Goal: Task Accomplishment & Management: Use online tool/utility

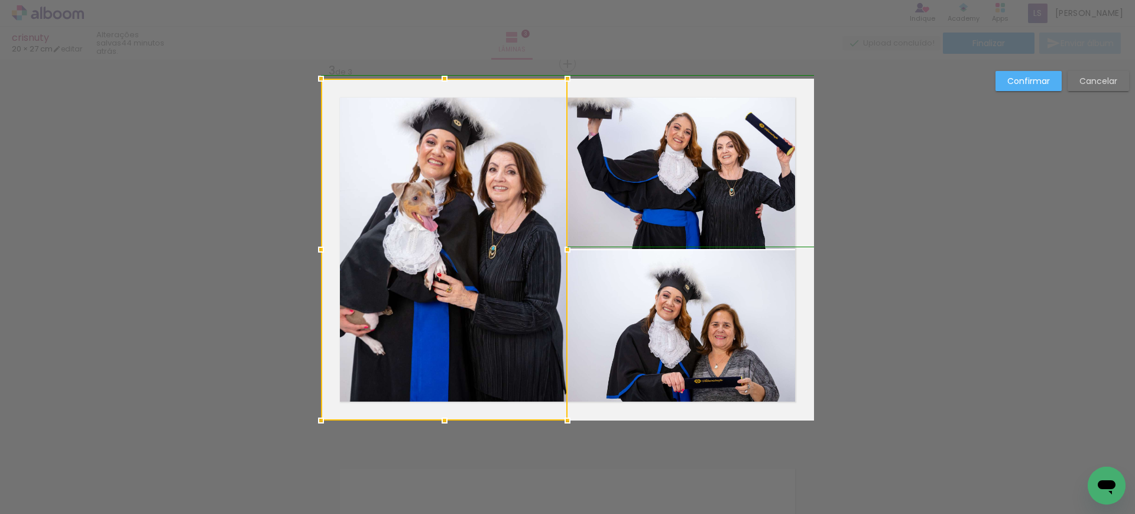
click at [559, 250] on div at bounding box center [568, 250] width 24 height 24
click at [0, 0] on slot "Confirmar" at bounding box center [0, 0] width 0 height 0
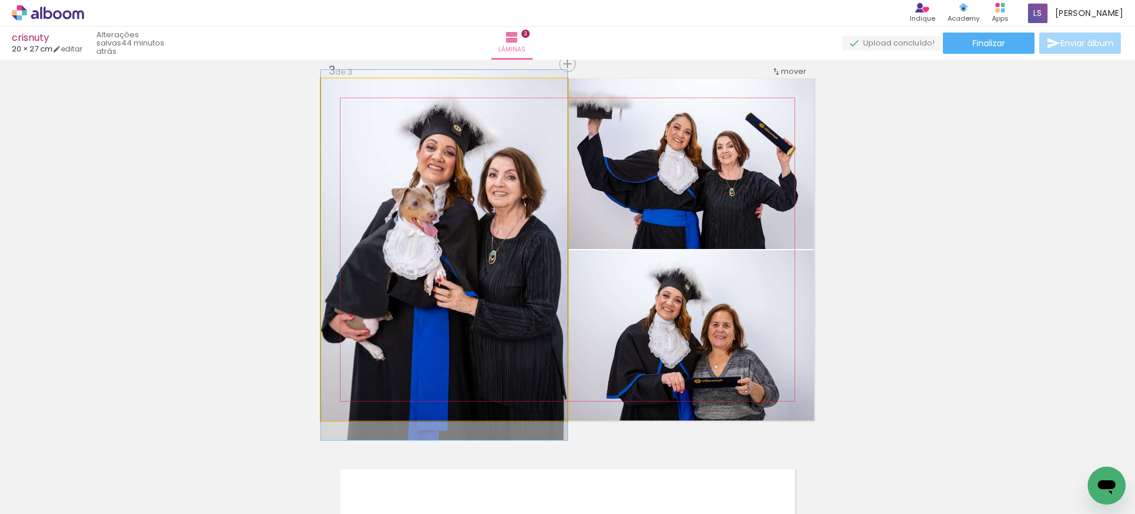
drag, startPoint x: 472, startPoint y: 225, endPoint x: 492, endPoint y: 230, distance: 20.8
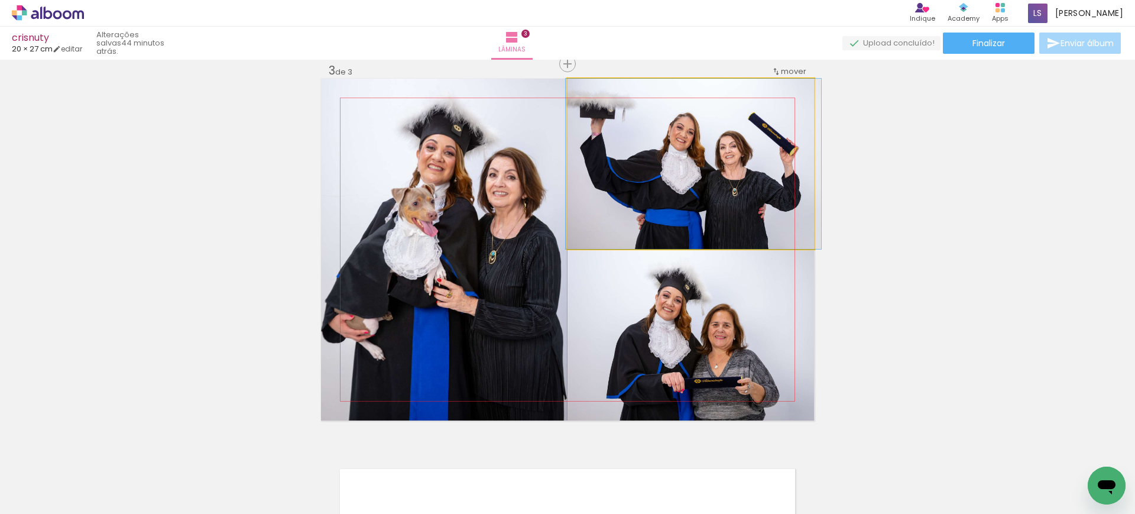
drag, startPoint x: 729, startPoint y: 159, endPoint x: 732, endPoint y: 186, distance: 27.3
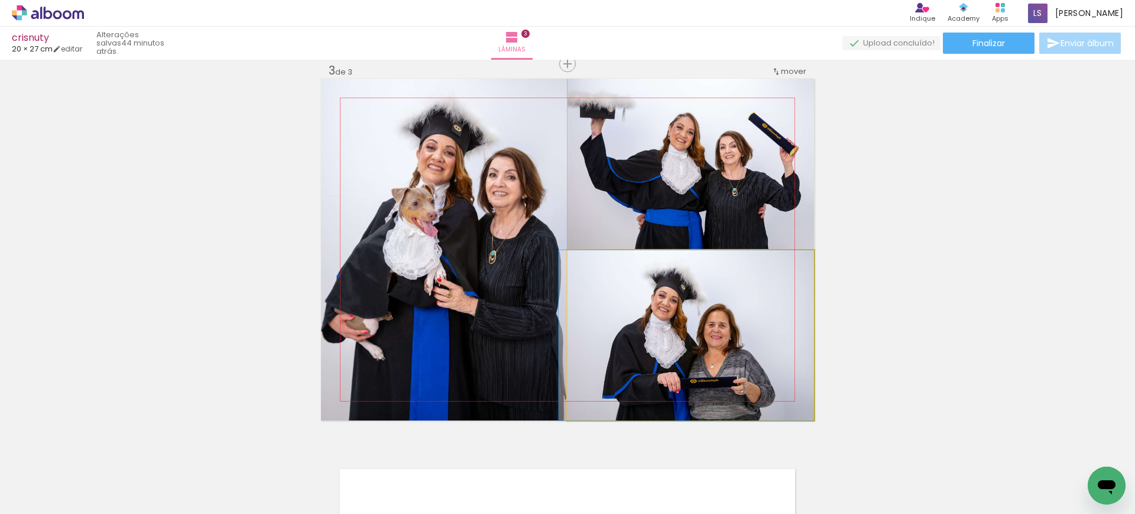
drag, startPoint x: 720, startPoint y: 356, endPoint x: 715, endPoint y: 335, distance: 21.5
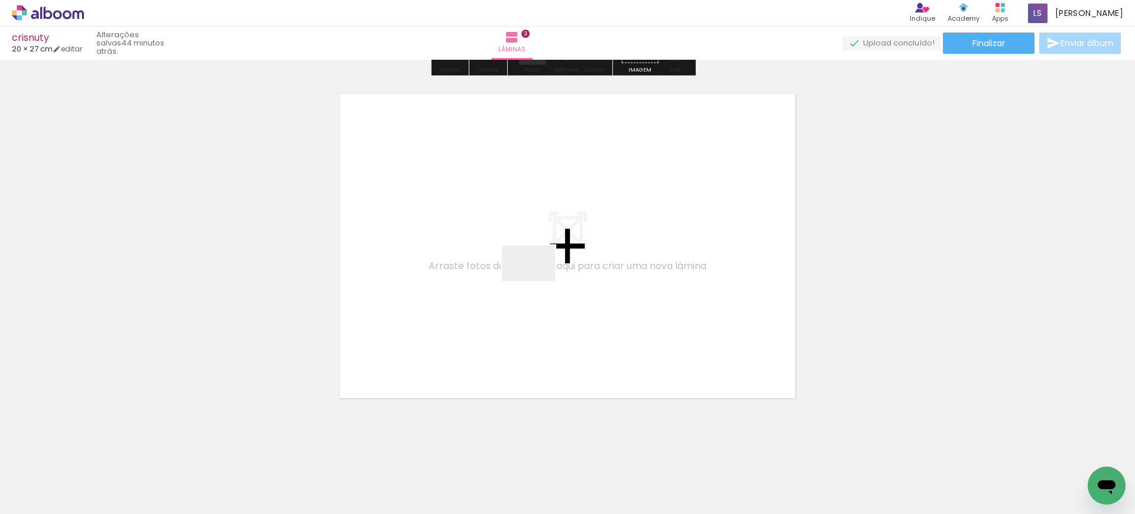
drag, startPoint x: 541, startPoint y: 310, endPoint x: 537, endPoint y: 274, distance: 35.8
click at [537, 274] on quentale-workspace at bounding box center [567, 257] width 1135 height 514
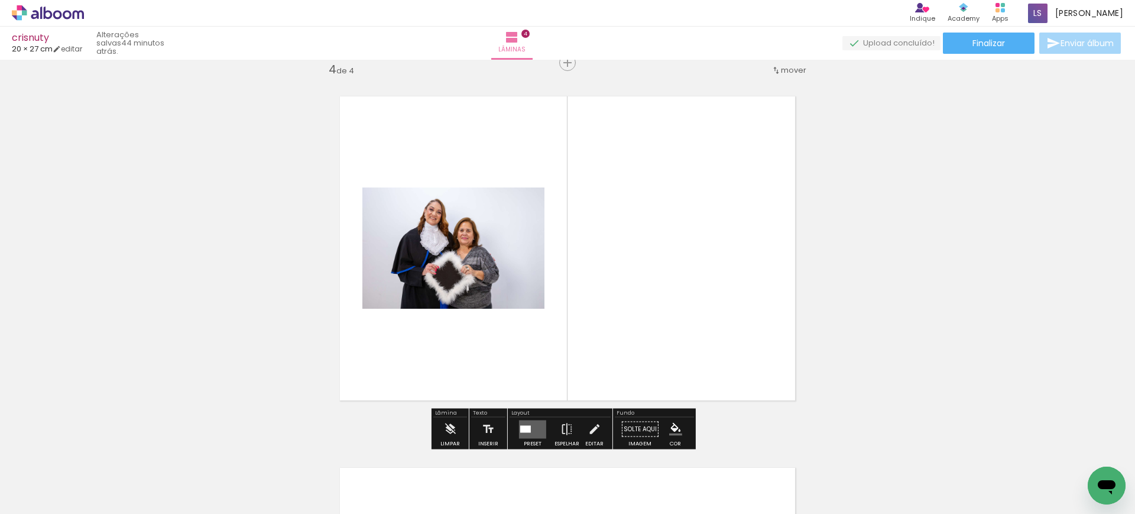
scroll to position [1129, 0]
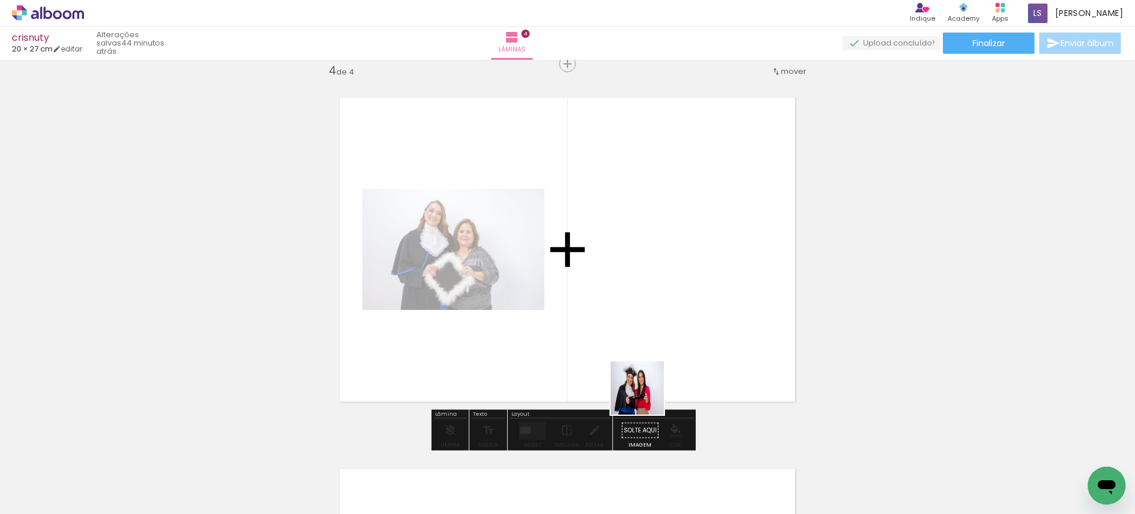
drag, startPoint x: 647, startPoint y: 464, endPoint x: 646, endPoint y: 288, distance: 176.1
click at [646, 288] on quentale-workspace at bounding box center [567, 257] width 1135 height 514
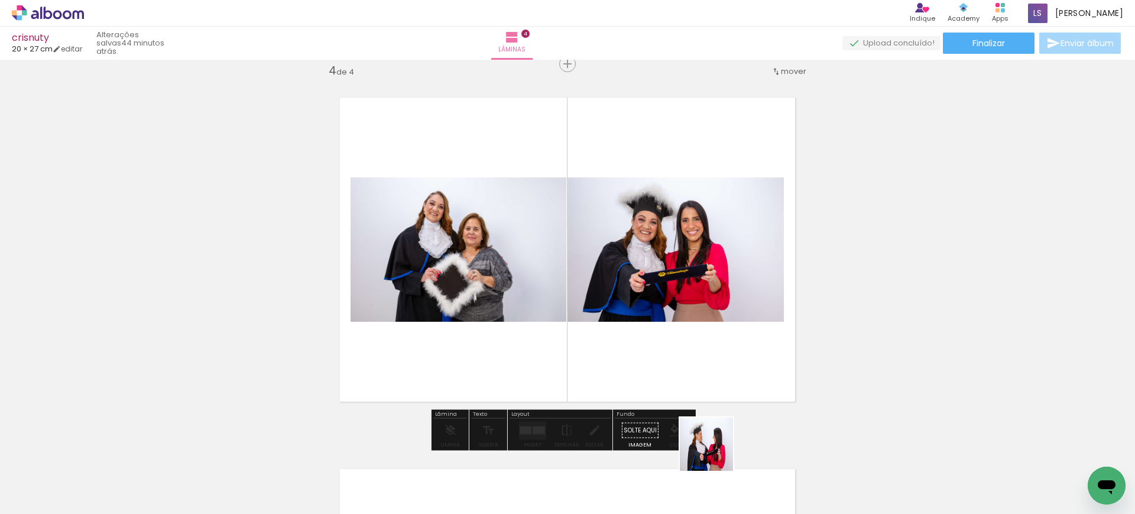
drag, startPoint x: 715, startPoint y: 453, endPoint x: 669, endPoint y: 323, distance: 137.4
click at [659, 299] on quentale-workspace at bounding box center [567, 257] width 1135 height 514
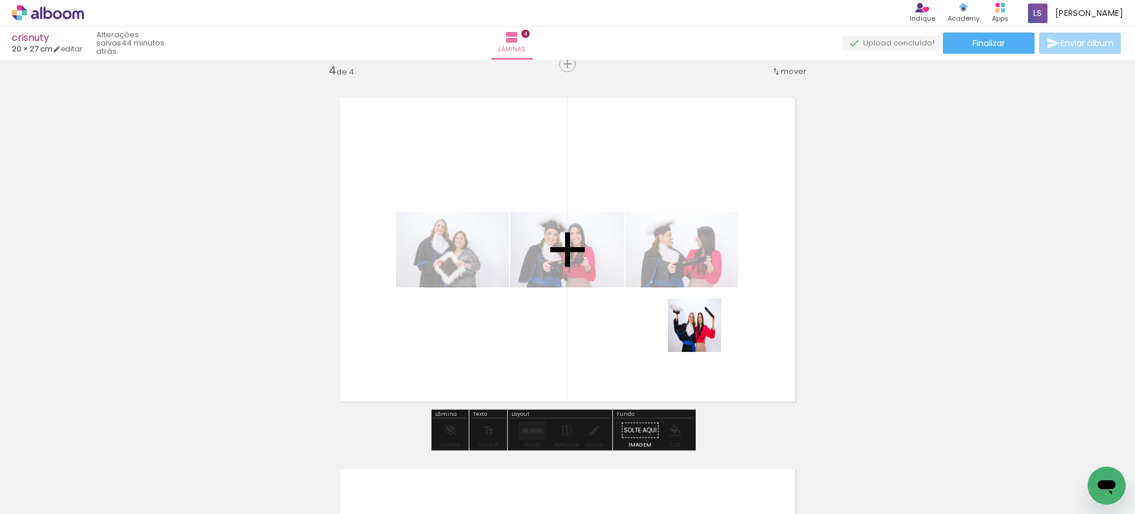
drag, startPoint x: 768, startPoint y: 465, endPoint x: 663, endPoint y: 278, distance: 214.9
click at [673, 290] on quentale-workspace at bounding box center [567, 257] width 1135 height 514
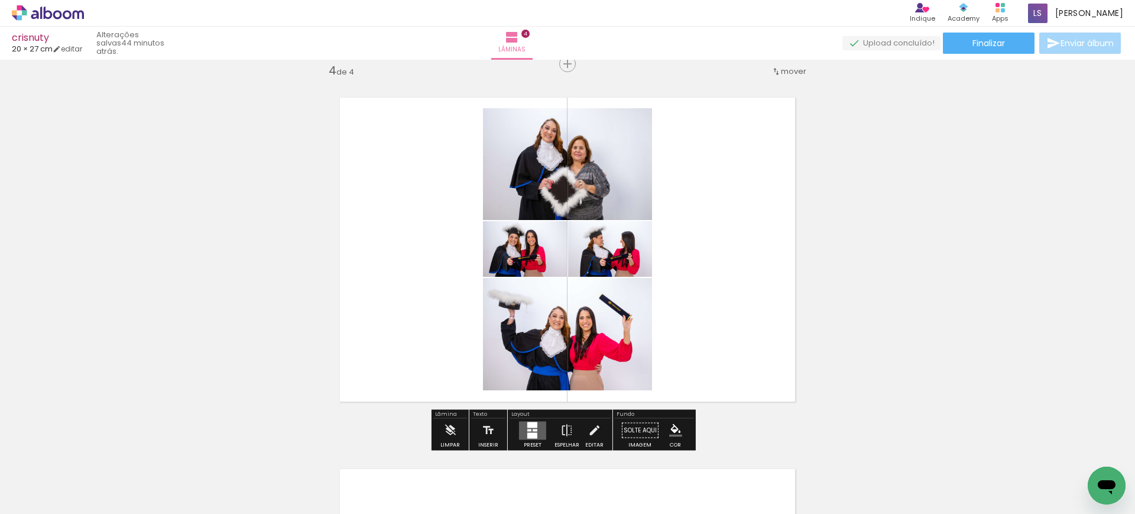
click at [532, 428] on div at bounding box center [534, 429] width 5 height 2
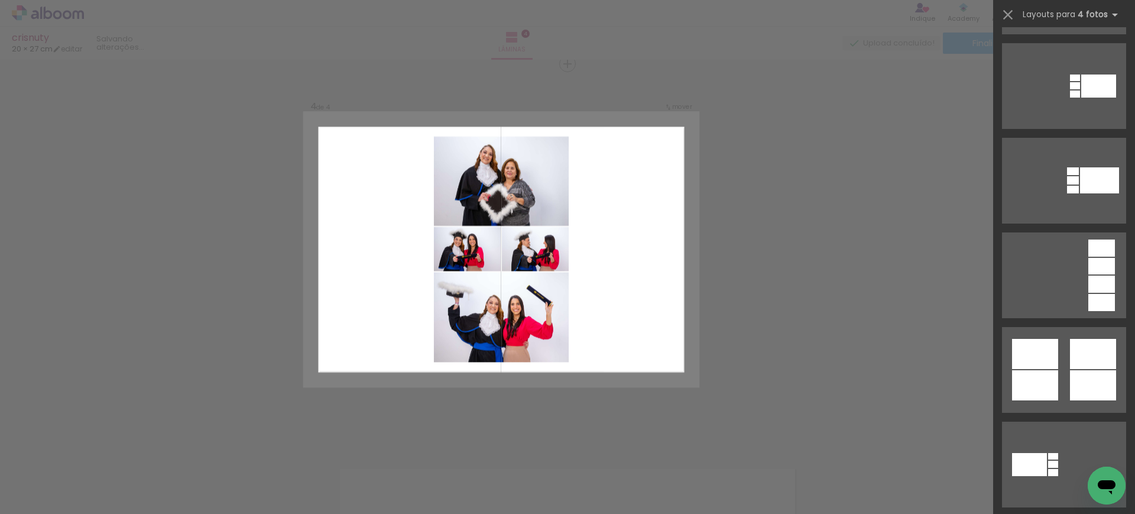
scroll to position [0, 0]
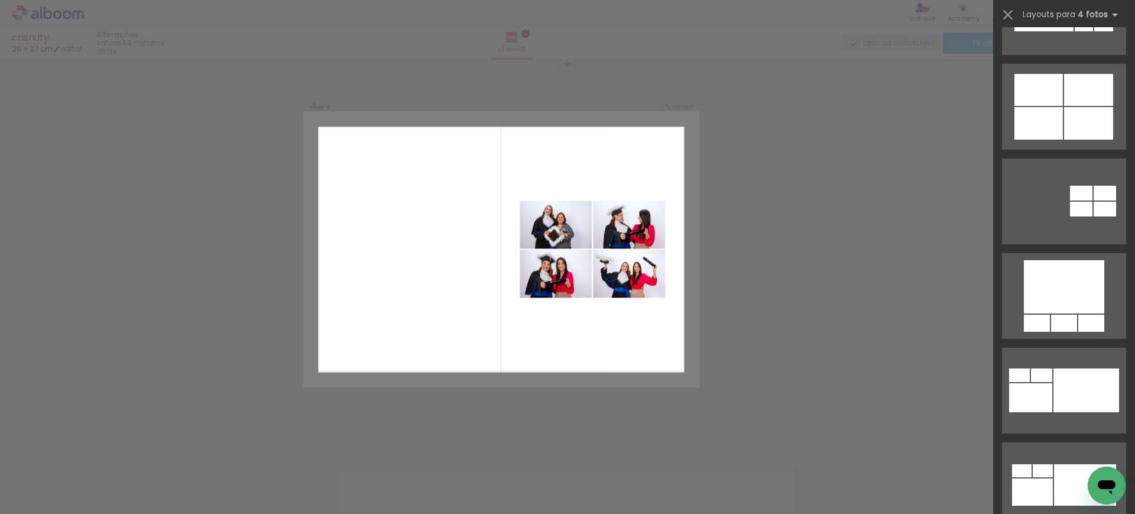
click at [1067, 156] on div at bounding box center [1064, 197] width 142 height 95
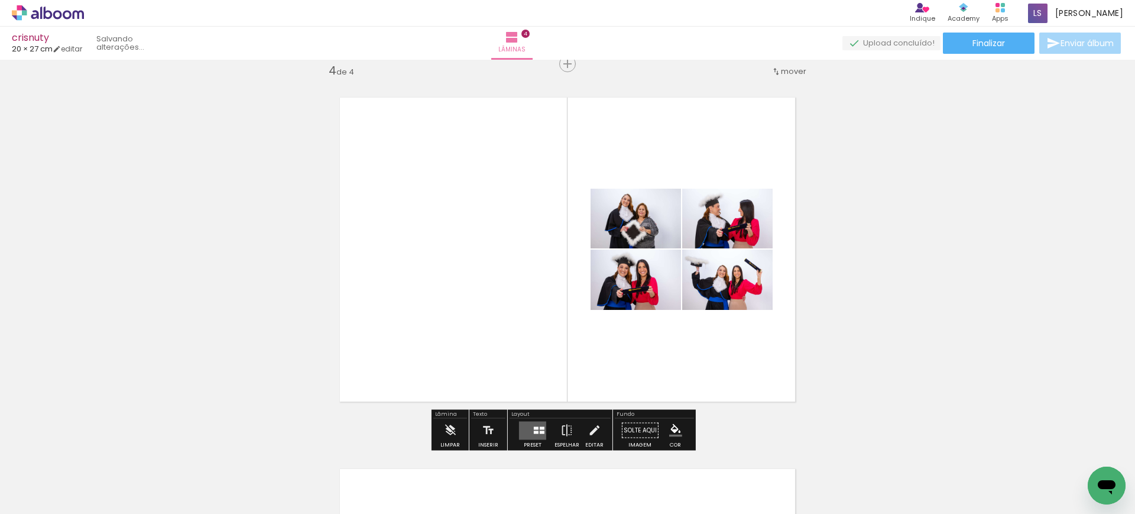
scroll to position [1108, 0]
click at [530, 430] on quentale-layouter at bounding box center [532, 430] width 27 height 18
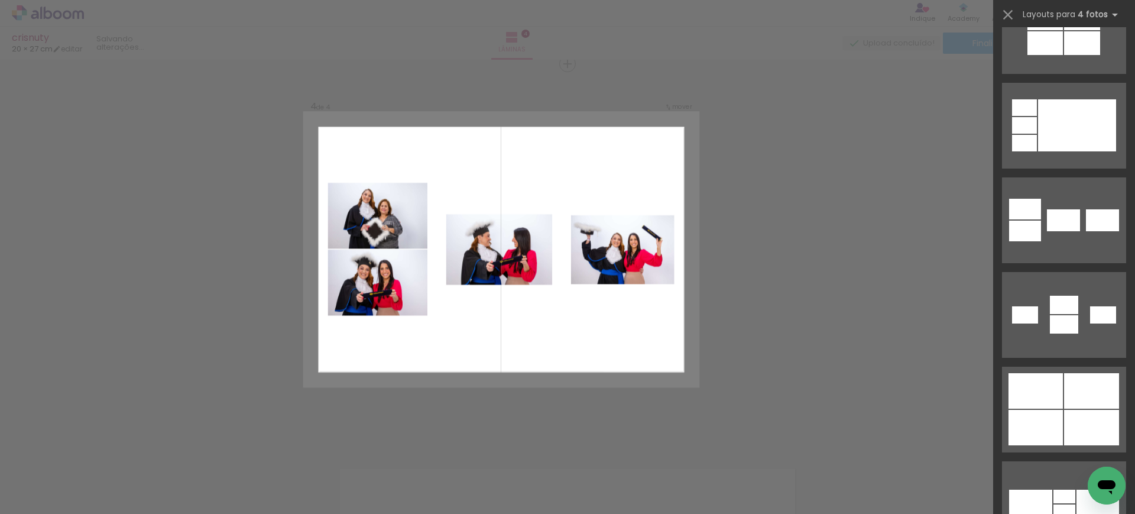
scroll to position [2632, 0]
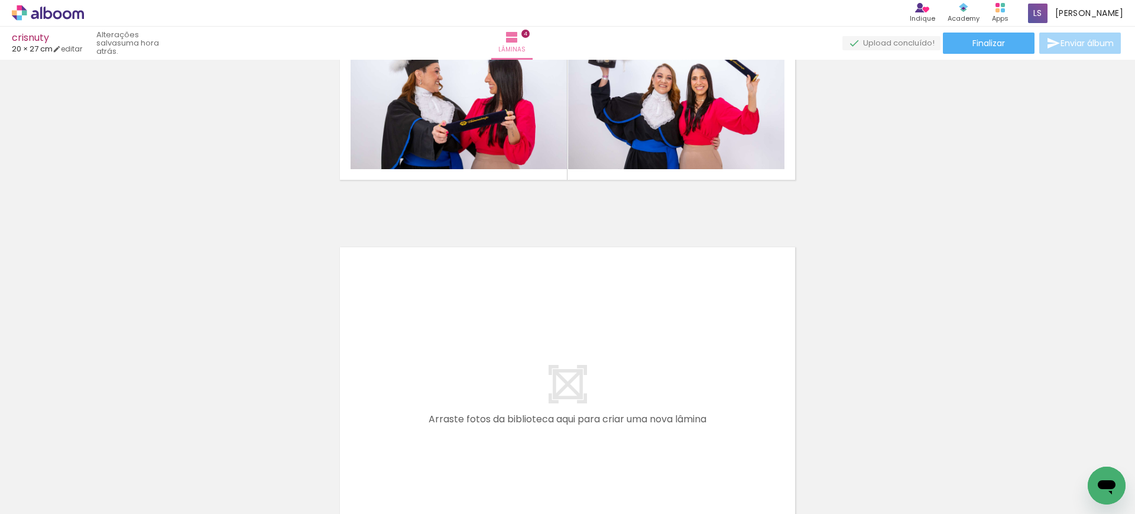
scroll to position [0, 407]
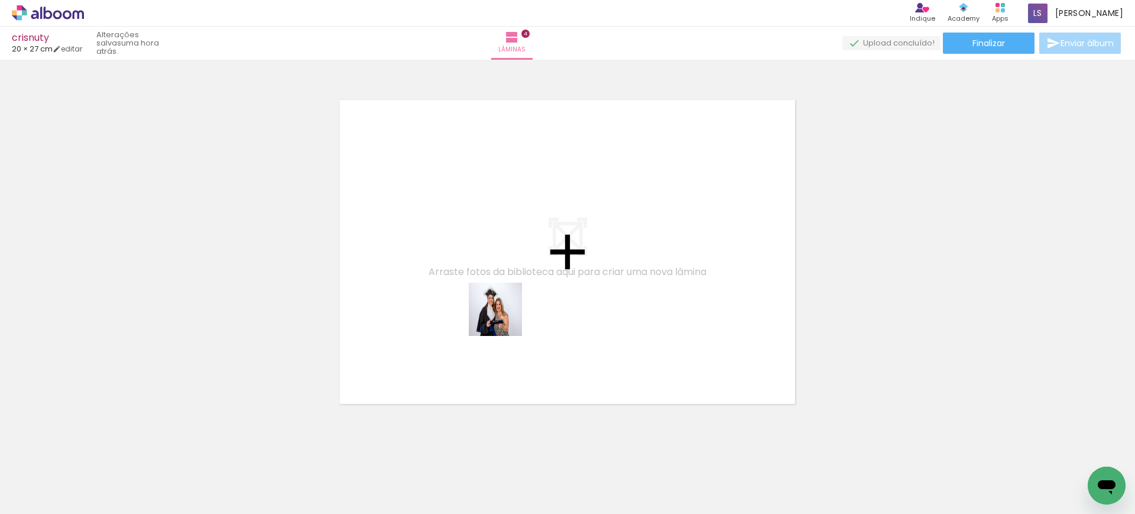
drag, startPoint x: 457, startPoint y: 480, endPoint x: 521, endPoint y: 410, distance: 94.5
click at [505, 316] on quentale-workspace at bounding box center [567, 257] width 1135 height 514
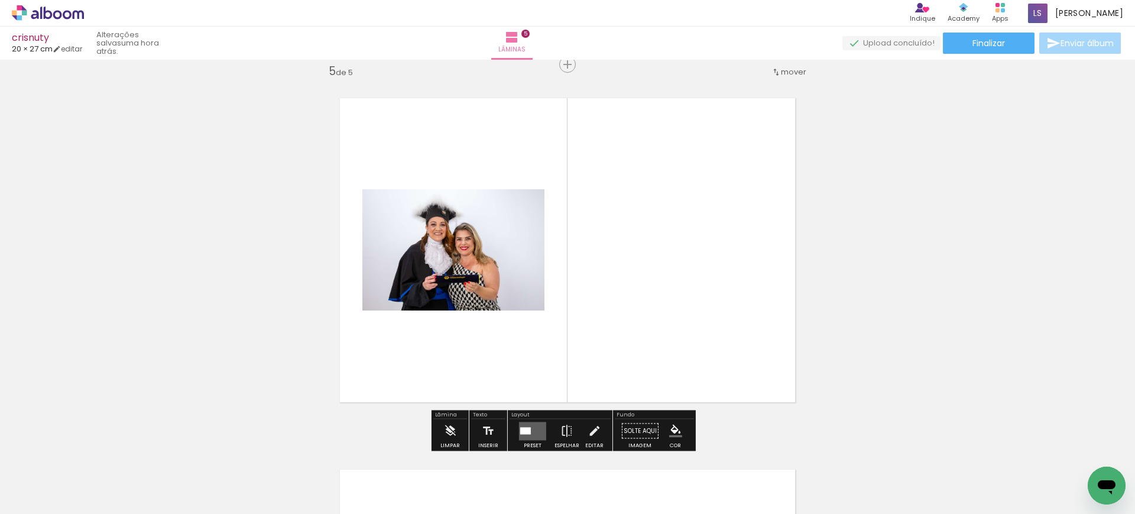
scroll to position [1500, 0]
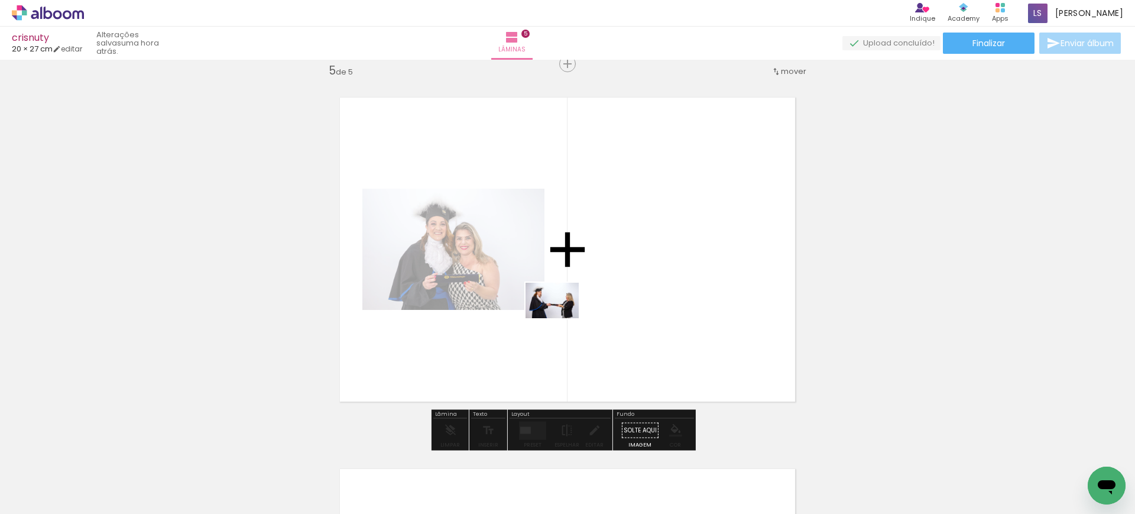
drag, startPoint x: 521, startPoint y: 470, endPoint x: 563, endPoint y: 313, distance: 163.3
click at [563, 313] on quentale-workspace at bounding box center [567, 257] width 1135 height 514
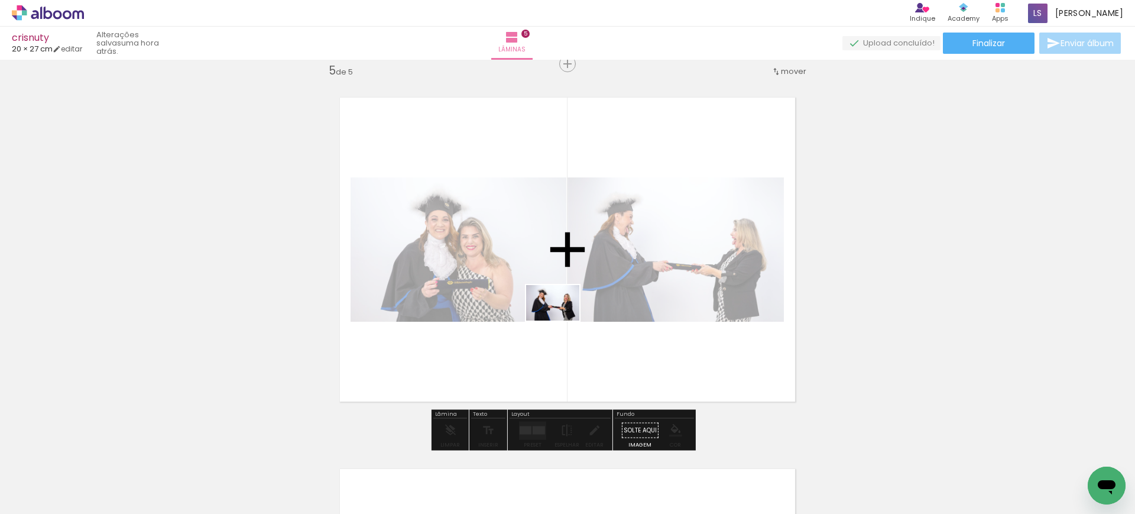
drag, startPoint x: 590, startPoint y: 470, endPoint x: 561, endPoint y: 313, distance: 159.8
click at [561, 314] on quentale-workspace at bounding box center [567, 257] width 1135 height 514
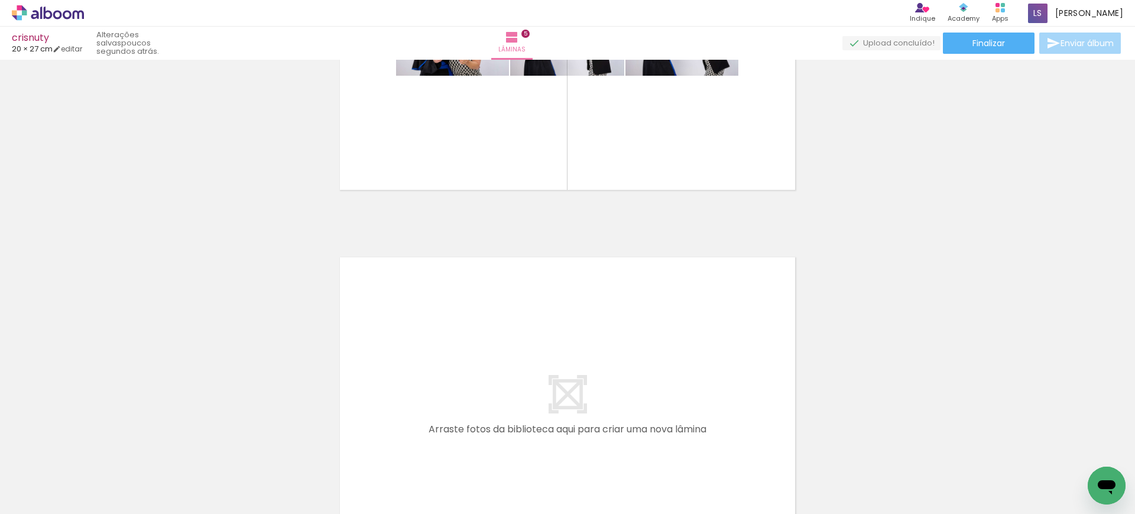
scroll to position [1712, 0]
drag, startPoint x: 766, startPoint y: 476, endPoint x: 570, endPoint y: 303, distance: 261.7
click at [570, 303] on quentale-workspace at bounding box center [567, 257] width 1135 height 514
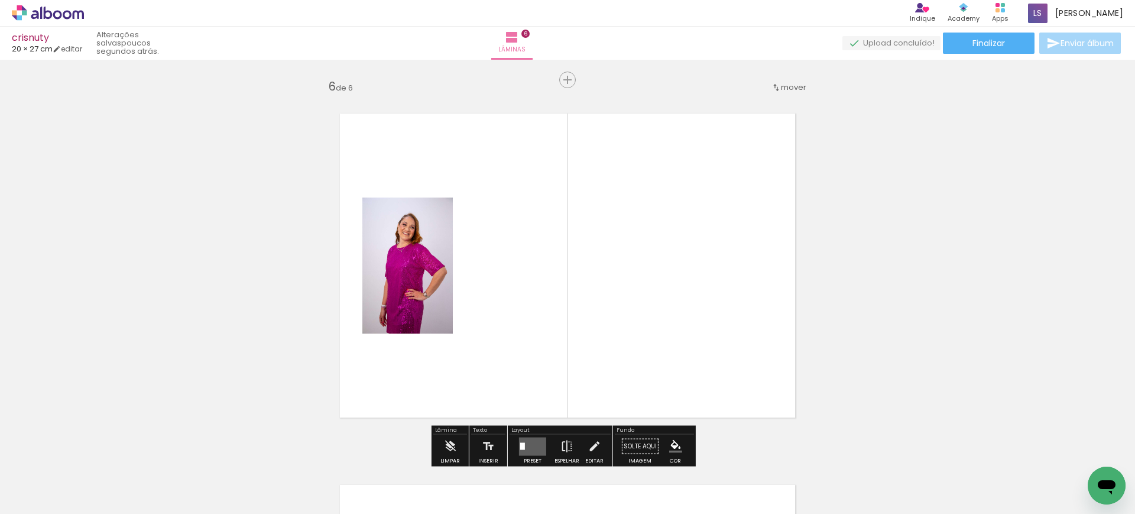
scroll to position [1871, 0]
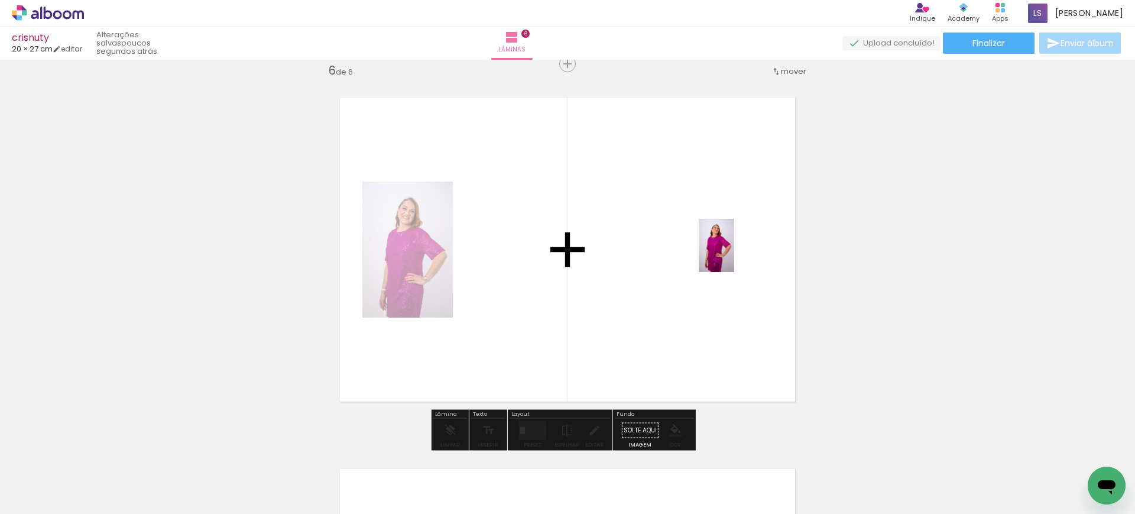
drag, startPoint x: 821, startPoint y: 471, endPoint x: 732, endPoint y: 249, distance: 238.9
click at [732, 249] on quentale-workspace at bounding box center [567, 257] width 1135 height 514
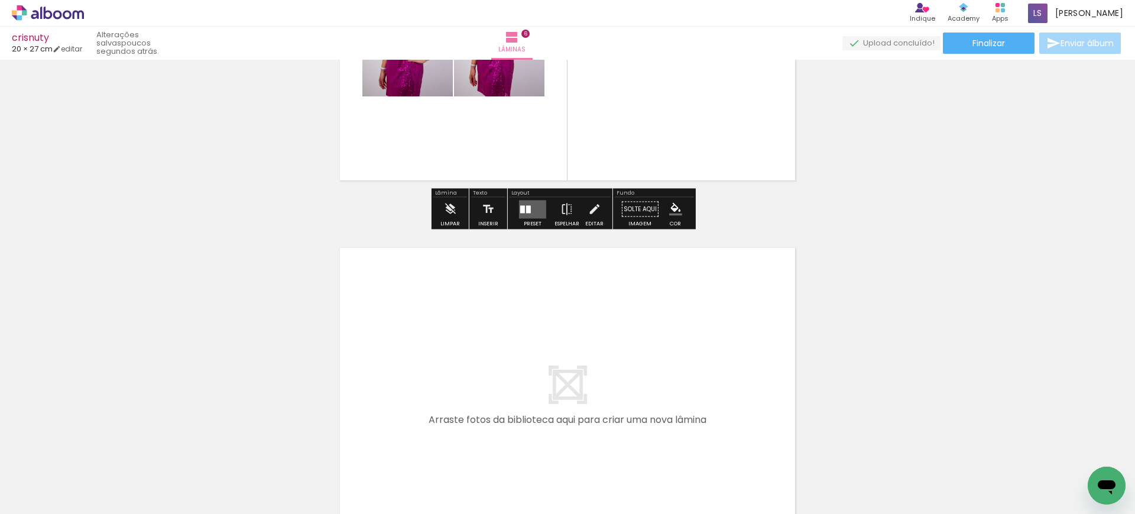
scroll to position [2093, 0]
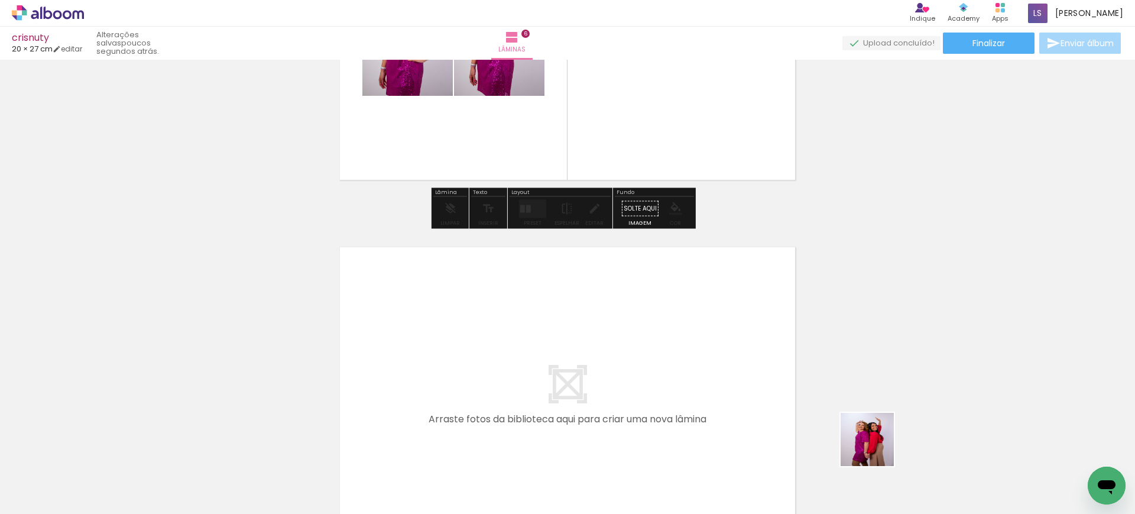
drag, startPoint x: 894, startPoint y: 470, endPoint x: 676, endPoint y: 309, distance: 271.7
click at [676, 309] on quentale-workspace at bounding box center [567, 257] width 1135 height 514
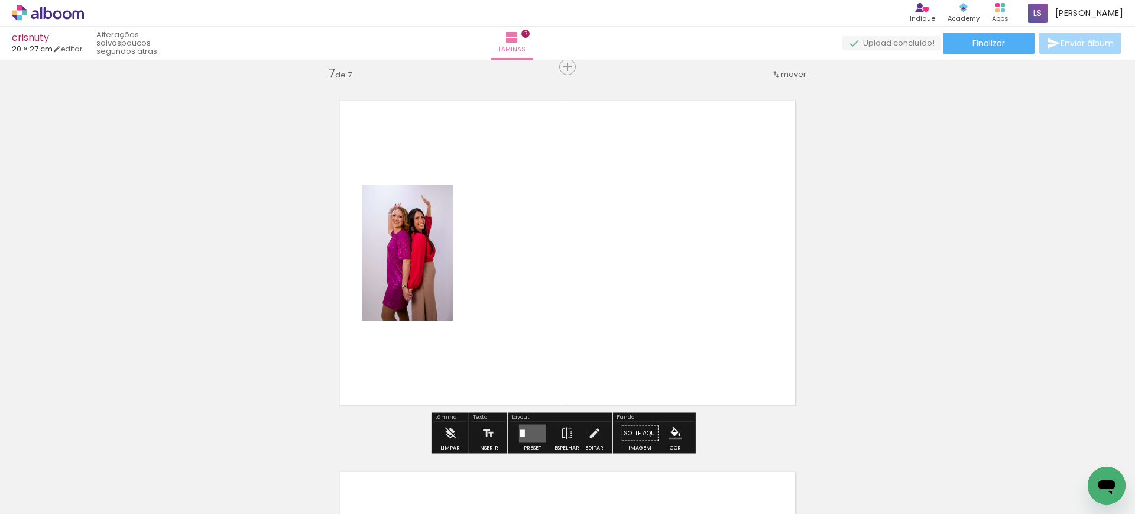
scroll to position [2242, 0]
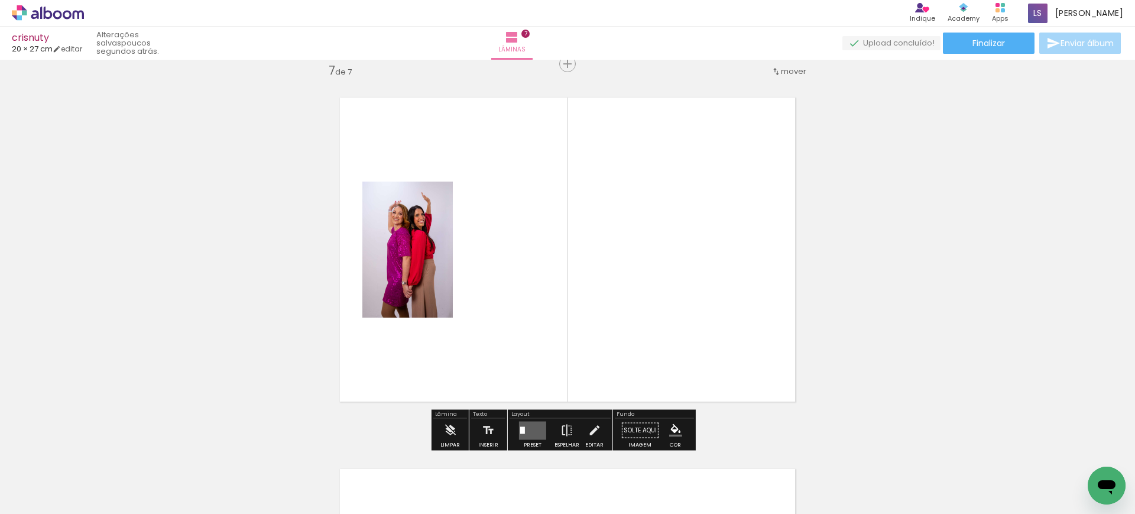
drag, startPoint x: 954, startPoint y: 469, endPoint x: 659, endPoint y: 235, distance: 376.9
click at [659, 235] on quentale-workspace at bounding box center [567, 257] width 1135 height 514
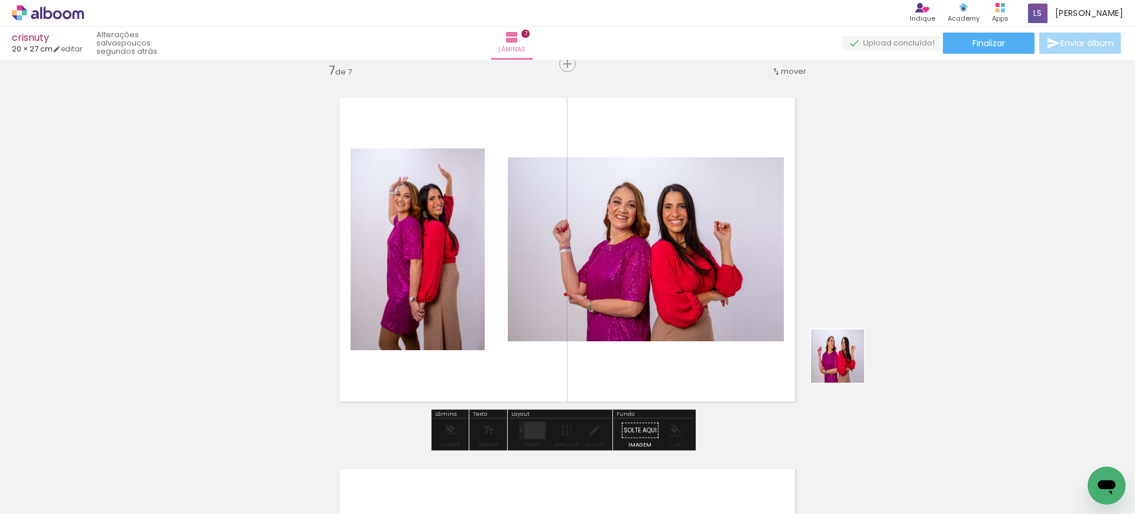
drag, startPoint x: 1043, startPoint y: 476, endPoint x: 601, endPoint y: 257, distance: 492.7
click at [608, 262] on quentale-workspace at bounding box center [567, 257] width 1135 height 514
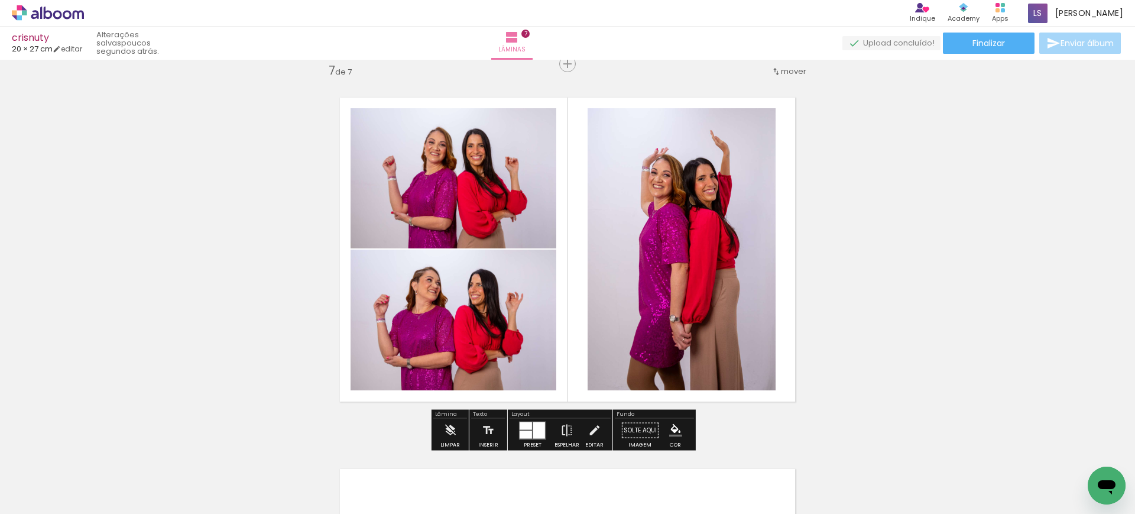
click at [641, 462] on div at bounding box center [622, 473] width 35 height 53
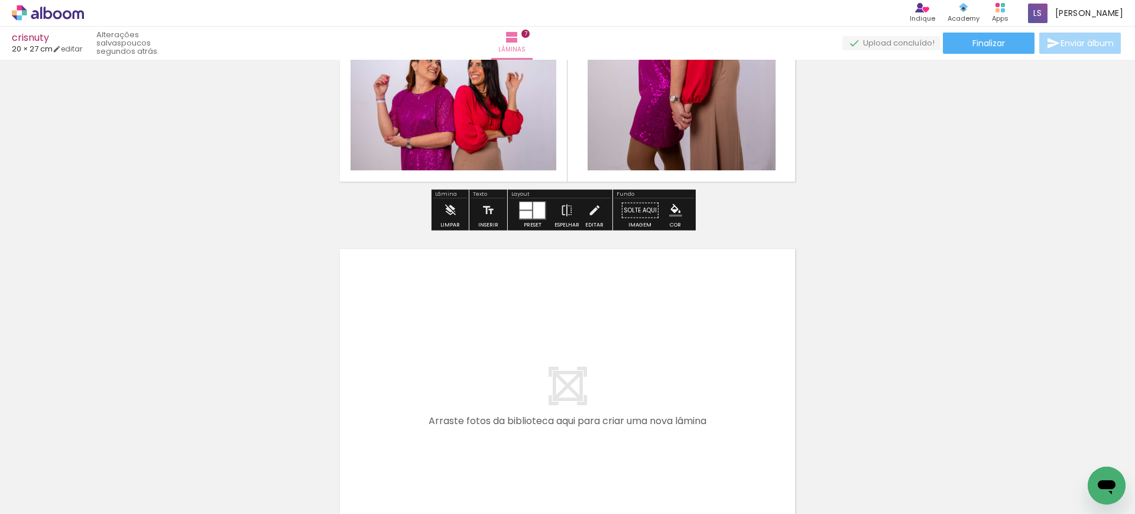
scroll to position [2463, 0]
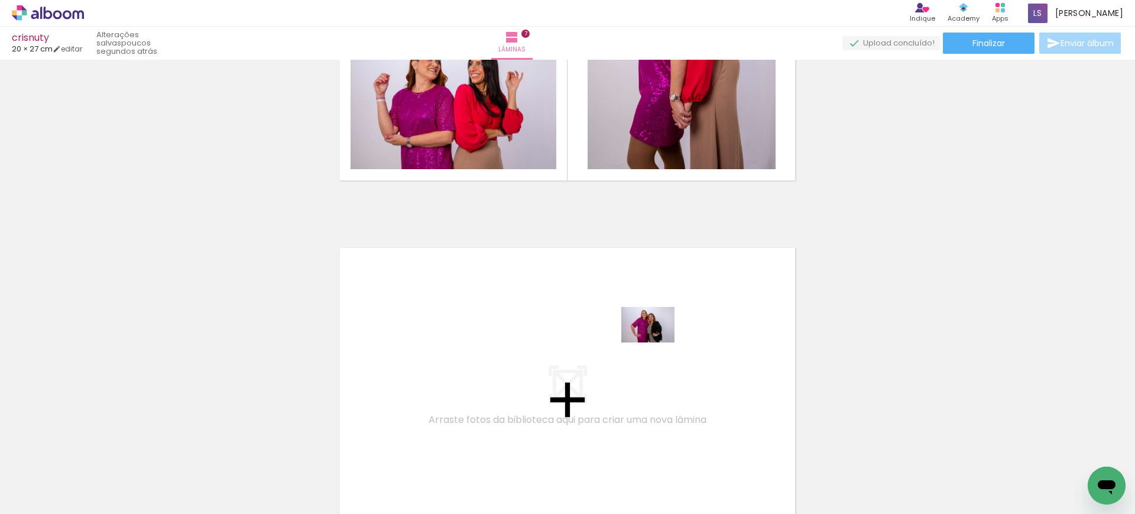
drag, startPoint x: 1077, startPoint y: 465, endPoint x: 657, endPoint y: 342, distance: 437.8
click at [657, 342] on quentale-workspace at bounding box center [567, 257] width 1135 height 514
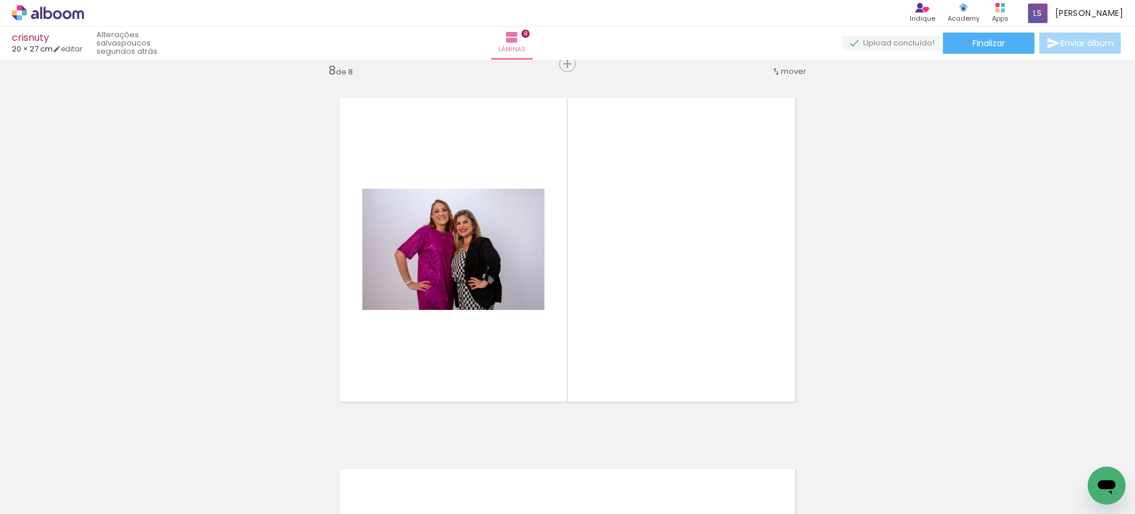
scroll to position [0, 1314]
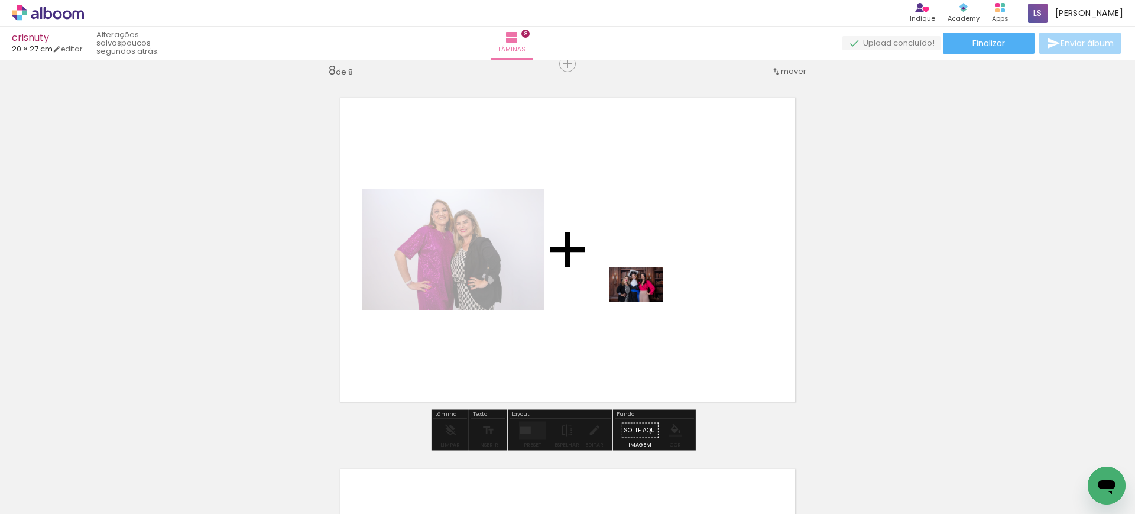
drag, startPoint x: 478, startPoint y: 470, endPoint x: 645, endPoint y: 301, distance: 237.4
click at [645, 301] on quentale-workspace at bounding box center [567, 257] width 1135 height 514
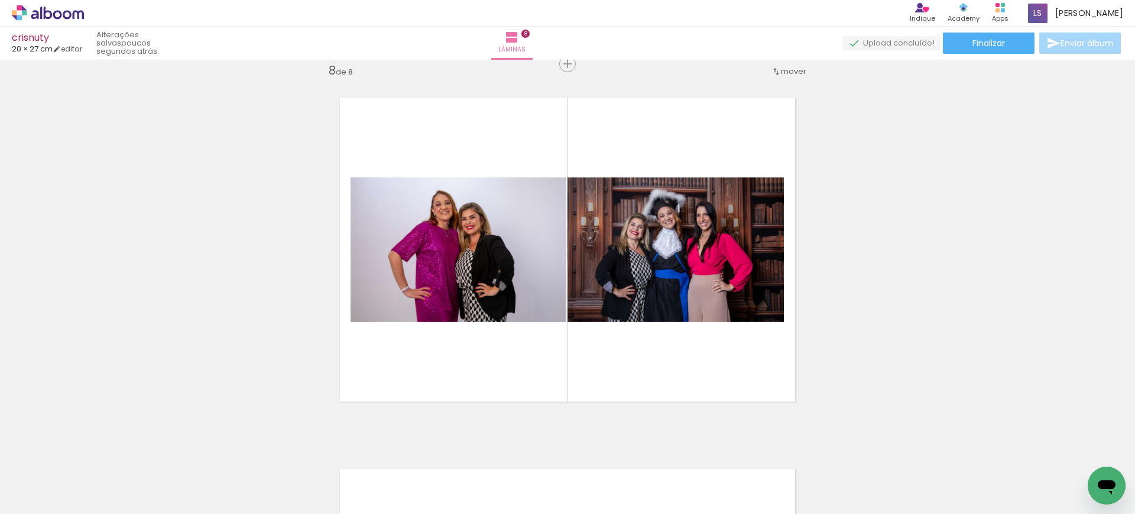
scroll to position [0, 1736]
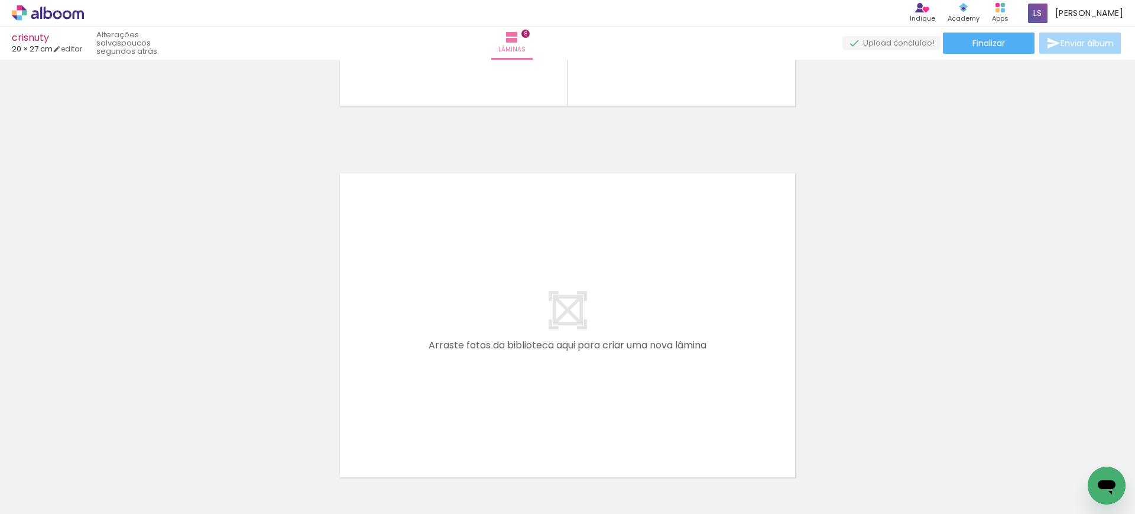
scroll to position [0, 1828]
drag, startPoint x: 506, startPoint y: 483, endPoint x: 521, endPoint y: 355, distance: 129.0
click at [521, 355] on quentale-workspace at bounding box center [567, 257] width 1135 height 514
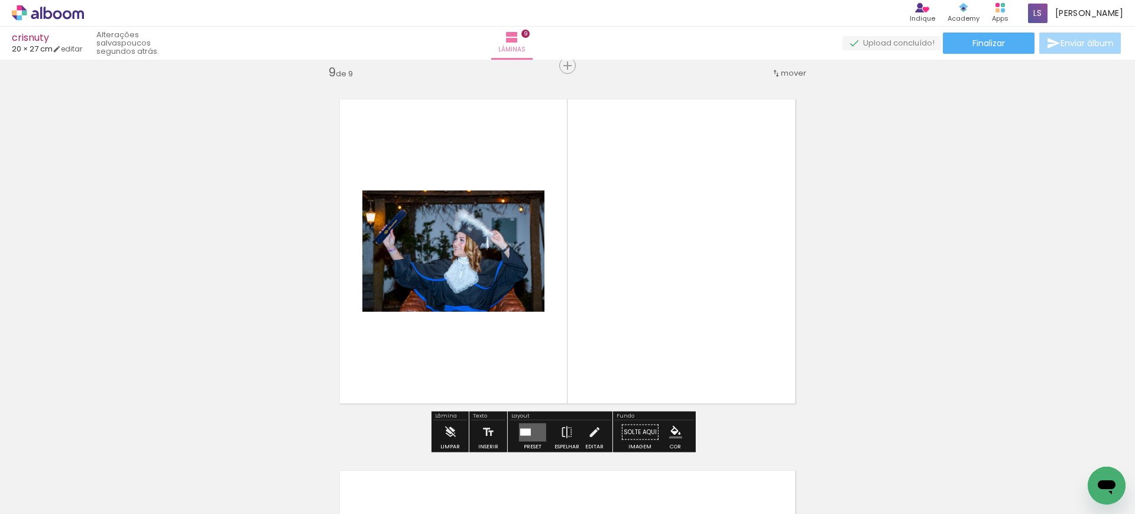
scroll to position [2985, 0]
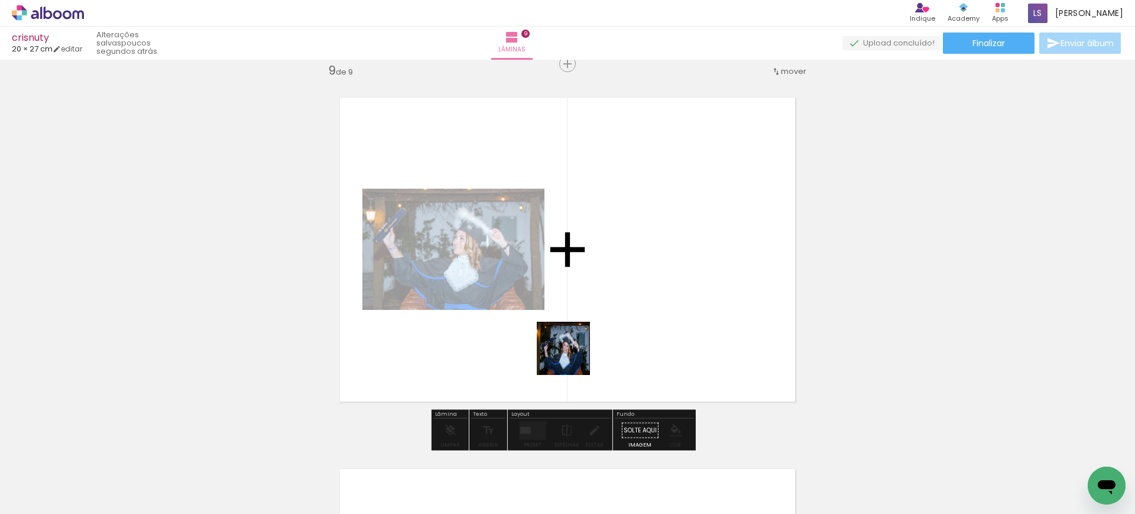
drag, startPoint x: 551, startPoint y: 466, endPoint x: 587, endPoint y: 296, distance: 173.4
click at [587, 296] on quentale-workspace at bounding box center [567, 257] width 1135 height 514
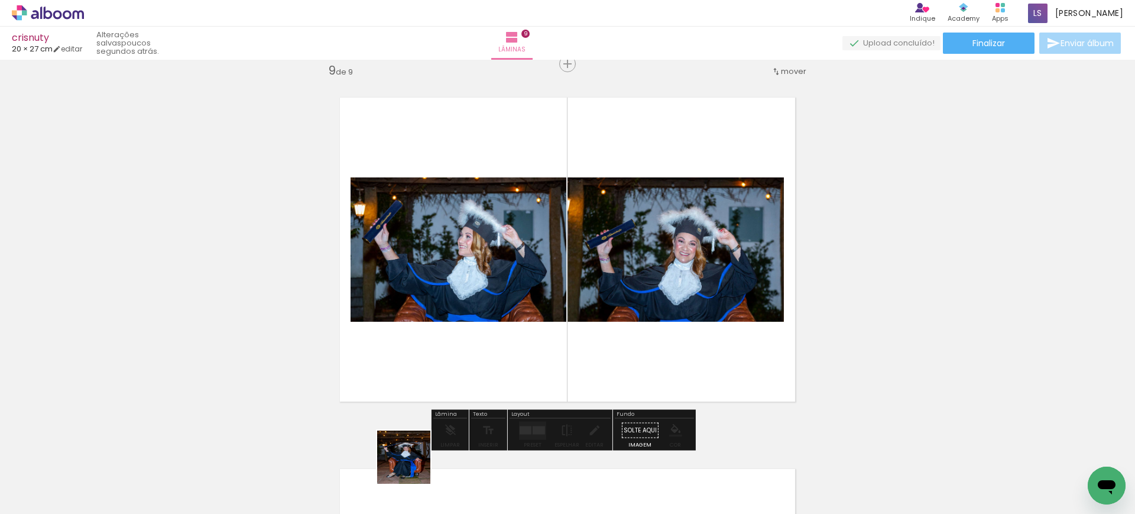
drag, startPoint x: 405, startPoint y: 479, endPoint x: 456, endPoint y: 380, distance: 111.3
click at [456, 379] on quentale-workspace at bounding box center [567, 257] width 1135 height 514
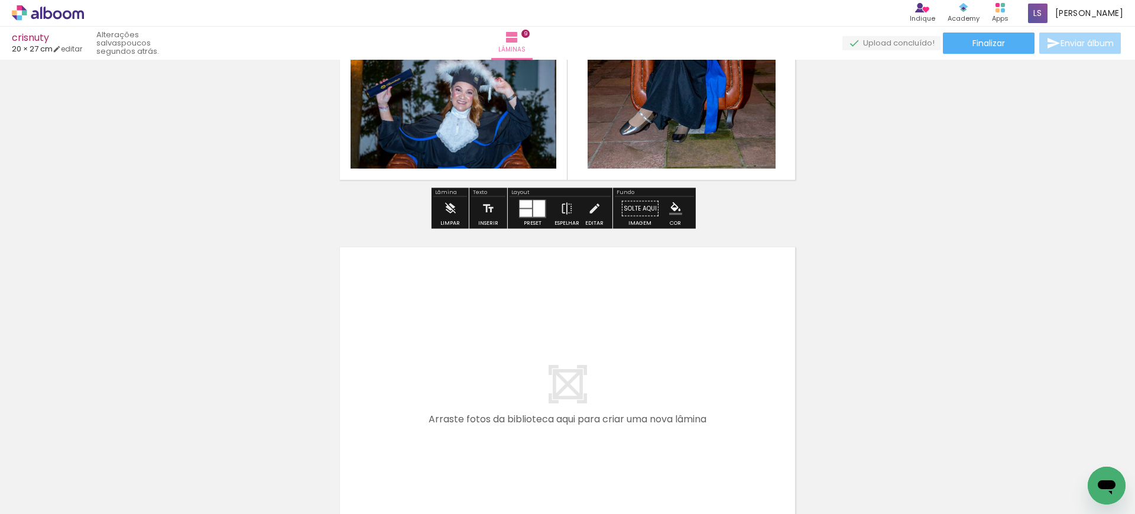
scroll to position [0, 2051]
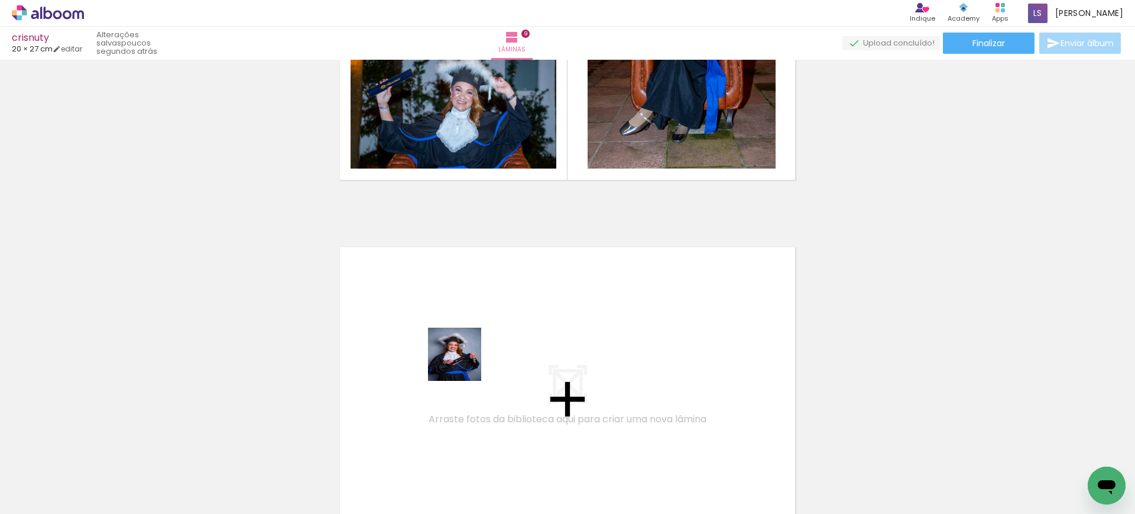
drag, startPoint x: 400, startPoint y: 471, endPoint x: 470, endPoint y: 350, distance: 140.1
click at [470, 350] on quentale-workspace at bounding box center [567, 257] width 1135 height 514
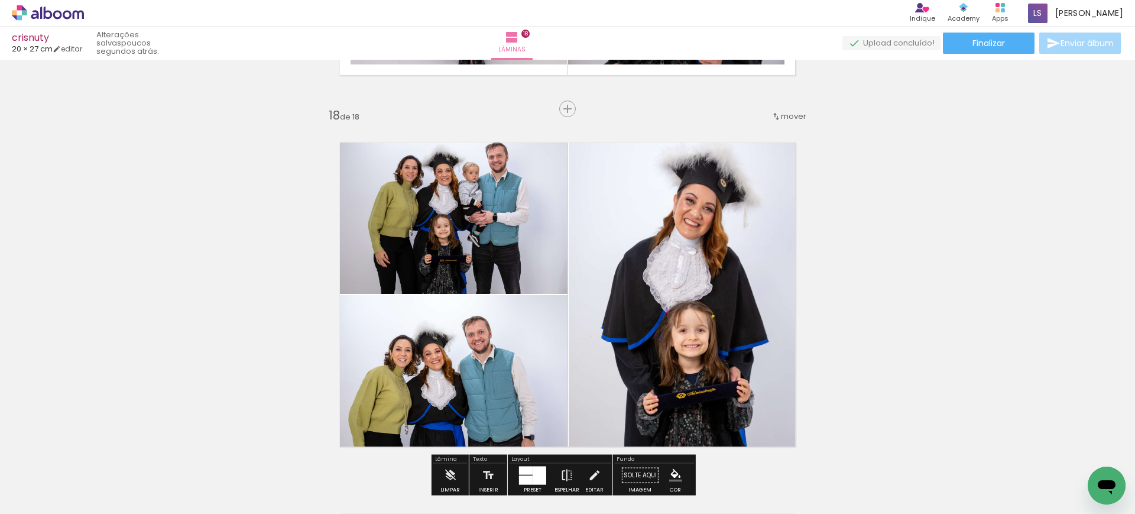
scroll to position [6279, 0]
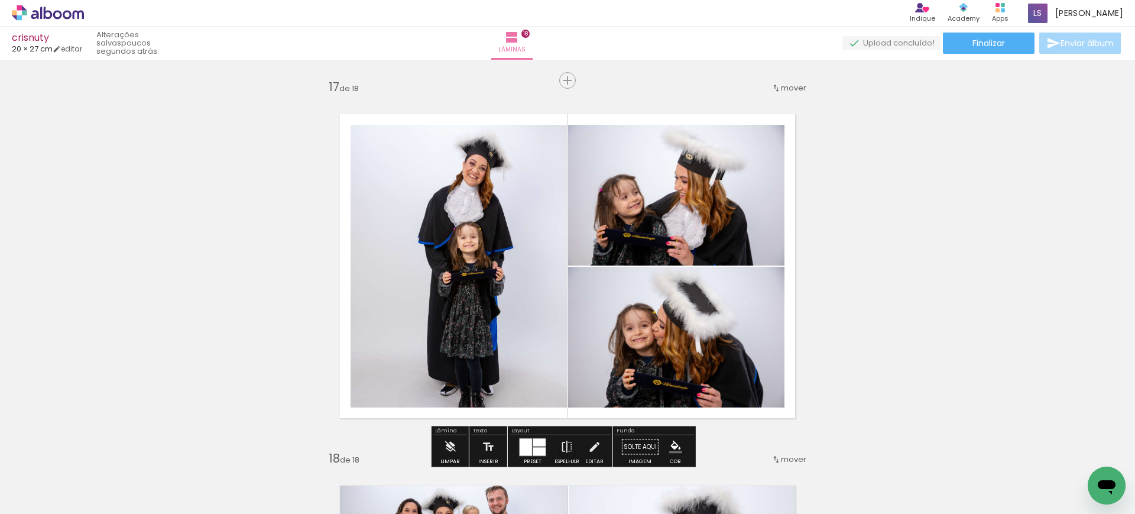
click at [548, 254] on quentale-photo at bounding box center [458, 266] width 216 height 282
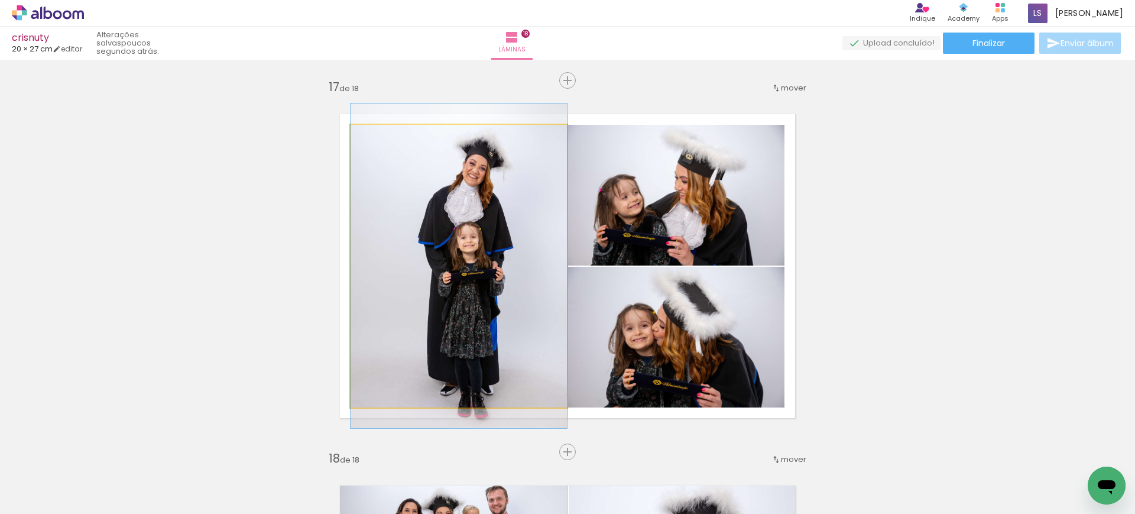
click at [548, 254] on quentale-photo at bounding box center [458, 266] width 216 height 282
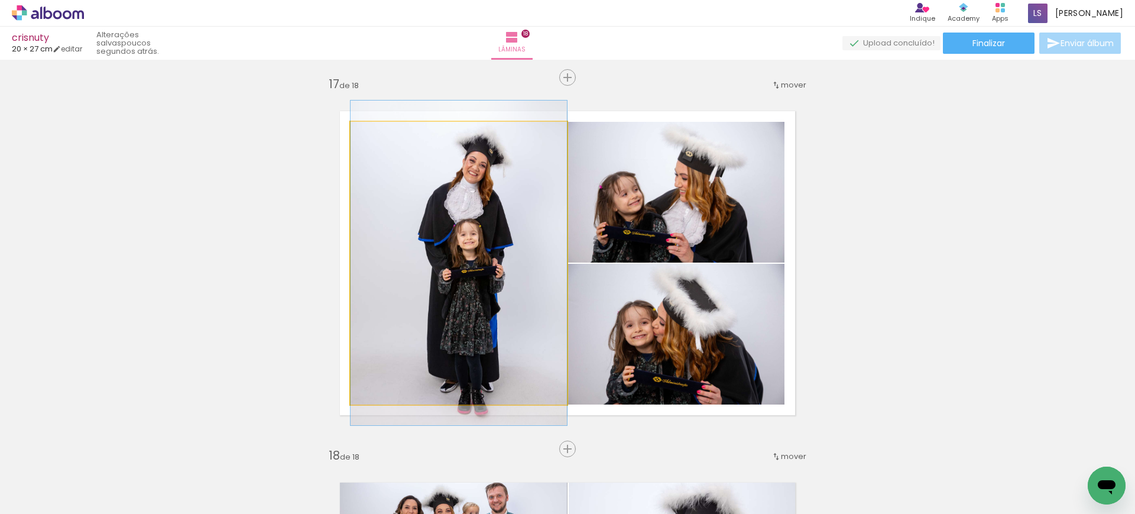
click at [0, 0] on div at bounding box center [0, 0] width 0 height 0
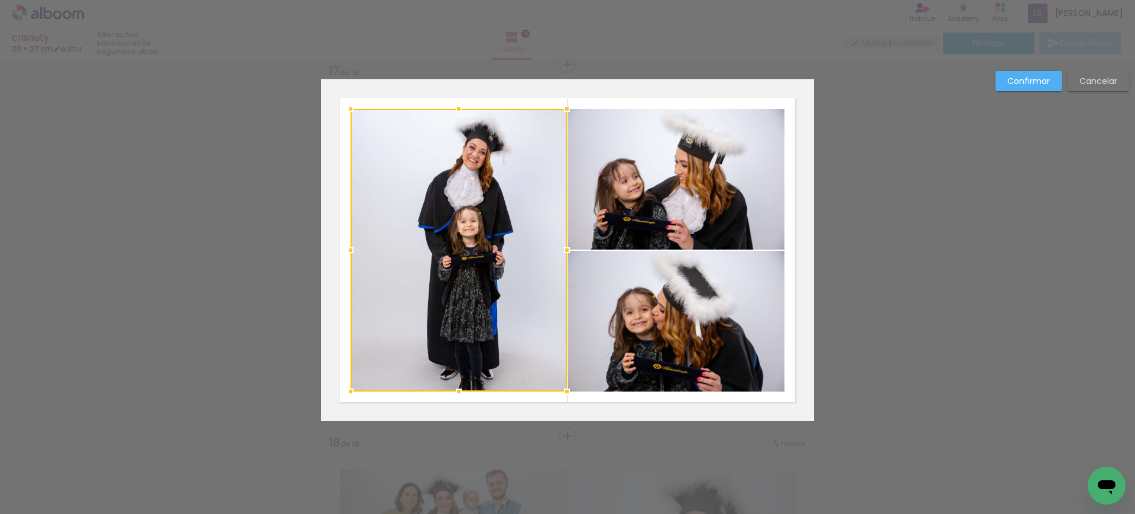
scroll to position [5954, 0]
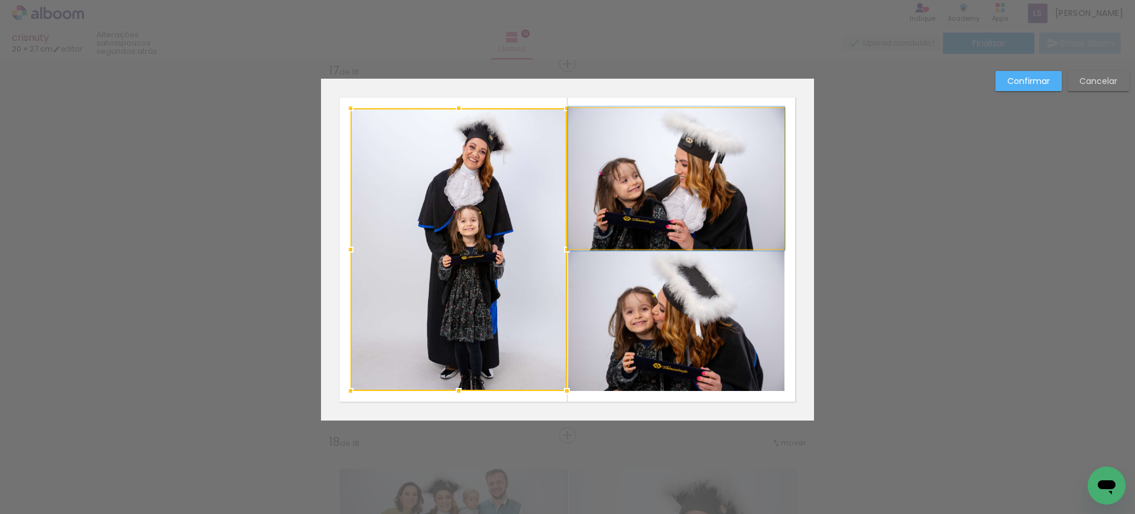
click at [670, 222] on quentale-photo at bounding box center [676, 178] width 216 height 141
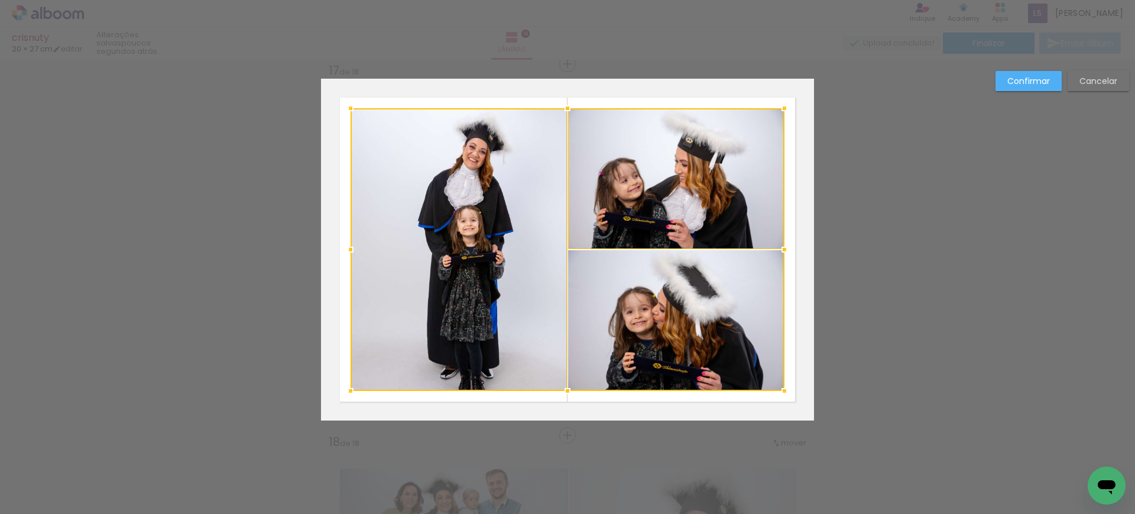
click at [667, 280] on div at bounding box center [567, 249] width 434 height 282
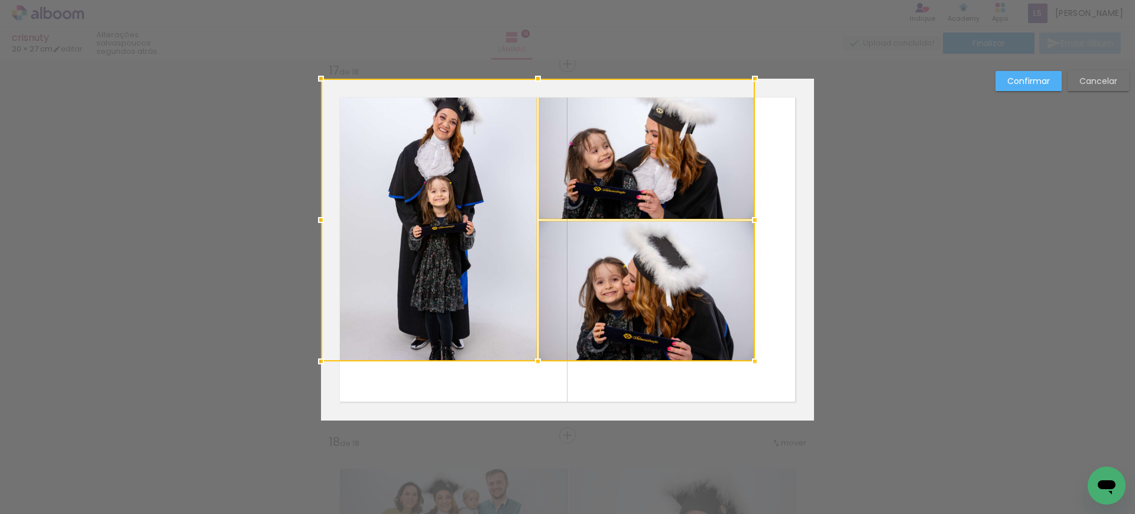
drag, startPoint x: 696, startPoint y: 319, endPoint x: 599, endPoint y: 275, distance: 106.3
click at [599, 275] on div at bounding box center [538, 220] width 434 height 282
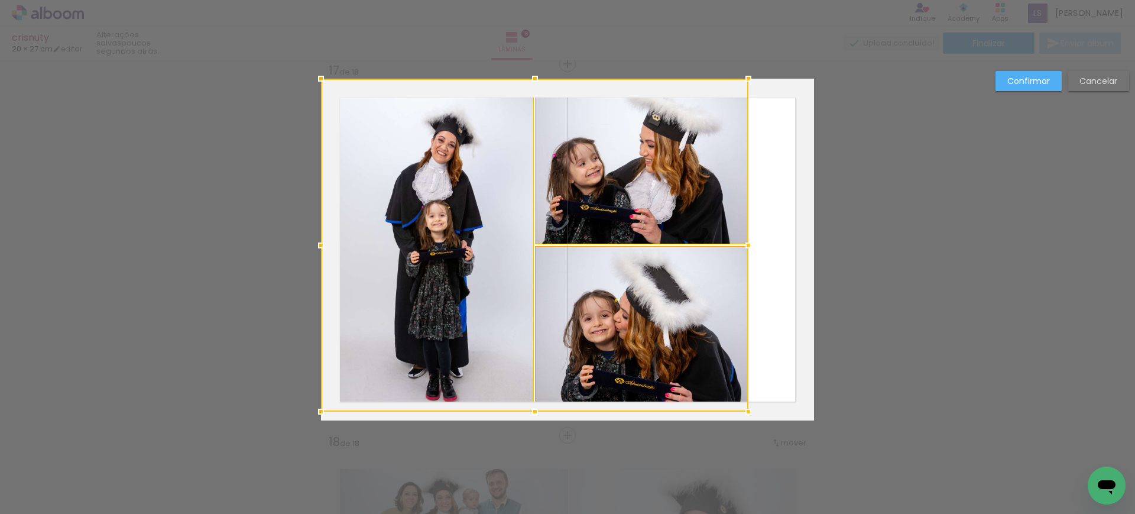
drag, startPoint x: 748, startPoint y: 355, endPoint x: 691, endPoint y: 382, distance: 63.4
click at [882, 513] on html "link( href="../../bower_components/polymer/polymer.html" rel="import" ) picture…" at bounding box center [567, 257] width 1135 height 514
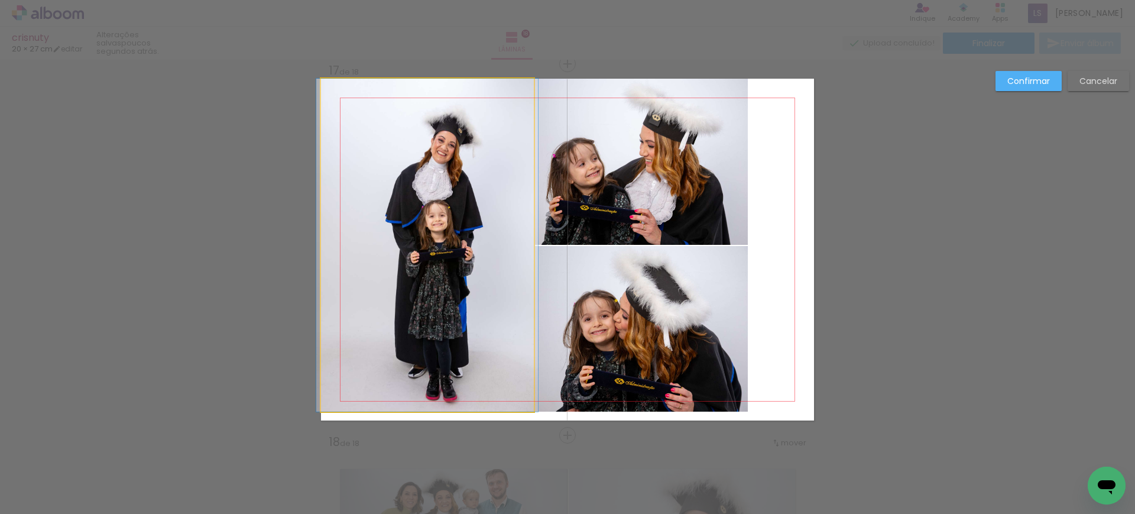
click at [449, 200] on quentale-photo at bounding box center [427, 245] width 213 height 333
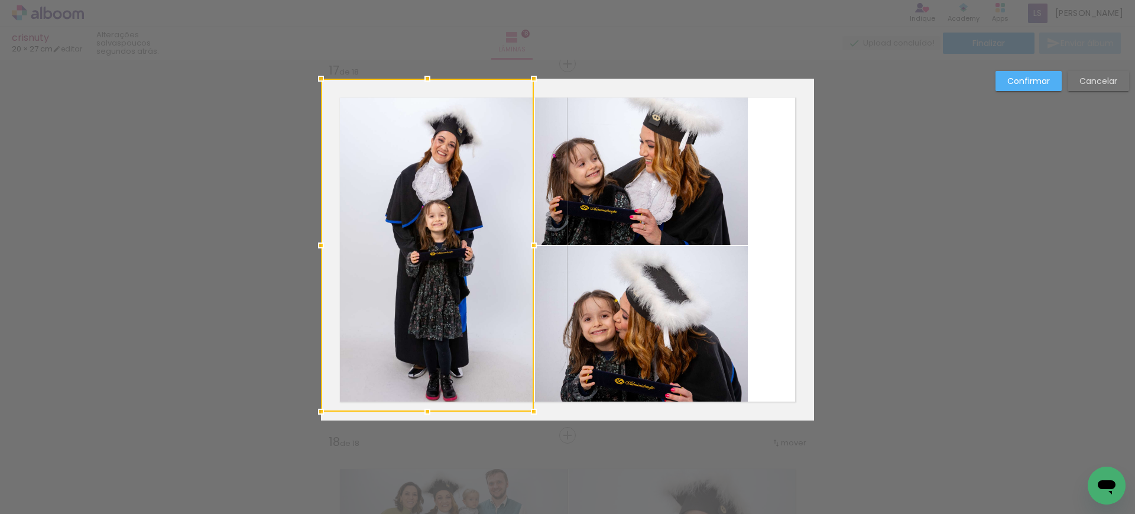
click at [590, 191] on quentale-photo at bounding box center [641, 162] width 213 height 166
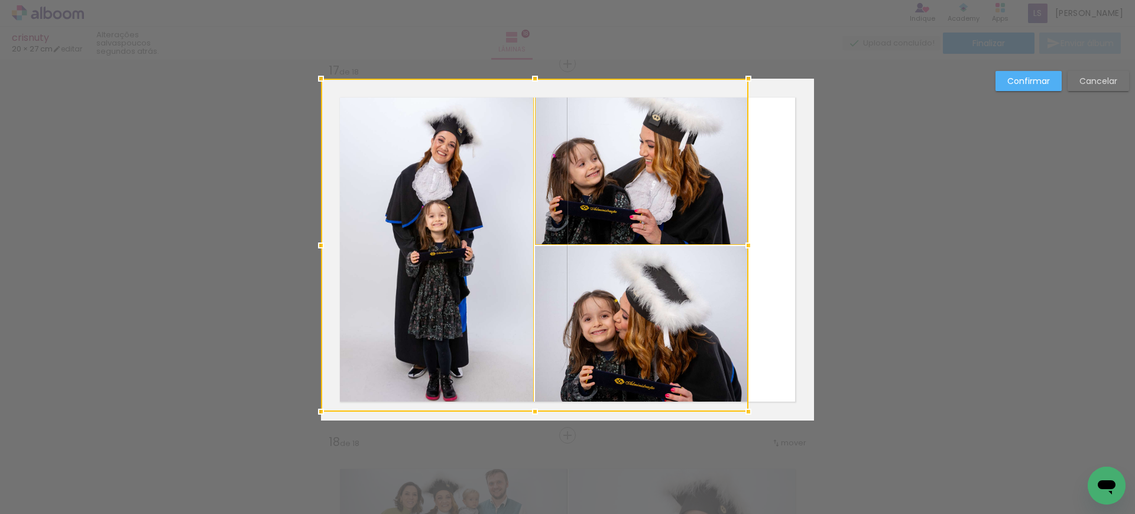
click at [564, 329] on div at bounding box center [534, 245] width 427 height 333
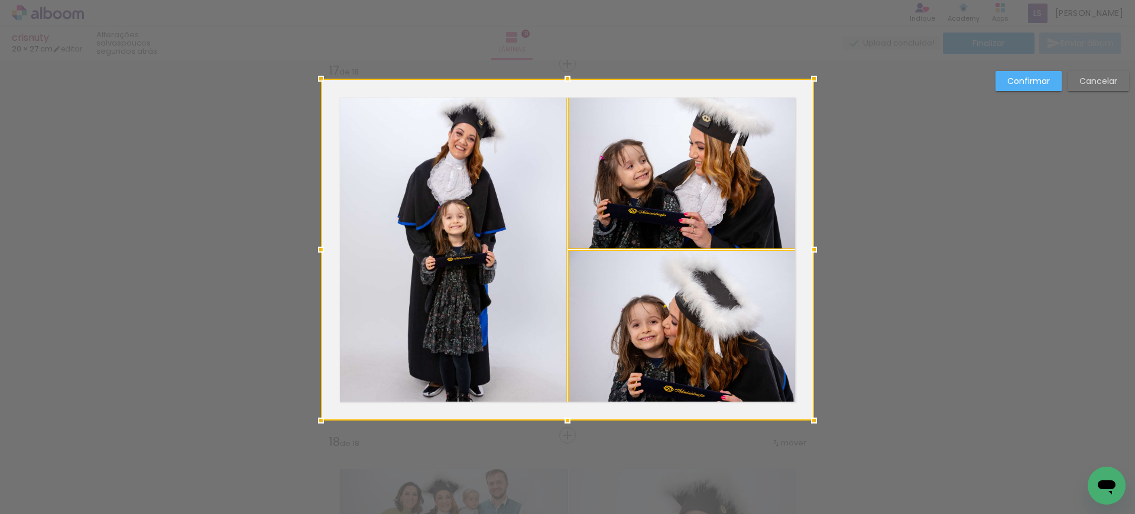
drag, startPoint x: 738, startPoint y: 410, endPoint x: 726, endPoint y: 311, distance: 98.7
click at [726, 311] on div at bounding box center [567, 250] width 493 height 342
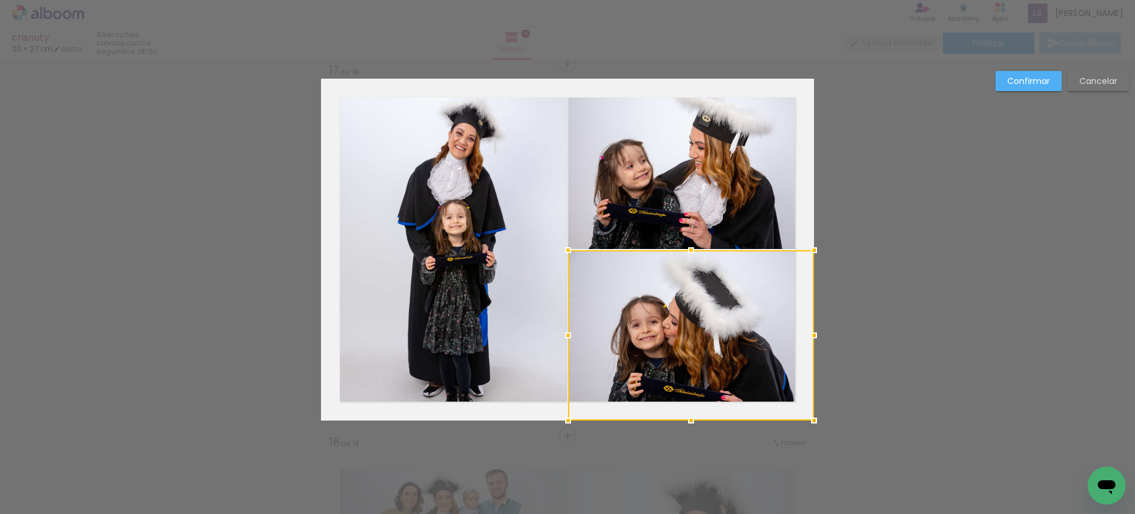
click at [0, 0] on slot "Confirmar" at bounding box center [0, 0] width 0 height 0
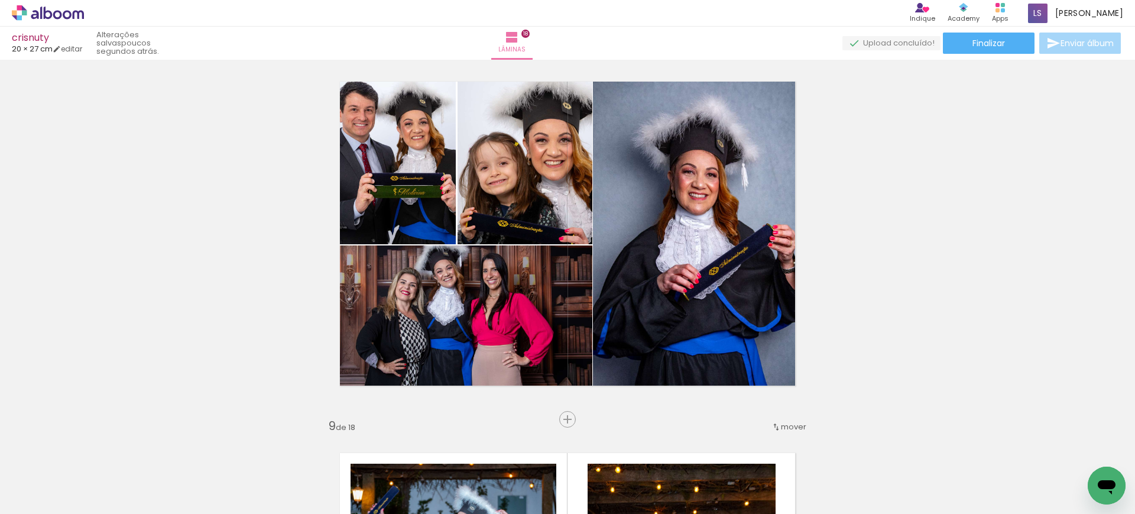
scroll to position [2629, 0]
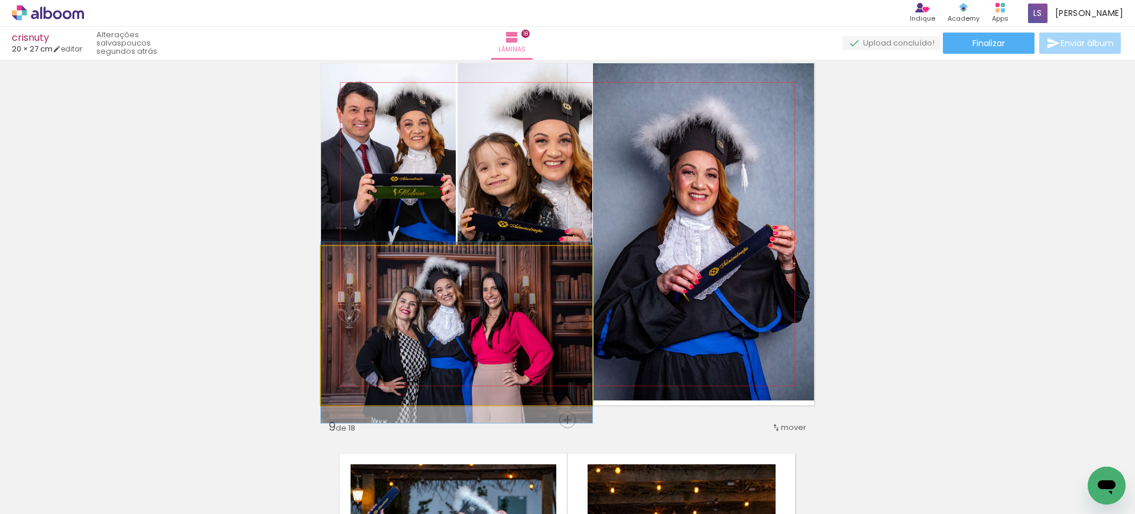
drag, startPoint x: 502, startPoint y: 311, endPoint x: 479, endPoint y: 329, distance: 29.9
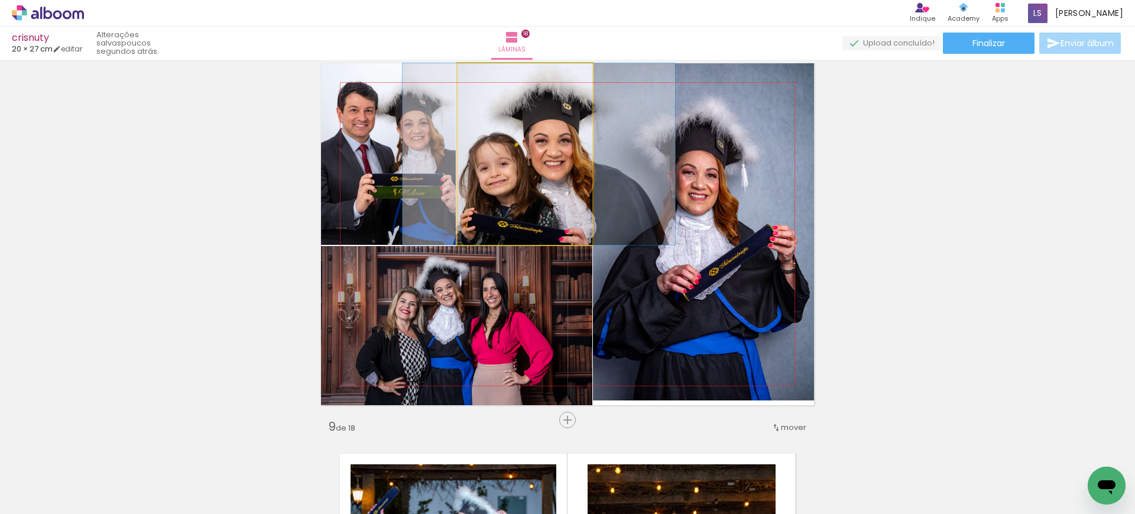
click at [506, 207] on quentale-photo at bounding box center [524, 153] width 135 height 181
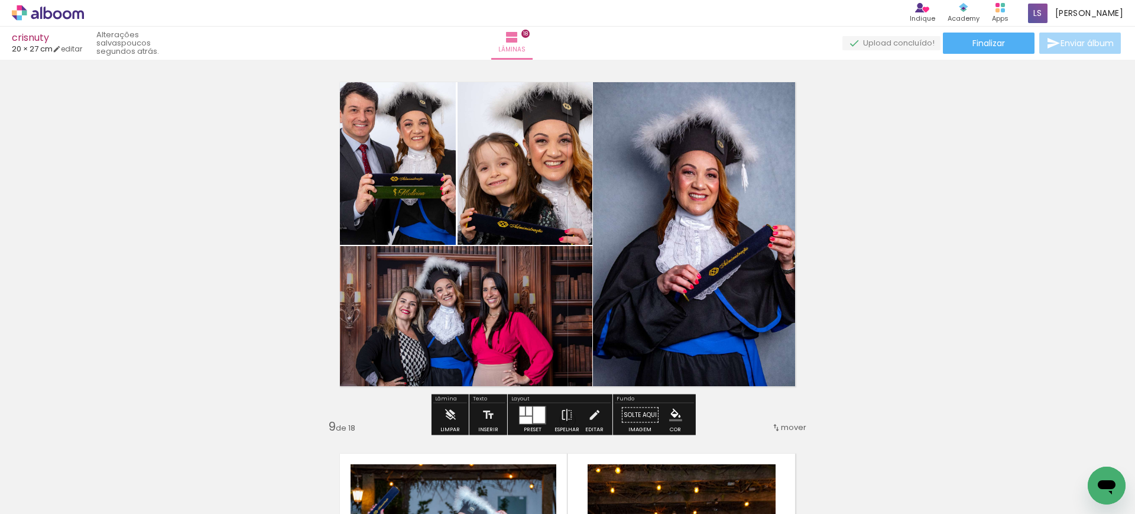
click at [404, 194] on quentale-photo at bounding box center [388, 153] width 135 height 181
click at [689, 192] on quentale-photo at bounding box center [703, 231] width 221 height 337
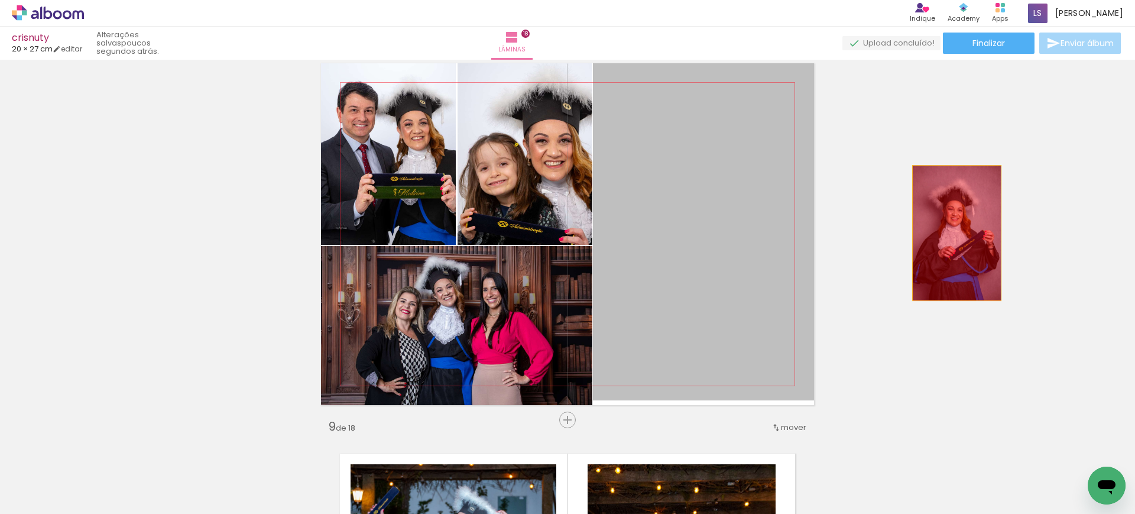
drag, startPoint x: 680, startPoint y: 252, endPoint x: 951, endPoint y: 233, distance: 271.4
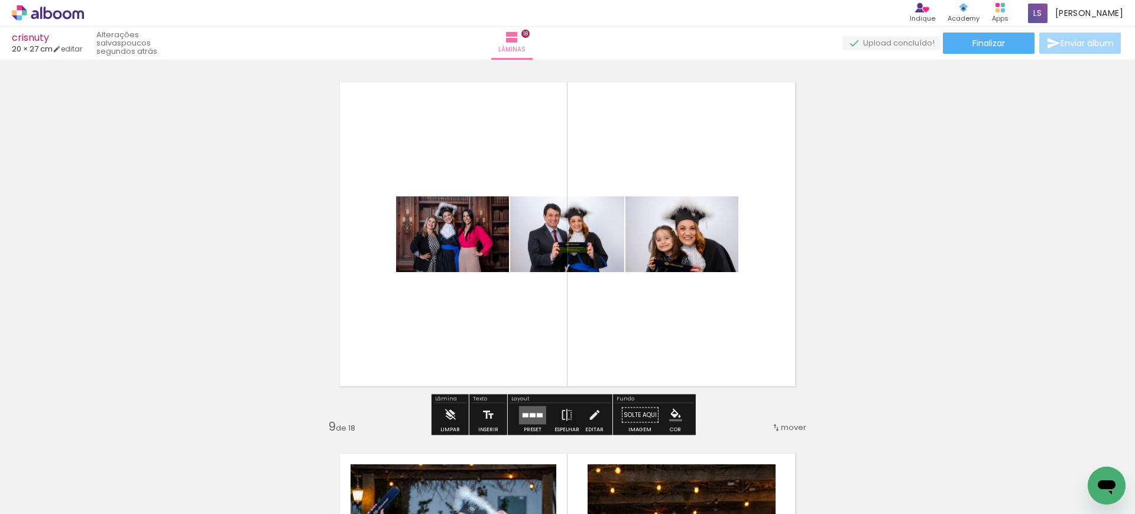
click at [522, 415] on div at bounding box center [525, 415] width 6 height 4
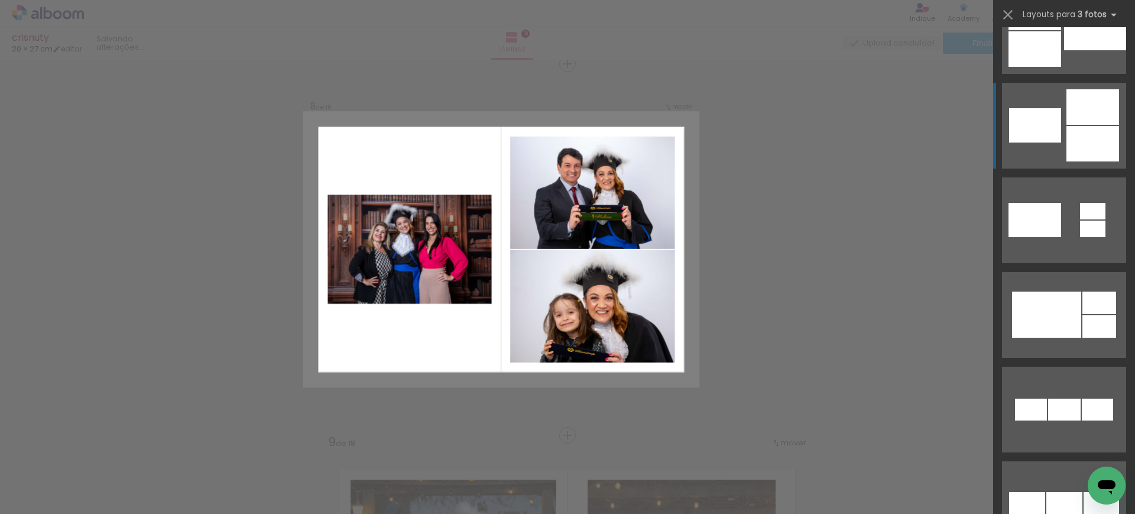
scroll to position [520, 0]
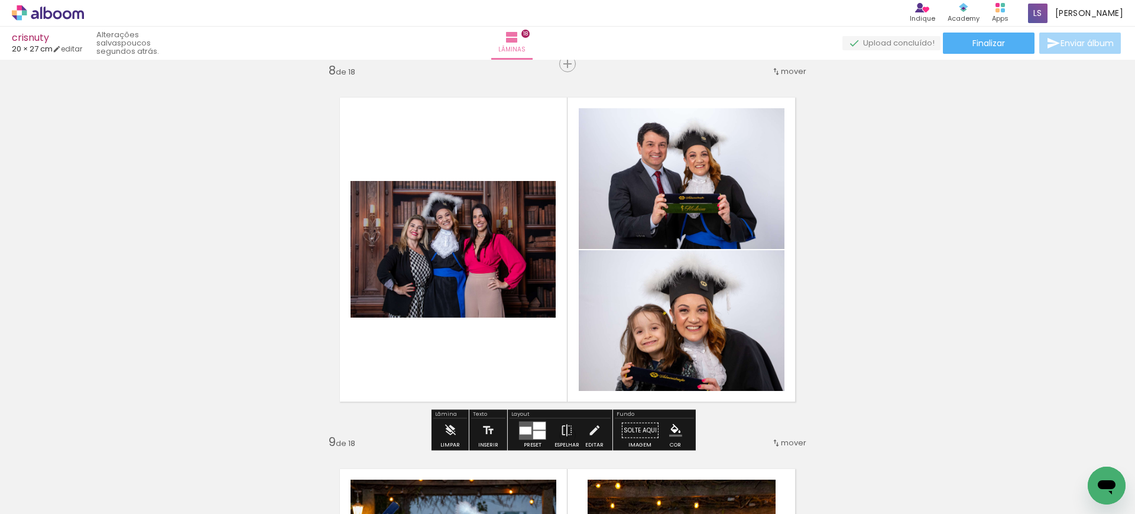
click at [621, 163] on quentale-photo at bounding box center [682, 178] width 206 height 141
click at [0, 0] on div at bounding box center [0, 0] width 0 height 0
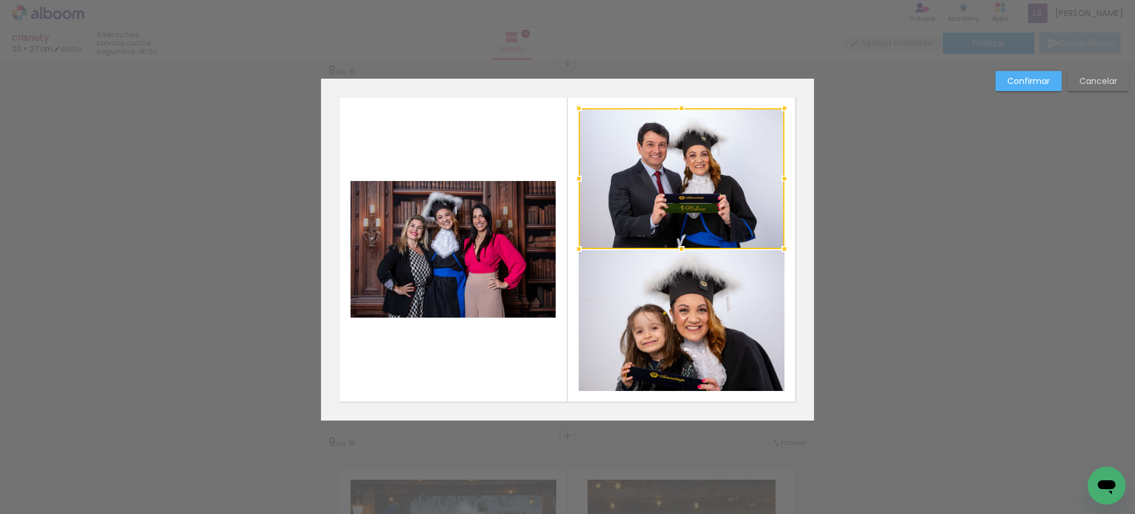
click at [641, 277] on quentale-photo at bounding box center [682, 320] width 206 height 141
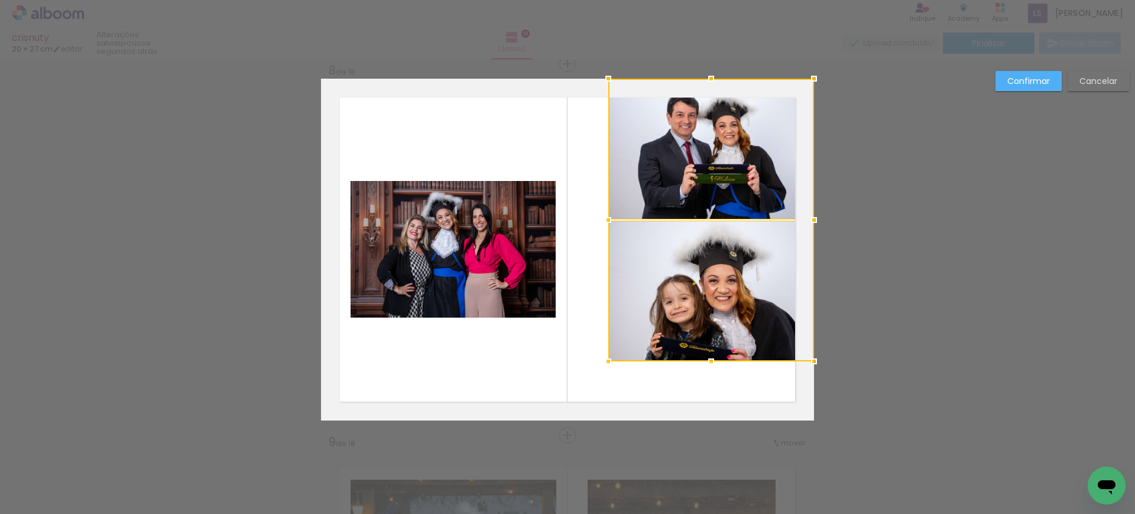
drag, startPoint x: 673, startPoint y: 199, endPoint x: 741, endPoint y: 121, distance: 103.9
click at [741, 121] on div at bounding box center [711, 220] width 206 height 282
click at [741, 121] on quentale-photo at bounding box center [711, 149] width 206 height 141
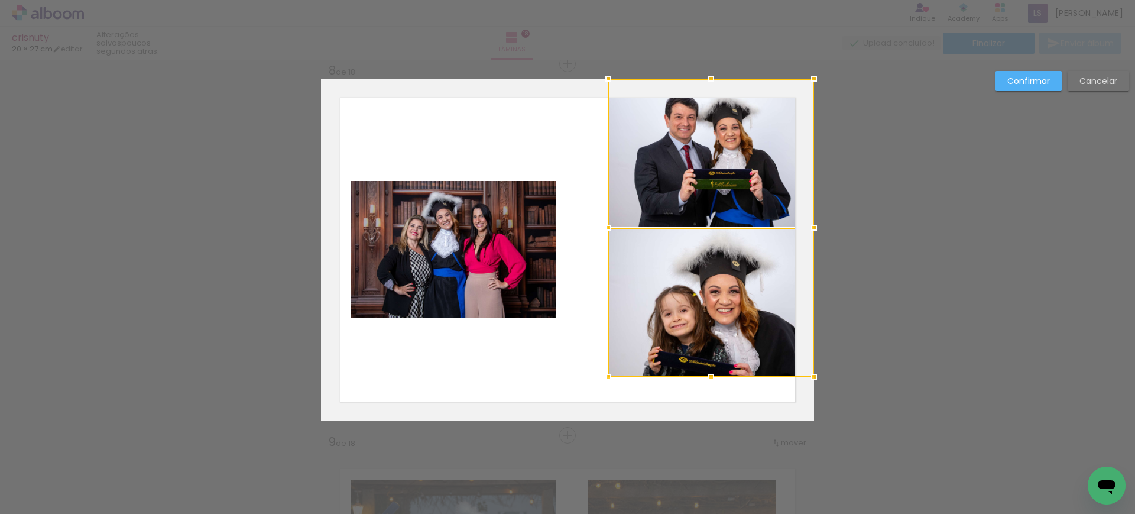
drag, startPoint x: 699, startPoint y: 356, endPoint x: 720, endPoint y: 389, distance: 40.2
click at [732, 513] on html "link( href="../../bower_components/polymer/polymer.html" rel="import" ) picture…" at bounding box center [567, 257] width 1135 height 514
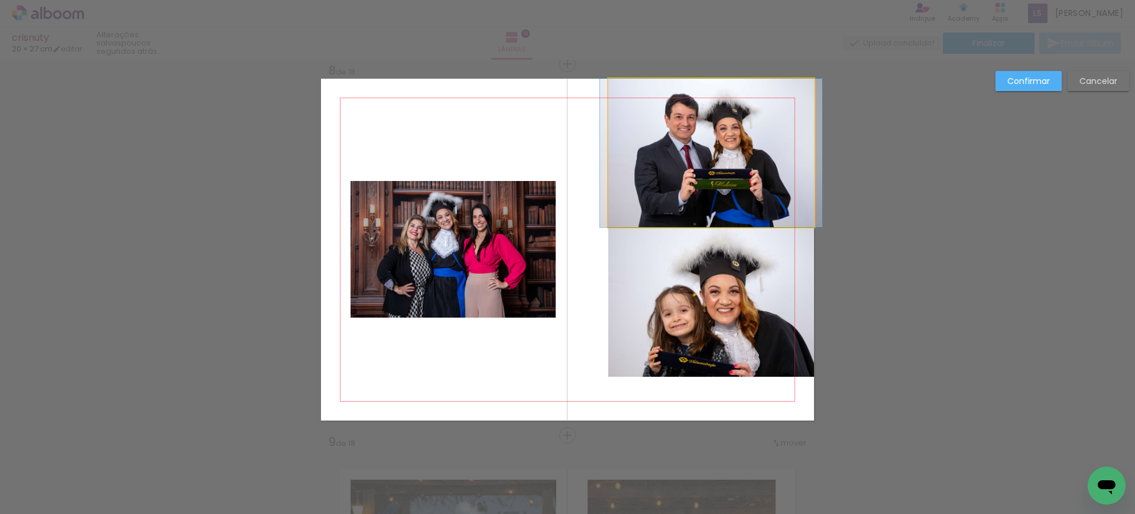
click at [716, 150] on quentale-photo at bounding box center [711, 153] width 206 height 148
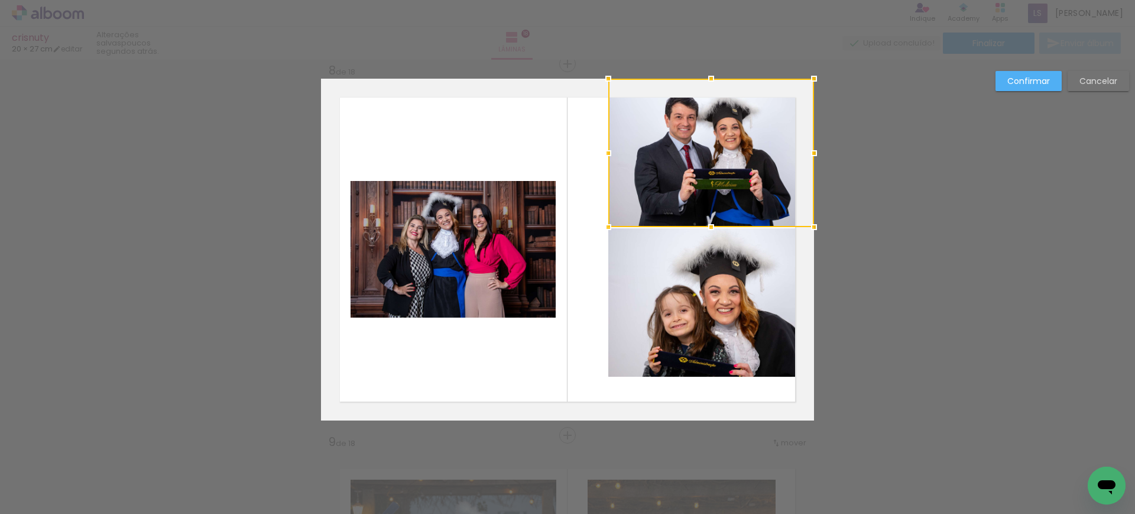
click at [715, 314] on quentale-photo at bounding box center [711, 302] width 206 height 148
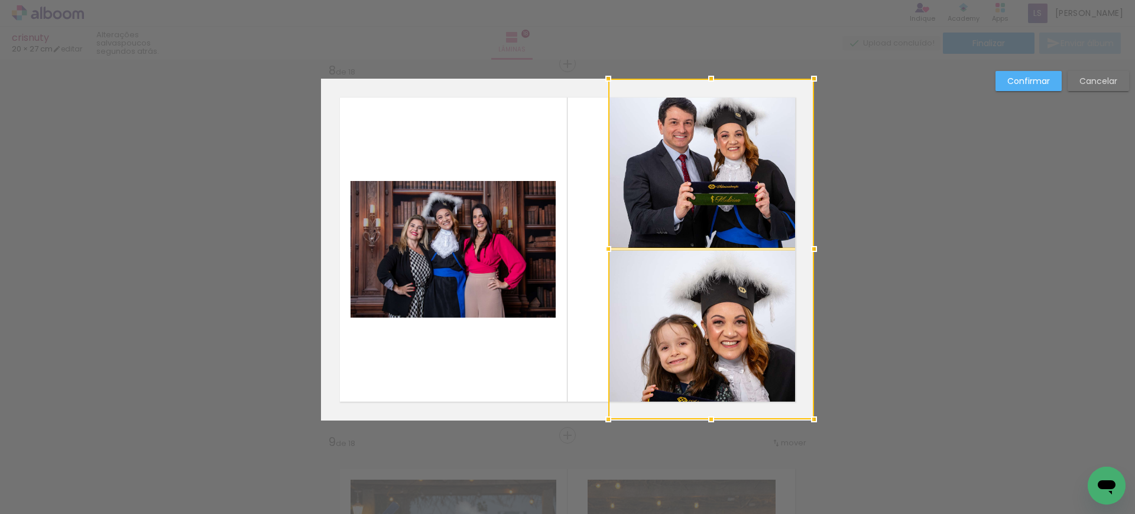
drag, startPoint x: 715, startPoint y: 376, endPoint x: 686, endPoint y: 291, distance: 90.5
click at [713, 301] on div at bounding box center [711, 249] width 206 height 340
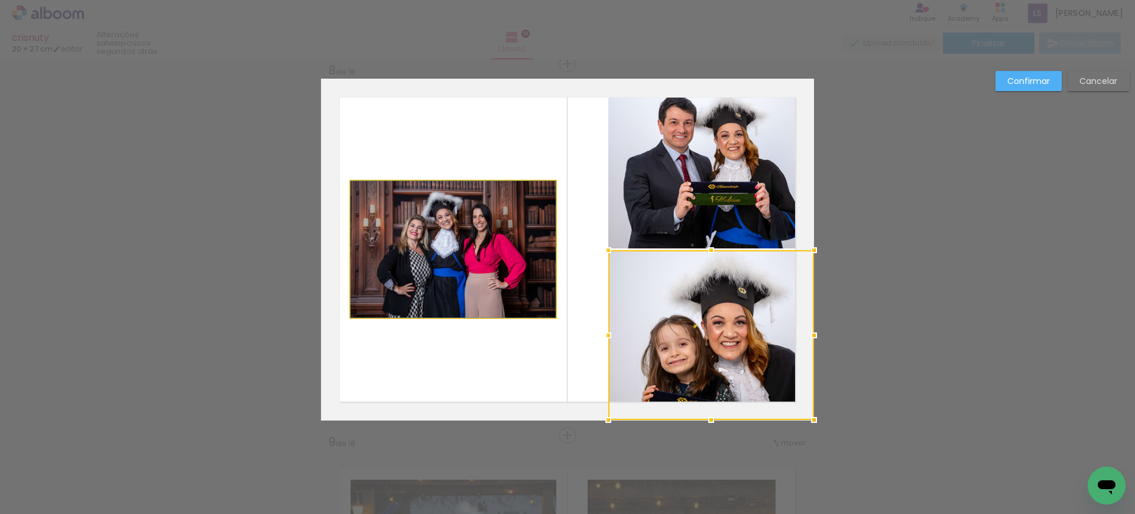
click at [446, 181] on quentale-photo at bounding box center [452, 249] width 205 height 137
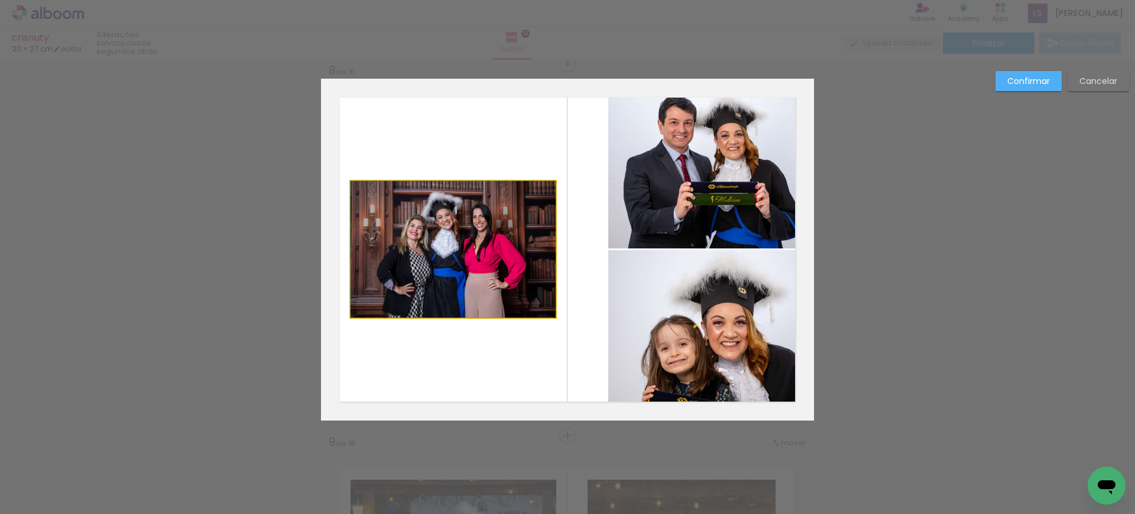
click at [449, 241] on quentale-photo at bounding box center [452, 249] width 205 height 137
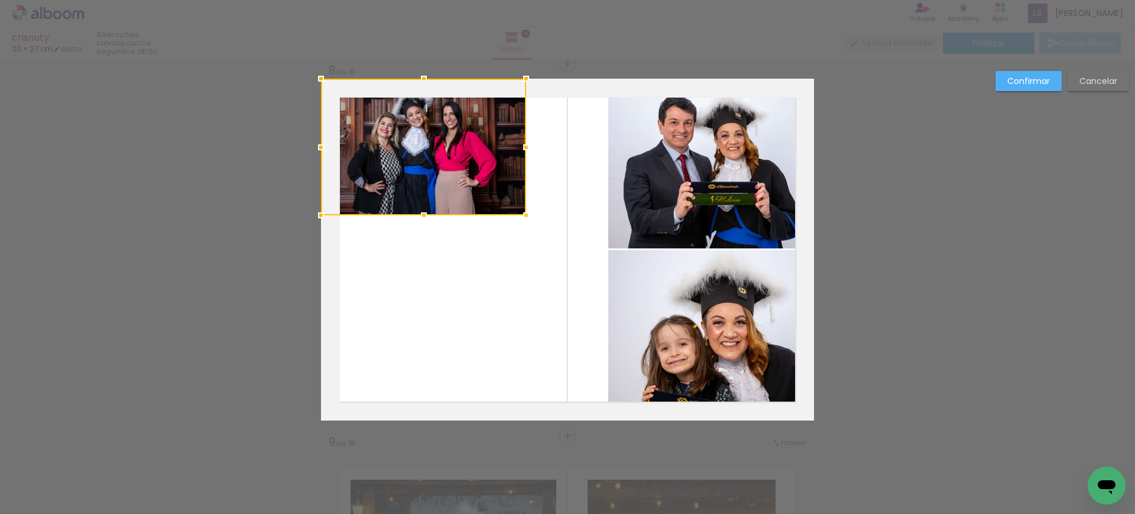
drag, startPoint x: 451, startPoint y: 245, endPoint x: 369, endPoint y: 111, distance: 156.8
click at [369, 111] on div at bounding box center [423, 147] width 205 height 137
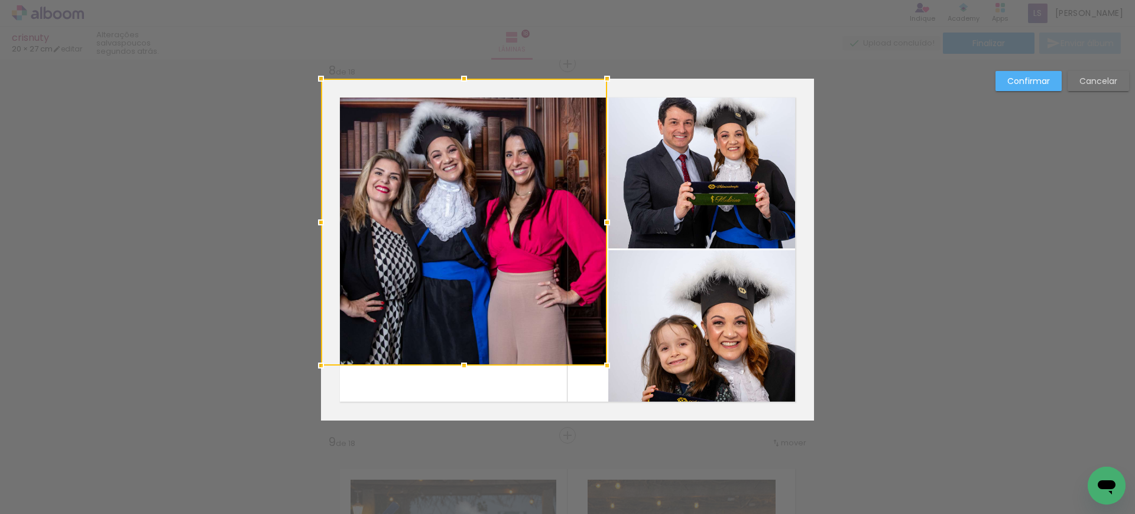
drag, startPoint x: 515, startPoint y: 212, endPoint x: 647, endPoint y: 392, distance: 224.1
click at [647, 392] on album-spread "8 de 18" at bounding box center [567, 250] width 493 height 342
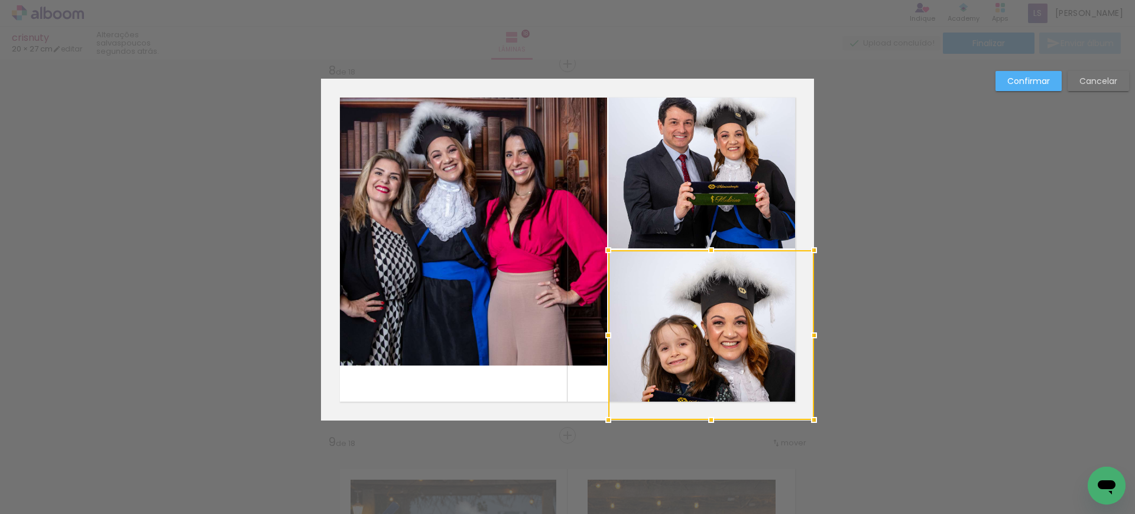
click at [479, 335] on quentale-photo at bounding box center [464, 222] width 286 height 287
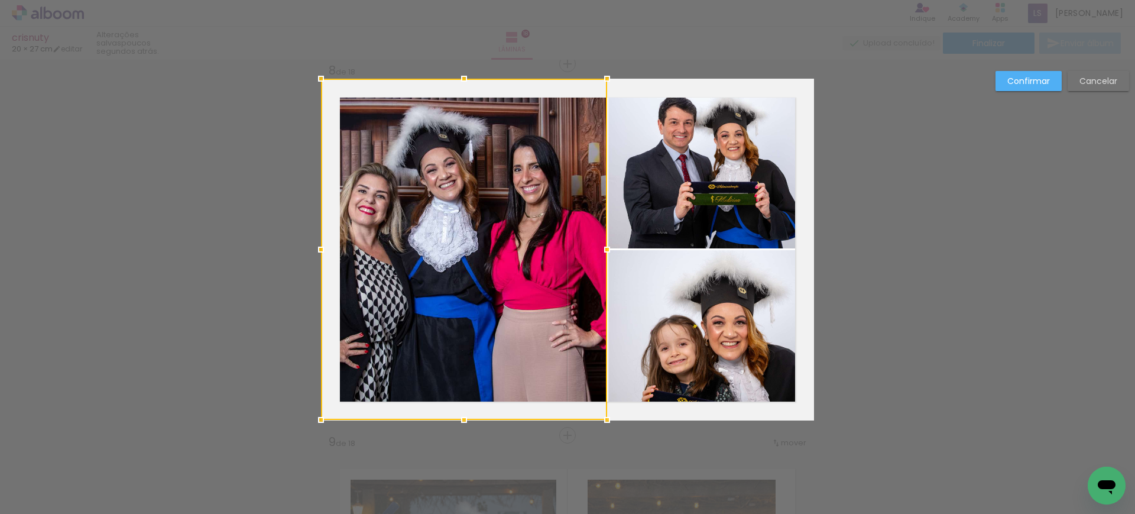
drag, startPoint x: 459, startPoint y: 365, endPoint x: 454, endPoint y: 429, distance: 64.0
click at [454, 429] on div at bounding box center [464, 420] width 24 height 24
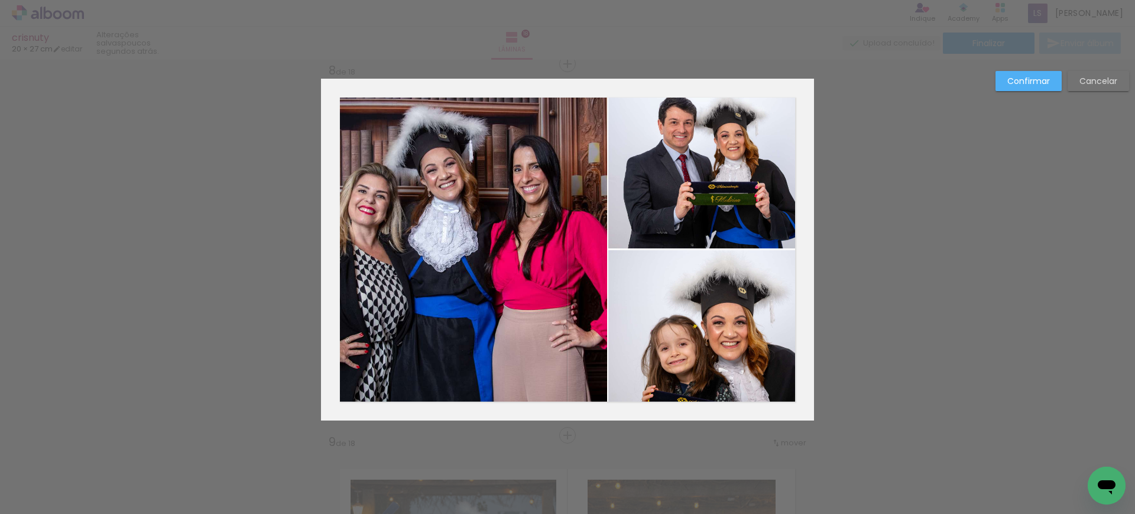
click at [671, 163] on quentale-photo at bounding box center [711, 164] width 206 height 170
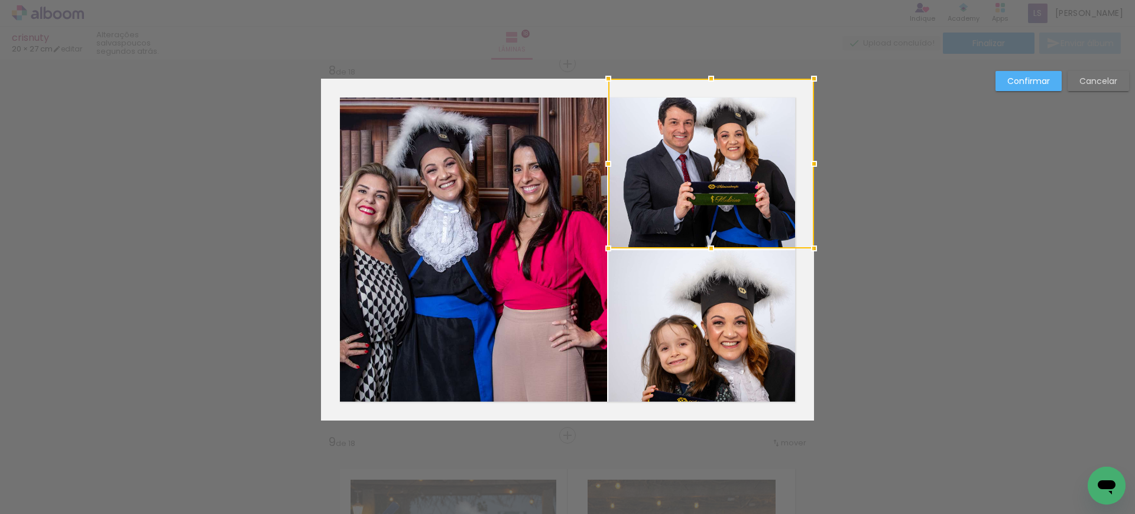
click at [669, 306] on quentale-photo at bounding box center [711, 335] width 206 height 170
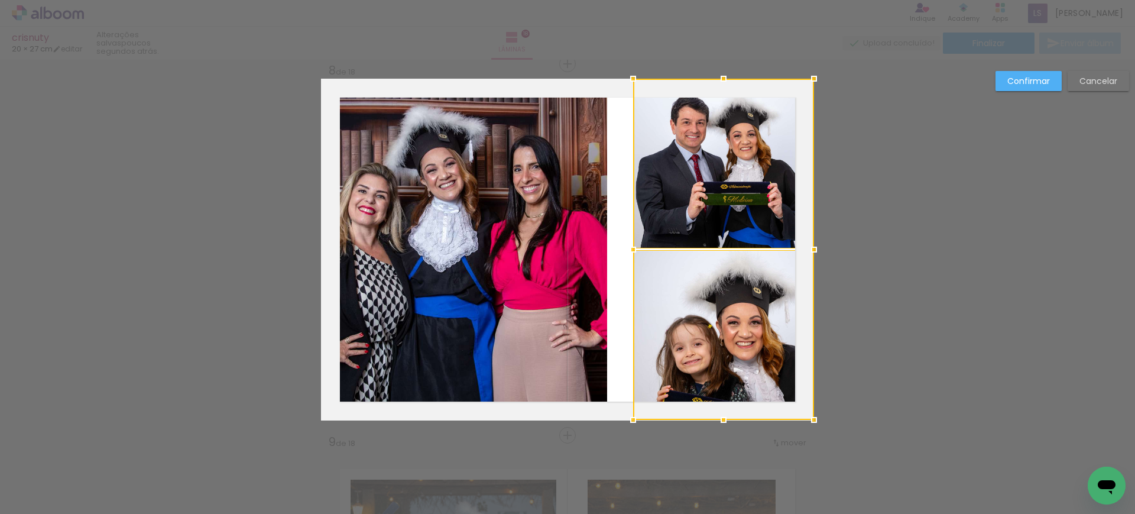
drag, startPoint x: 602, startPoint y: 248, endPoint x: 626, endPoint y: 252, distance: 24.6
click at [626, 252] on div at bounding box center [633, 250] width 24 height 24
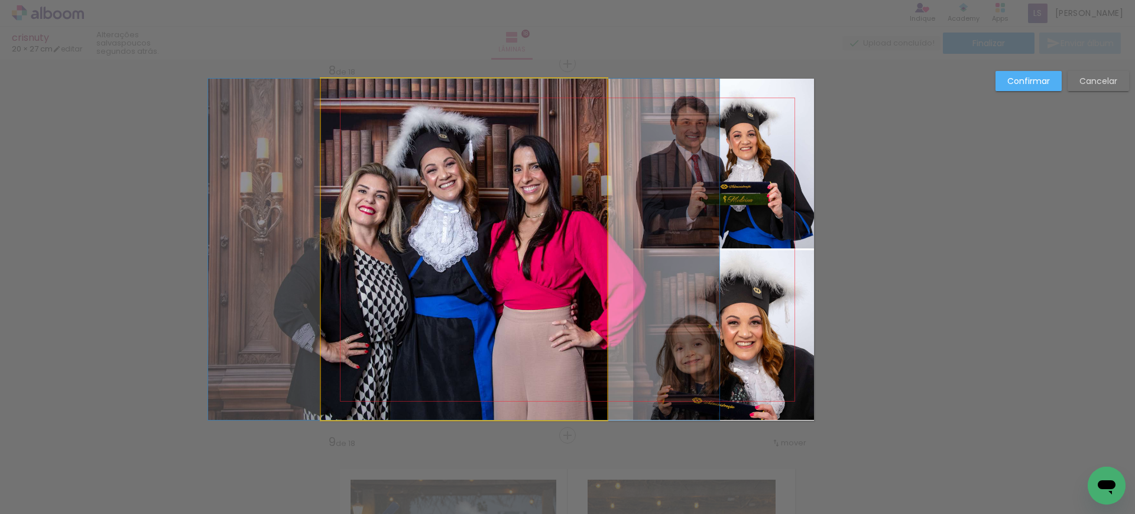
click at [567, 222] on quentale-photo at bounding box center [464, 249] width 286 height 341
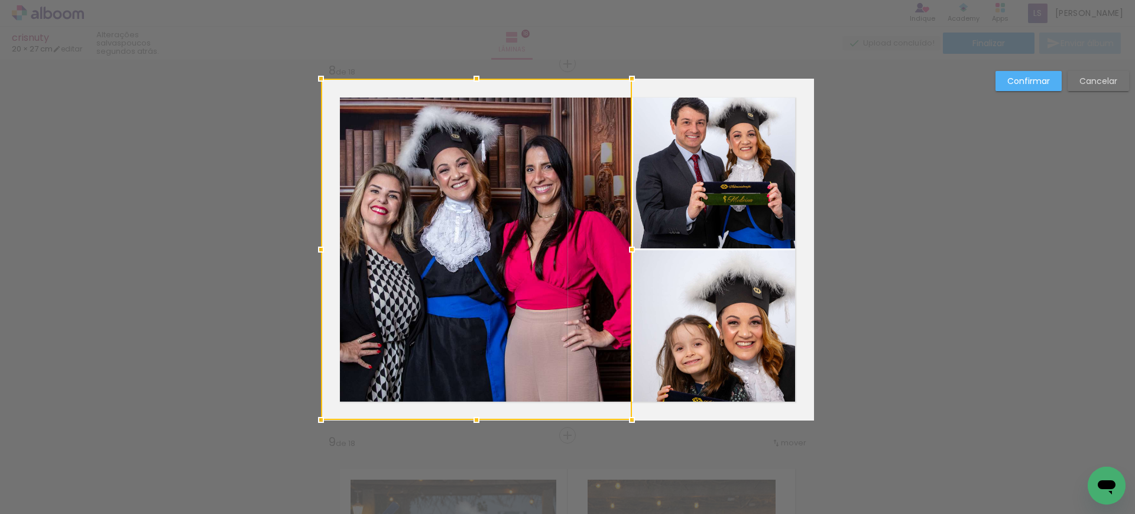
drag, startPoint x: 603, startPoint y: 249, endPoint x: 628, endPoint y: 256, distance: 25.2
click at [628, 256] on div at bounding box center [632, 250] width 24 height 24
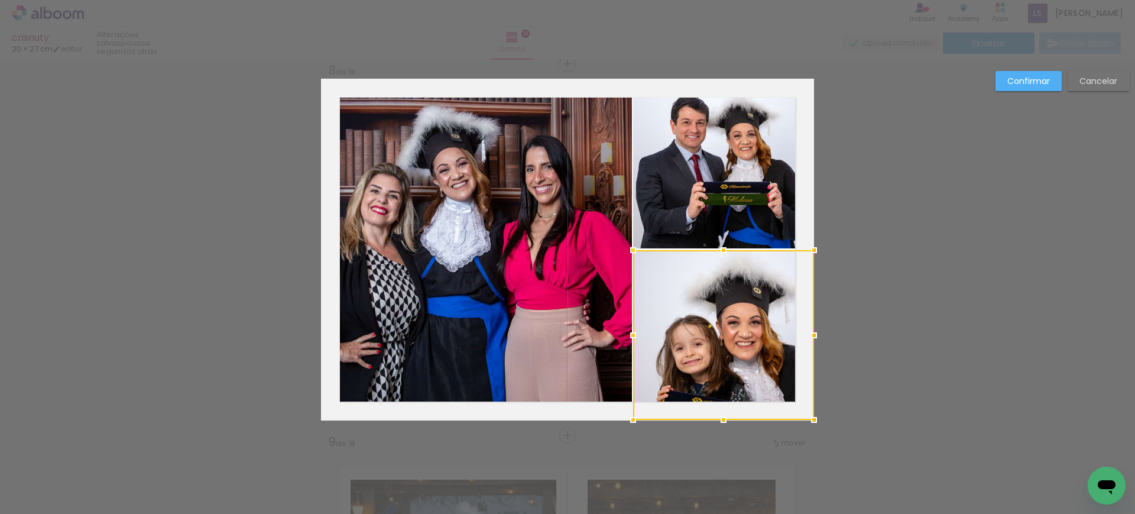
click at [613, 236] on quentale-photo at bounding box center [476, 249] width 311 height 341
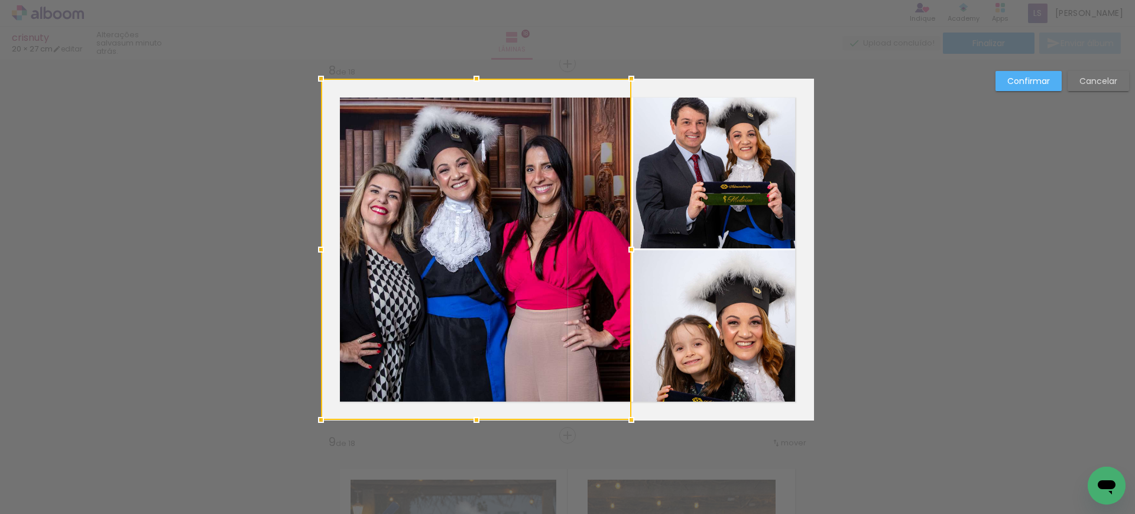
click at [629, 247] on div at bounding box center [631, 250] width 24 height 24
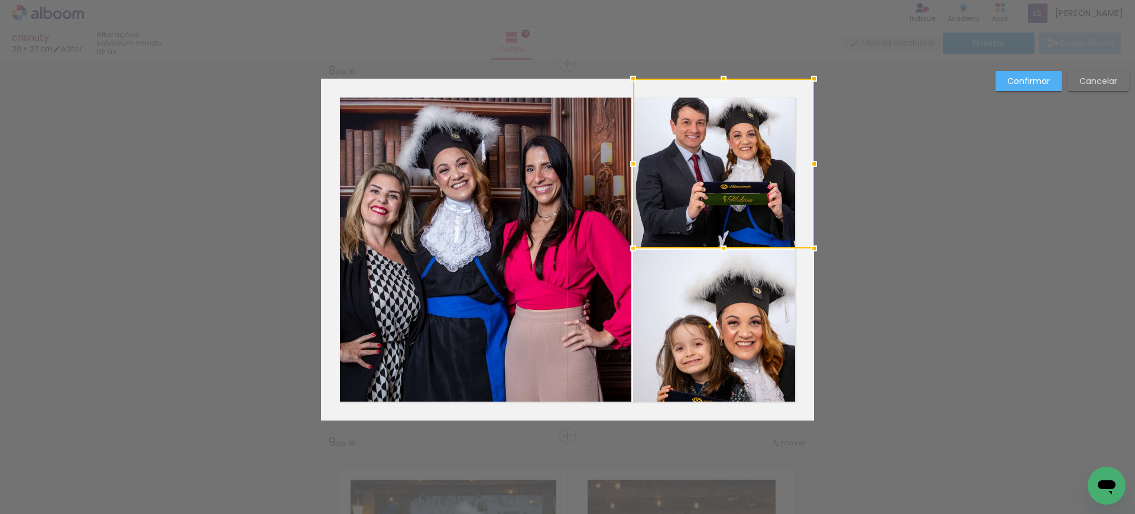
click at [0, 0] on slot "Confirmar" at bounding box center [0, 0] width 0 height 0
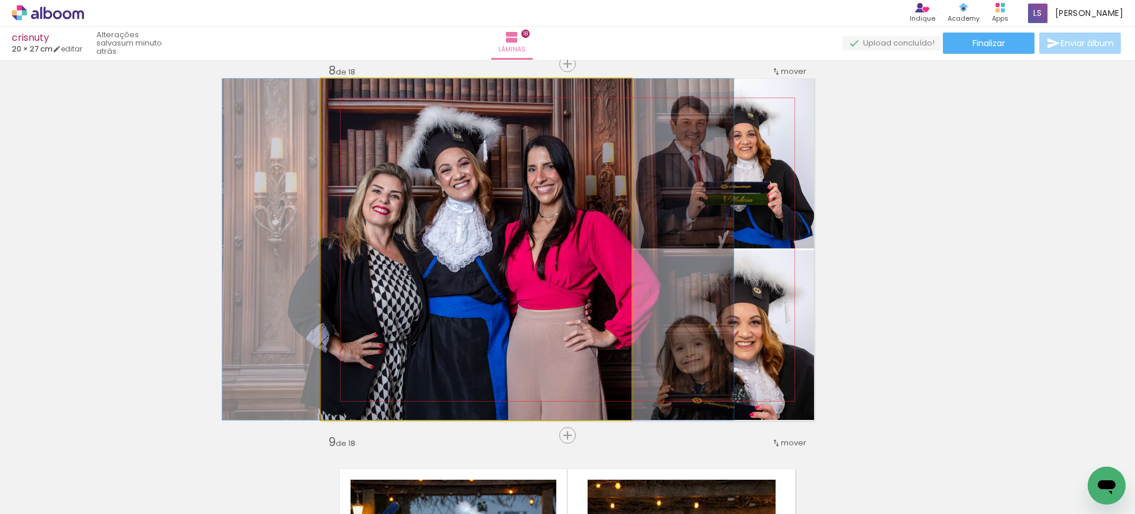
click at [535, 261] on quentale-photo at bounding box center [476, 249] width 310 height 341
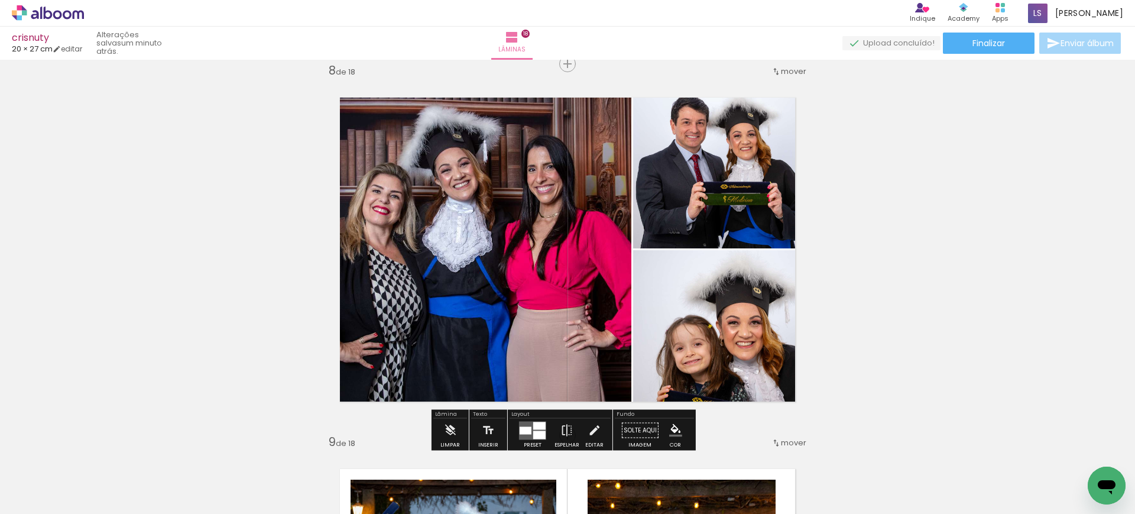
click at [526, 254] on quentale-photo at bounding box center [476, 249] width 310 height 341
click at [525, 254] on quentale-photo at bounding box center [476, 249] width 310 height 341
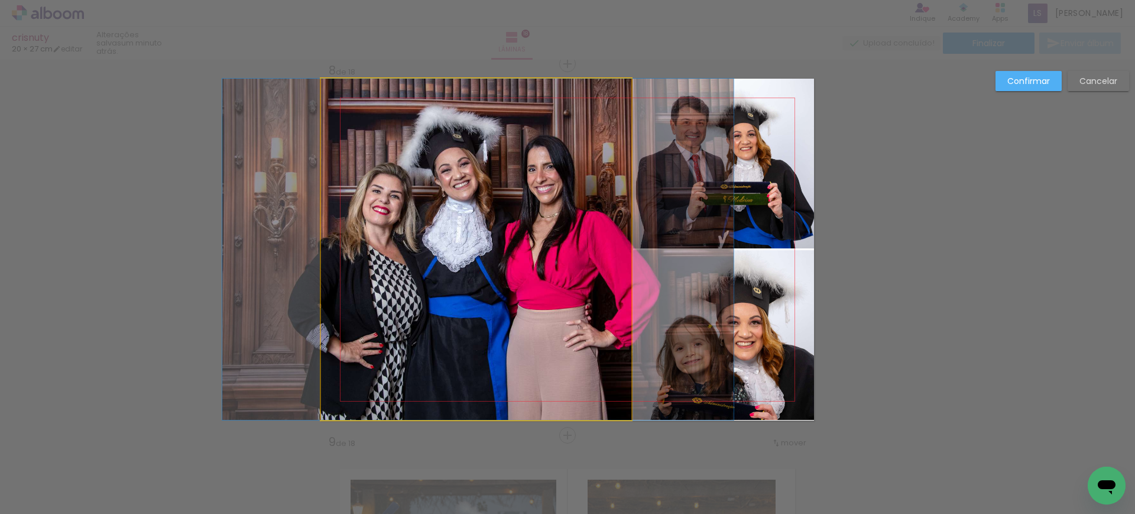
click at [525, 254] on quentale-photo at bounding box center [476, 249] width 310 height 341
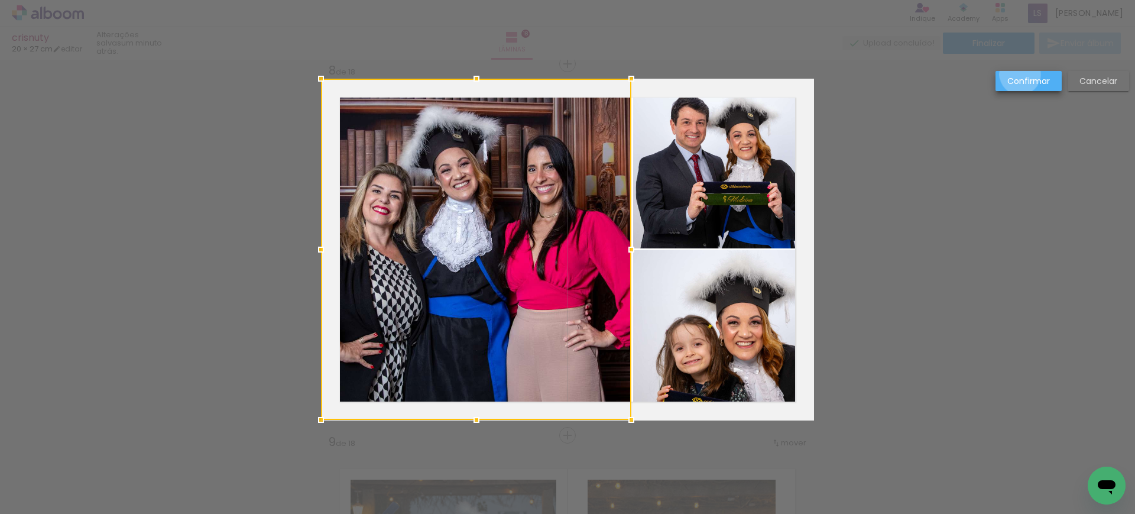
click at [1020, 74] on paper-button "Confirmar" at bounding box center [1028, 81] width 66 height 20
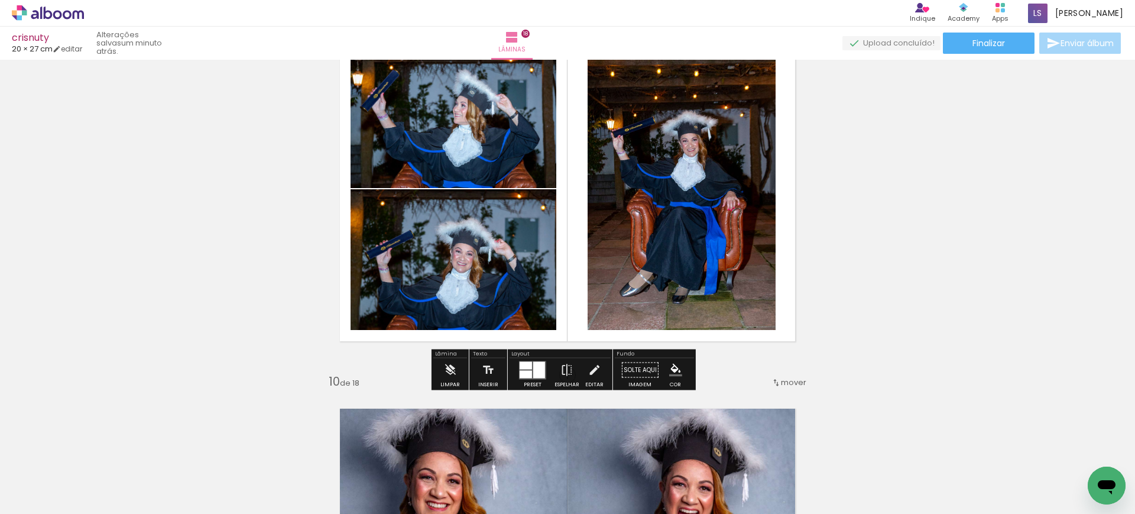
scroll to position [3051, 0]
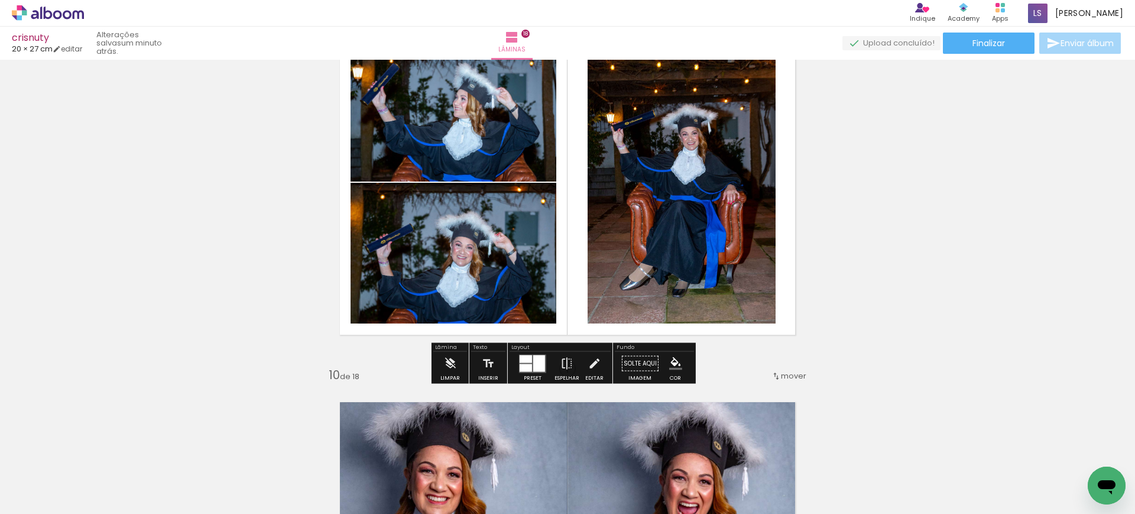
click at [525, 359] on div at bounding box center [525, 359] width 12 height 8
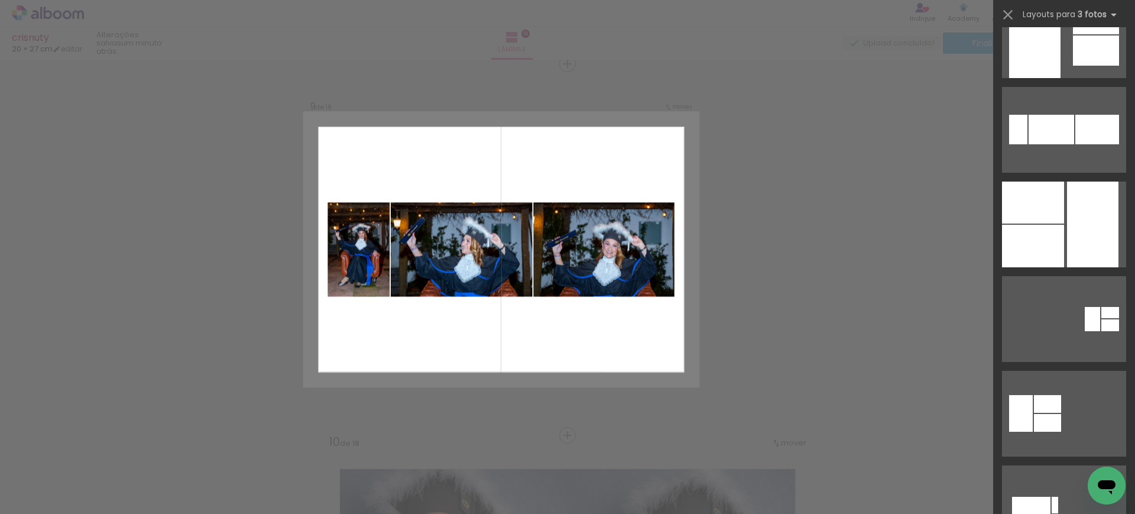
scroll to position [517, 0]
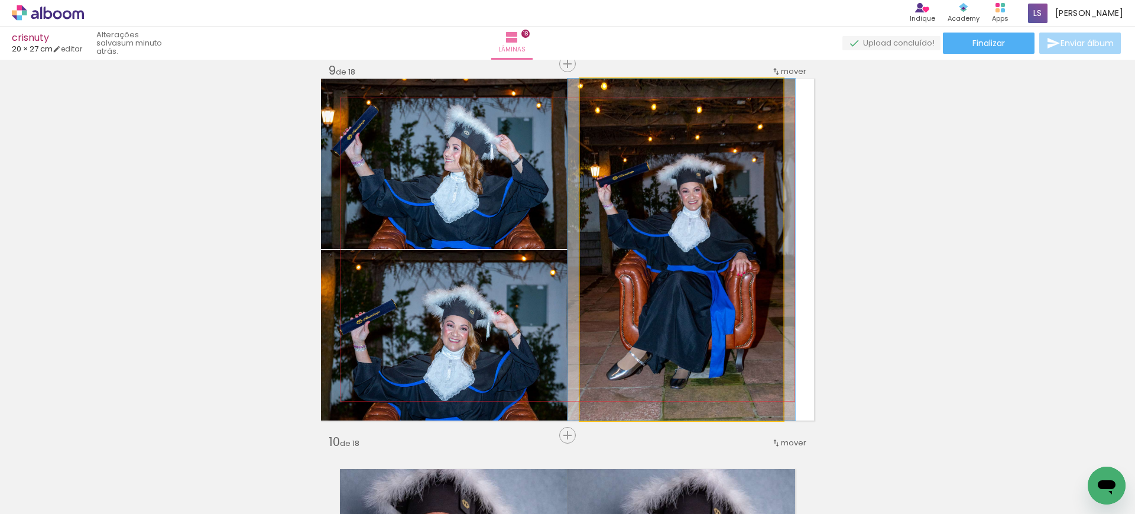
click at [673, 236] on quentale-photo at bounding box center [681, 250] width 203 height 342
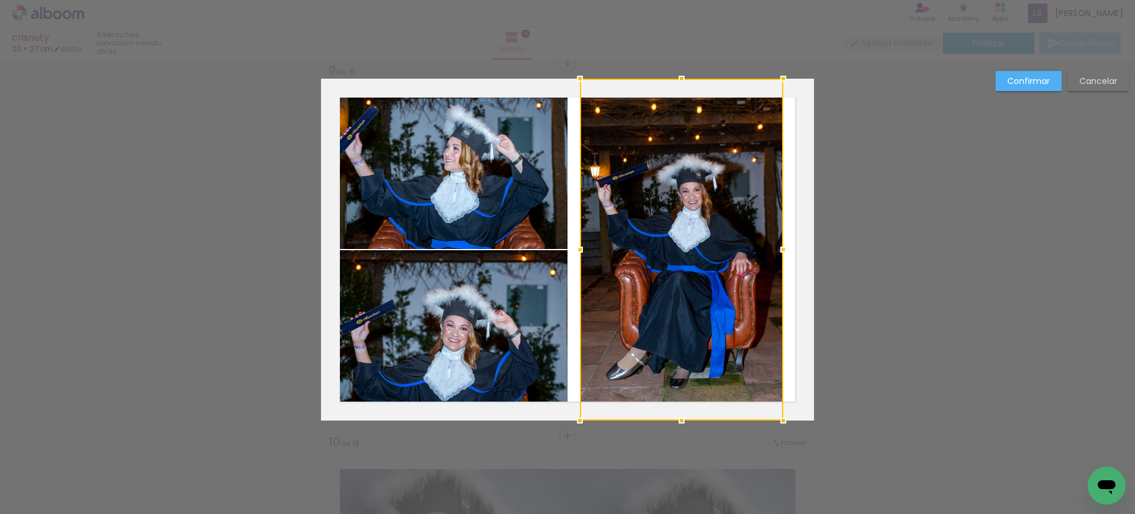
click at [673, 236] on div at bounding box center [681, 250] width 203 height 342
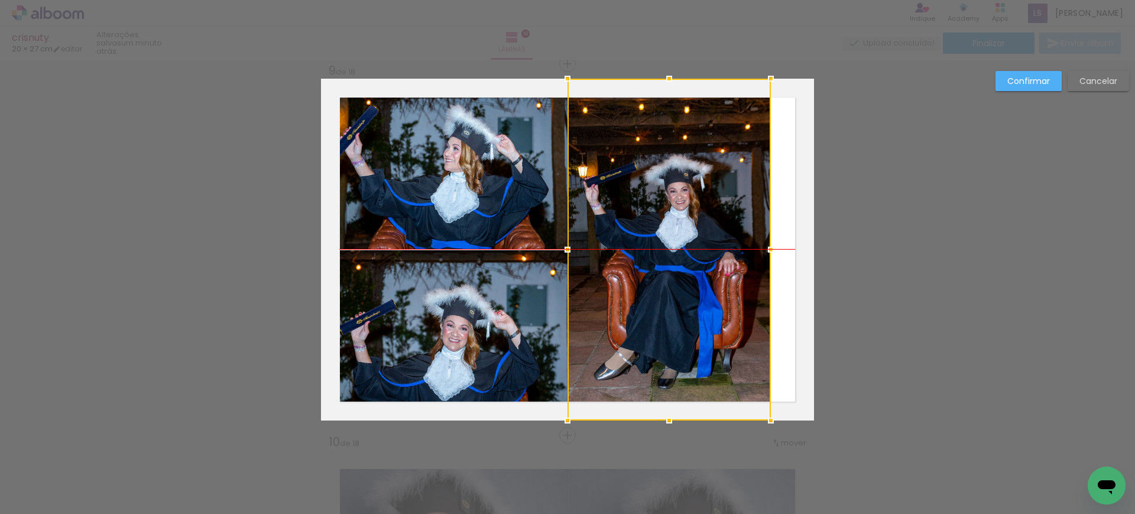
drag, startPoint x: 674, startPoint y: 256, endPoint x: 662, endPoint y: 256, distance: 11.8
click at [662, 256] on div at bounding box center [668, 250] width 203 height 342
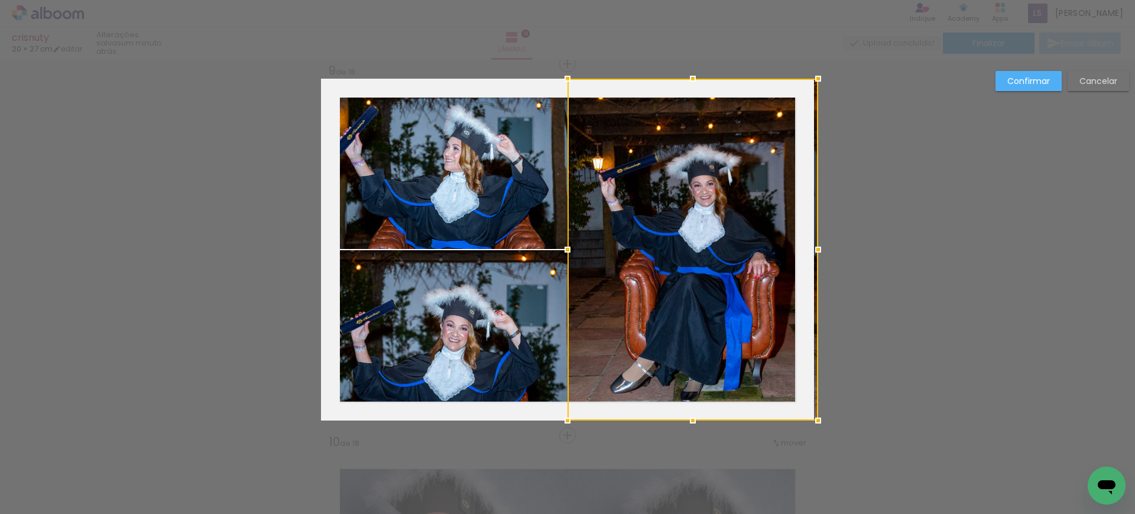
drag, startPoint x: 817, startPoint y: 258, endPoint x: 931, endPoint y: 265, distance: 114.3
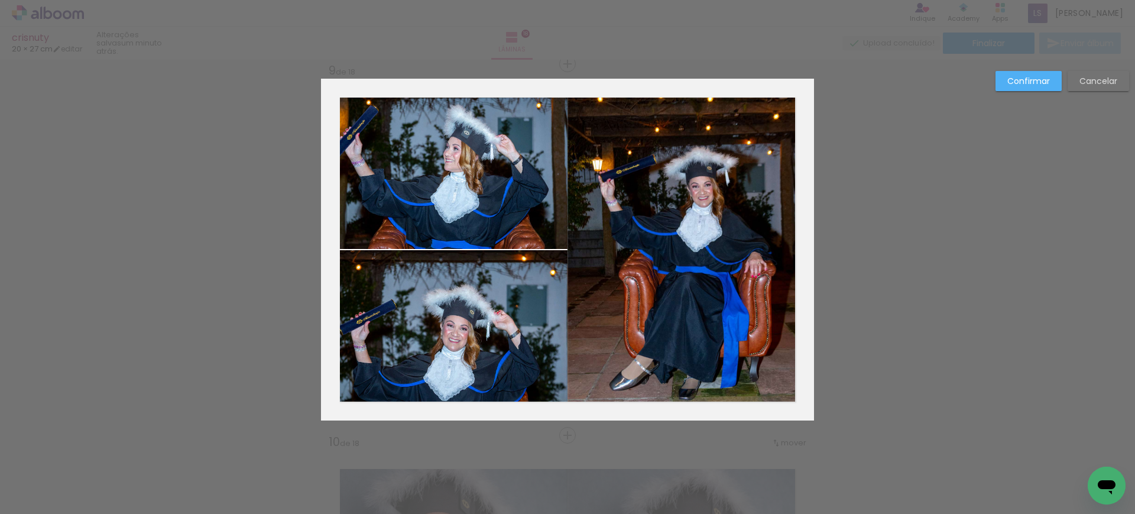
click at [0, 0] on slot "Confirmar" at bounding box center [0, 0] width 0 height 0
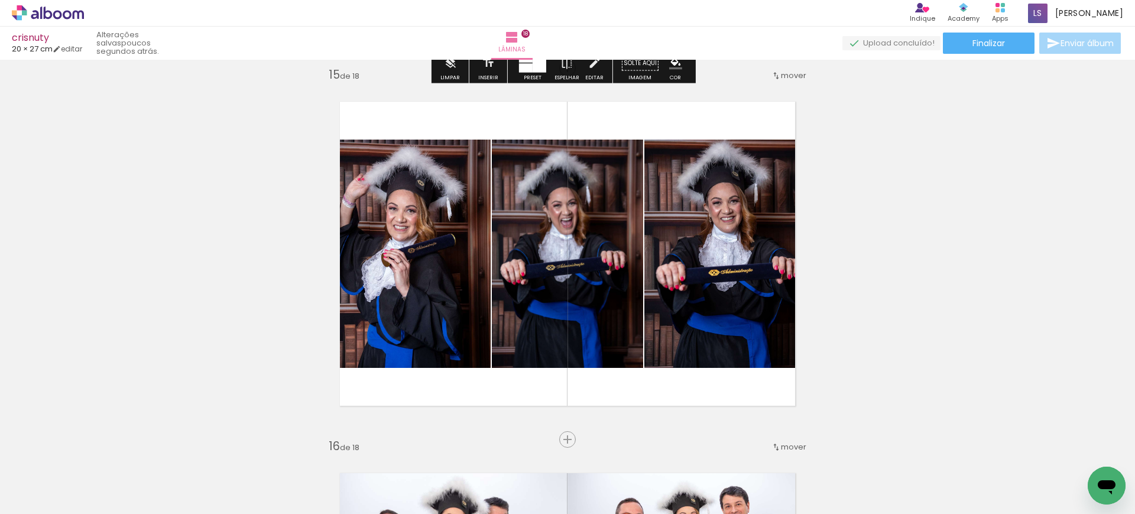
scroll to position [5208, 0]
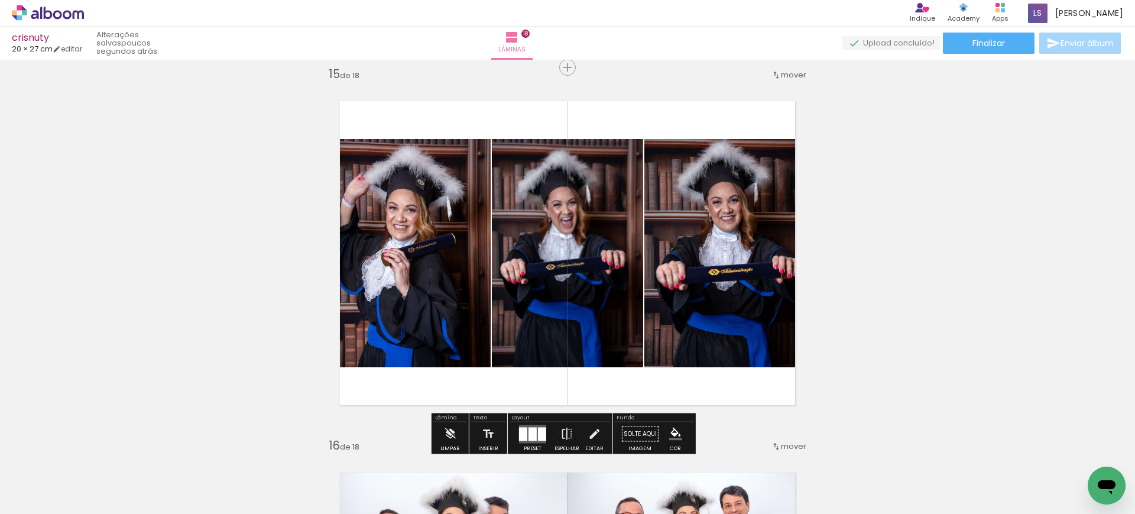
click at [790, 74] on span "mover" at bounding box center [793, 74] width 25 height 11
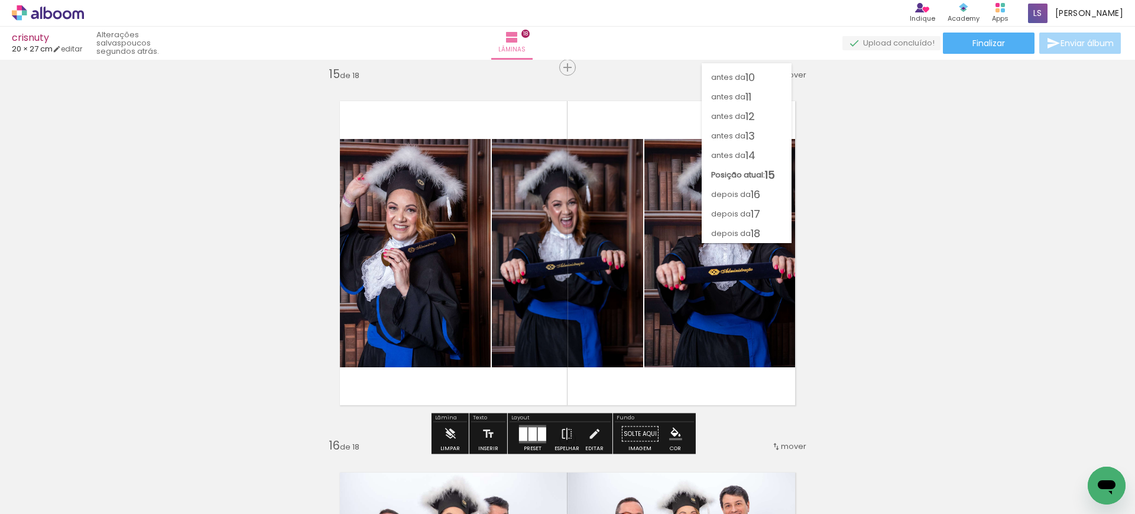
scroll to position [171, 0]
click at [745, 129] on span "13" at bounding box center [749, 136] width 9 height 20
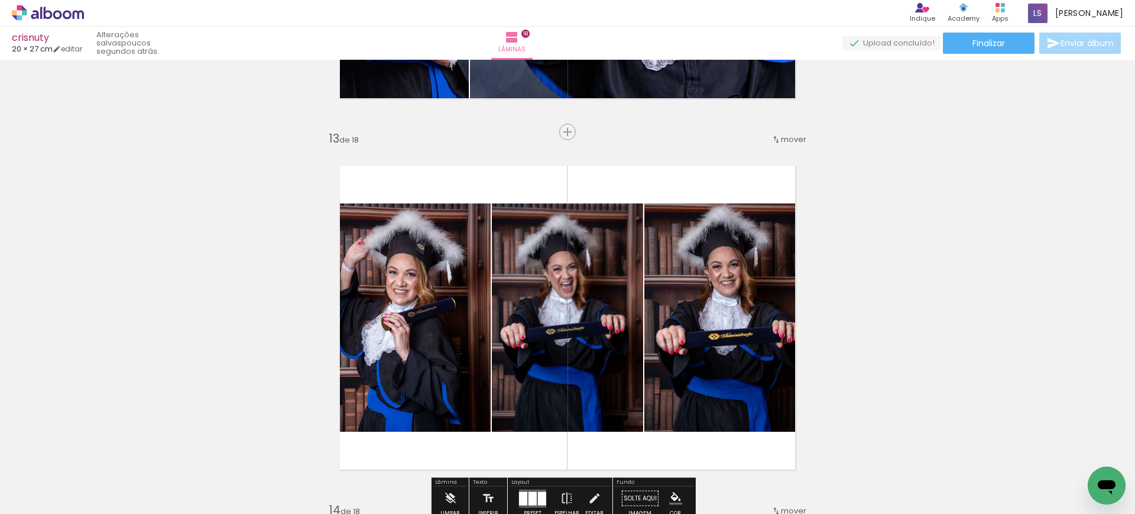
scroll to position [4402, 0]
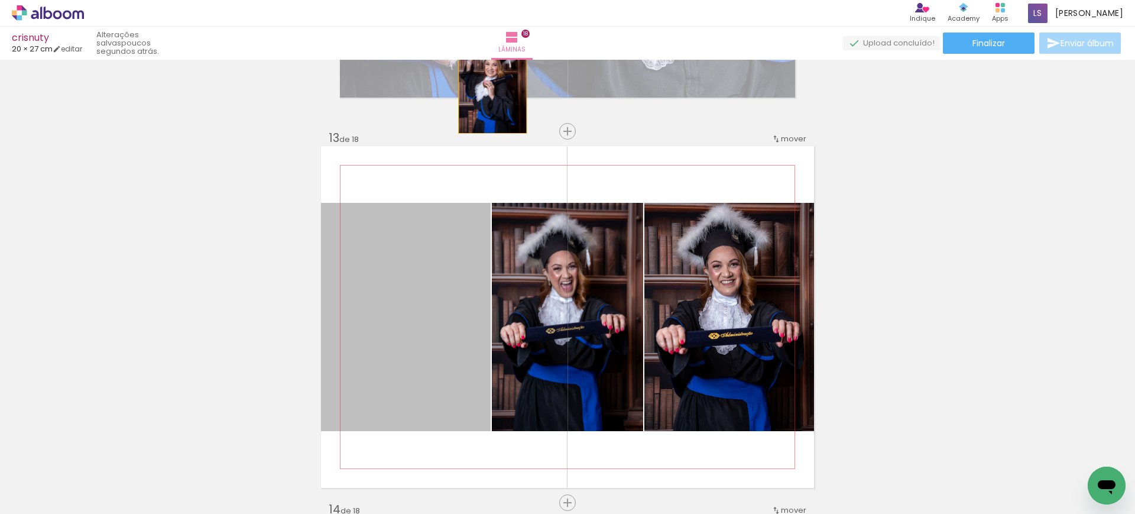
drag, startPoint x: 411, startPoint y: 319, endPoint x: 487, endPoint y: 87, distance: 243.1
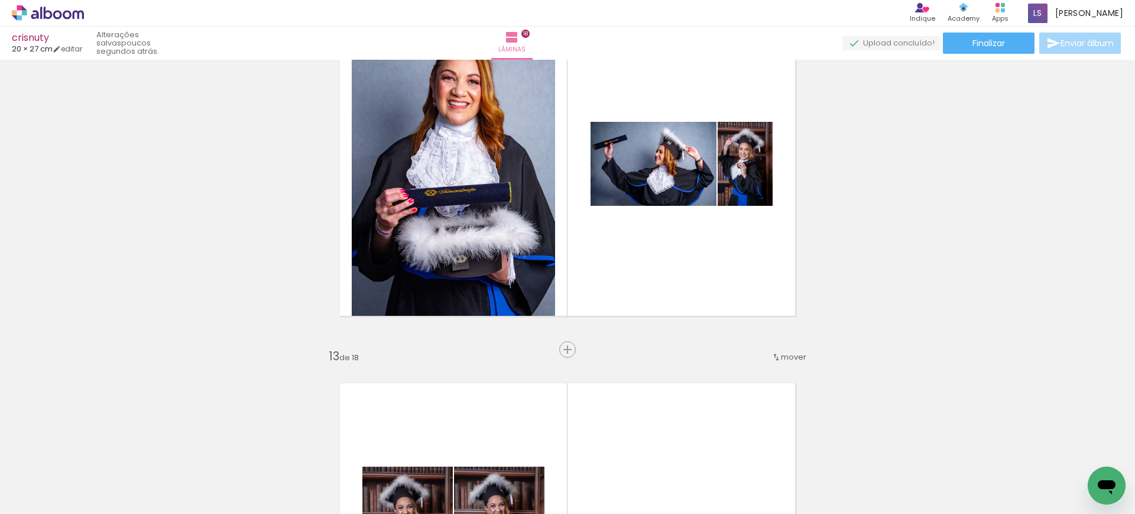
scroll to position [4182, 0]
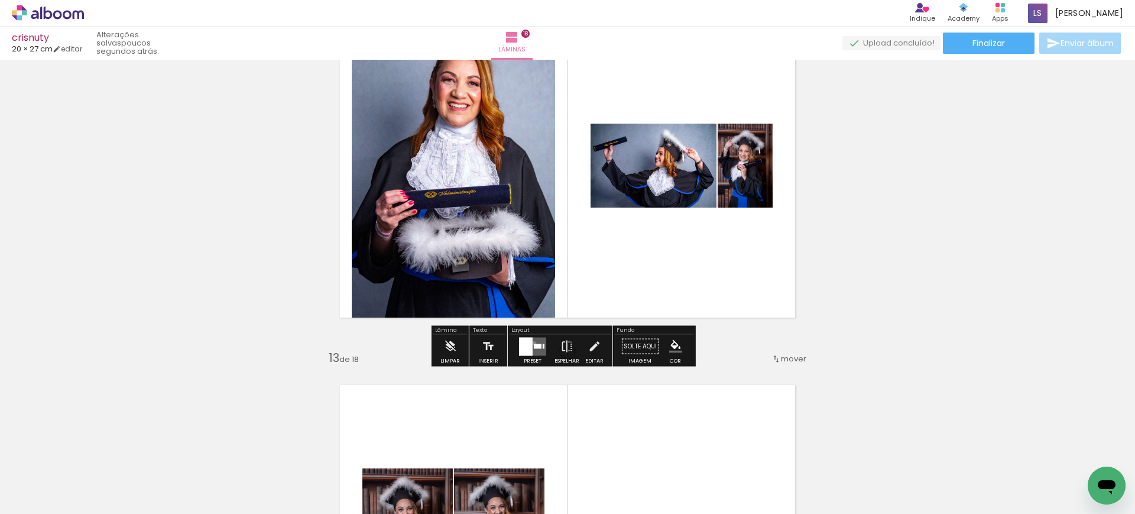
click at [531, 342] on quentale-layouter at bounding box center [532, 346] width 27 height 18
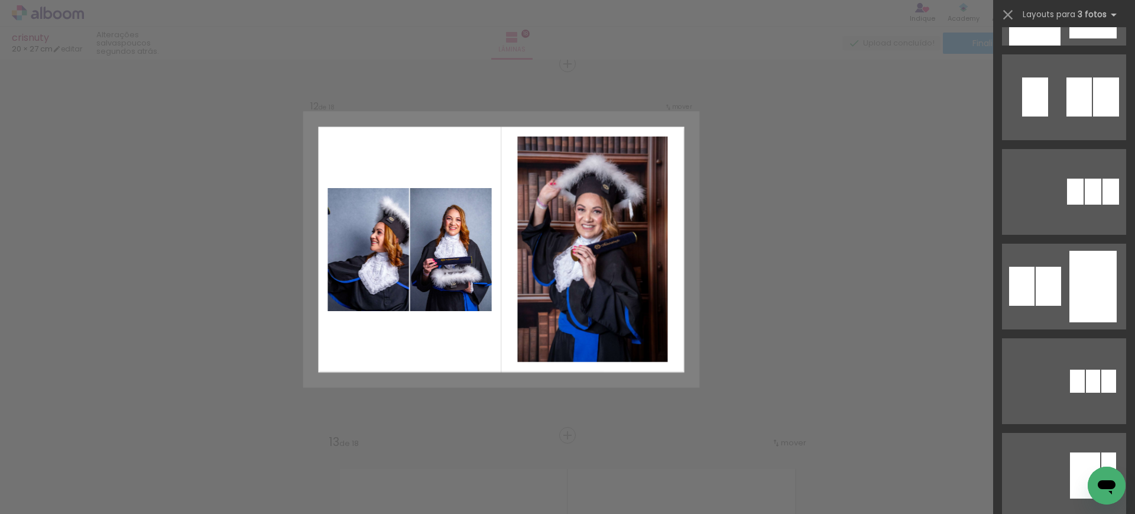
scroll to position [6841, 0]
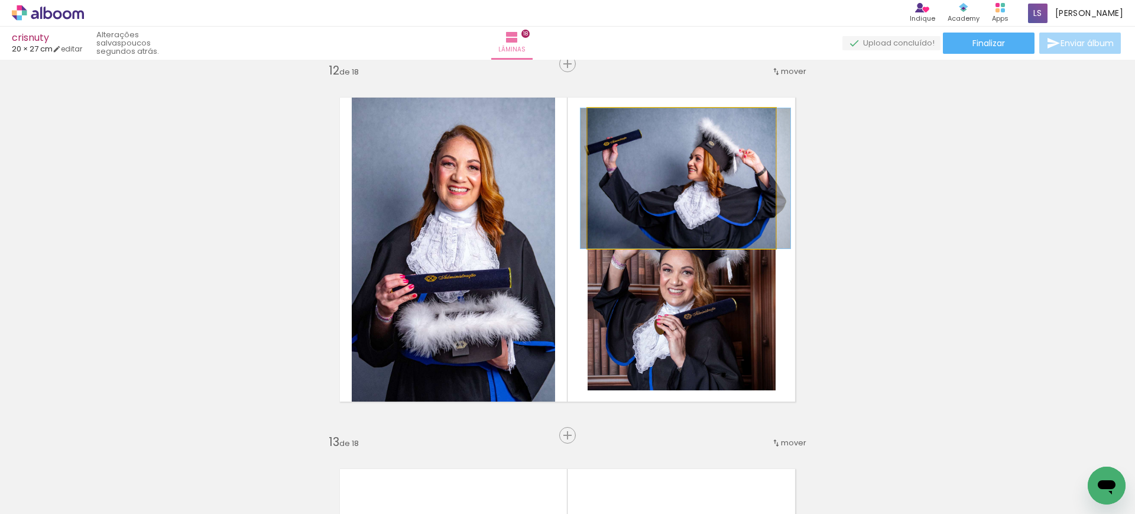
drag, startPoint x: 655, startPoint y: 192, endPoint x: 660, endPoint y: 185, distance: 8.2
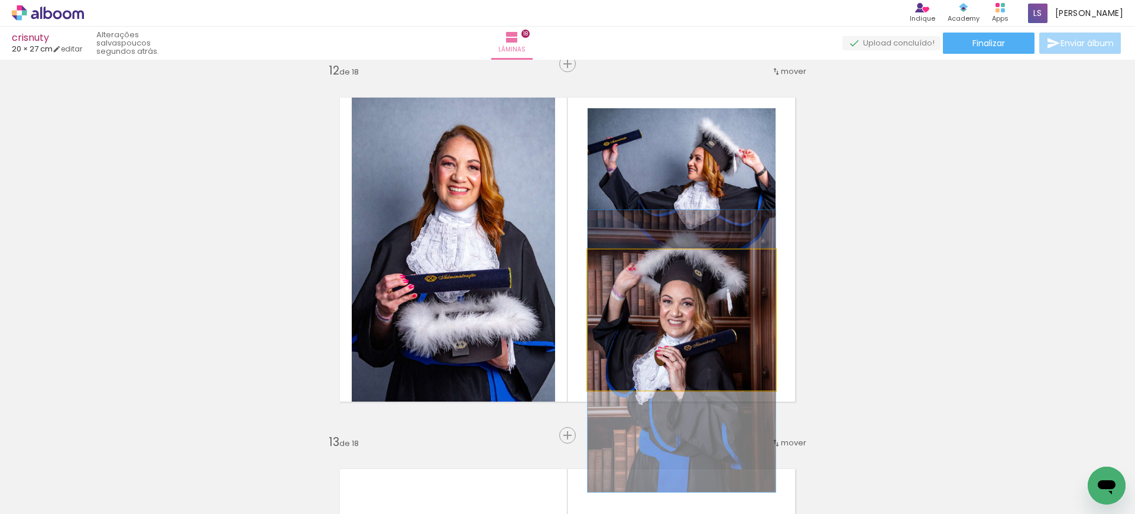
drag, startPoint x: 644, startPoint y: 284, endPoint x: 658, endPoint y: 316, distance: 34.6
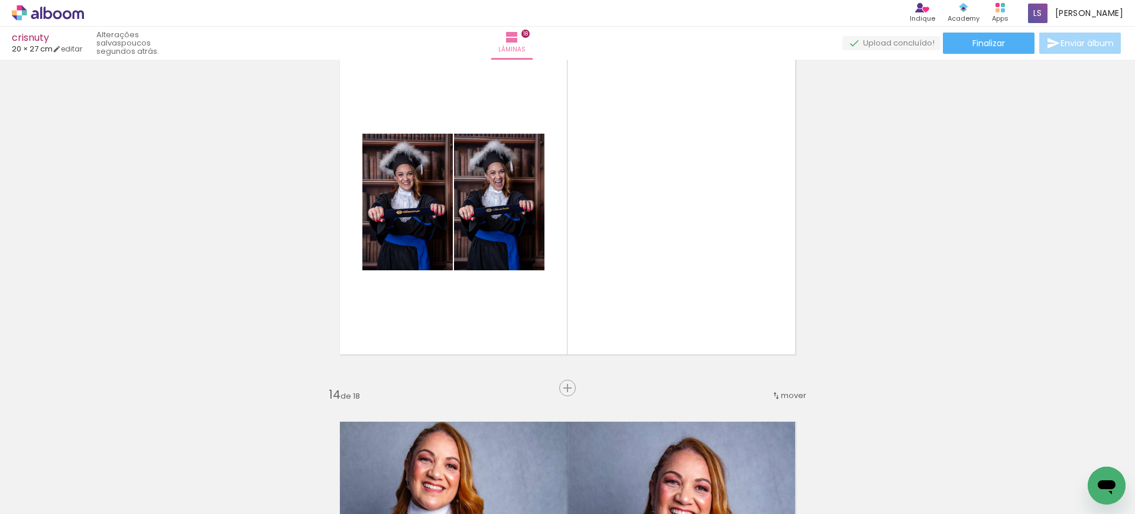
scroll to position [4517, 0]
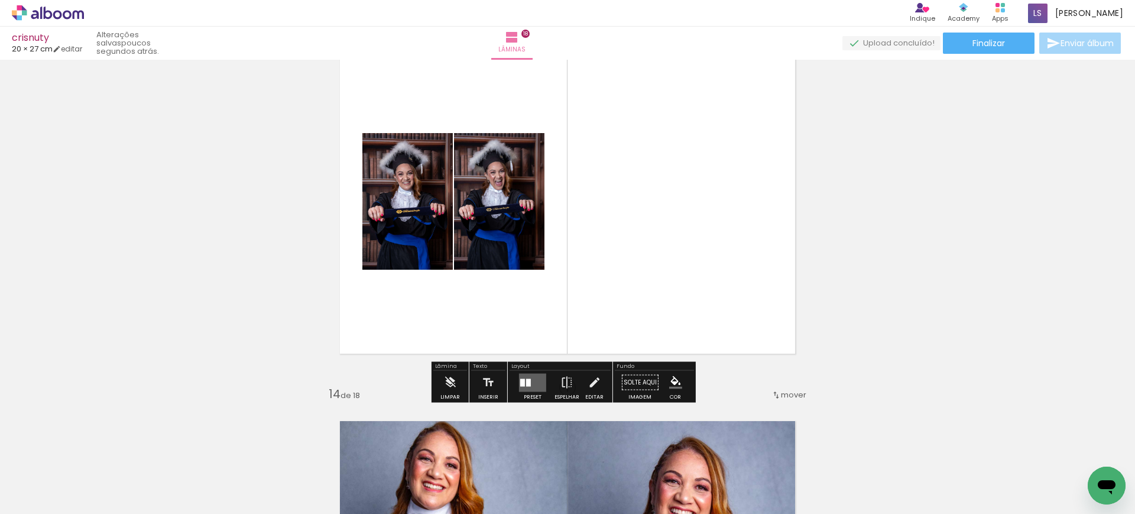
click at [530, 378] on quentale-layouter at bounding box center [532, 382] width 27 height 18
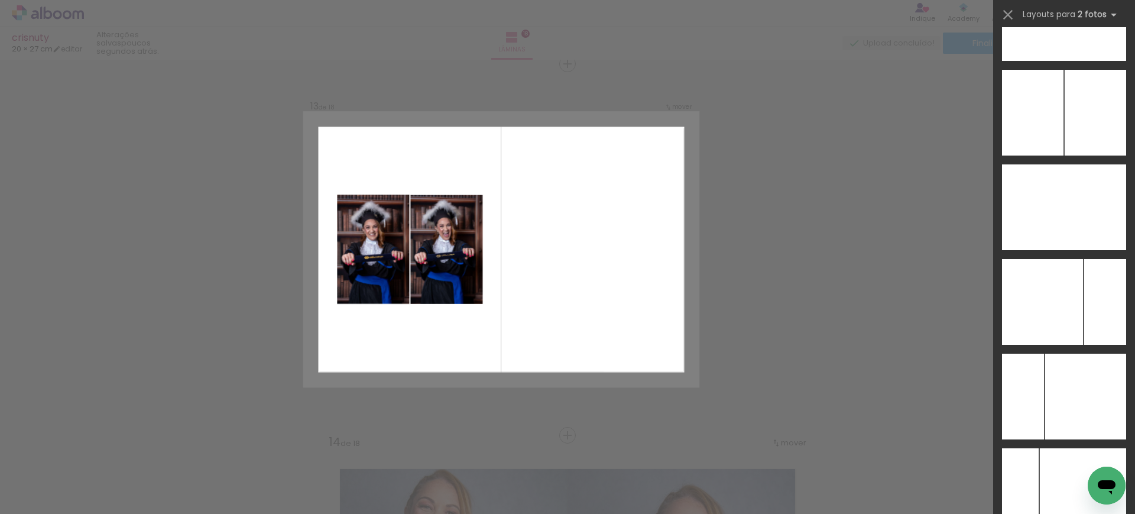
scroll to position [4766, 0]
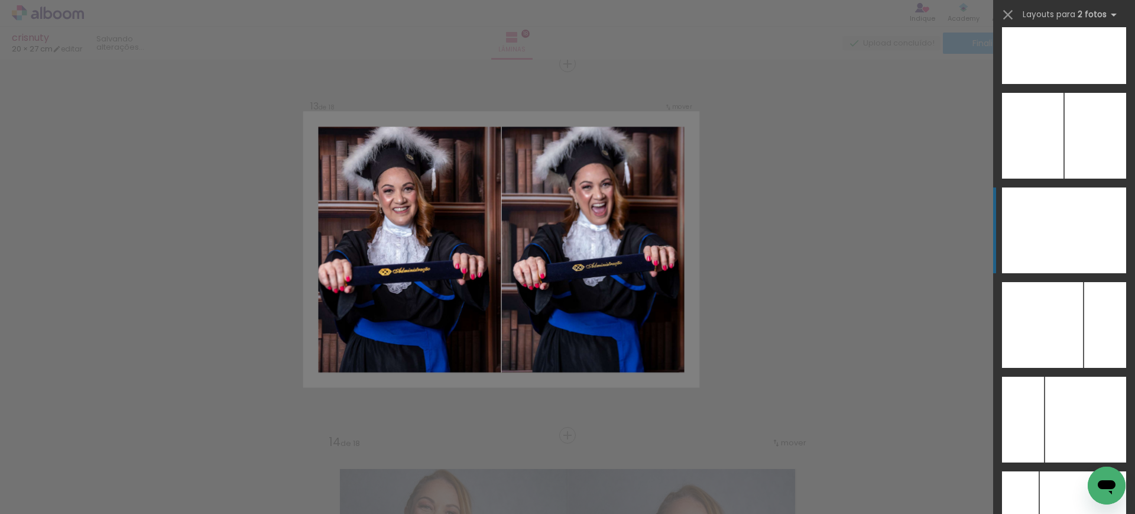
click at [1071, 178] on div at bounding box center [1094, 136] width 61 height 86
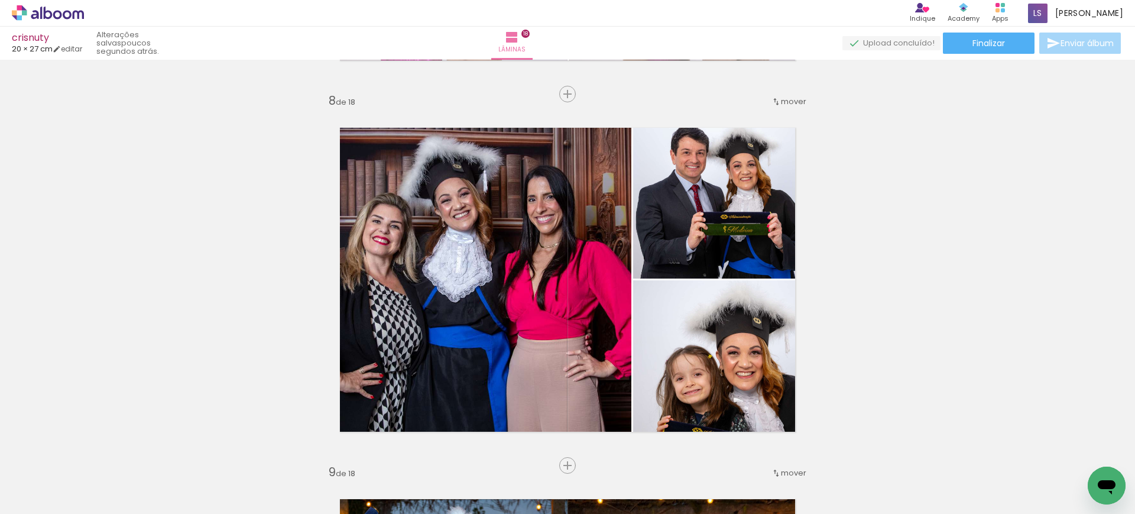
scroll to position [2584, 0]
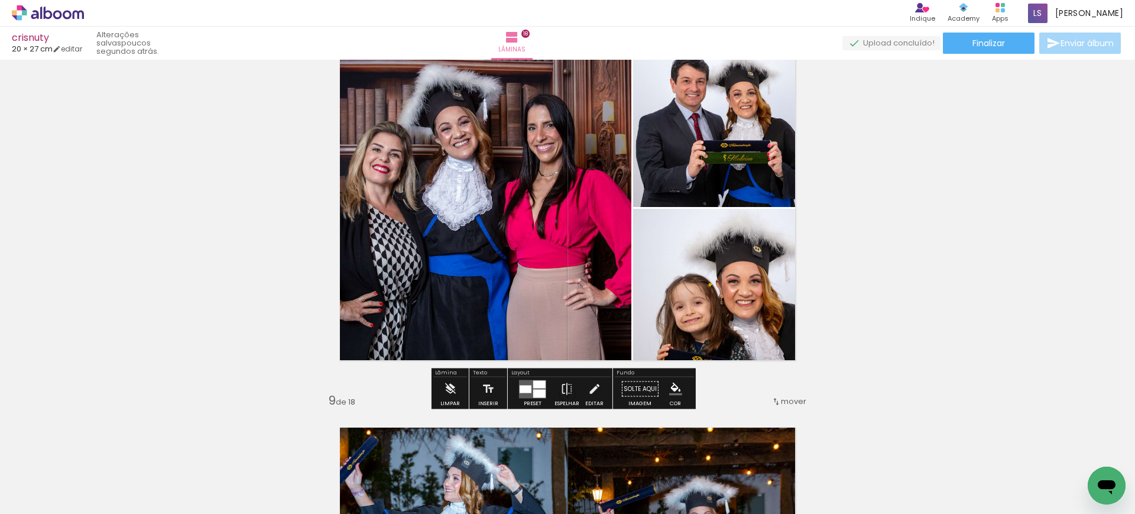
click at [0, 0] on slot "Preset" at bounding box center [0, 0] width 0 height 0
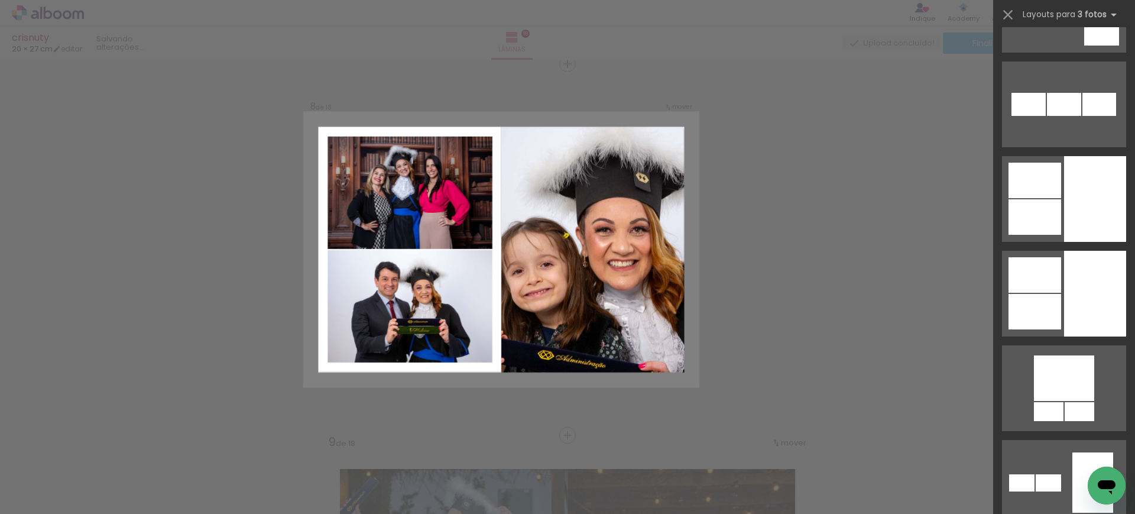
scroll to position [3756, 0]
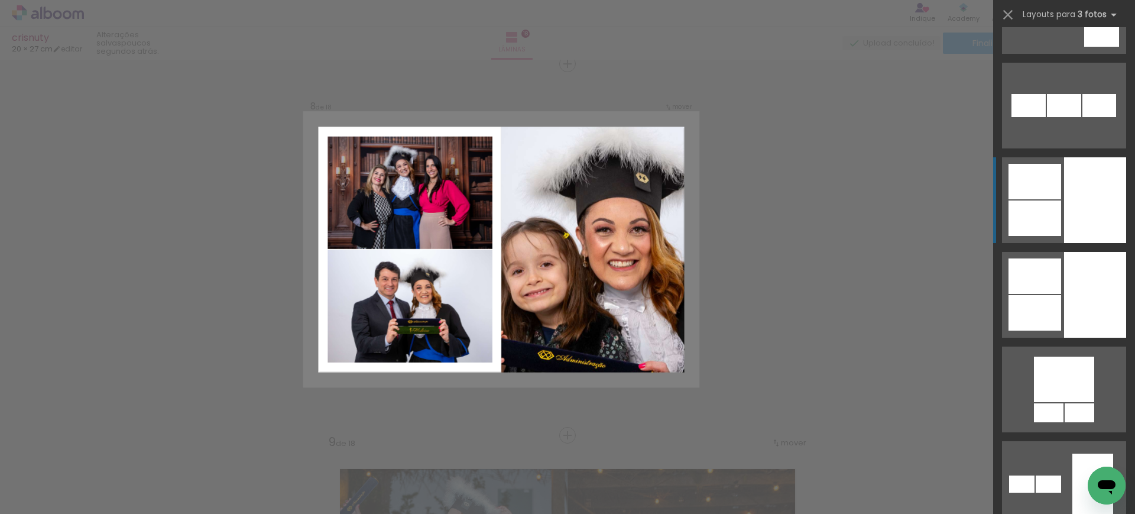
click at [1064, 213] on div at bounding box center [1095, 200] width 62 height 86
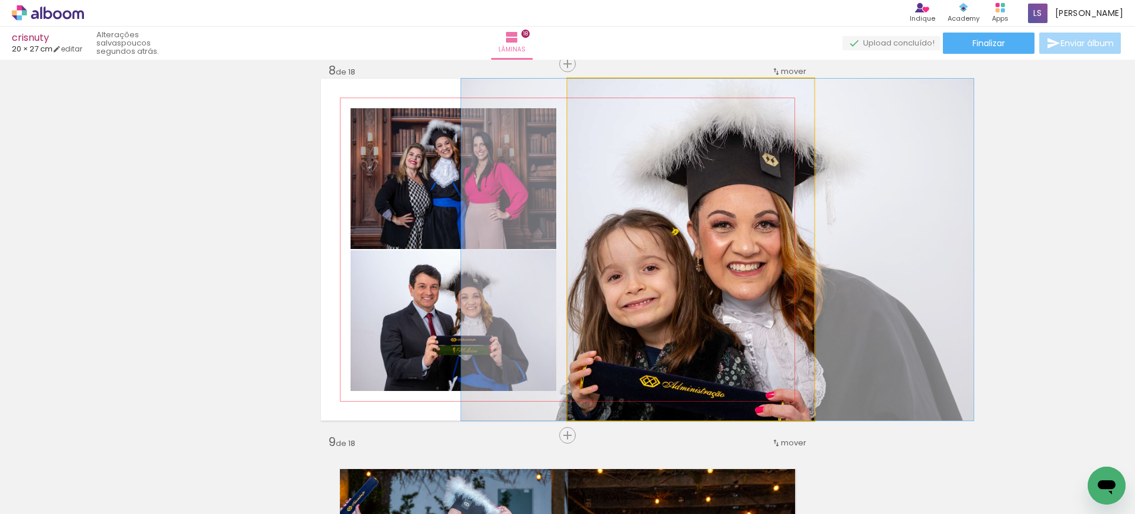
drag, startPoint x: 684, startPoint y: 307, endPoint x: 709, endPoint y: 308, distance: 24.8
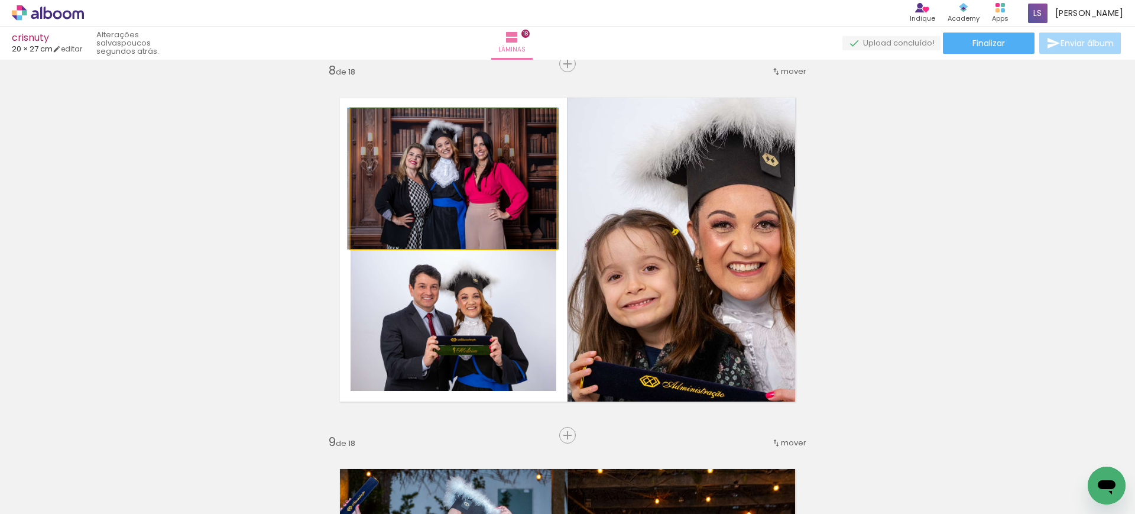
click at [471, 214] on quentale-photo at bounding box center [453, 178] width 206 height 141
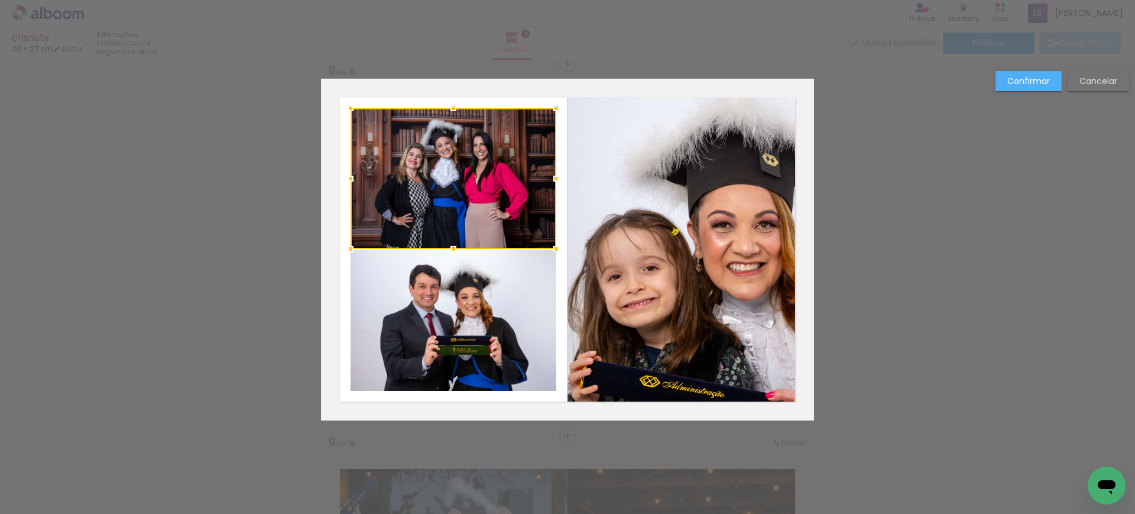
click at [471, 214] on div at bounding box center [453, 178] width 206 height 141
click at [480, 330] on quentale-photo at bounding box center [453, 320] width 206 height 141
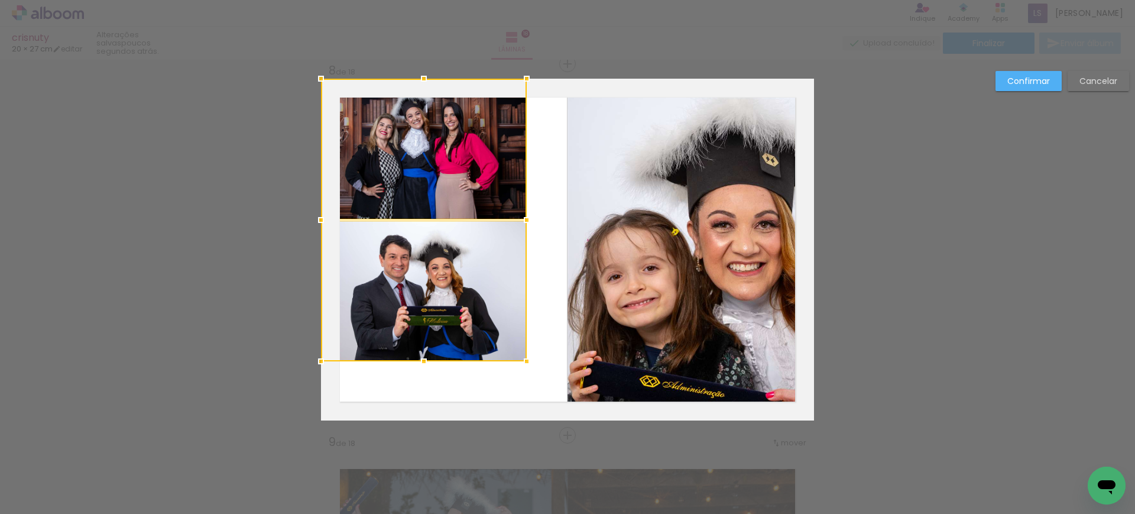
drag, startPoint x: 490, startPoint y: 346, endPoint x: 428, endPoint y: 291, distance: 83.3
click at [428, 291] on div at bounding box center [424, 220] width 206 height 282
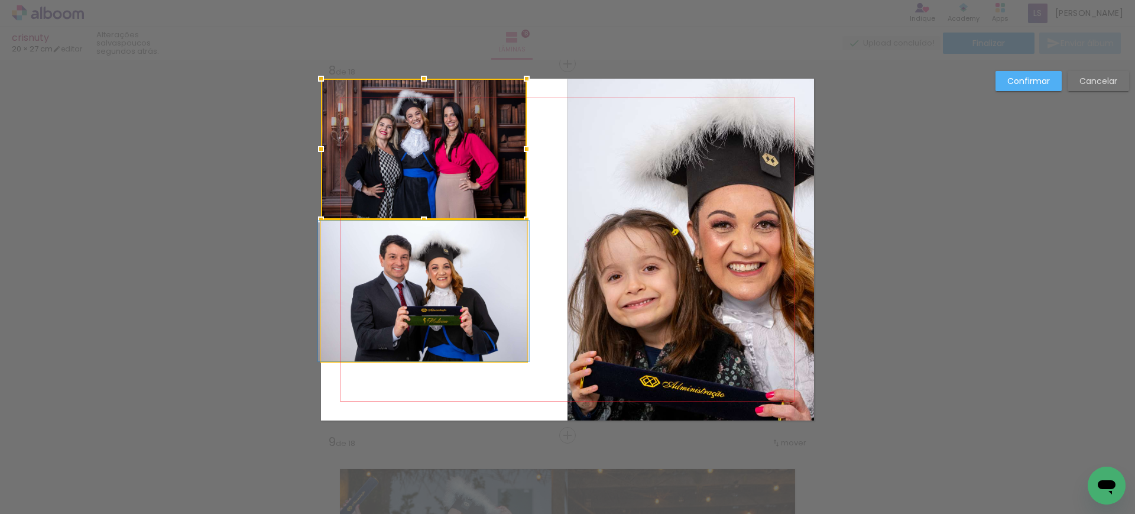
click at [427, 290] on quentale-photo at bounding box center [424, 290] width 206 height 141
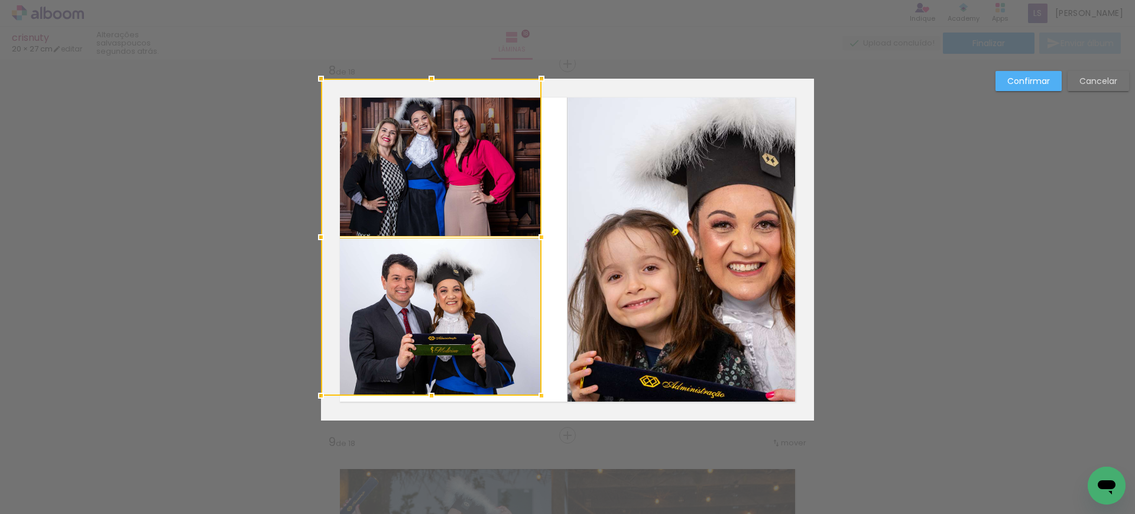
drag, startPoint x: 521, startPoint y: 361, endPoint x: 569, endPoint y: 521, distance: 167.2
click at [569, 513] on html "link( href="../../bower_components/polymer/polymer.html" rel="import" ) picture…" at bounding box center [567, 257] width 1135 height 514
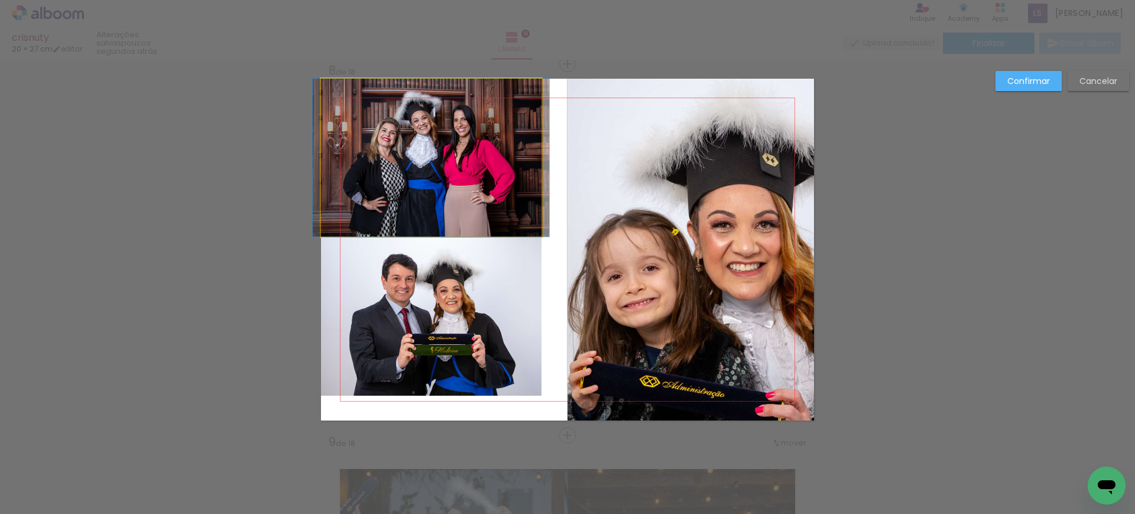
click at [427, 135] on quentale-photo at bounding box center [431, 158] width 220 height 158
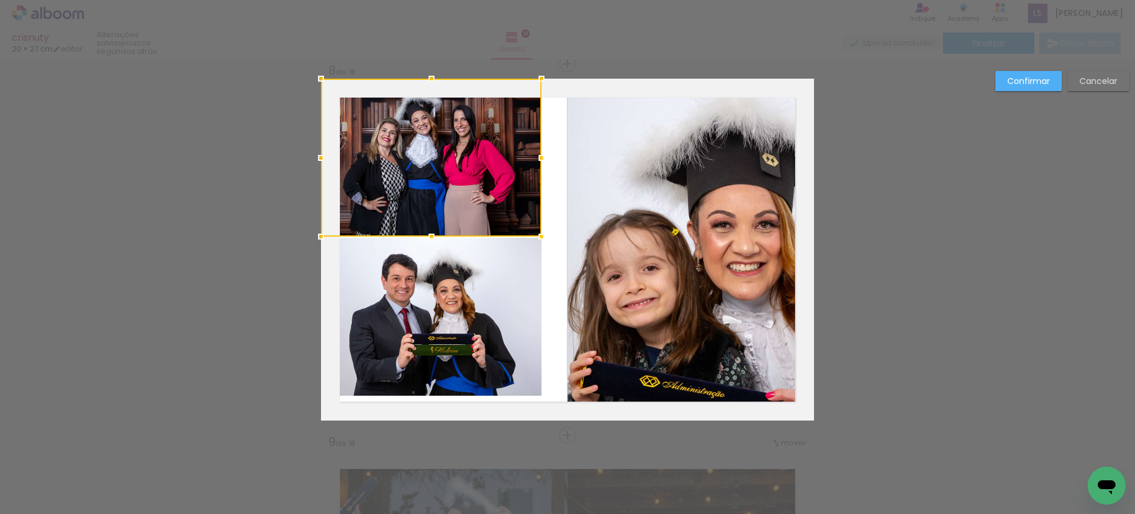
click at [474, 295] on quentale-photo at bounding box center [431, 317] width 220 height 158
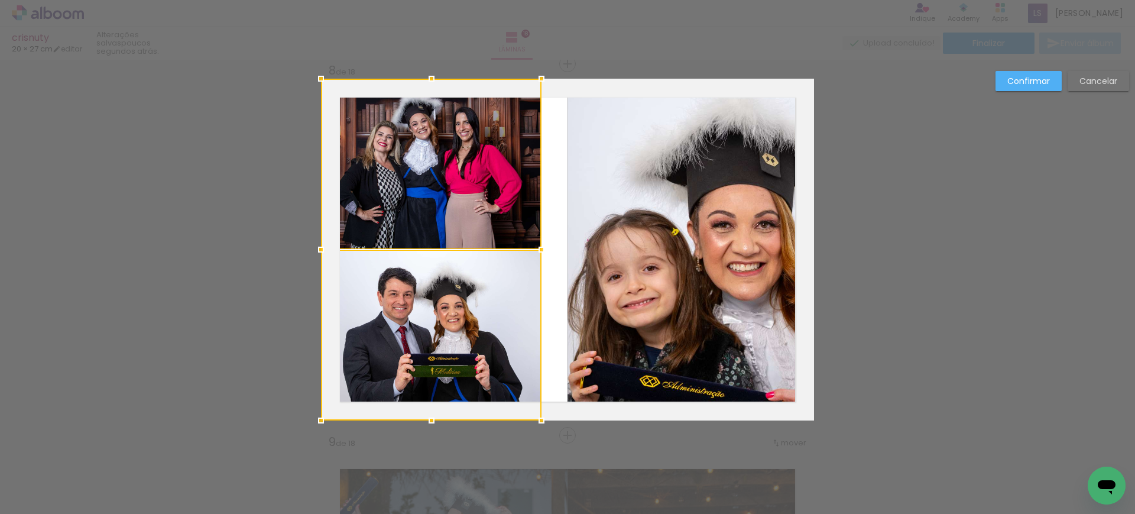
drag, startPoint x: 426, startPoint y: 400, endPoint x: 454, endPoint y: 322, distance: 82.3
click at [454, 322] on div at bounding box center [431, 250] width 220 height 342
click at [649, 274] on quentale-photo at bounding box center [690, 250] width 246 height 342
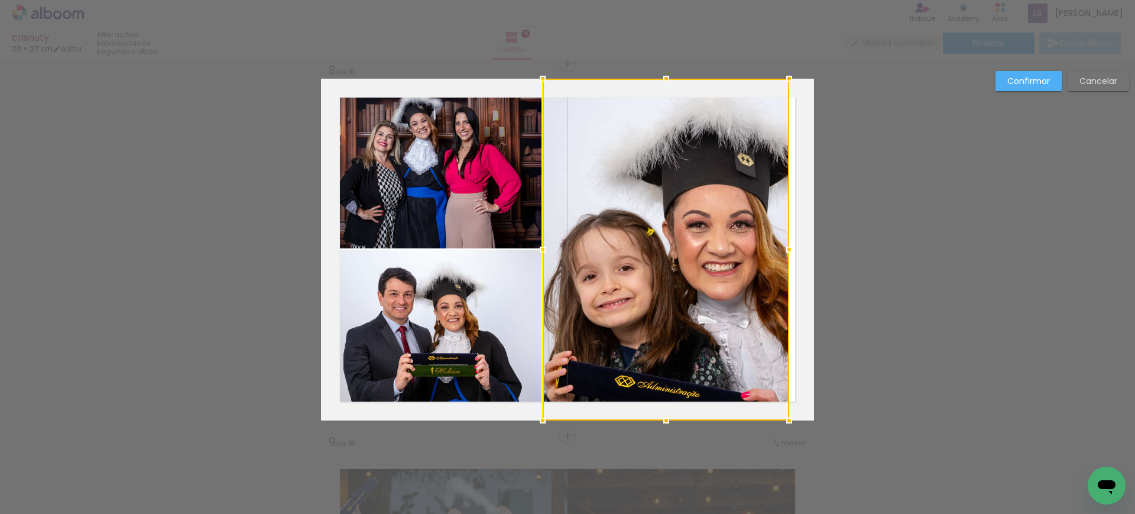
drag, startPoint x: 668, startPoint y: 279, endPoint x: 643, endPoint y: 280, distance: 24.8
click at [643, 280] on div at bounding box center [666, 250] width 246 height 342
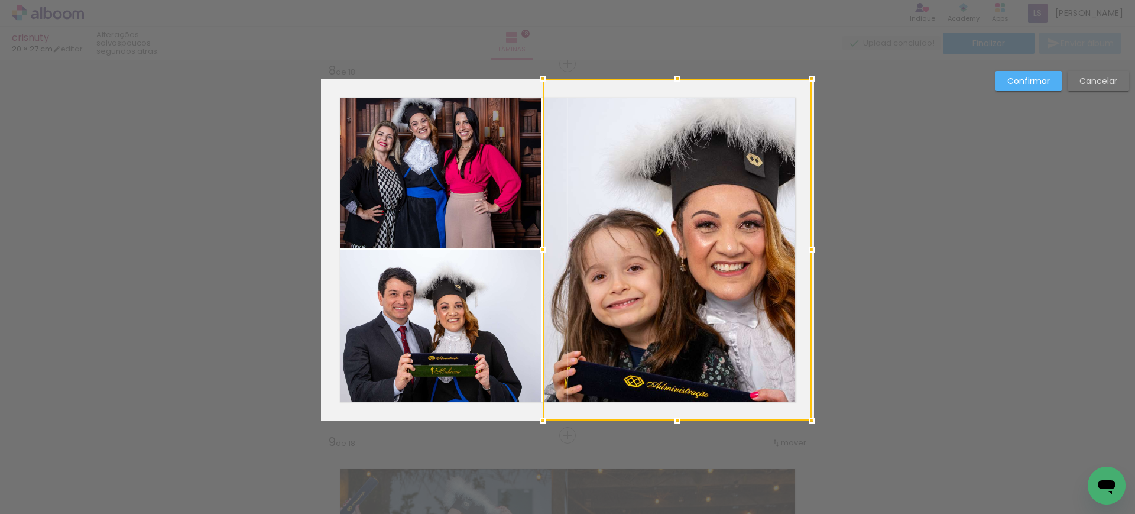
drag, startPoint x: 786, startPoint y: 249, endPoint x: 820, endPoint y: 254, distance: 34.6
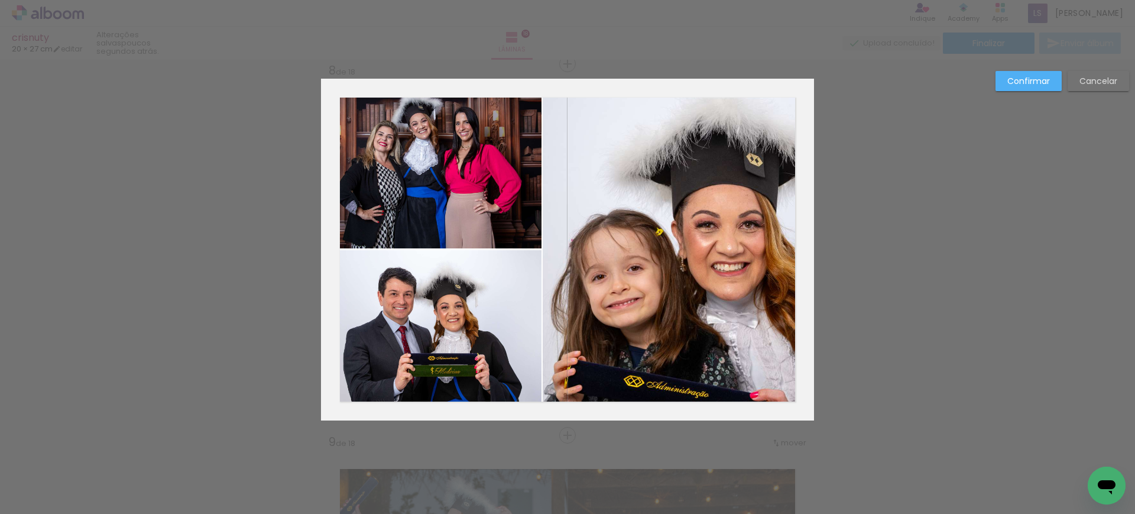
click at [0, 0] on slot "Confirmar" at bounding box center [0, 0] width 0 height 0
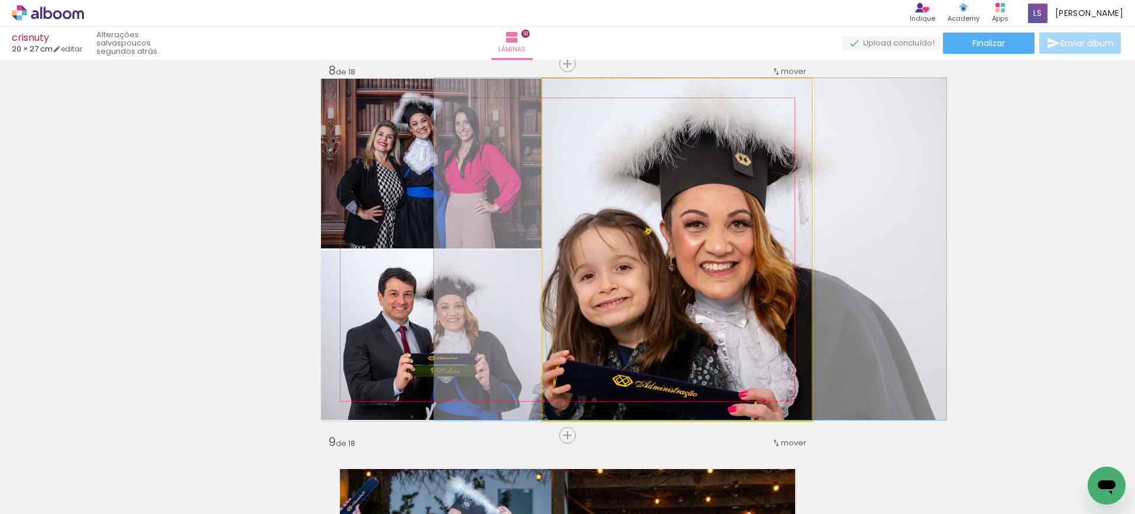
drag, startPoint x: 732, startPoint y: 244, endPoint x: 721, endPoint y: 242, distance: 11.4
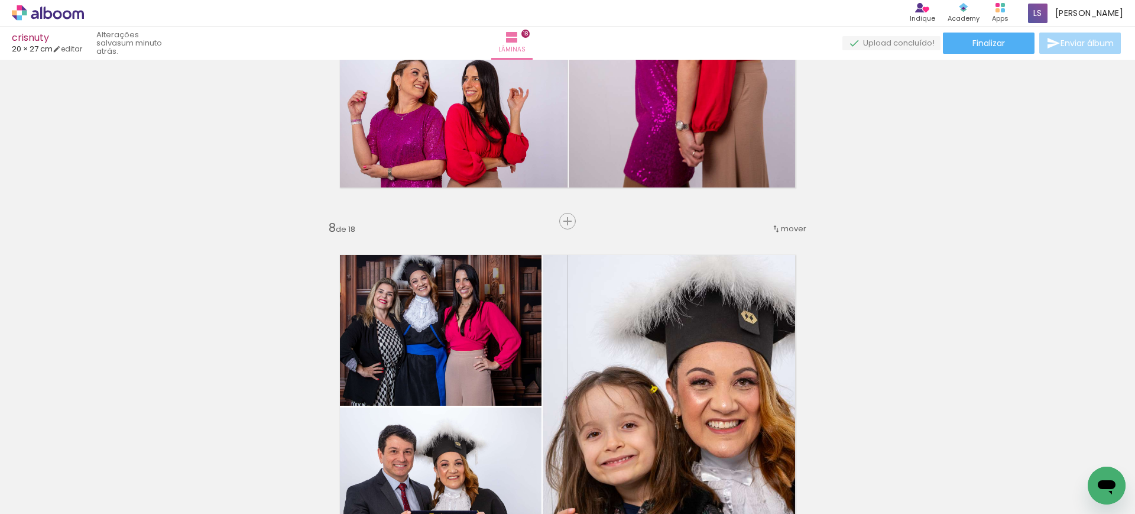
scroll to position [2456, 0]
click at [781, 228] on span "mover" at bounding box center [793, 228] width 25 height 11
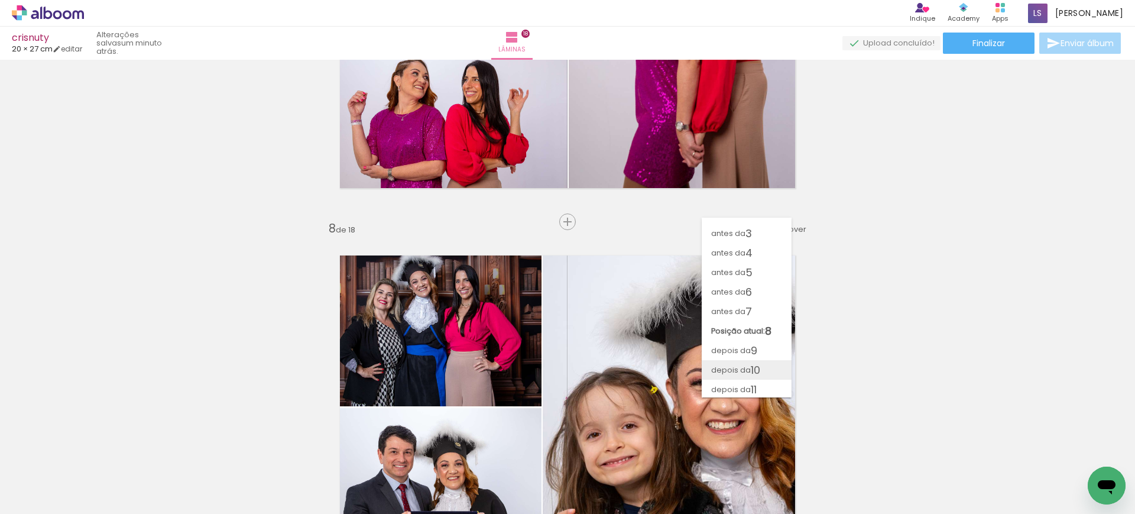
scroll to position [171, 0]
click at [751, 369] on span "17" at bounding box center [755, 368] width 9 height 20
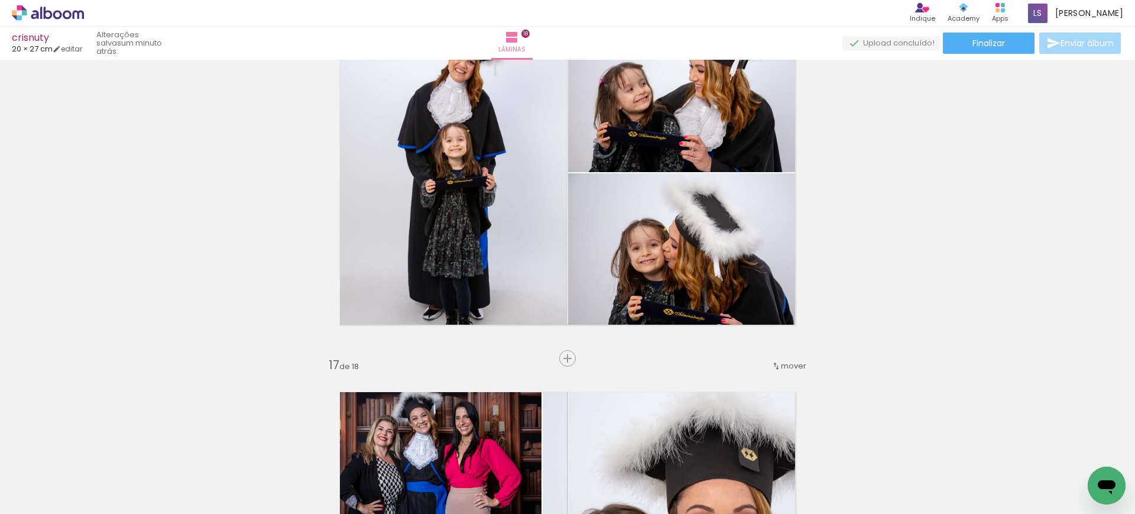
scroll to position [5659, 0]
click at [787, 370] on span "mover" at bounding box center [793, 366] width 25 height 11
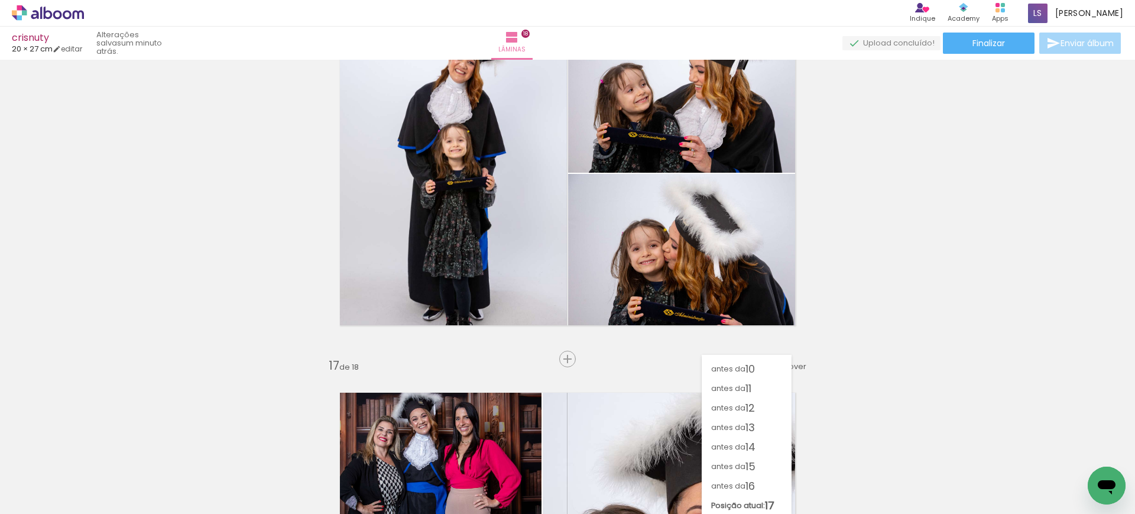
scroll to position [171, 0]
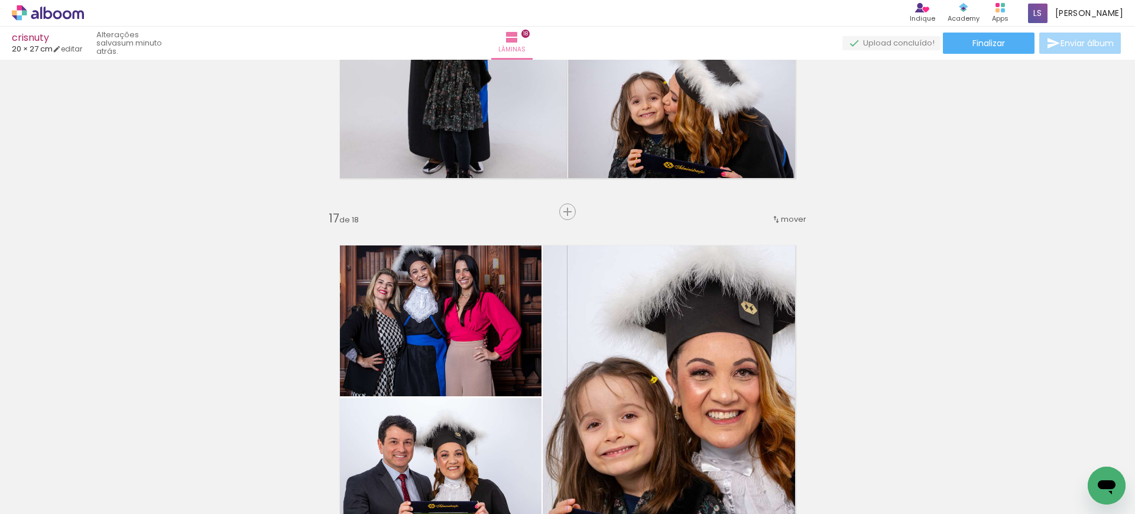
scroll to position [5806, 0]
click at [796, 216] on span "mover" at bounding box center [793, 218] width 25 height 11
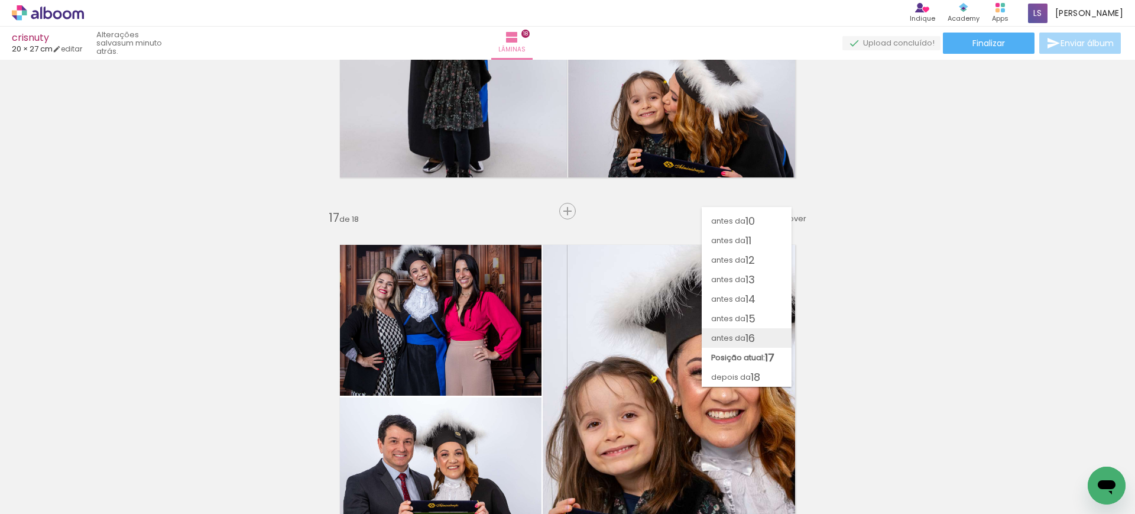
click at [751, 341] on span "16" at bounding box center [749, 338] width 9 height 20
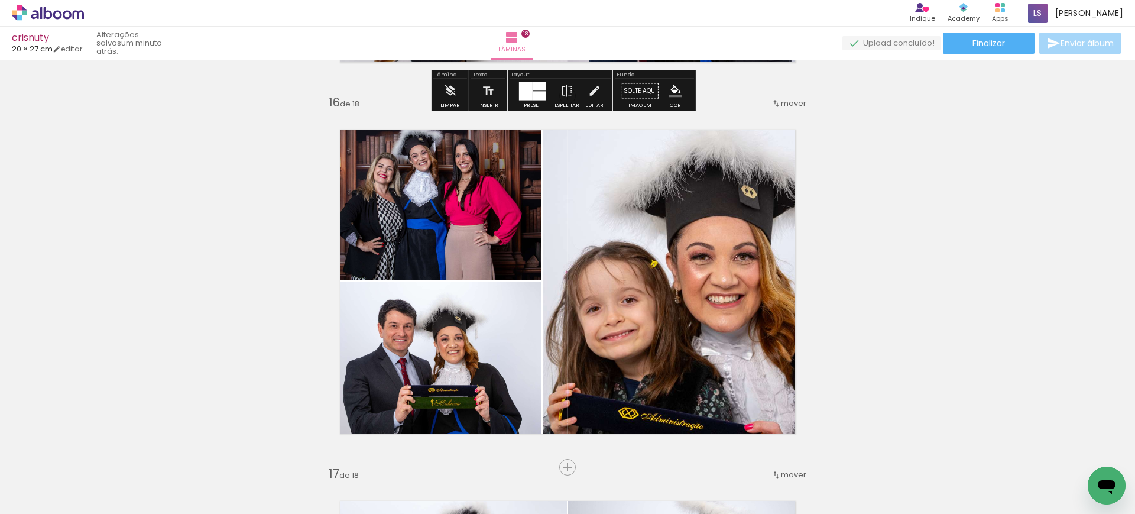
scroll to position [5551, 0]
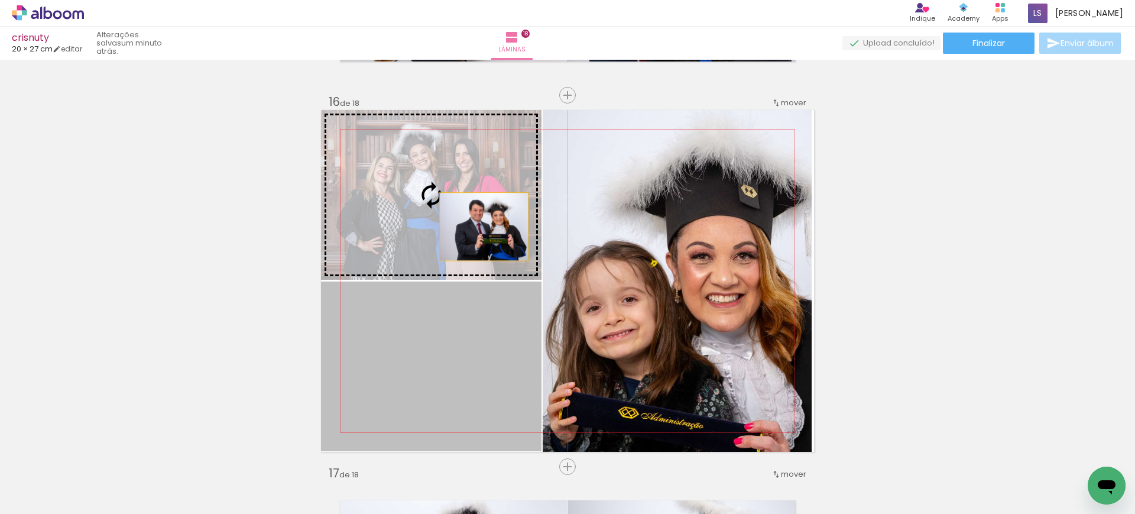
drag, startPoint x: 458, startPoint y: 376, endPoint x: 478, endPoint y: 219, distance: 158.5
click at [0, 0] on slot at bounding box center [0, 0] width 0 height 0
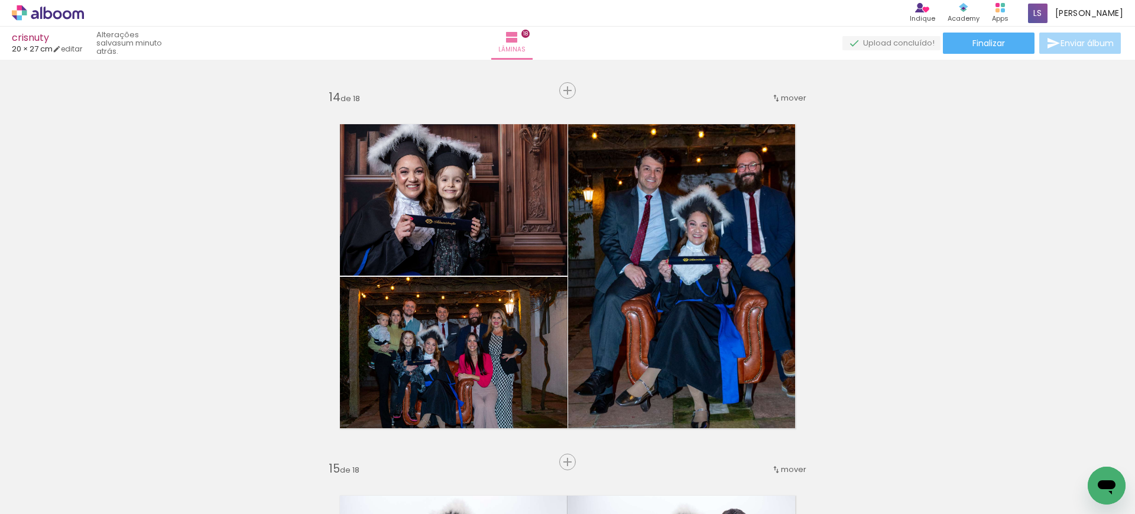
scroll to position [4813, 0]
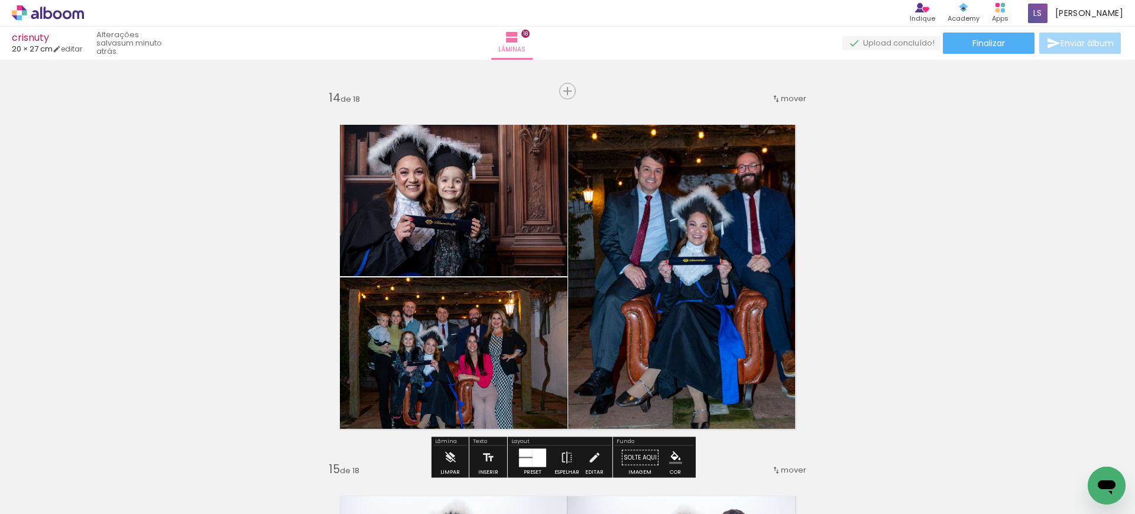
click at [782, 106] on div "mover" at bounding box center [788, 99] width 35 height 20
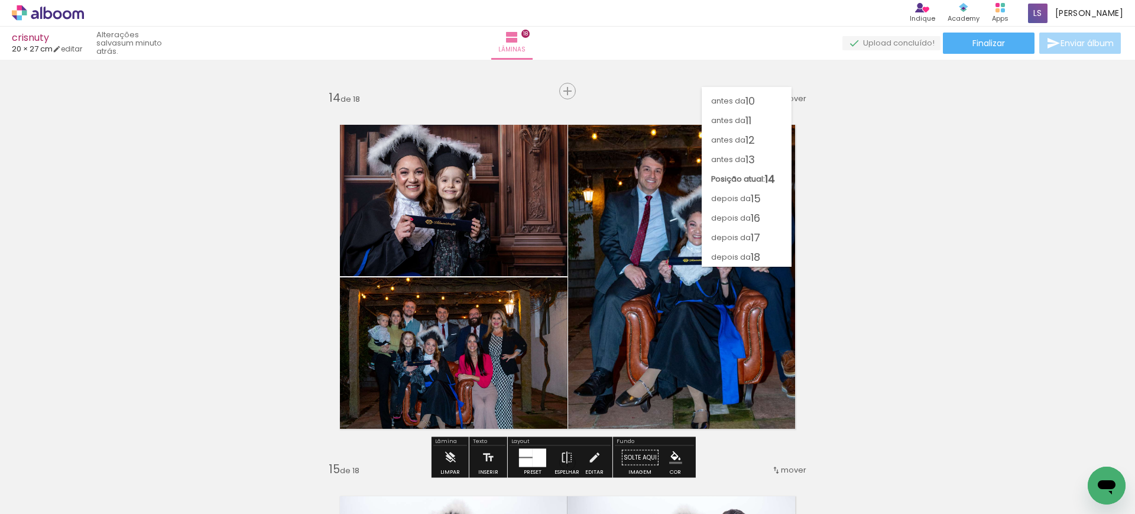
scroll to position [171, 0]
click at [756, 247] on span "18" at bounding box center [755, 257] width 9 height 20
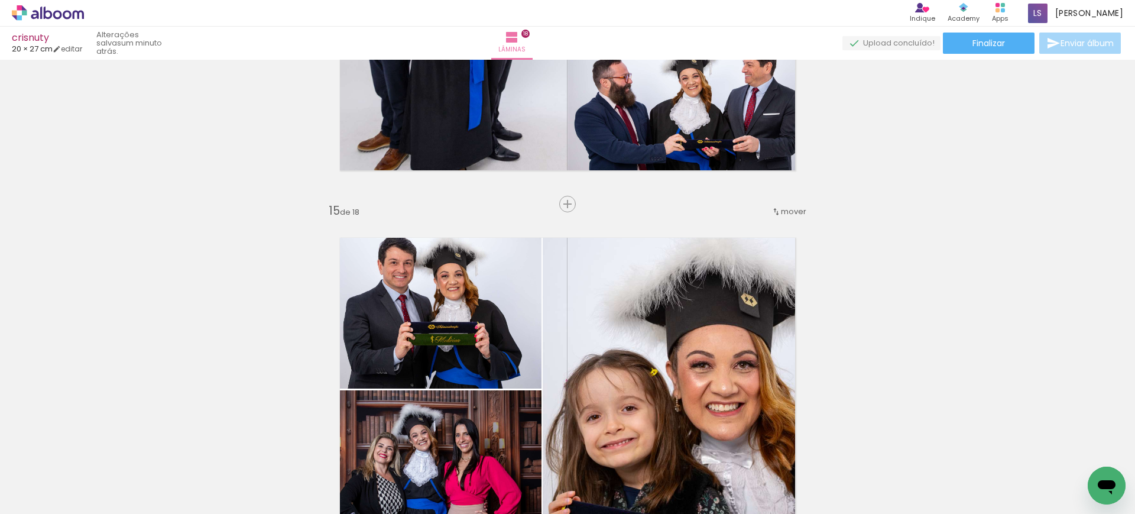
scroll to position [5070, 0]
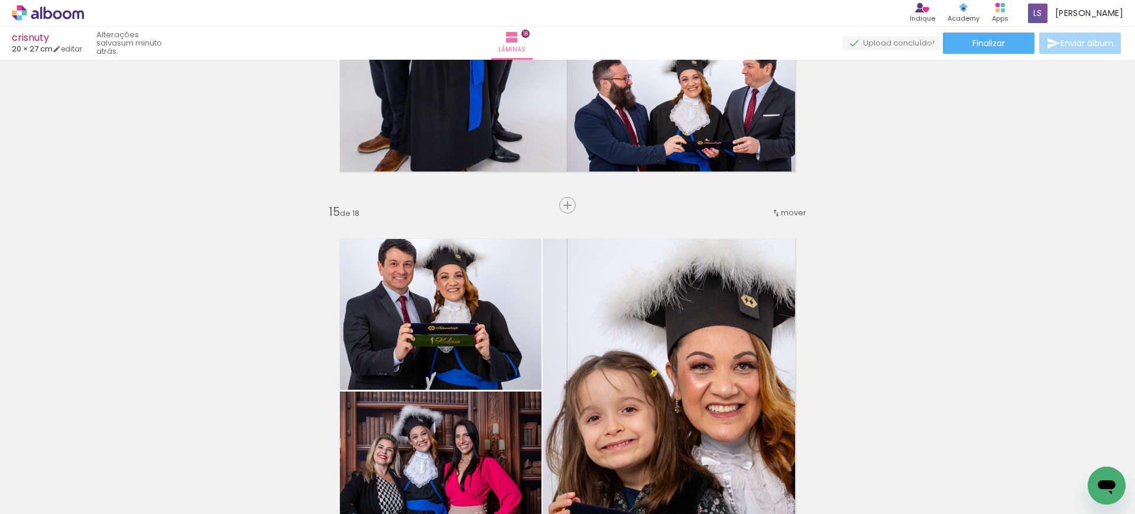
click at [775, 210] on iron-icon at bounding box center [775, 212] width 9 height 9
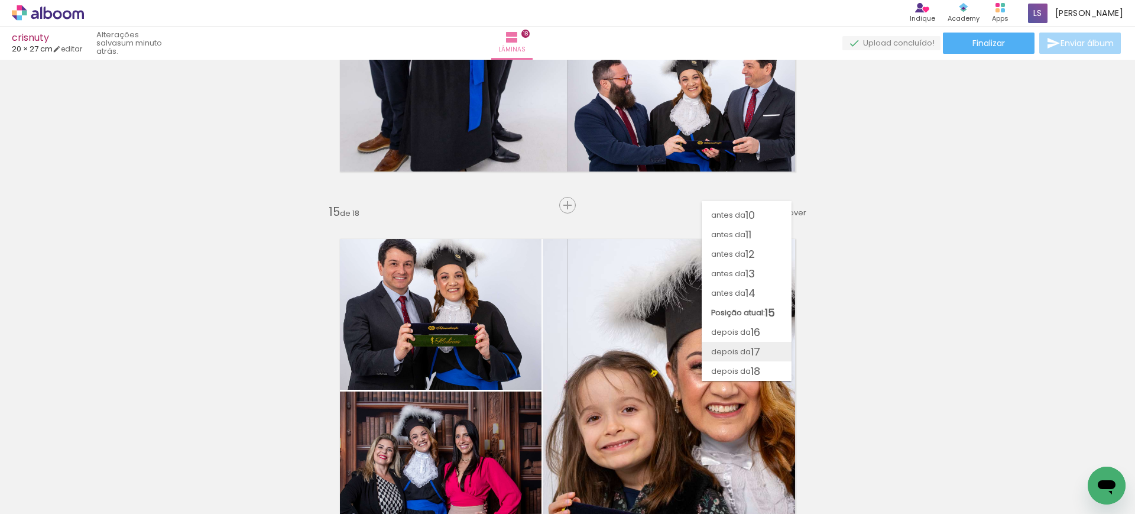
click at [759, 352] on span "17" at bounding box center [755, 352] width 9 height 20
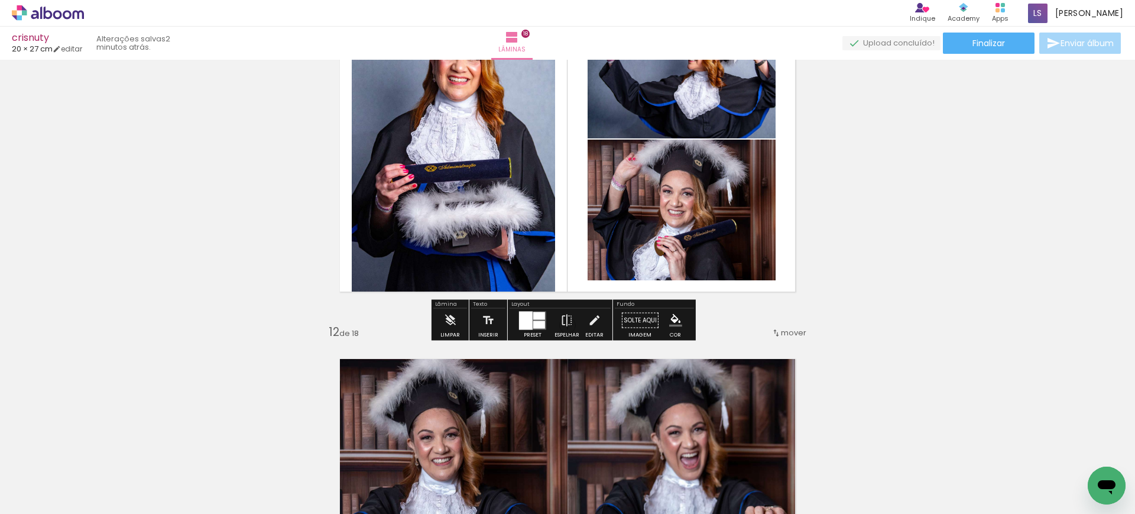
scroll to position [3837, 0]
drag, startPoint x: 525, startPoint y: 314, endPoint x: 554, endPoint y: 302, distance: 31.3
click at [525, 313] on div at bounding box center [526, 319] width 14 height 18
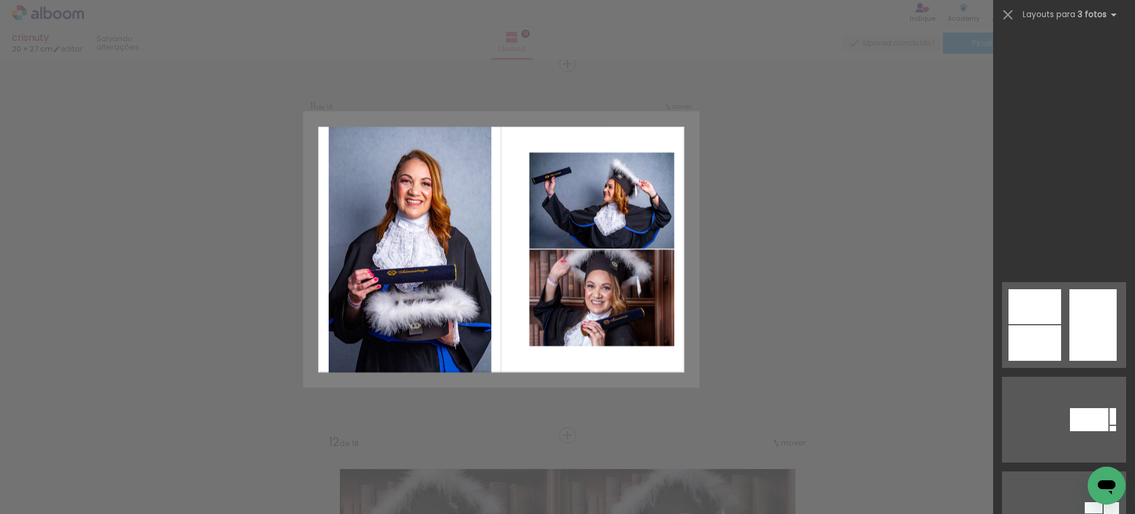
scroll to position [9045, 0]
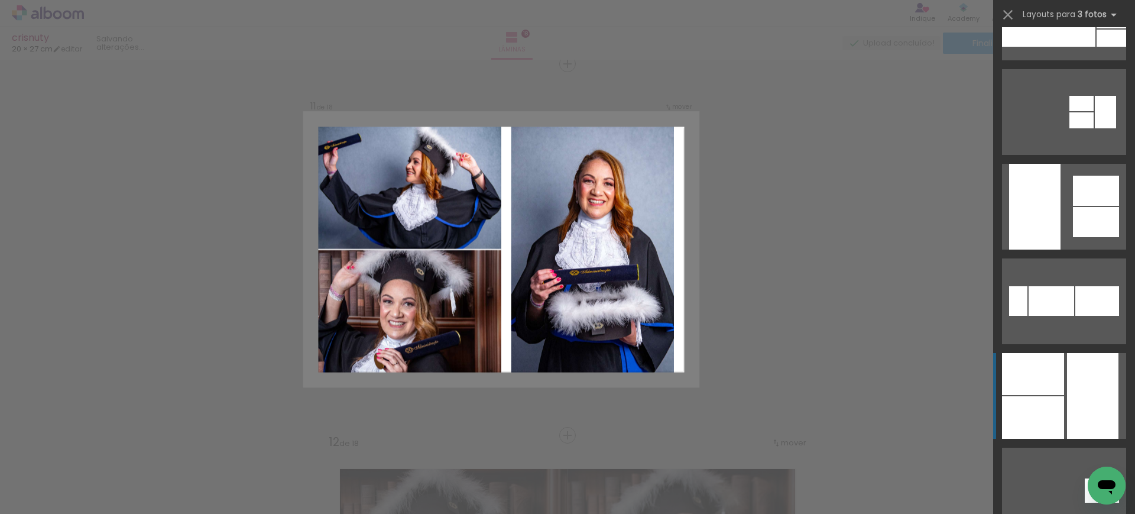
click at [1023, 381] on div at bounding box center [1033, 374] width 62 height 42
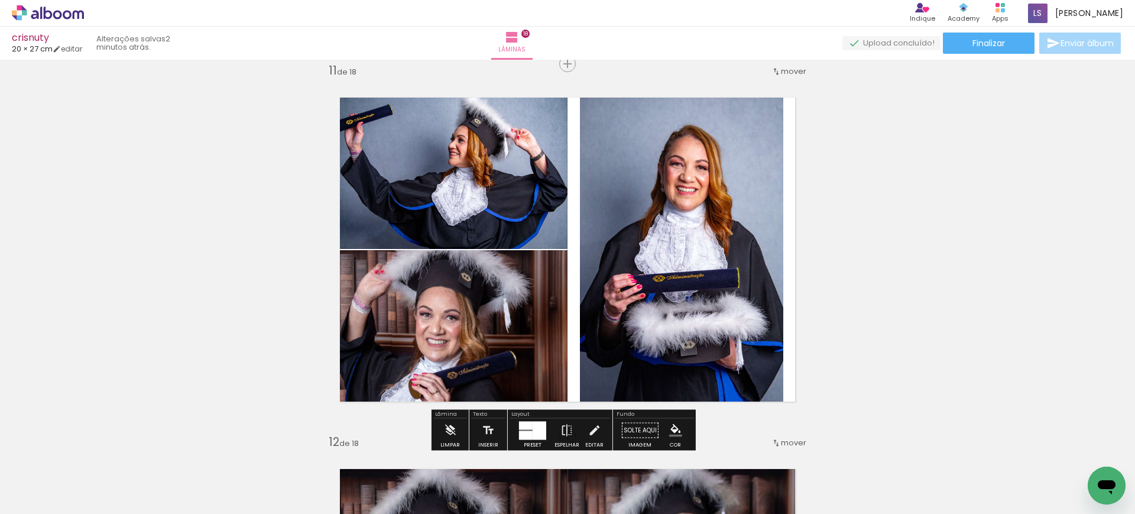
click at [646, 210] on quentale-photo at bounding box center [681, 250] width 203 height 342
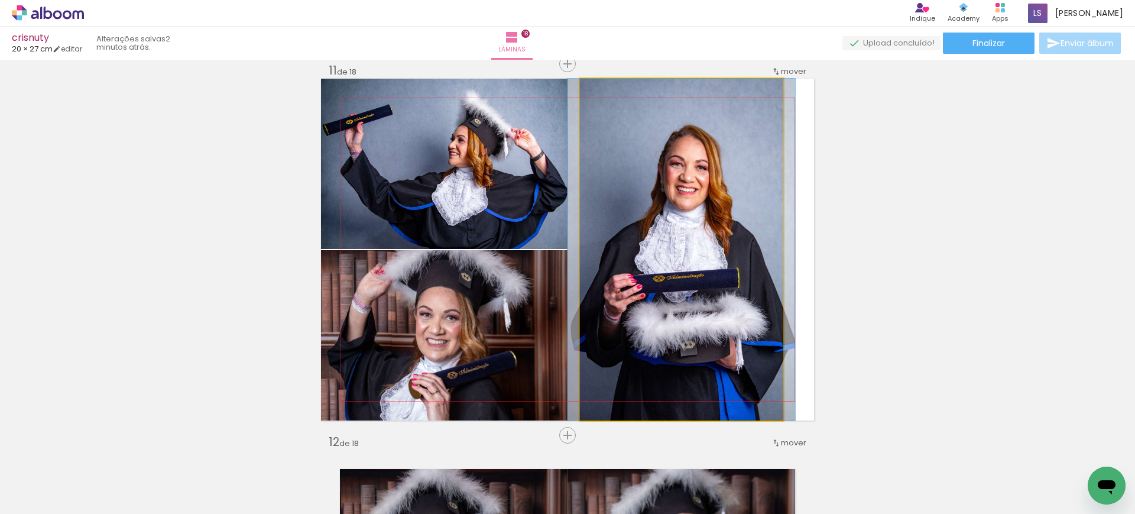
click at [646, 210] on quentale-photo at bounding box center [681, 250] width 203 height 342
click at [0, 0] on div at bounding box center [0, 0] width 0 height 0
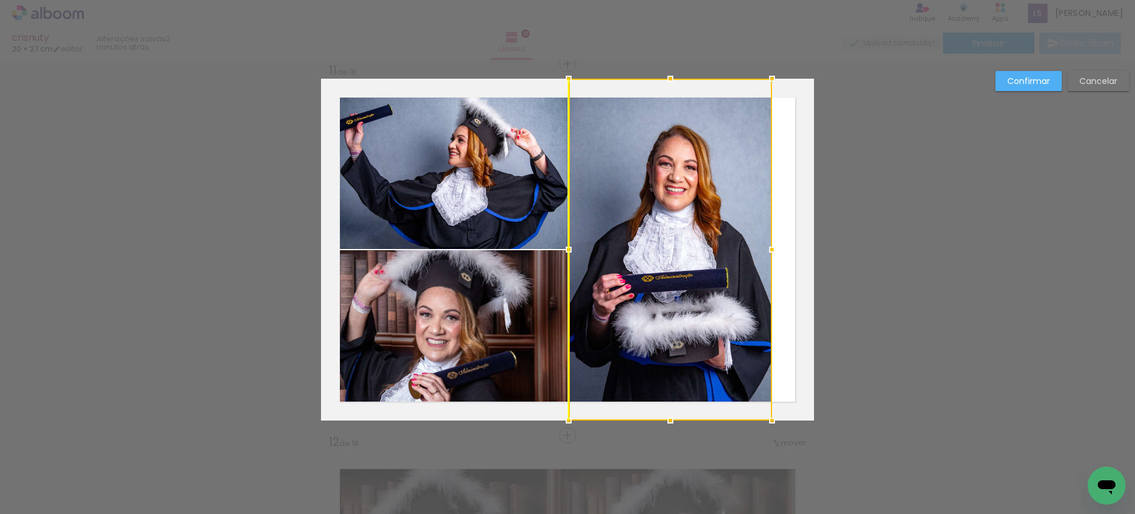
drag, startPoint x: 648, startPoint y: 233, endPoint x: 638, endPoint y: 234, distance: 10.7
click at [638, 234] on div at bounding box center [670, 250] width 203 height 342
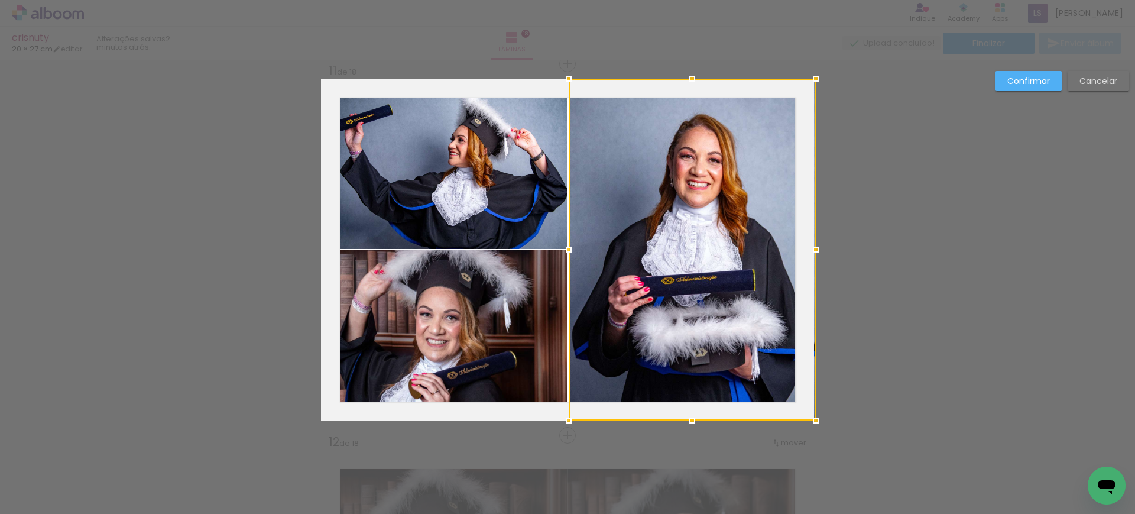
drag, startPoint x: 775, startPoint y: 249, endPoint x: 847, endPoint y: 251, distance: 72.7
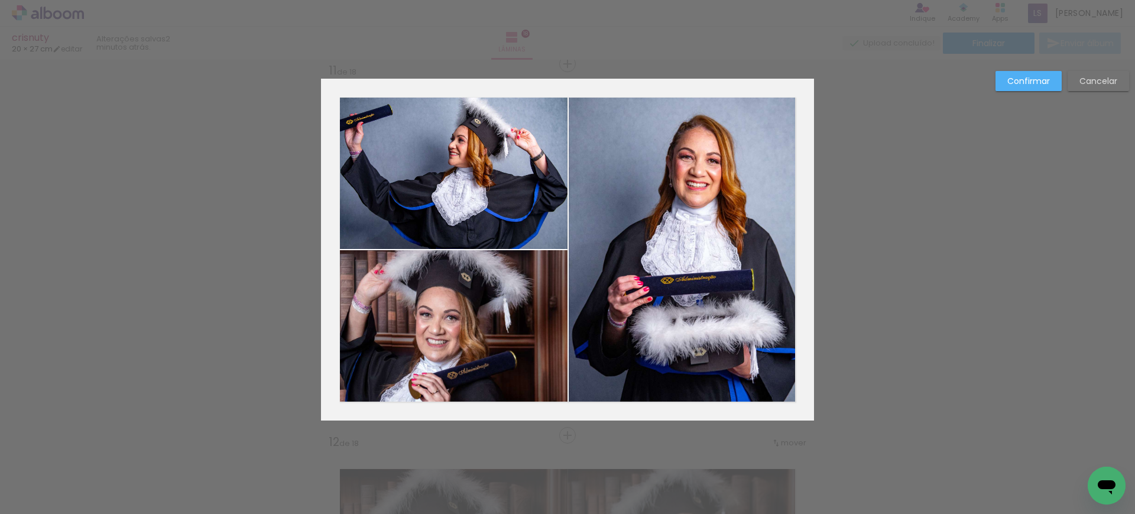
click at [0, 0] on slot "Confirmar" at bounding box center [0, 0] width 0 height 0
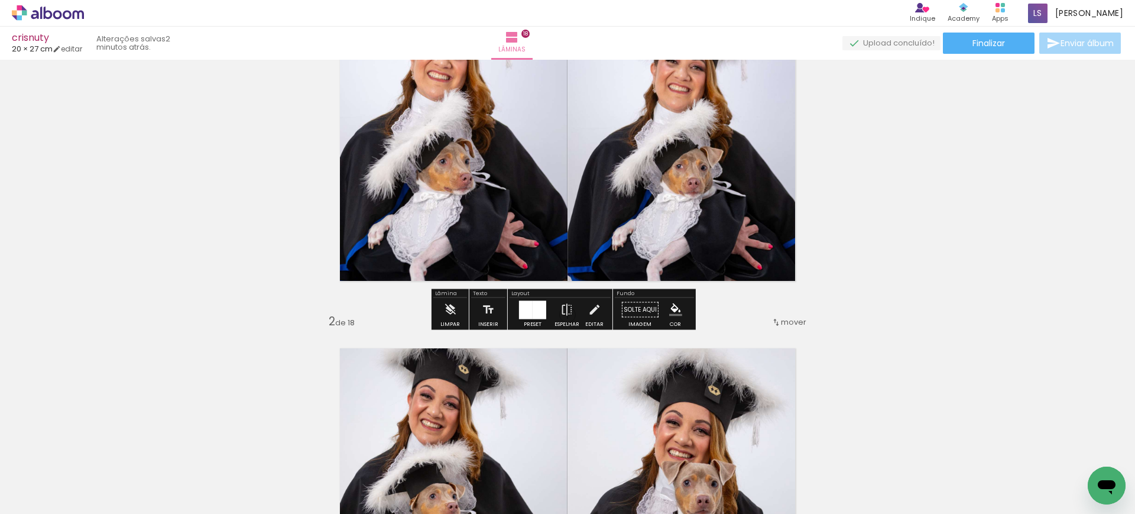
scroll to position [0, 0]
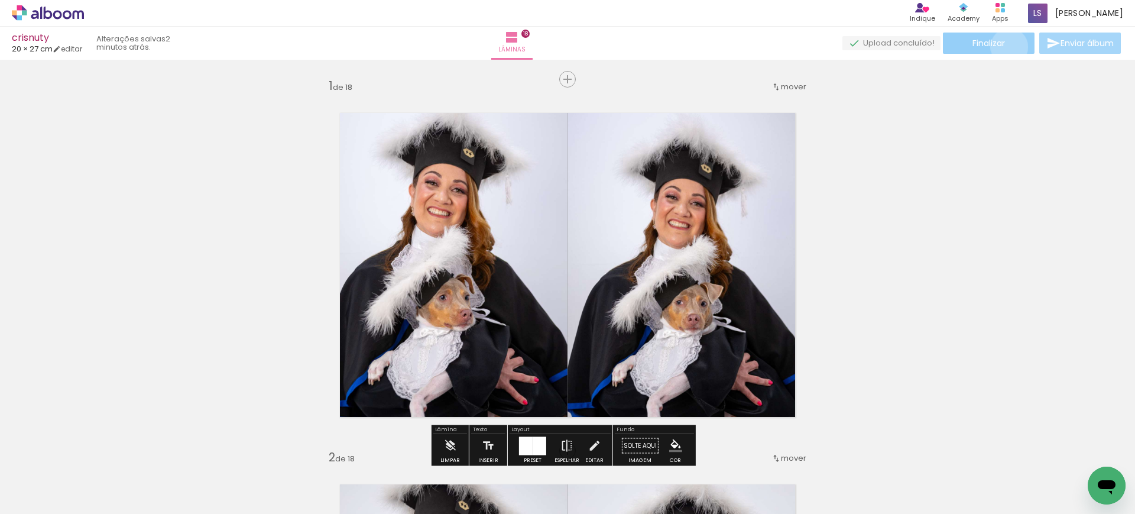
click at [1005, 47] on paper-button "Finalizar" at bounding box center [989, 43] width 92 height 21
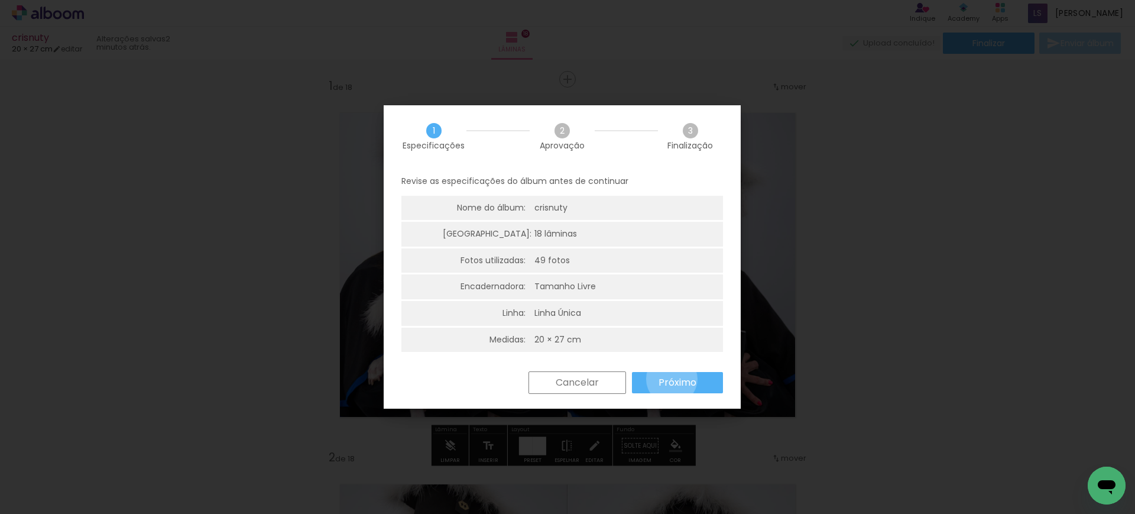
click at [0, 0] on slot "Próximo" at bounding box center [0, 0] width 0 height 0
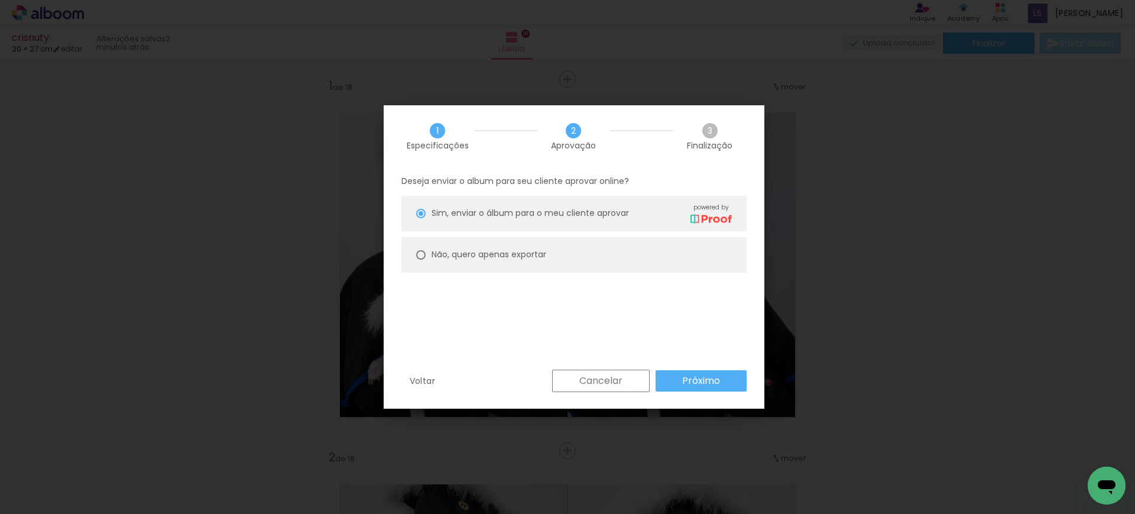
click at [0, 0] on slot "Não, quero apenas exportar" at bounding box center [0, 0] width 0 height 0
type paper-radio-button "on"
click at [720, 384] on paper-button "Próximo" at bounding box center [700, 380] width 91 height 21
type input "Alta, 300 DPI"
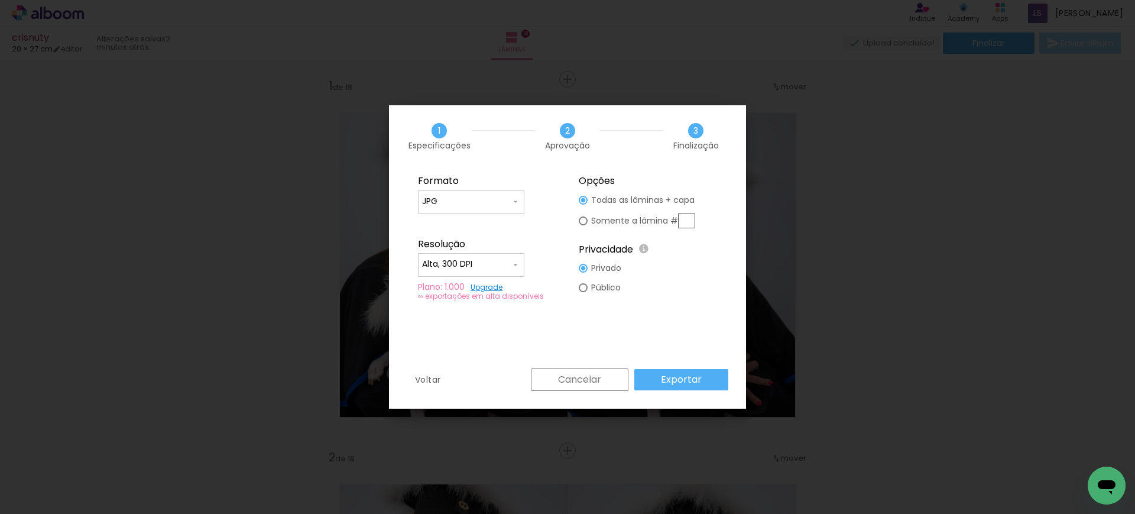
click at [449, 193] on paper-input-container "JPG" at bounding box center [471, 202] width 106 height 24
click at [444, 215] on paper-item "PDF" at bounding box center [471, 224] width 106 height 24
type input "PDF"
click at [444, 262] on input "Alta, 300 DPI" at bounding box center [466, 264] width 89 height 12
click at [0, 0] on slot "Baixa" at bounding box center [0, 0] width 0 height 0
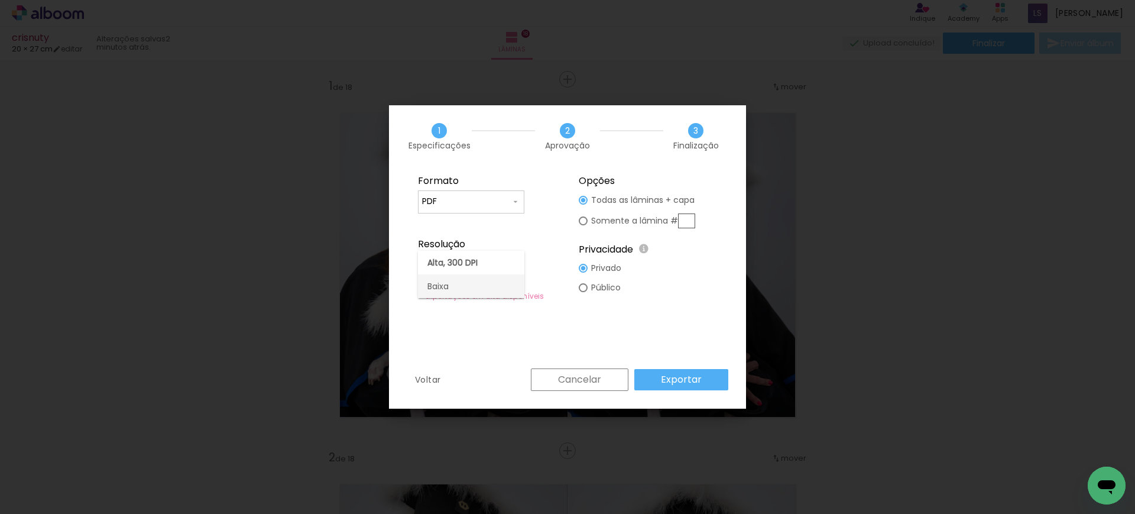
type input "Baixa"
click at [707, 381] on paper-button "Exportar" at bounding box center [681, 379] width 94 height 21
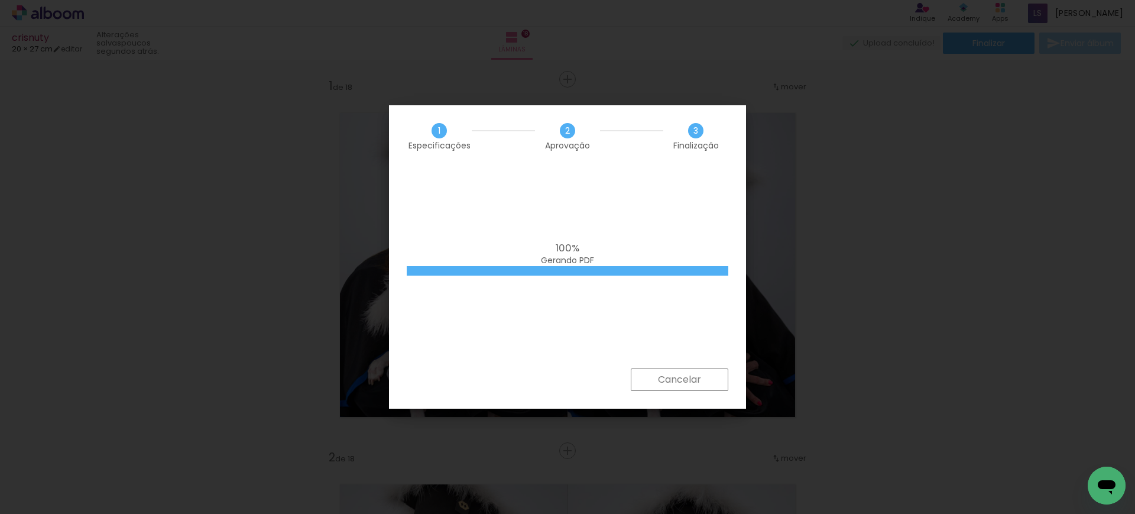
scroll to position [9045, 0]
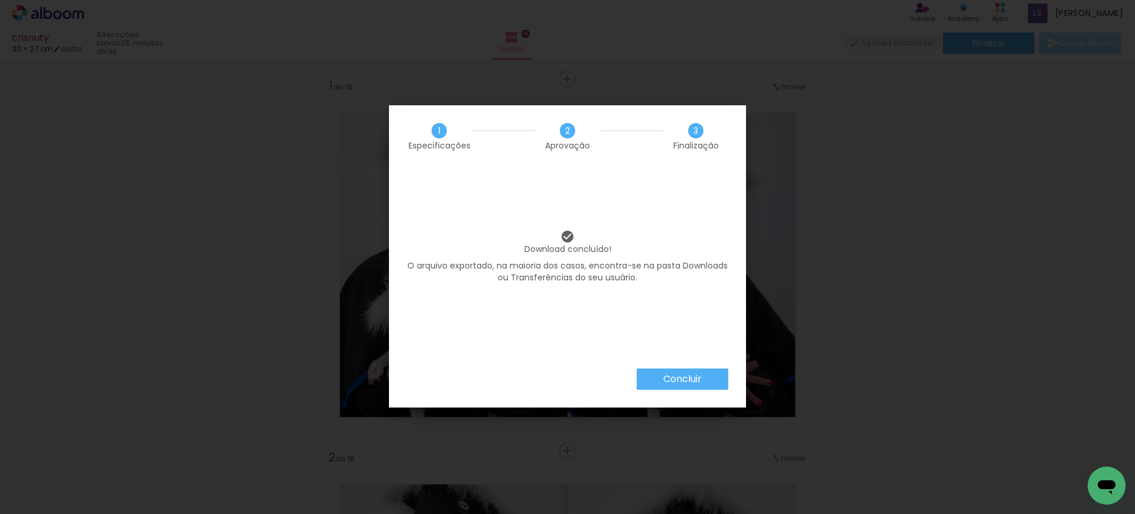
scroll to position [9045, 0]
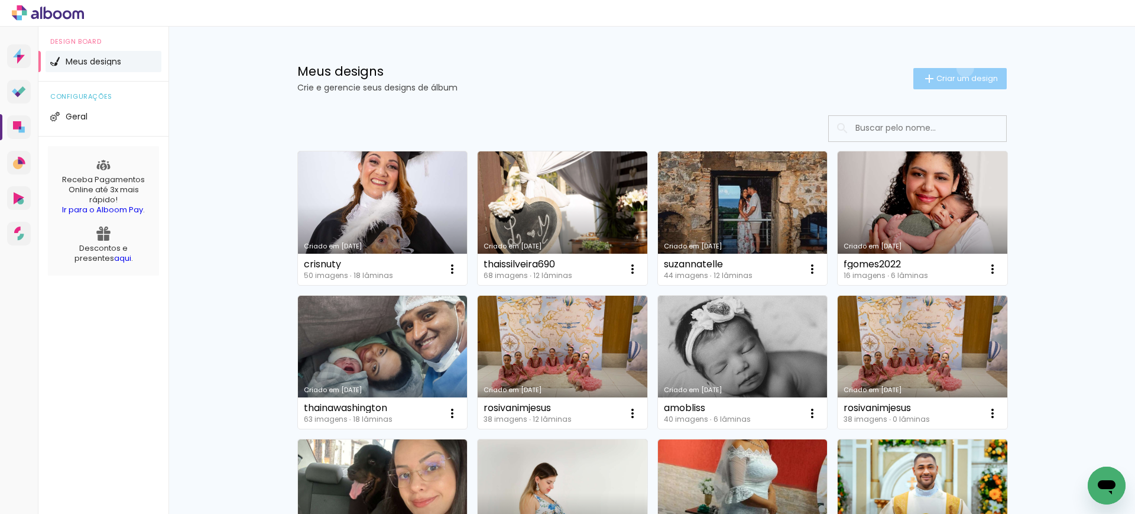
click at [957, 68] on paper-button "Criar um design" at bounding box center [959, 78] width 93 height 21
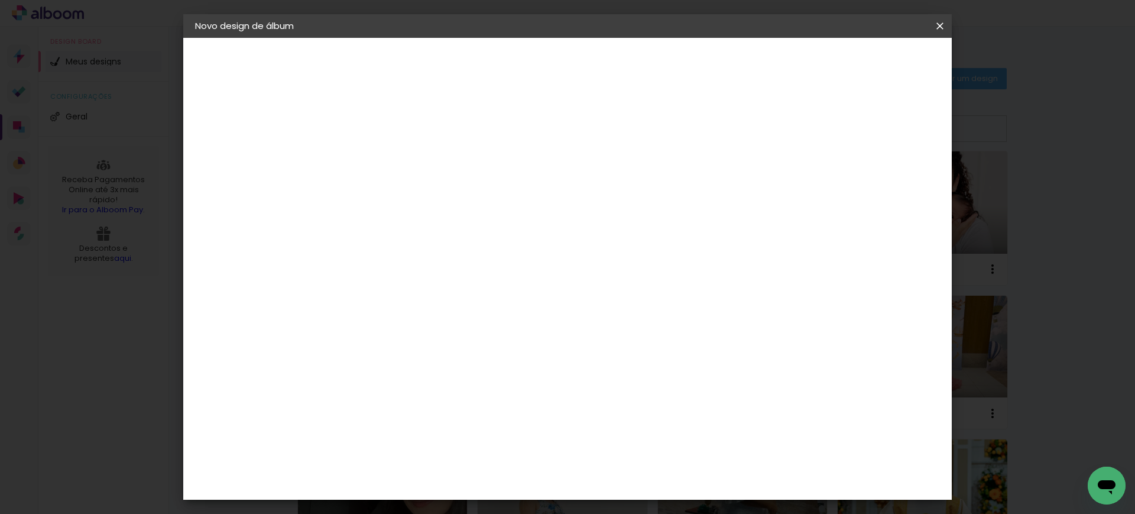
click at [388, 161] on input at bounding box center [388, 159] width 0 height 18
type input "antonellagigante"
type paper-input "antonellagigante"
click at [509, 56] on paper-button "Avançar" at bounding box center [481, 63] width 58 height 20
click at [610, 170] on paper-item "Tamanho Livre" at bounding box center [552, 180] width 113 height 26
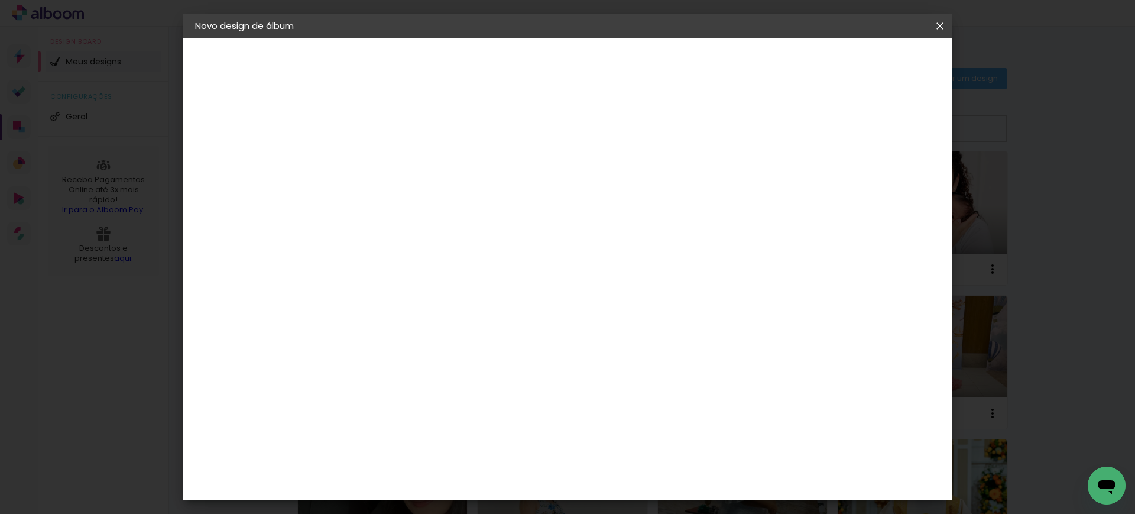
click at [0, 0] on slot "Avançar" at bounding box center [0, 0] width 0 height 0
click at [359, 329] on input "30" at bounding box center [351, 335] width 31 height 18
type input "20"
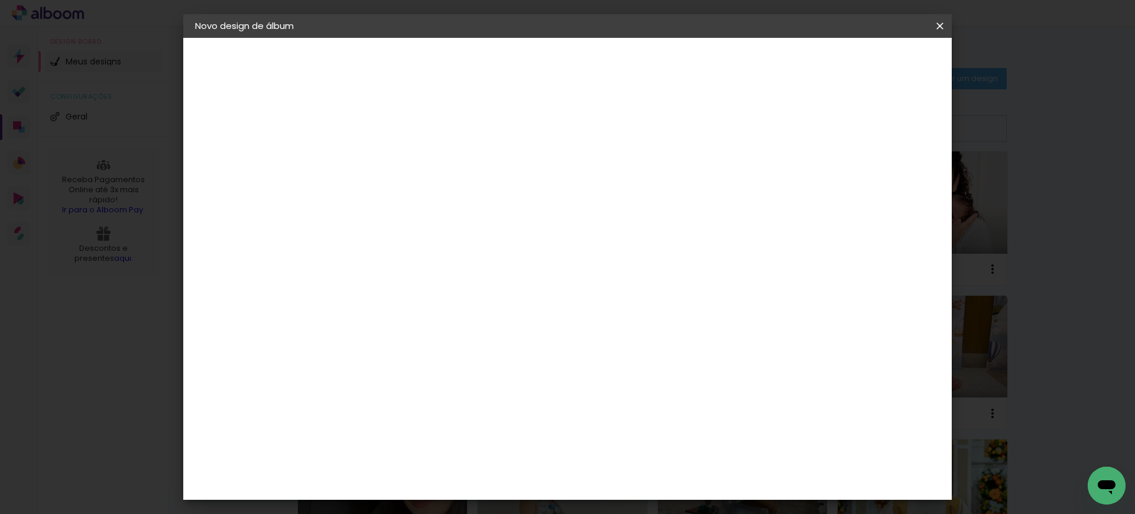
type paper-input "20"
type input "40"
type paper-input "40"
type input "15"
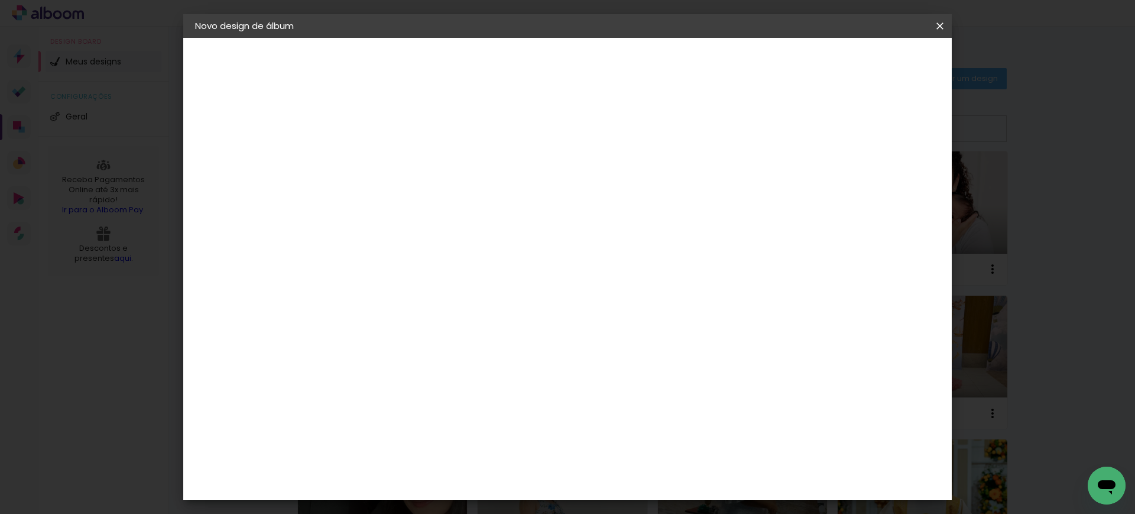
type paper-input "15"
click at [860, 173] on input "15" at bounding box center [849, 179] width 21 height 18
type input "1"
type paper-input "1"
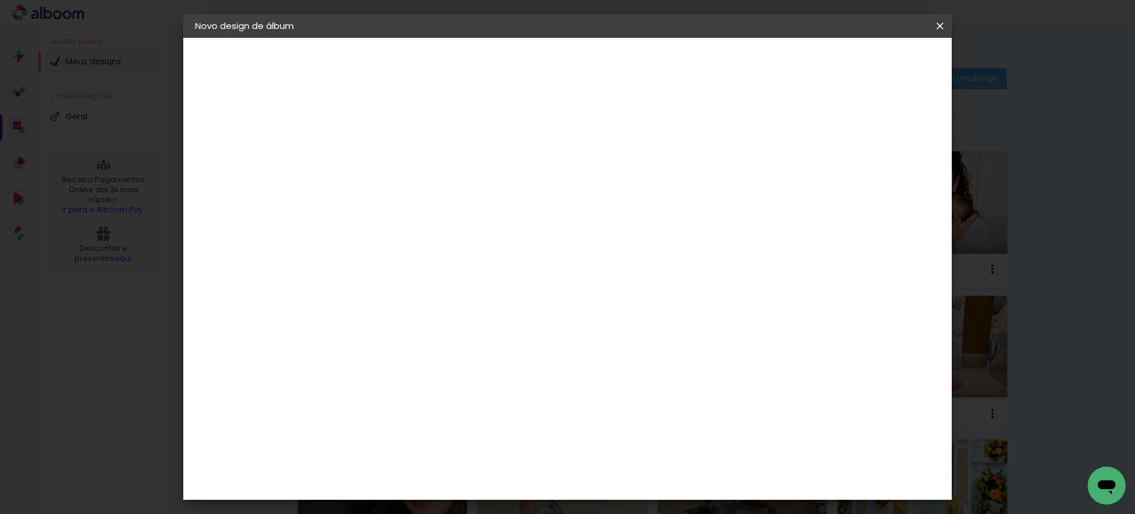
click at [398, 138] on input "1" at bounding box center [380, 135] width 41 height 15
click at [863, 60] on span "Iniciar design" at bounding box center [837, 63] width 54 height 8
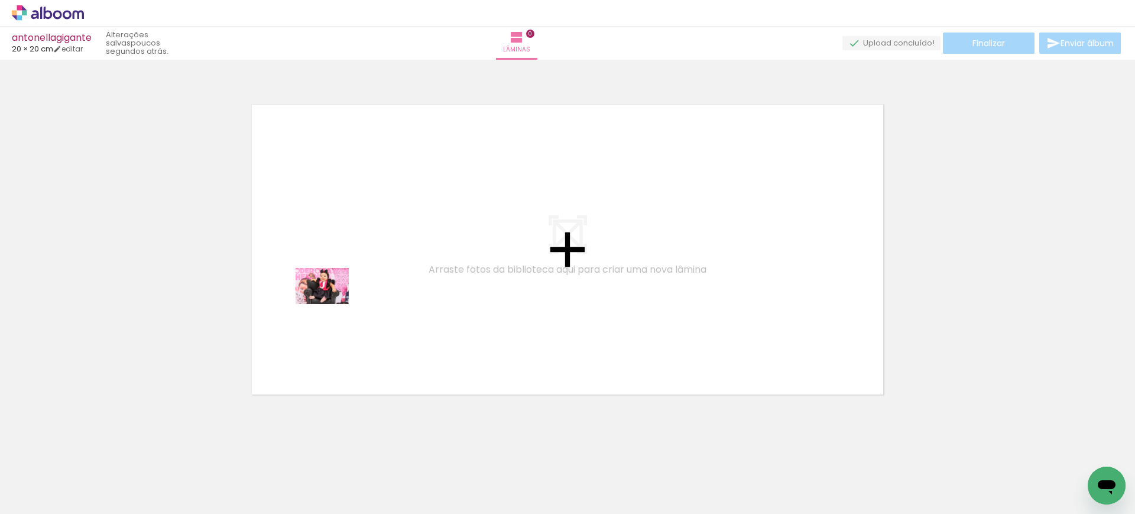
drag, startPoint x: 190, startPoint y: 488, endPoint x: 332, endPoint y: 303, distance: 233.1
click at [332, 303] on quentale-workspace at bounding box center [567, 257] width 1135 height 514
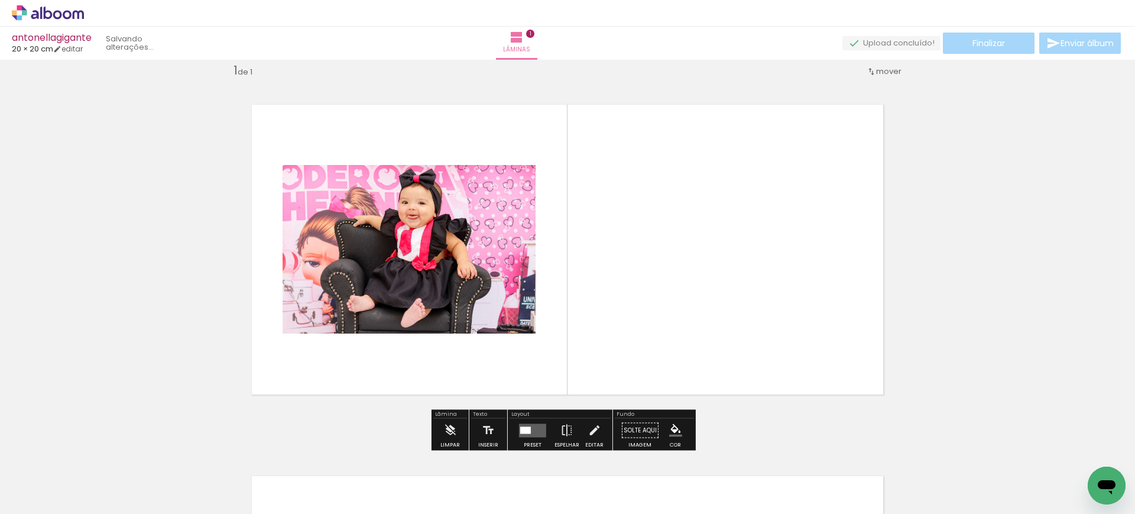
scroll to position [15, 0]
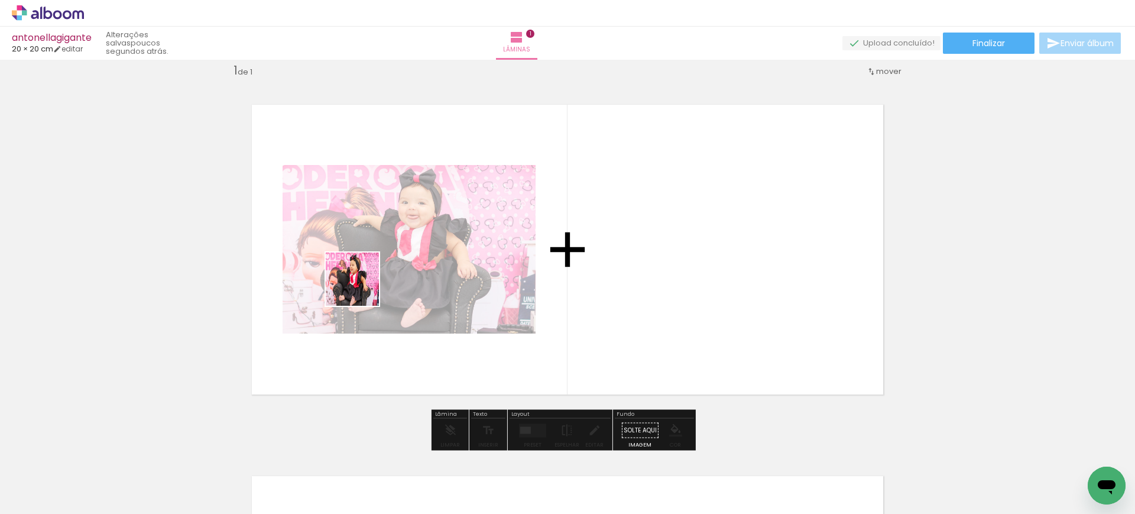
drag, startPoint x: 105, startPoint y: 474, endPoint x: 404, endPoint y: 270, distance: 361.9
click at [404, 270] on quentale-workspace at bounding box center [567, 257] width 1135 height 514
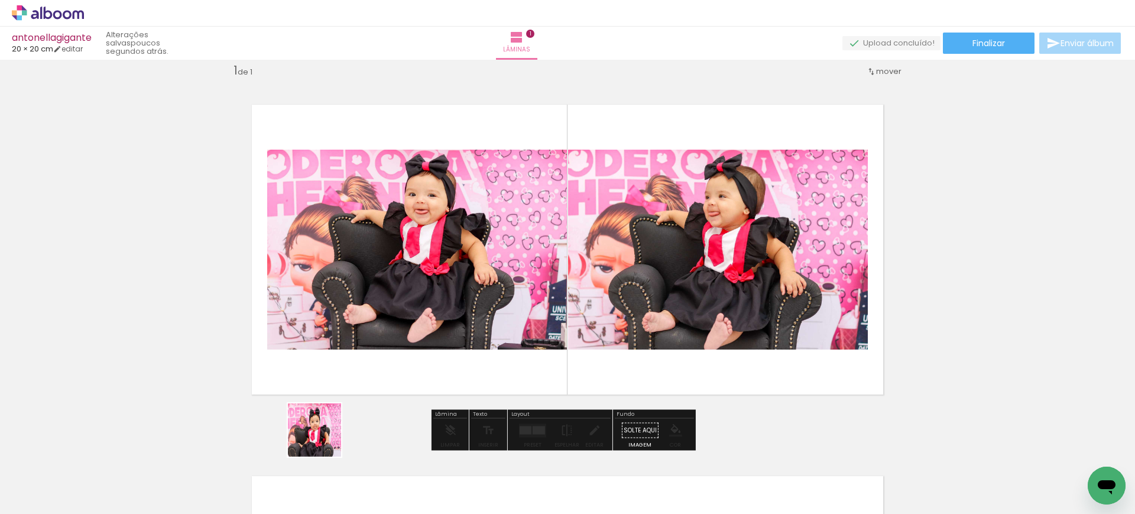
drag, startPoint x: 310, startPoint y: 474, endPoint x: 390, endPoint y: 290, distance: 201.1
click at [390, 290] on quentale-workspace at bounding box center [567, 257] width 1135 height 514
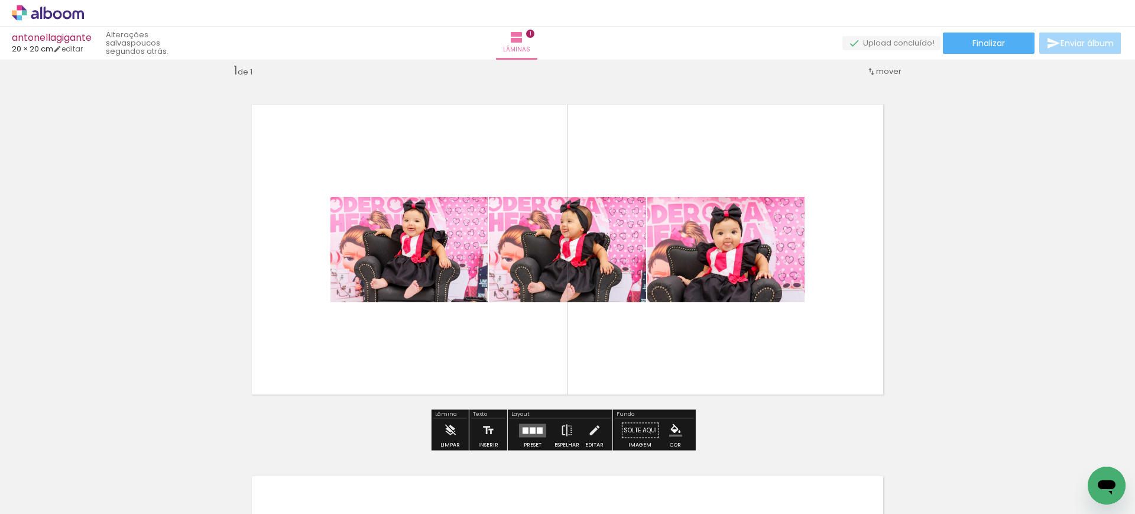
click at [530, 431] on div at bounding box center [533, 430] width 6 height 7
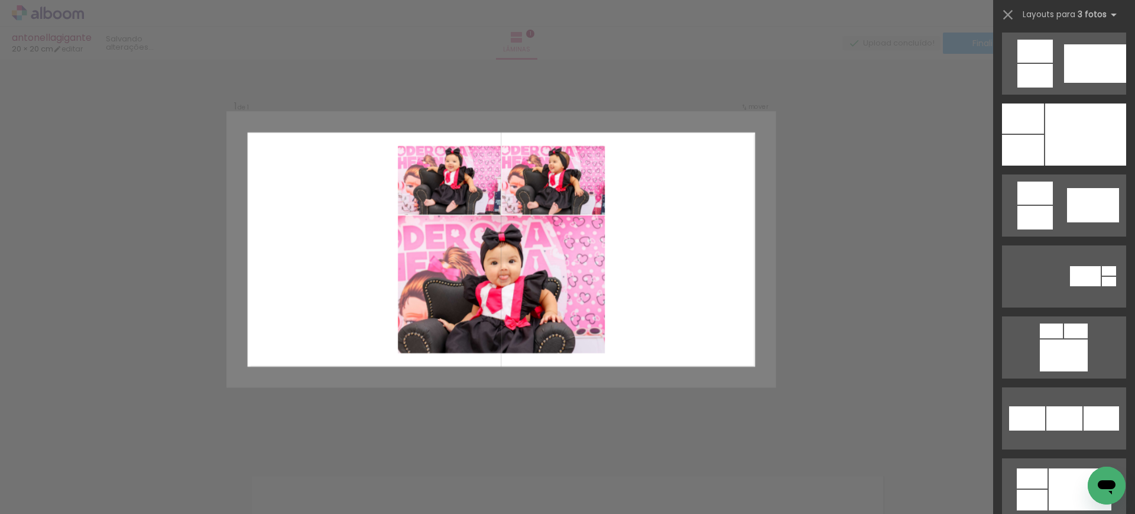
scroll to position [841, 0]
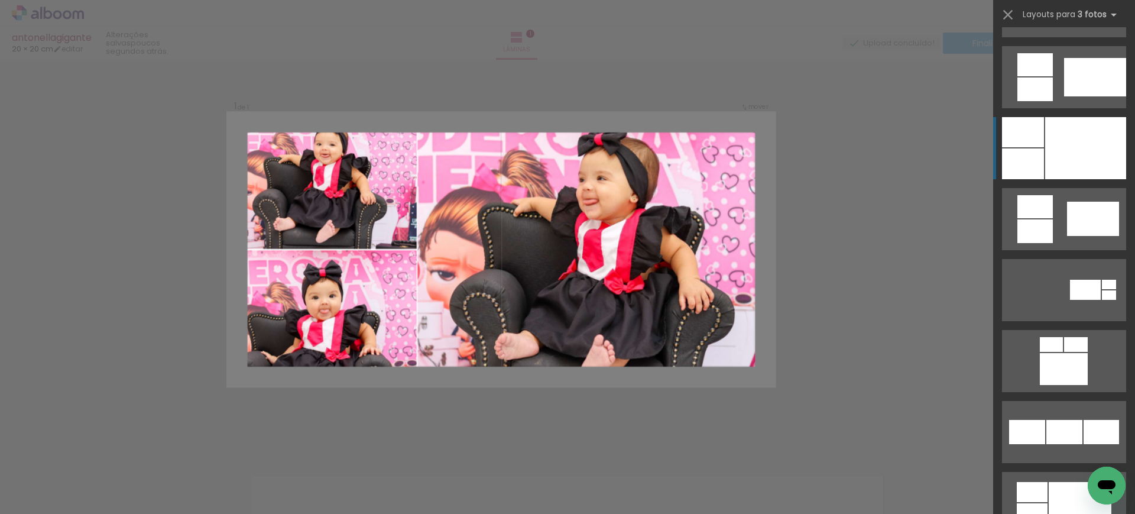
click at [1045, 137] on div at bounding box center [1085, 148] width 81 height 62
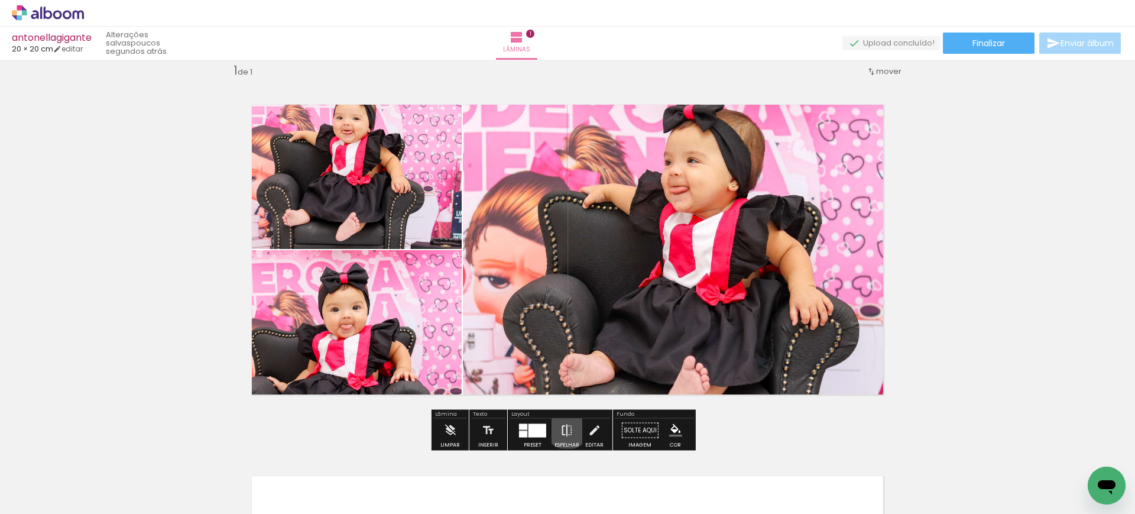
click at [564, 425] on iron-icon at bounding box center [566, 430] width 13 height 24
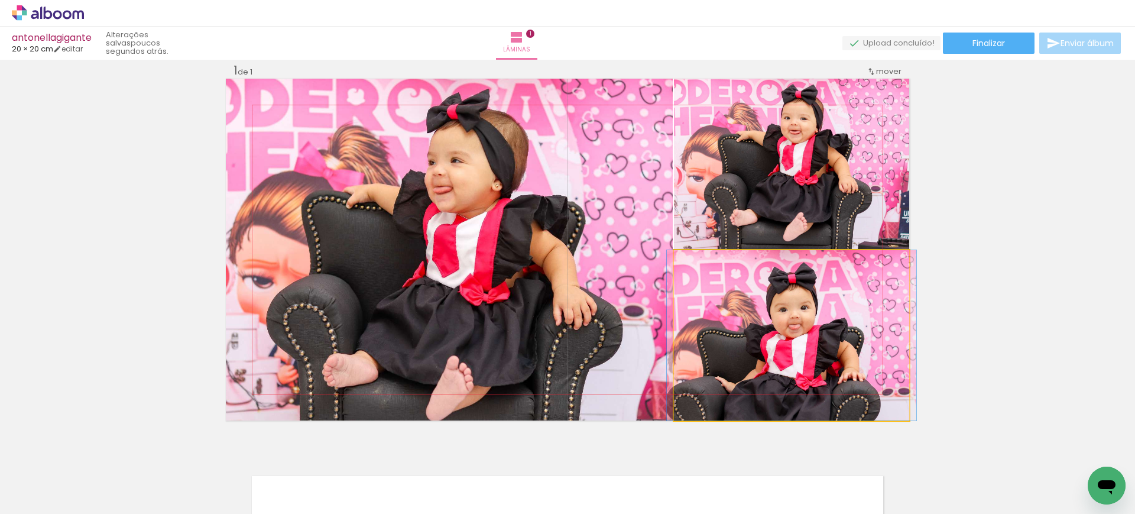
drag, startPoint x: 786, startPoint y: 321, endPoint x: 484, endPoint y: 272, distance: 306.0
click at [0, 0] on slot at bounding box center [0, 0] width 0 height 0
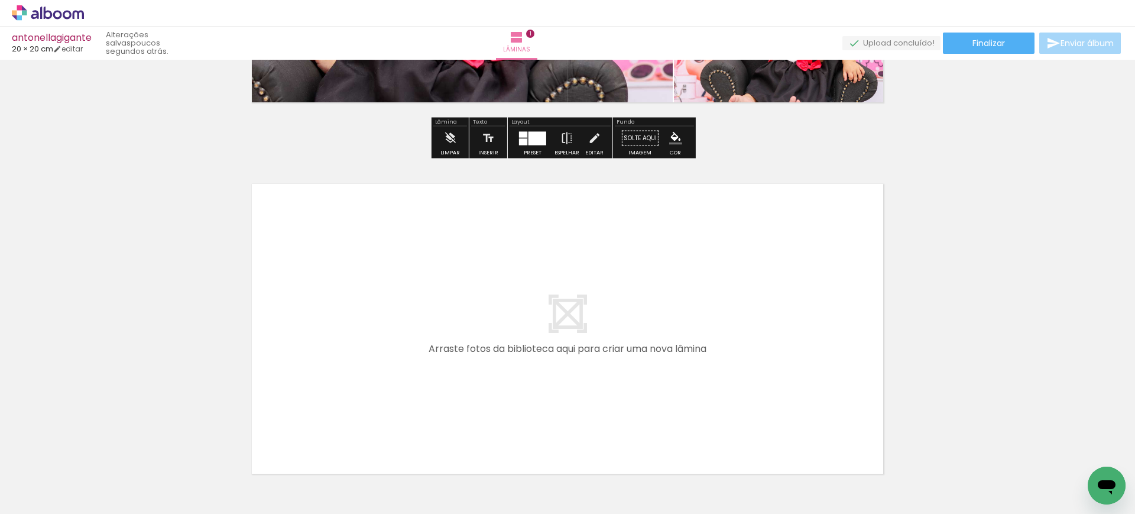
scroll to position [311, 0]
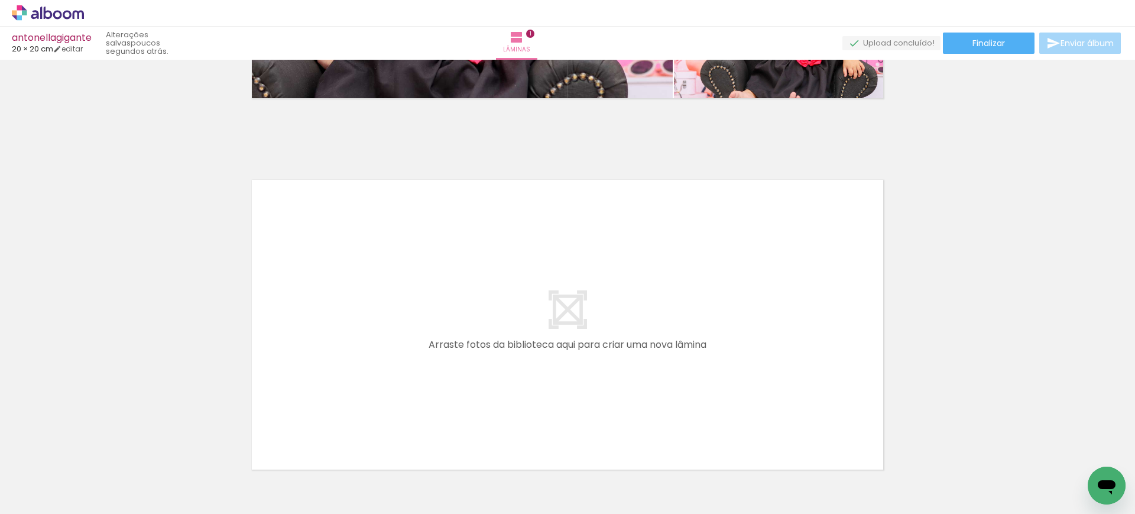
drag, startPoint x: 392, startPoint y: 472, endPoint x: 369, endPoint y: 337, distance: 137.4
click at [369, 337] on quentale-workspace at bounding box center [567, 257] width 1135 height 514
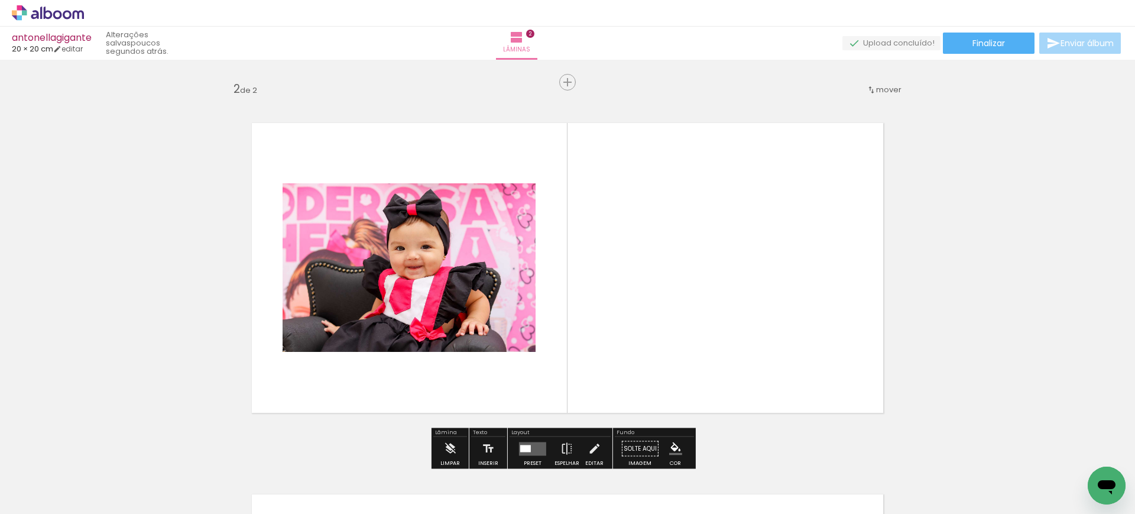
scroll to position [387, 0]
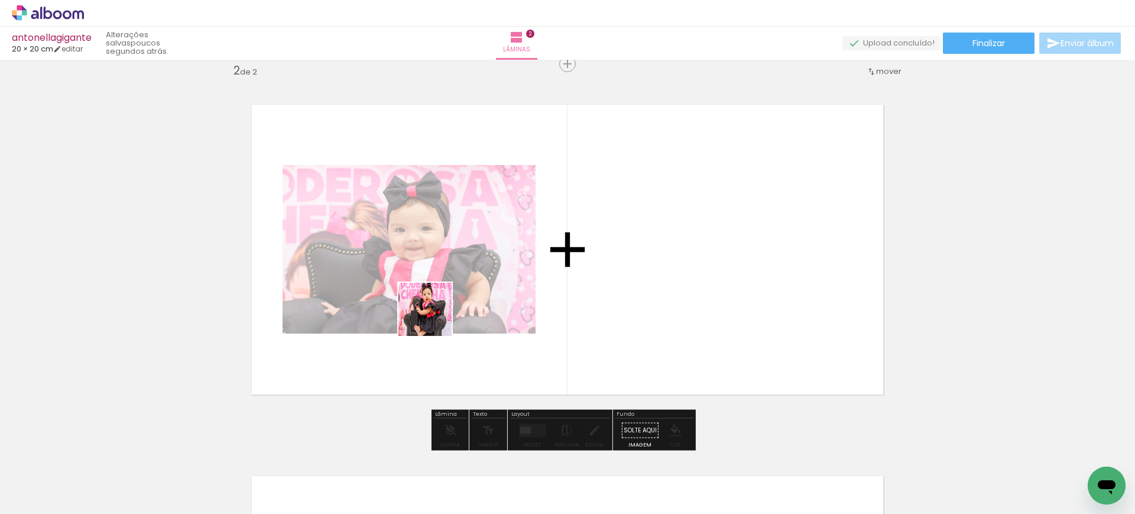
drag, startPoint x: 447, startPoint y: 488, endPoint x: 433, endPoint y: 301, distance: 186.7
click at [433, 301] on quentale-workspace at bounding box center [567, 257] width 1135 height 514
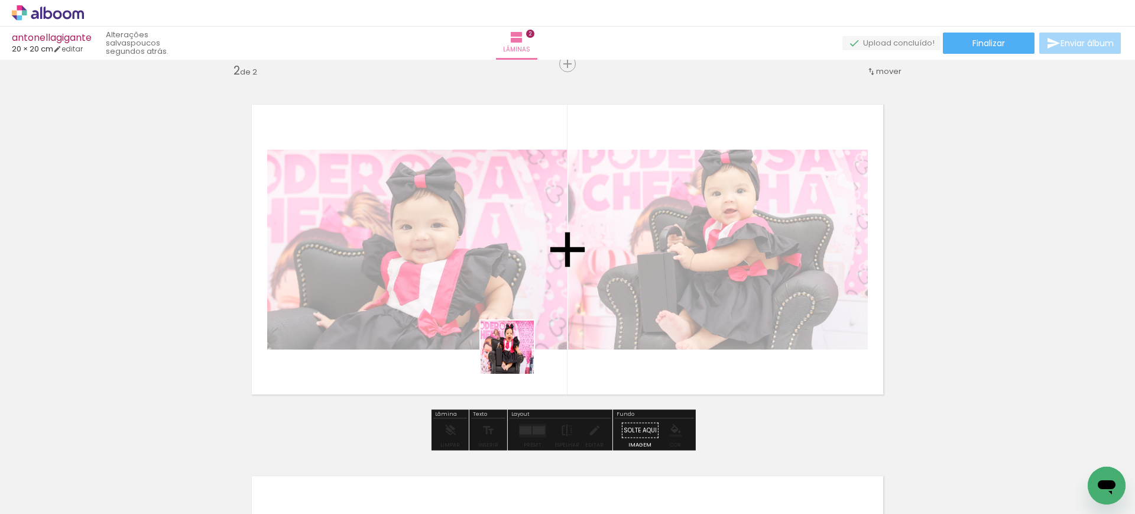
drag, startPoint x: 524, startPoint y: 486, endPoint x: 518, endPoint y: 317, distance: 169.1
click at [518, 317] on quentale-workspace at bounding box center [567, 257] width 1135 height 514
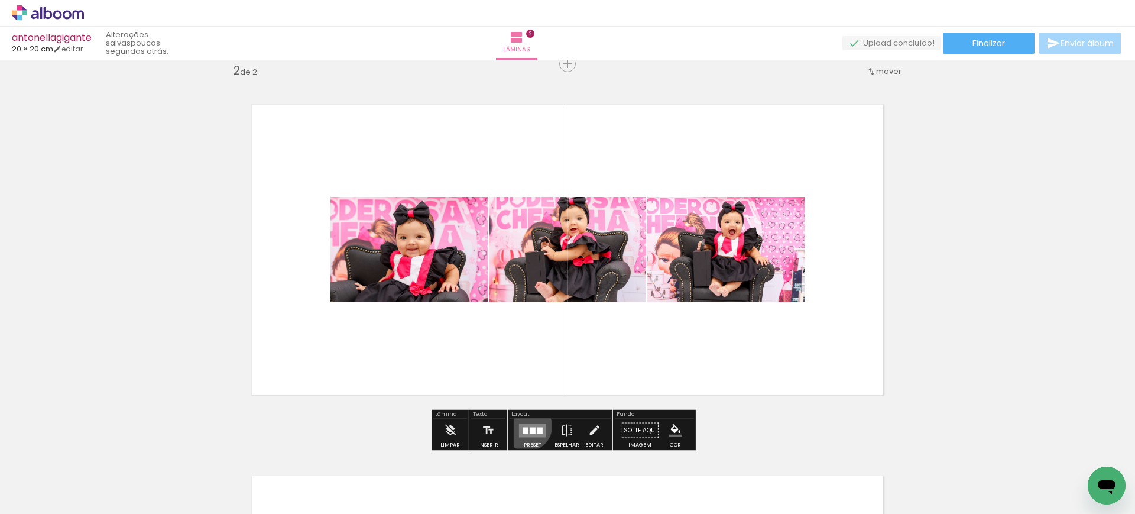
click at [524, 426] on quentale-layouter at bounding box center [532, 430] width 27 height 14
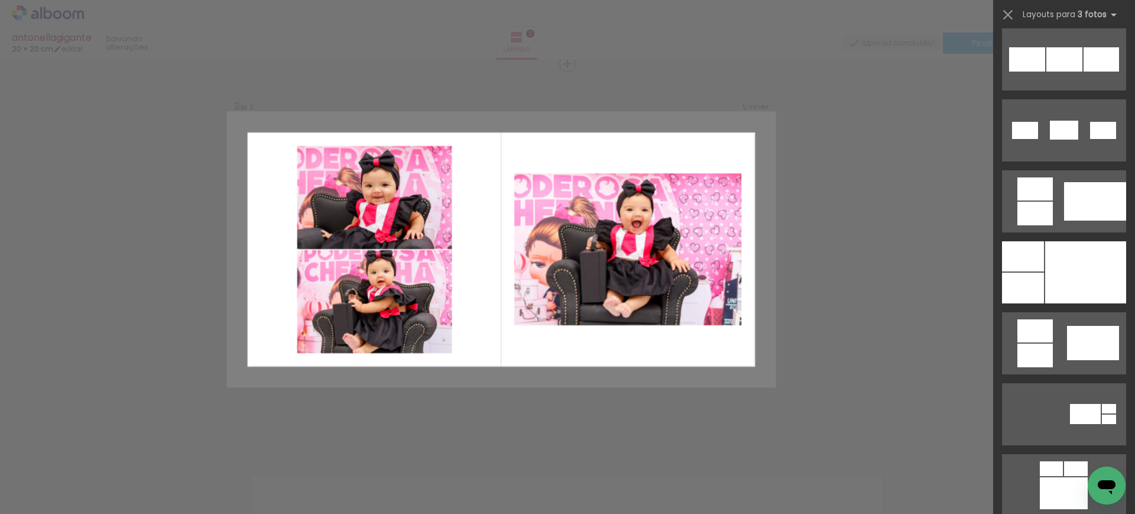
scroll to position [732, 0]
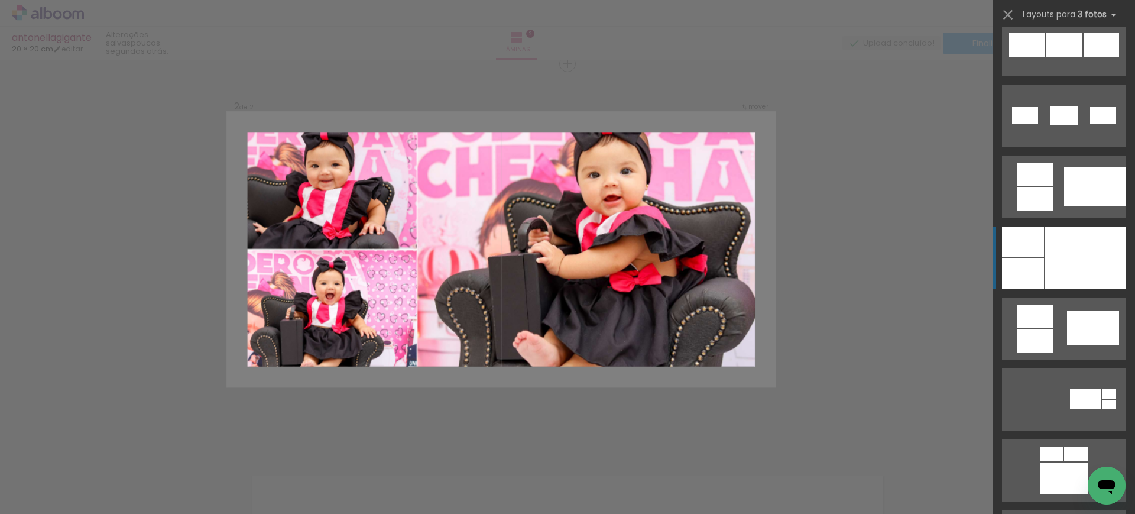
click at [1025, 255] on div at bounding box center [1023, 241] width 42 height 30
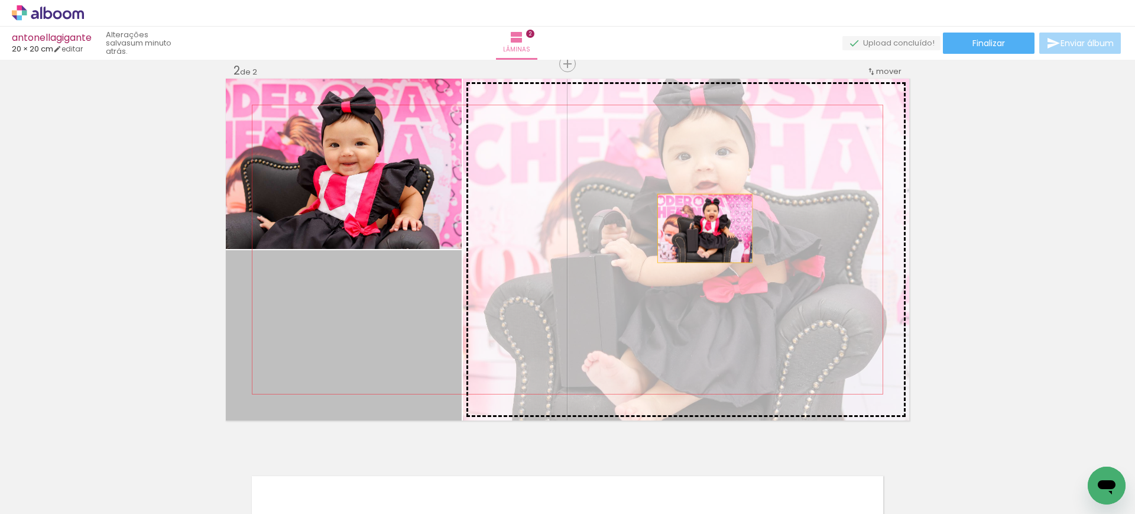
drag, startPoint x: 356, startPoint y: 301, endPoint x: 720, endPoint y: 235, distance: 370.0
click at [0, 0] on slot at bounding box center [0, 0] width 0 height 0
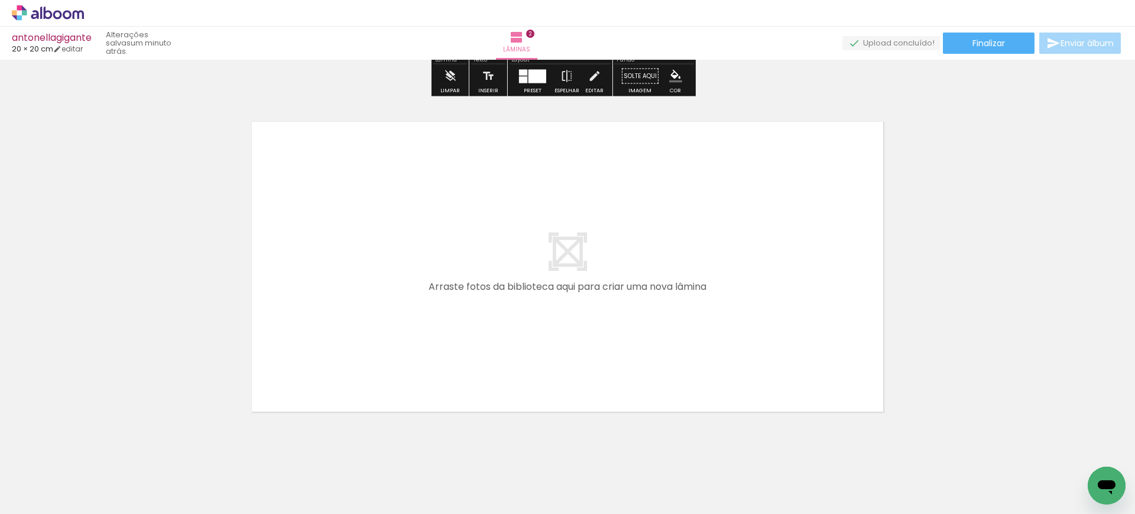
scroll to position [746, 0]
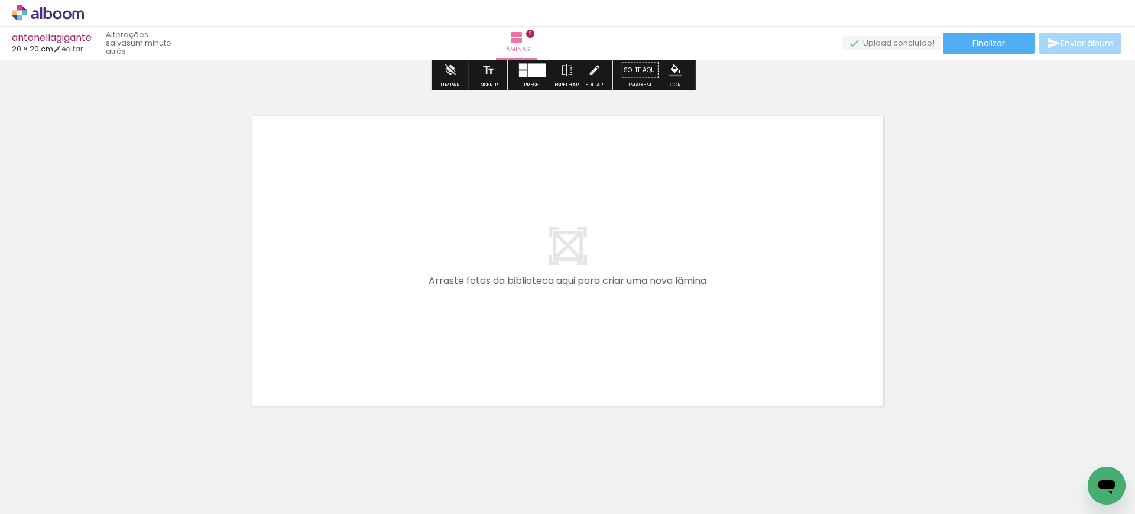
click at [145, 469] on div at bounding box center [118, 474] width 53 height 36
drag, startPoint x: 590, startPoint y: 469, endPoint x: 496, endPoint y: 342, distance: 158.9
click at [496, 342] on quentale-workspace at bounding box center [567, 257] width 1135 height 514
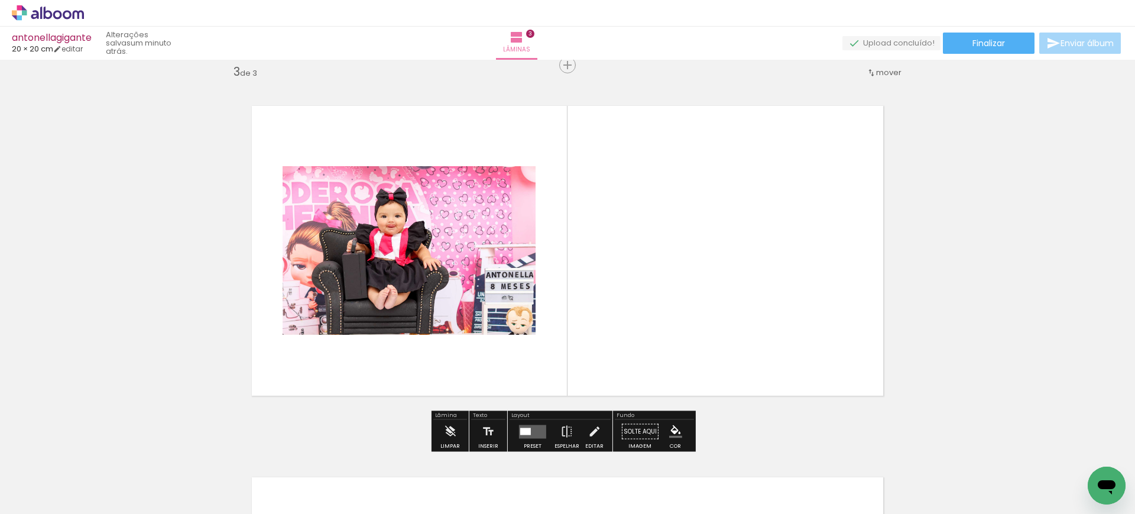
scroll to position [758, 0]
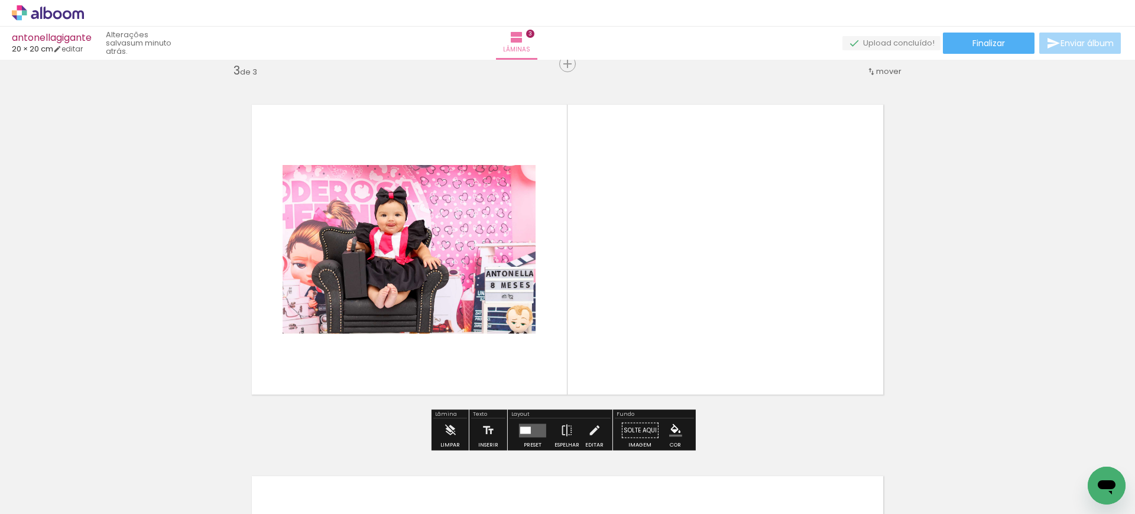
drag, startPoint x: 653, startPoint y: 472, endPoint x: 597, endPoint y: 273, distance: 206.9
click at [597, 273] on quentale-workspace at bounding box center [567, 257] width 1135 height 514
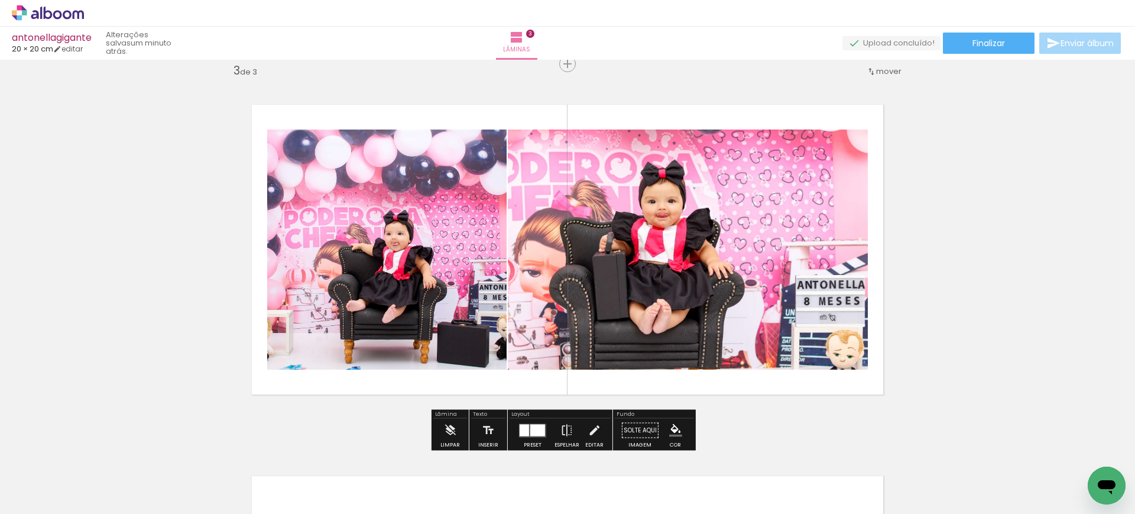
drag, startPoint x: 719, startPoint y: 472, endPoint x: 632, endPoint y: 280, distance: 210.5
click at [632, 280] on quentale-workspace at bounding box center [567, 257] width 1135 height 514
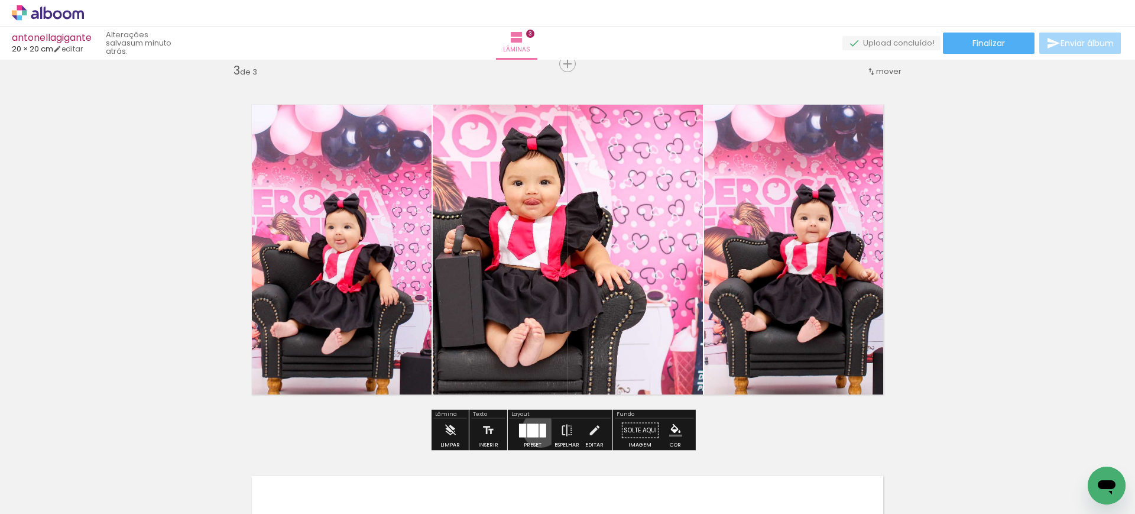
click at [540, 428] on div at bounding box center [543, 430] width 7 height 14
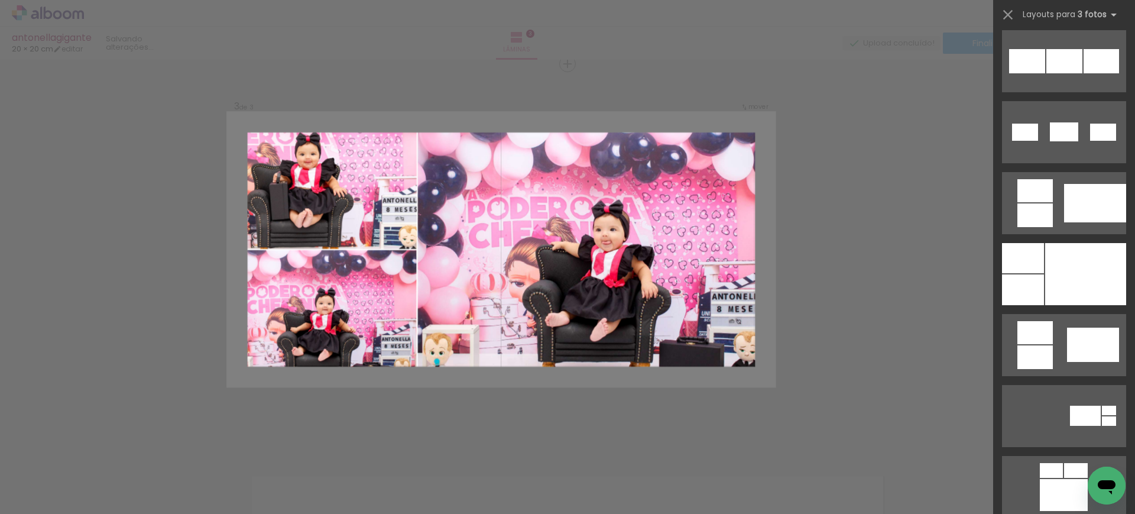
scroll to position [1781, 0]
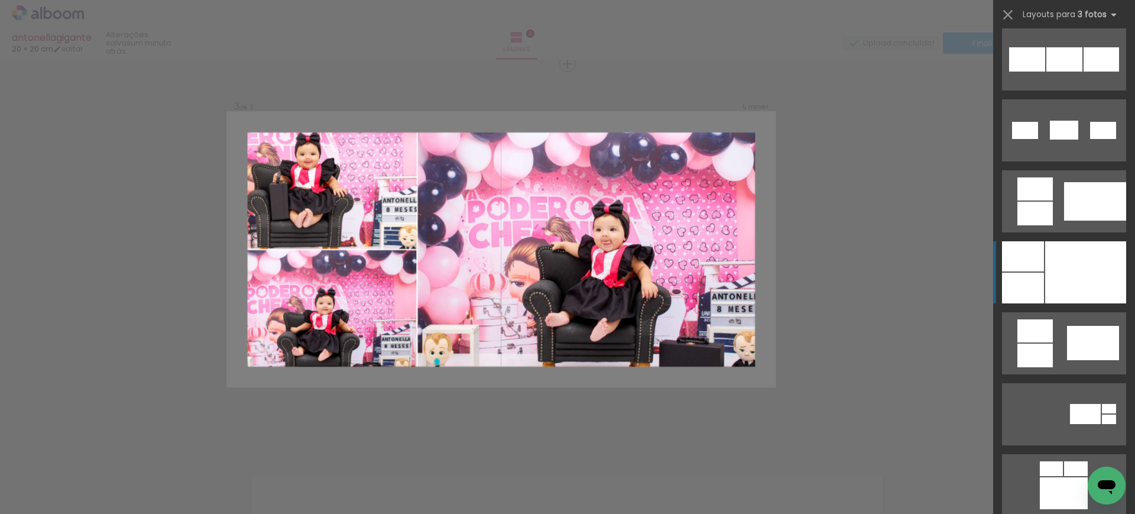
click at [1059, 266] on div at bounding box center [1085, 272] width 81 height 62
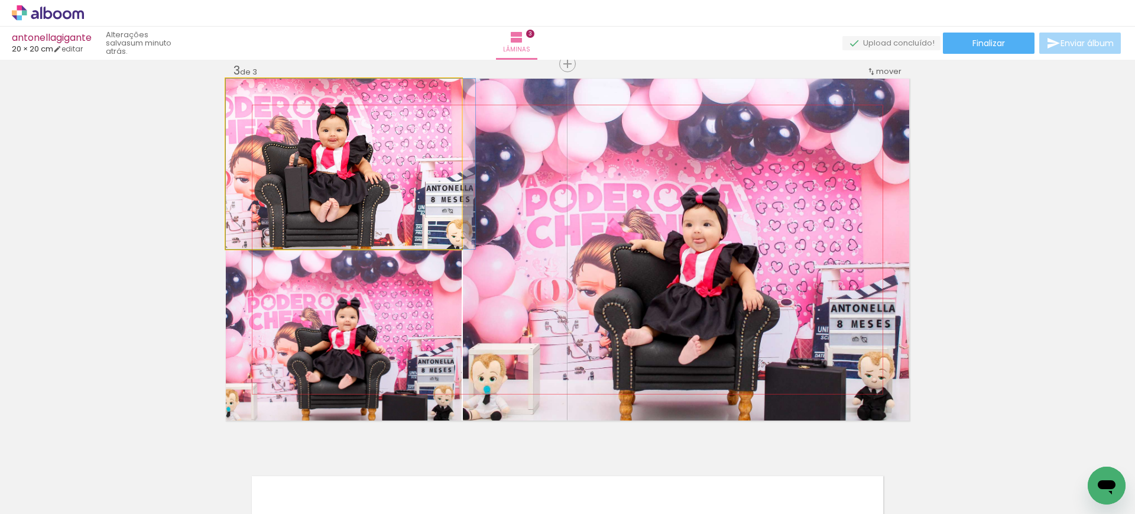
drag, startPoint x: 350, startPoint y: 178, endPoint x: 611, endPoint y: 270, distance: 277.0
click at [0, 0] on slot at bounding box center [0, 0] width 0 height 0
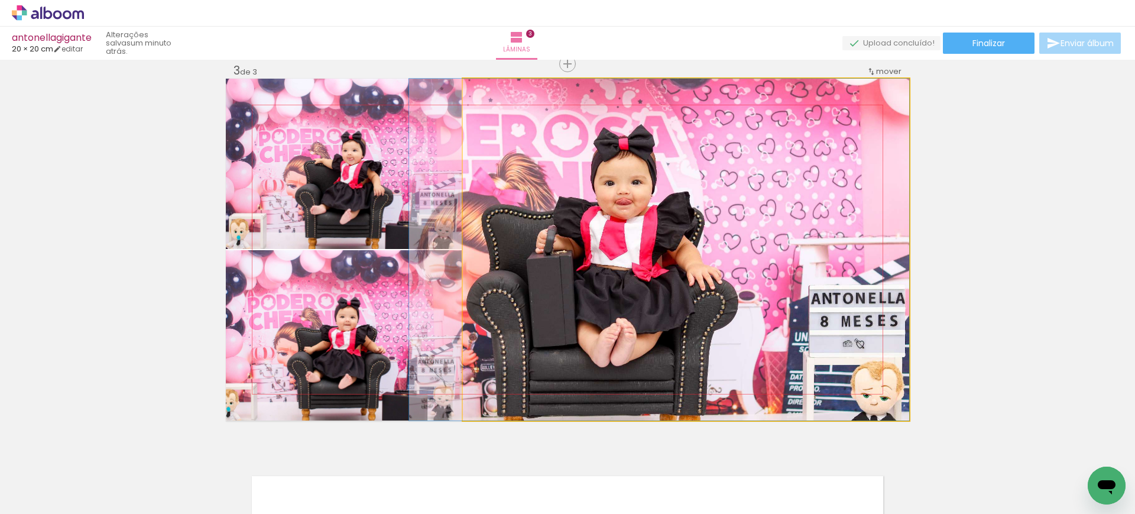
drag, startPoint x: 611, startPoint y: 270, endPoint x: 622, endPoint y: 263, distance: 13.3
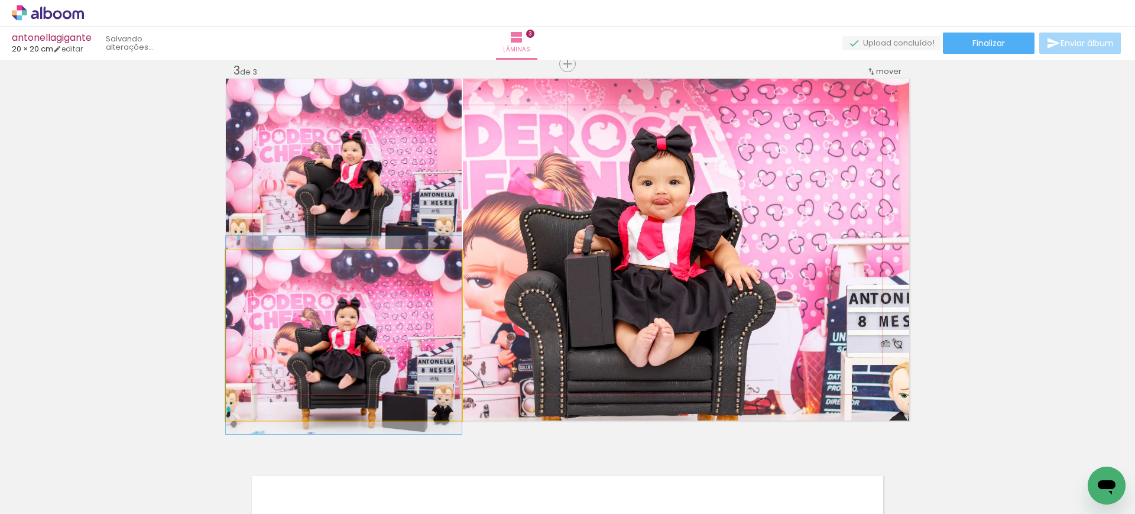
drag, startPoint x: 317, startPoint y: 308, endPoint x: 582, endPoint y: 220, distance: 278.8
click at [0, 0] on slot at bounding box center [0, 0] width 0 height 0
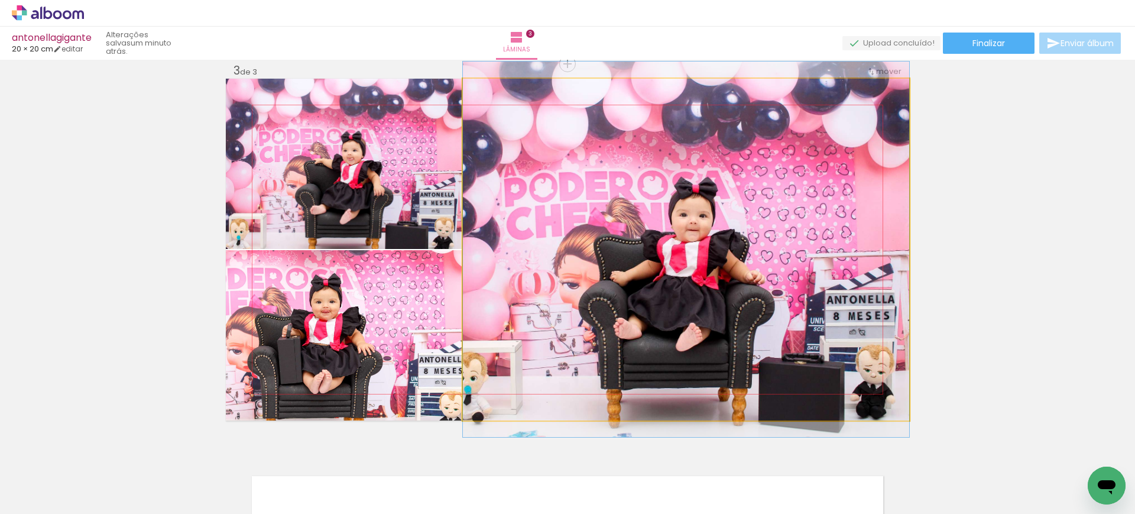
drag, startPoint x: 582, startPoint y: 220, endPoint x: 523, endPoint y: 219, distance: 58.5
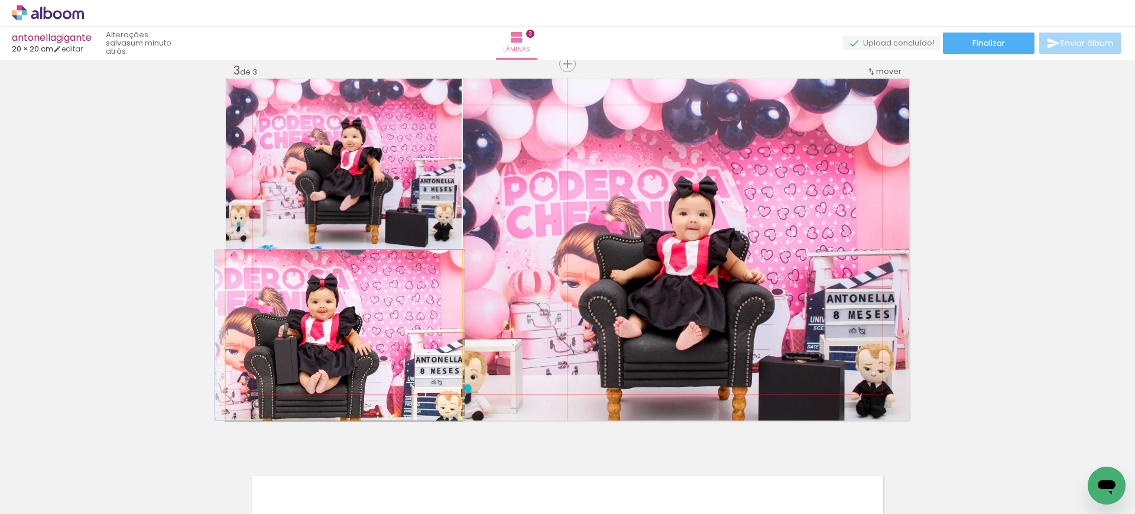
drag, startPoint x: 326, startPoint y: 395, endPoint x: 320, endPoint y: 363, distance: 32.4
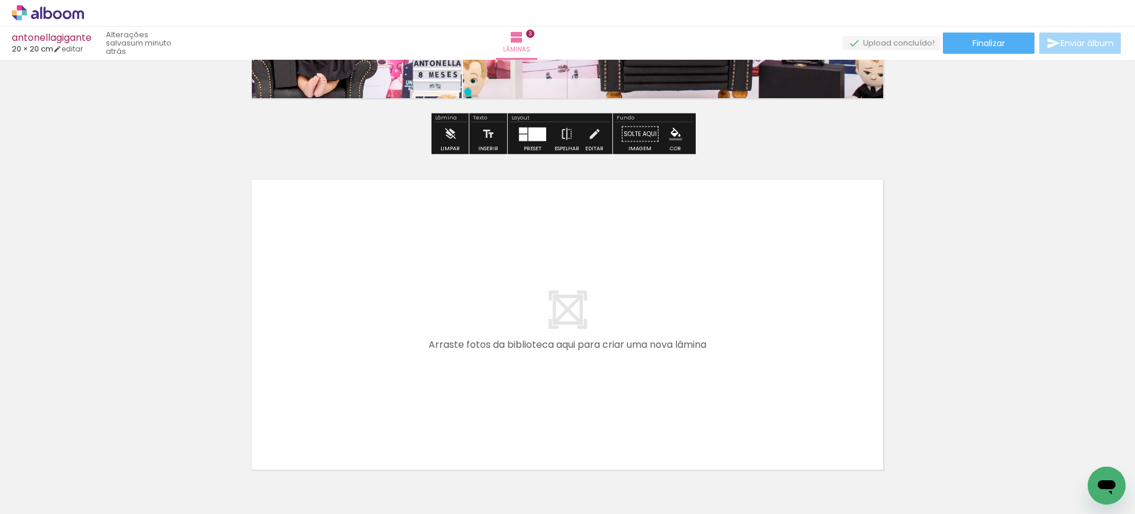
scroll to position [0, 157]
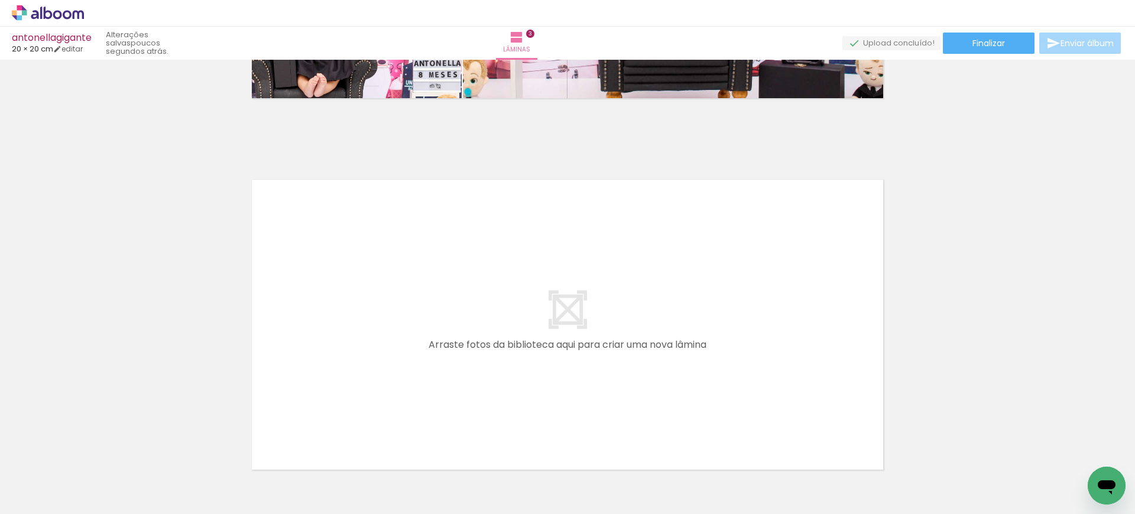
drag, startPoint x: 630, startPoint y: 473, endPoint x: 551, endPoint y: 262, distance: 225.1
click at [551, 262] on quentale-workspace at bounding box center [567, 257] width 1135 height 514
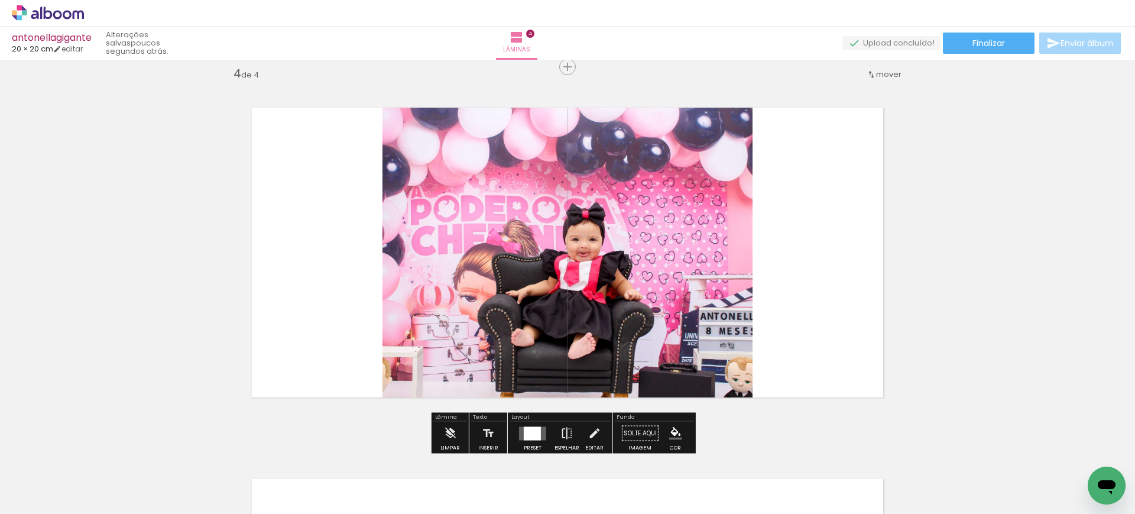
scroll to position [1129, 0]
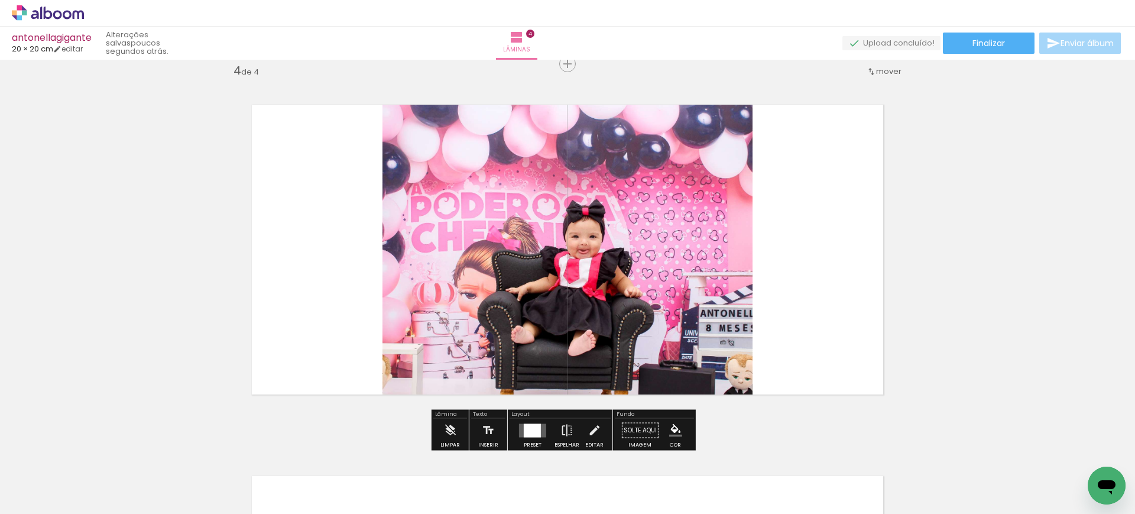
drag, startPoint x: 89, startPoint y: 466, endPoint x: 412, endPoint y: 266, distance: 380.0
click at [412, 266] on quentale-workspace at bounding box center [567, 257] width 1135 height 514
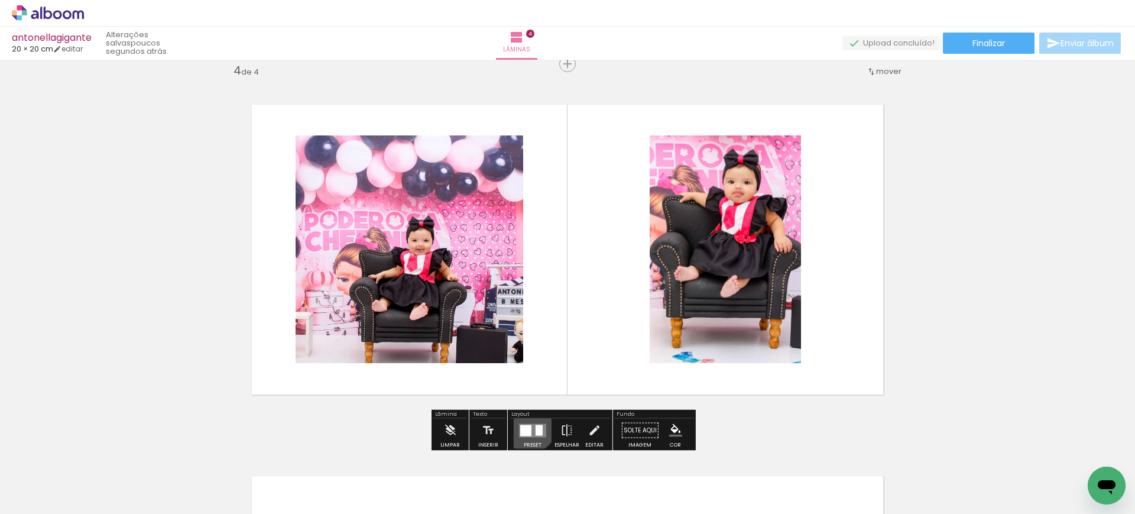
click at [525, 424] on div at bounding box center [525, 429] width 11 height 11
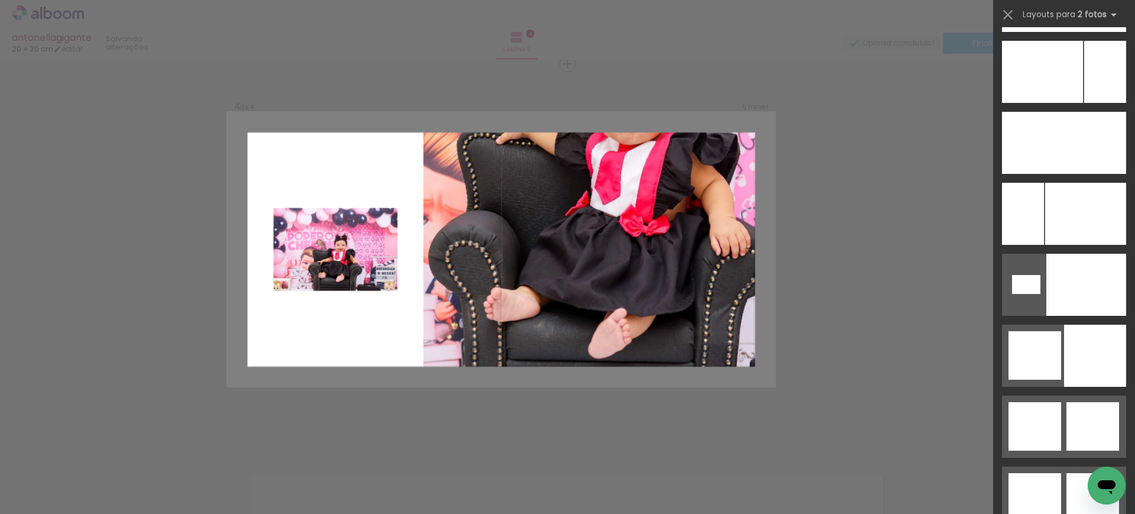
scroll to position [5593, 0]
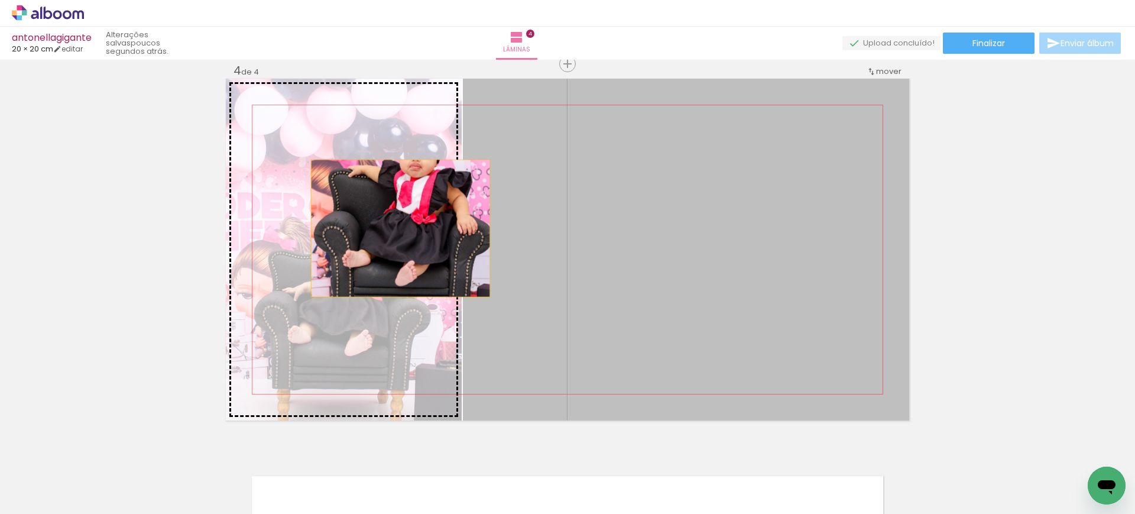
drag, startPoint x: 764, startPoint y: 222, endPoint x: 391, endPoint y: 226, distance: 373.5
click at [0, 0] on slot at bounding box center [0, 0] width 0 height 0
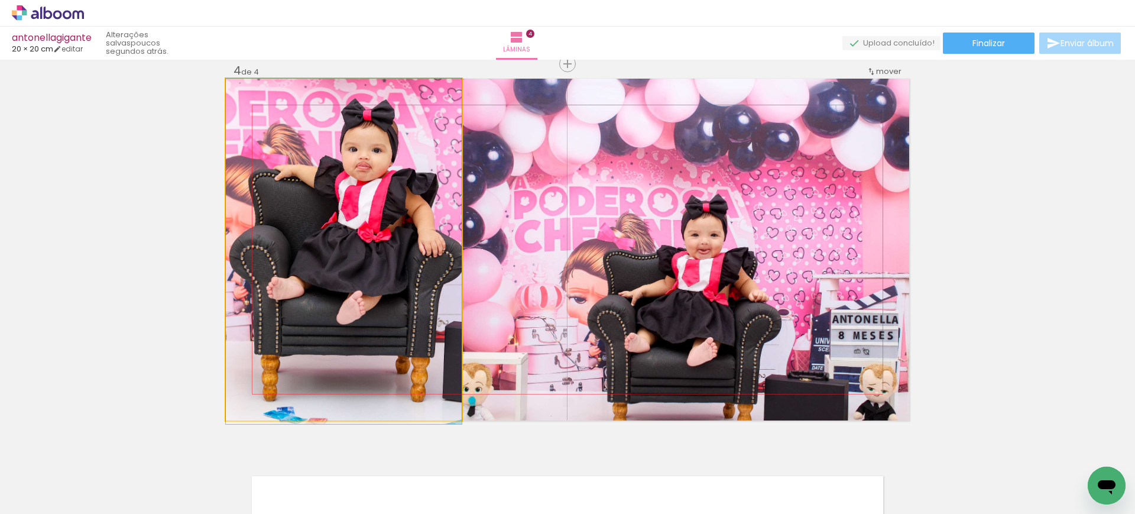
drag, startPoint x: 391, startPoint y: 226, endPoint x: 395, endPoint y: 287, distance: 61.1
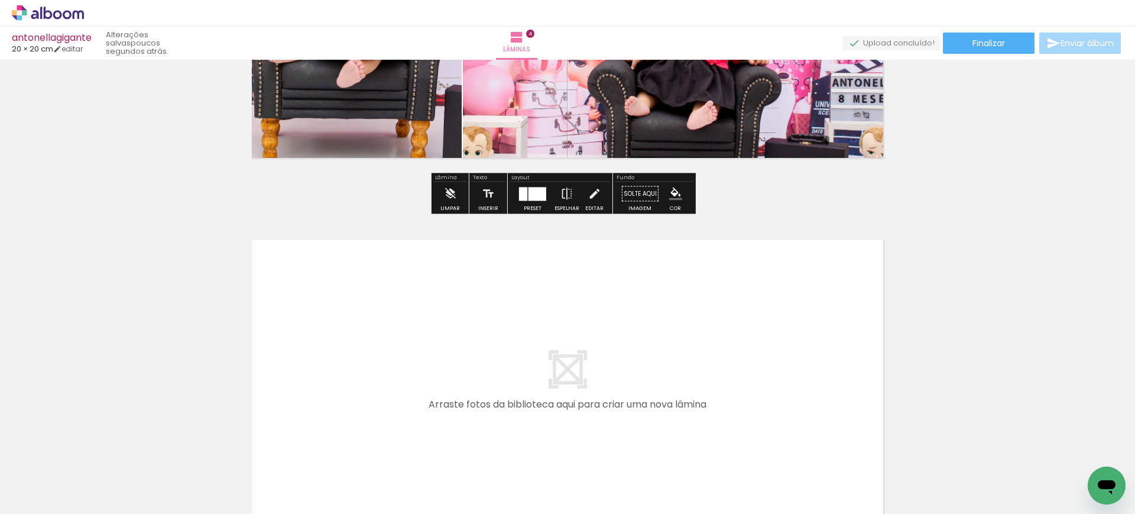
scroll to position [1365, 0]
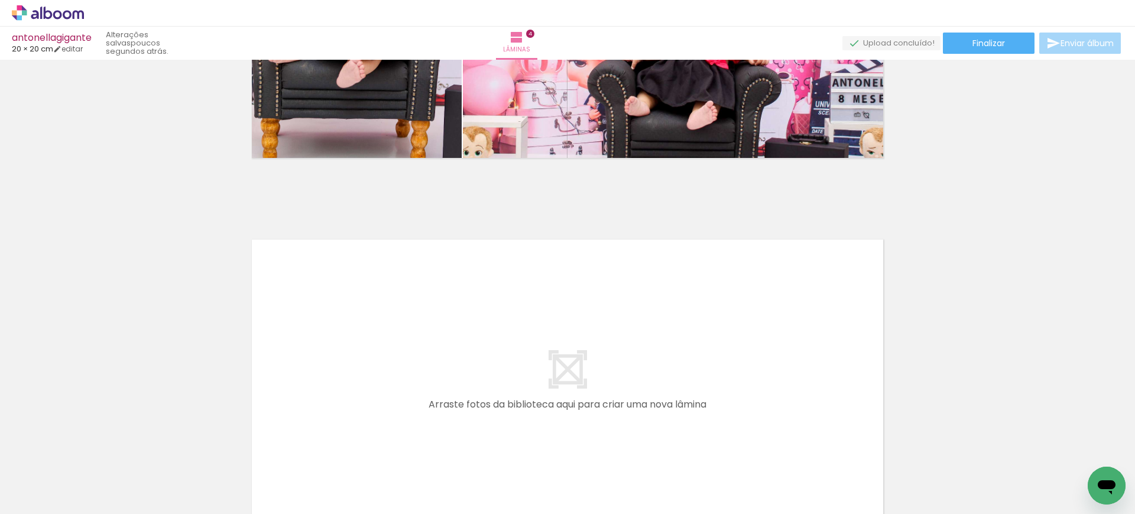
drag, startPoint x: 704, startPoint y: 480, endPoint x: 545, endPoint y: 363, distance: 197.7
click at [545, 363] on quentale-workspace at bounding box center [567, 257] width 1135 height 514
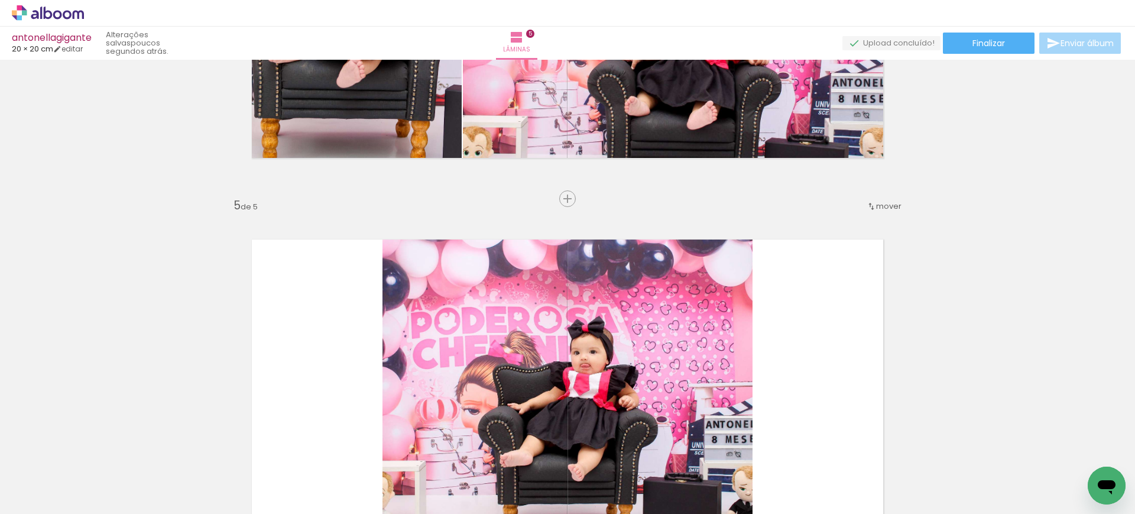
scroll to position [1500, 0]
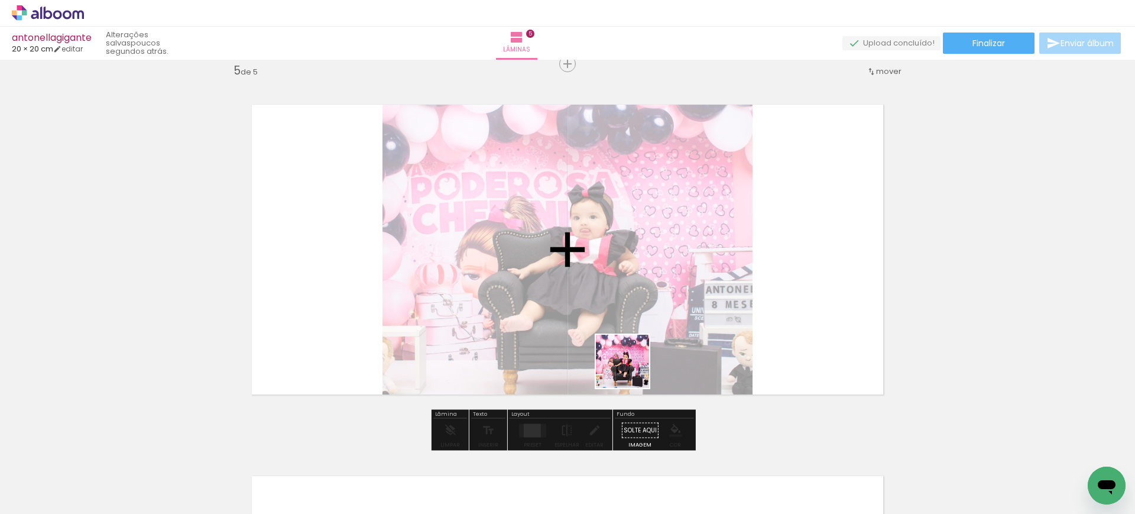
drag, startPoint x: 757, startPoint y: 479, endPoint x: 610, endPoint y: 346, distance: 198.3
click at [610, 346] on quentale-workspace at bounding box center [567, 257] width 1135 height 514
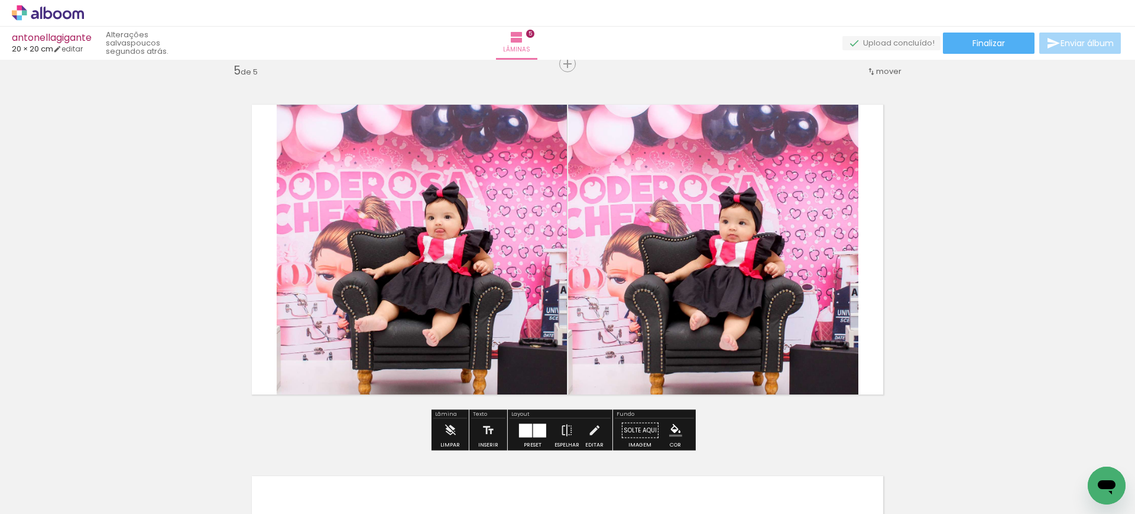
drag, startPoint x: 840, startPoint y: 469, endPoint x: 748, endPoint y: 295, distance: 196.4
click at [748, 295] on quentale-workspace at bounding box center [567, 257] width 1135 height 514
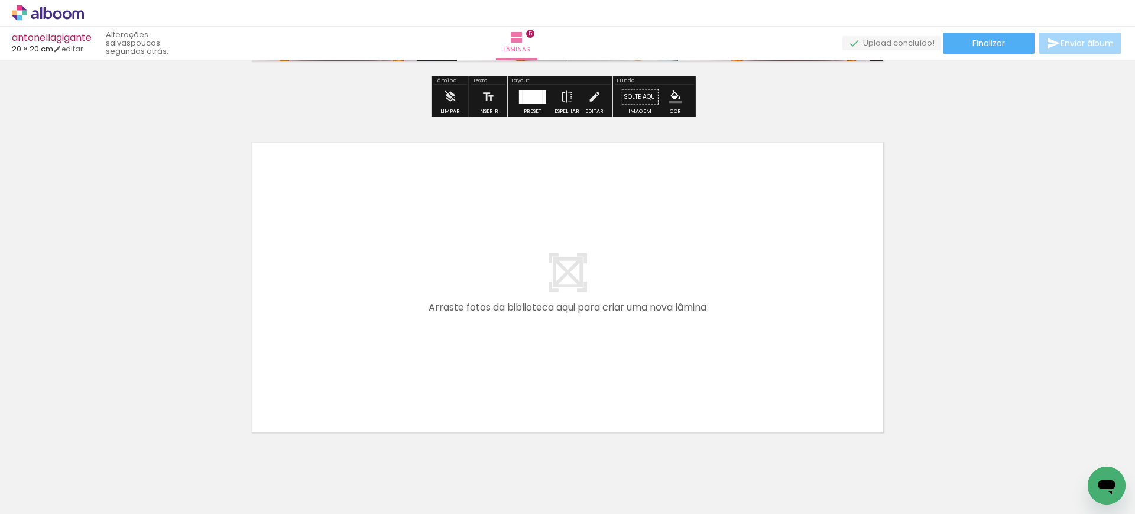
scroll to position [1834, 0]
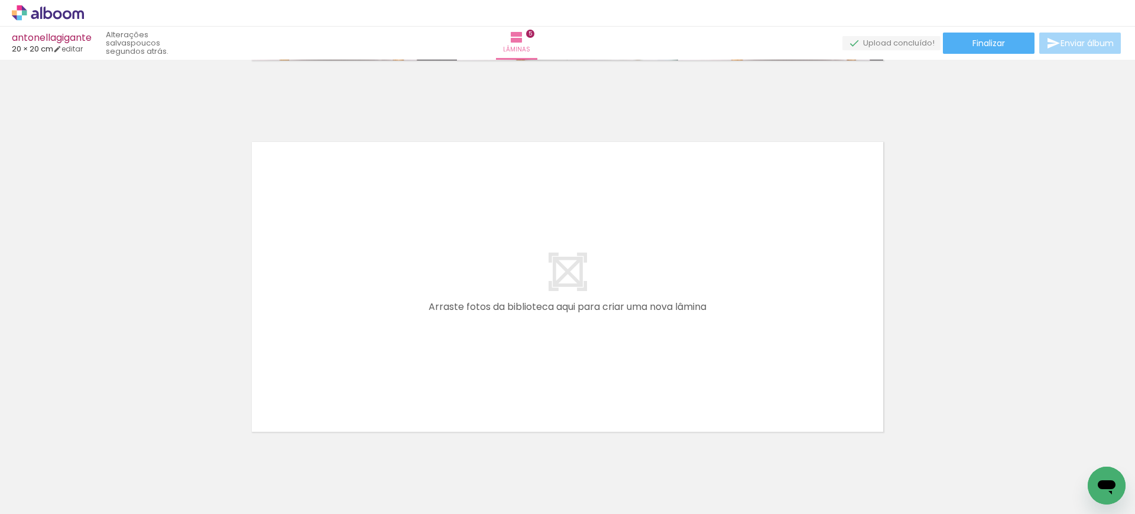
drag, startPoint x: 889, startPoint y: 456, endPoint x: 668, endPoint y: 349, distance: 245.6
click at [668, 349] on quentale-workspace at bounding box center [567, 257] width 1135 height 514
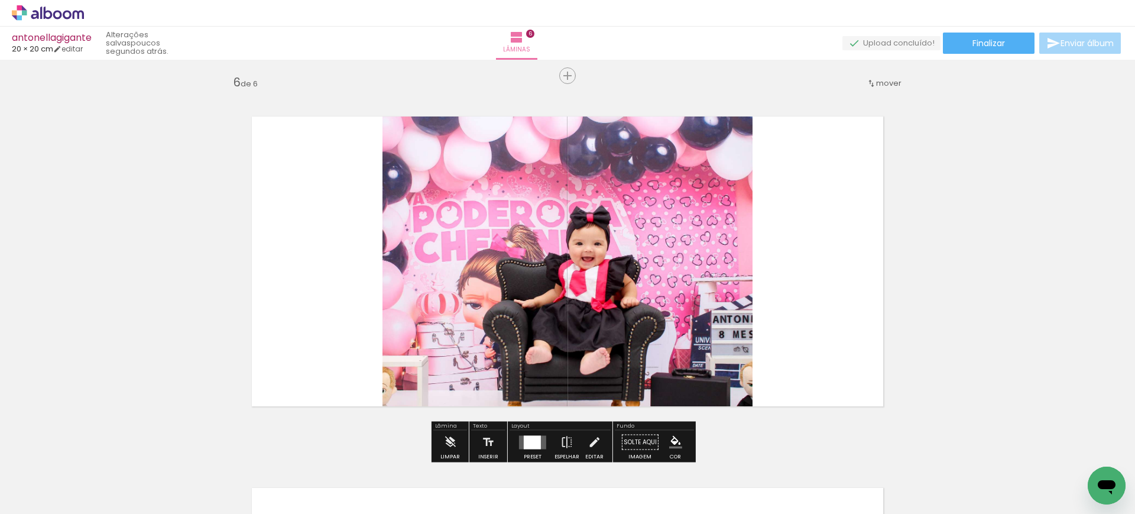
scroll to position [1871, 0]
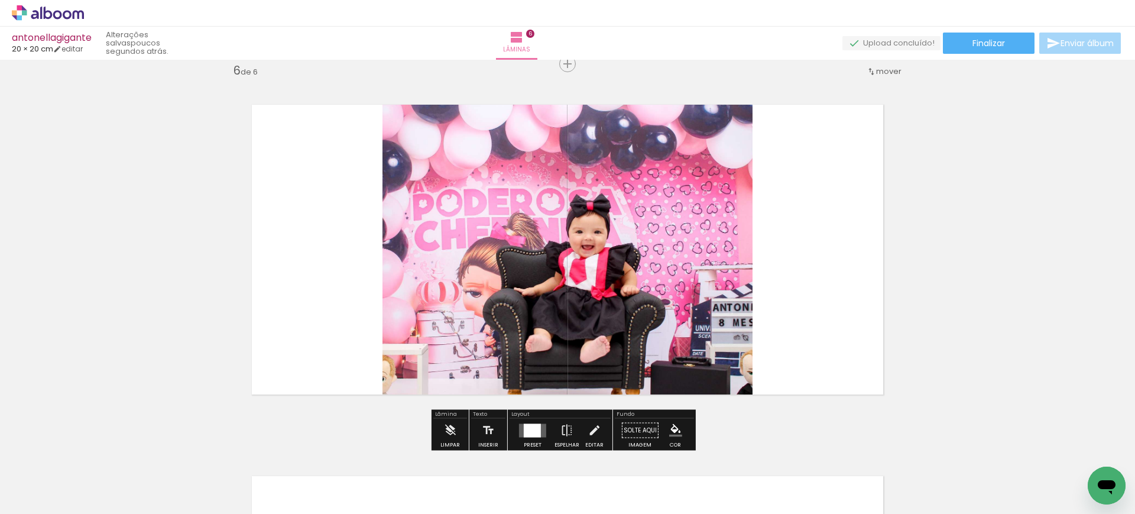
drag, startPoint x: 950, startPoint y: 469, endPoint x: 774, endPoint y: 340, distance: 218.7
click at [774, 340] on quentale-workspace at bounding box center [567, 257] width 1135 height 514
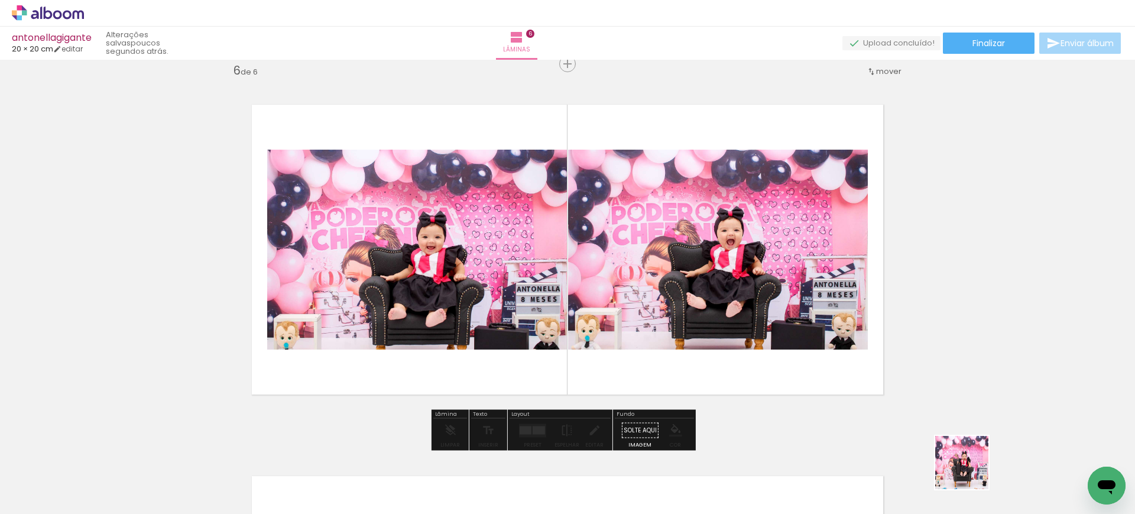
drag, startPoint x: 1008, startPoint y: 486, endPoint x: 733, endPoint y: 321, distance: 320.8
click at [733, 321] on quentale-workspace at bounding box center [567, 257] width 1135 height 514
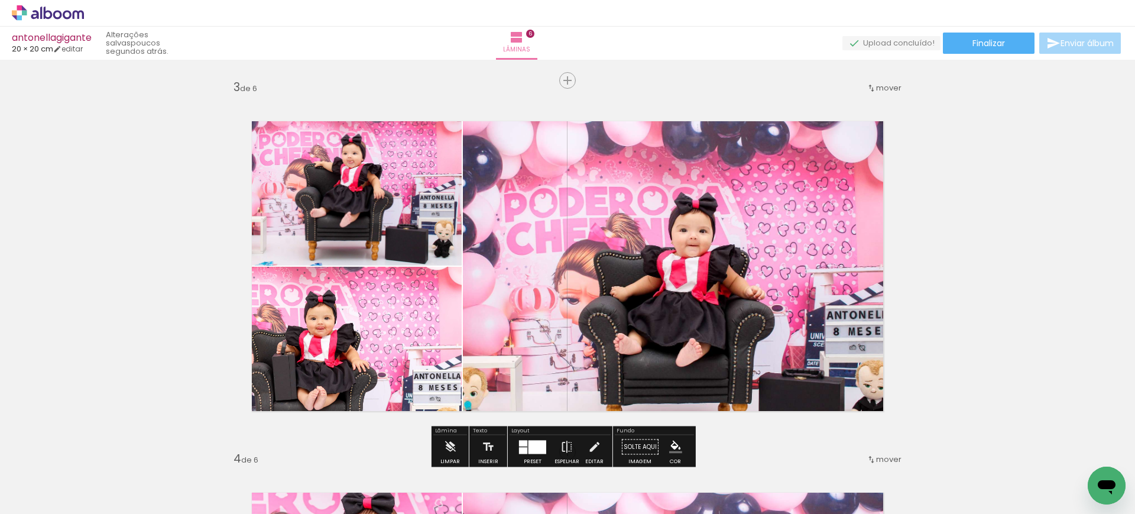
scroll to position [745, 0]
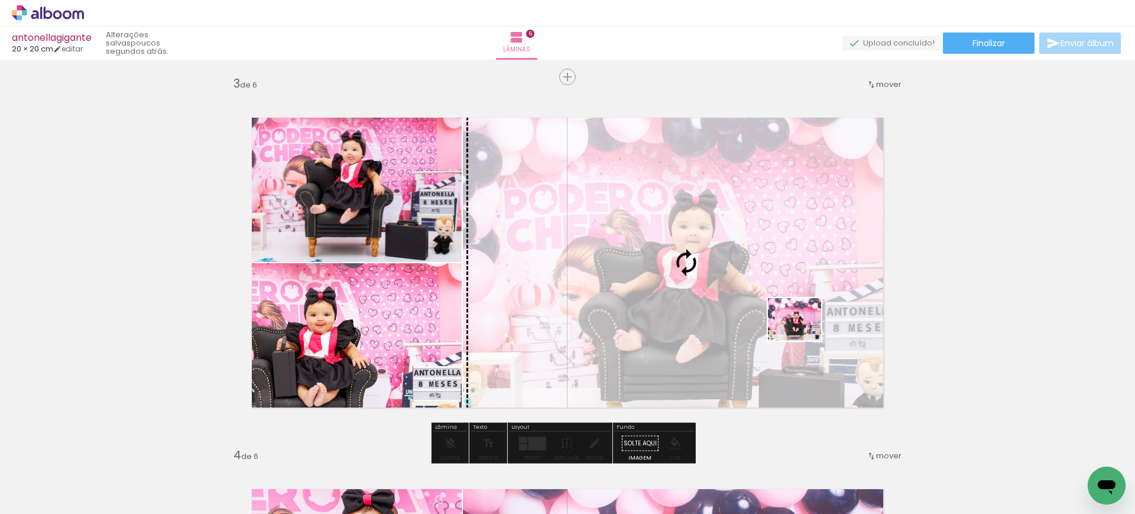
drag, startPoint x: 1076, startPoint y: 473, endPoint x: 803, endPoint y: 333, distance: 306.9
click at [803, 333] on quentale-workspace at bounding box center [567, 257] width 1135 height 514
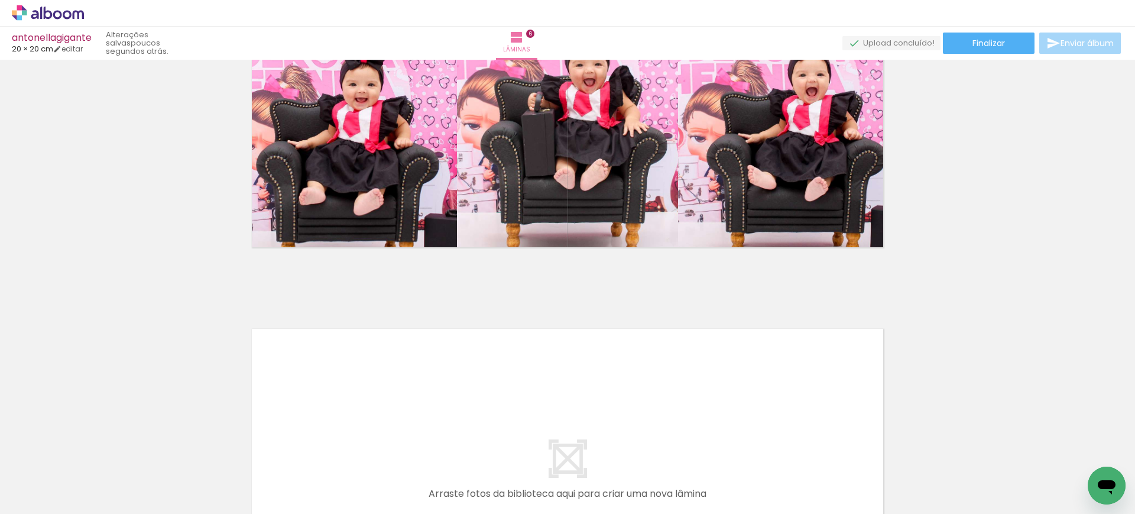
scroll to position [2015, 0]
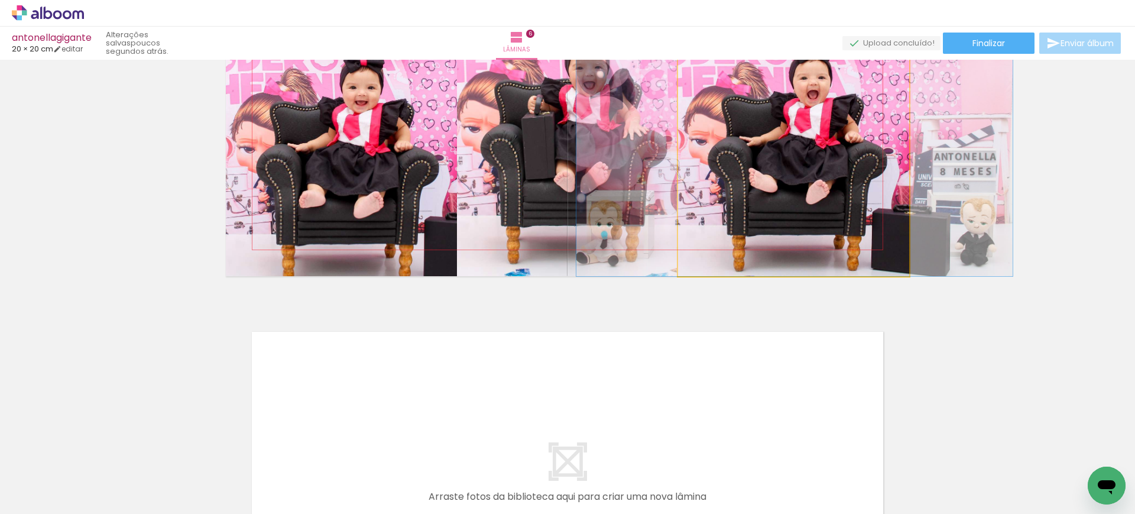
drag, startPoint x: 777, startPoint y: 204, endPoint x: 778, endPoint y: 236, distance: 31.9
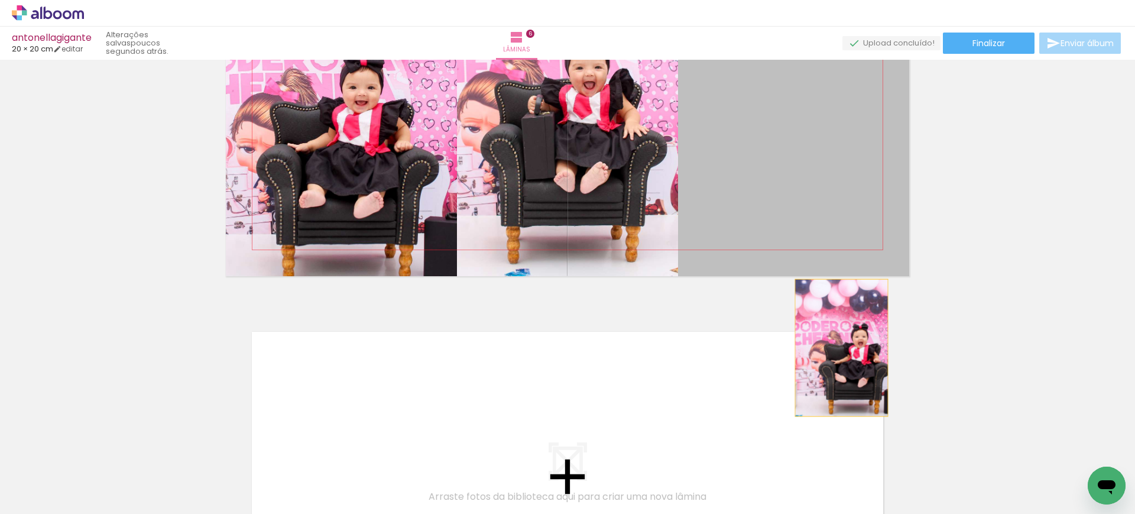
drag, startPoint x: 778, startPoint y: 236, endPoint x: 840, endPoint y: 359, distance: 136.9
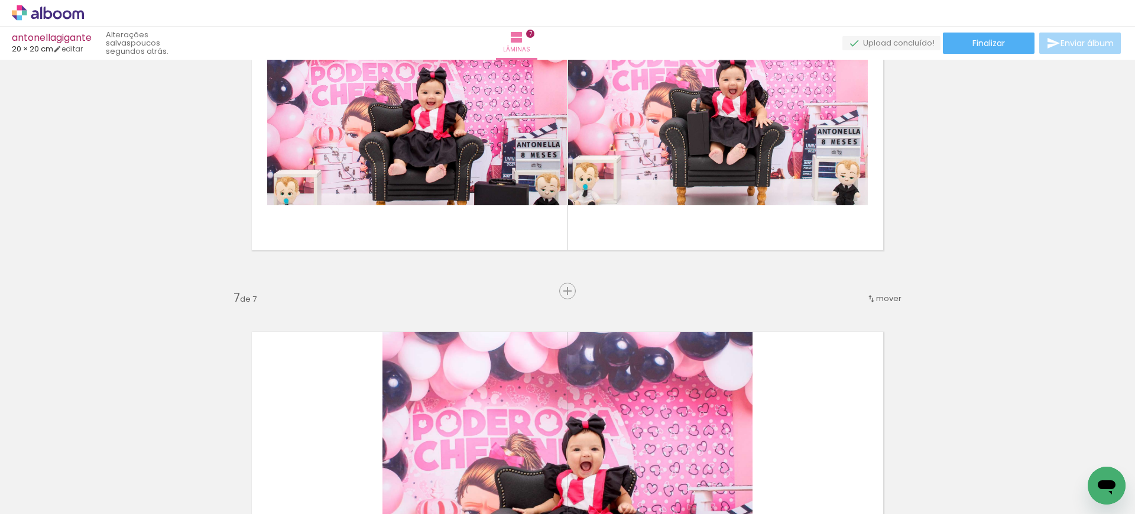
scroll to position [2242, 0]
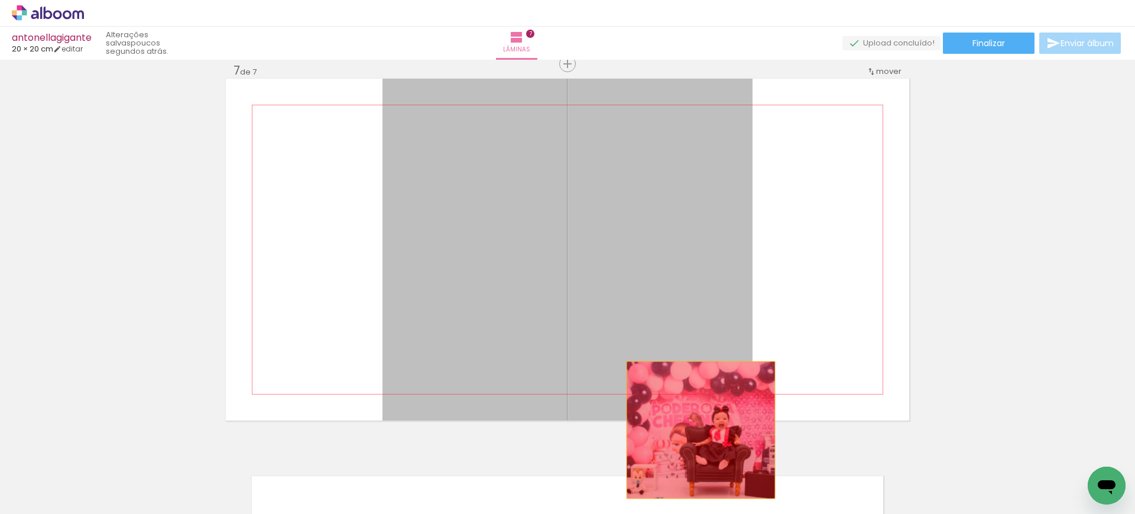
drag, startPoint x: 638, startPoint y: 284, endPoint x: 702, endPoint y: 452, distance: 179.4
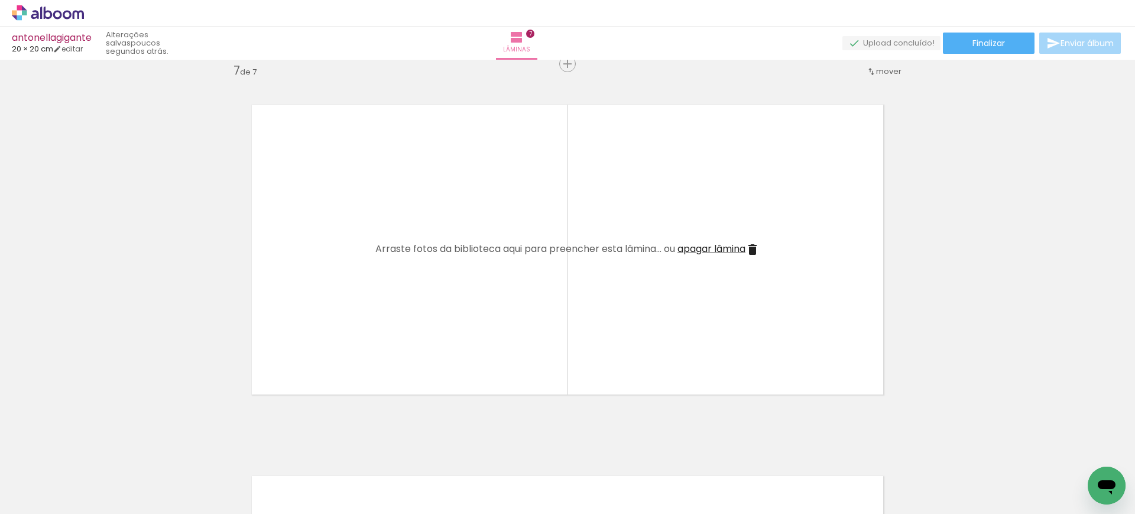
click at [687, 245] on span "apagar lâmina" at bounding box center [711, 249] width 68 height 14
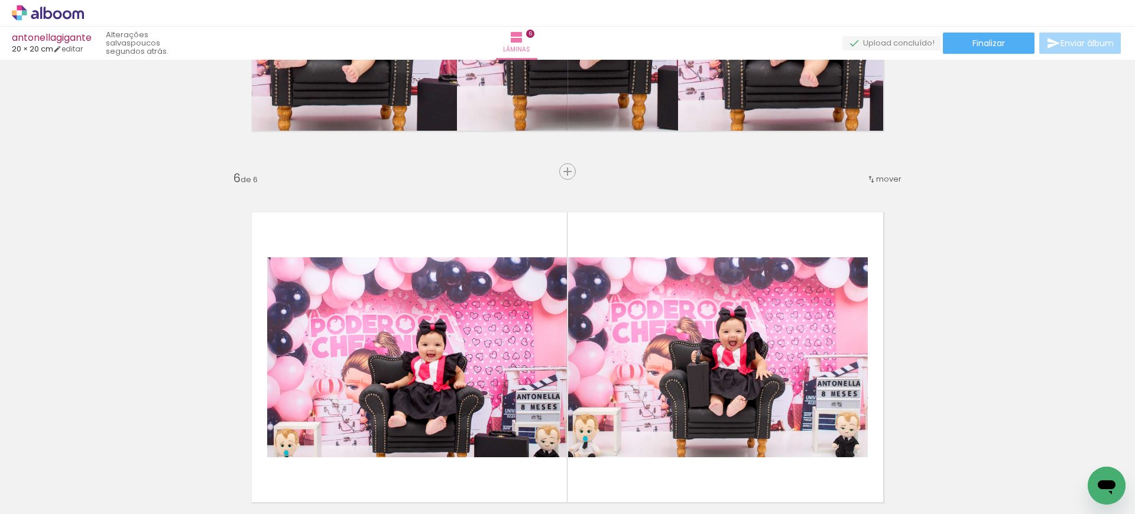
scroll to position [1762, 0]
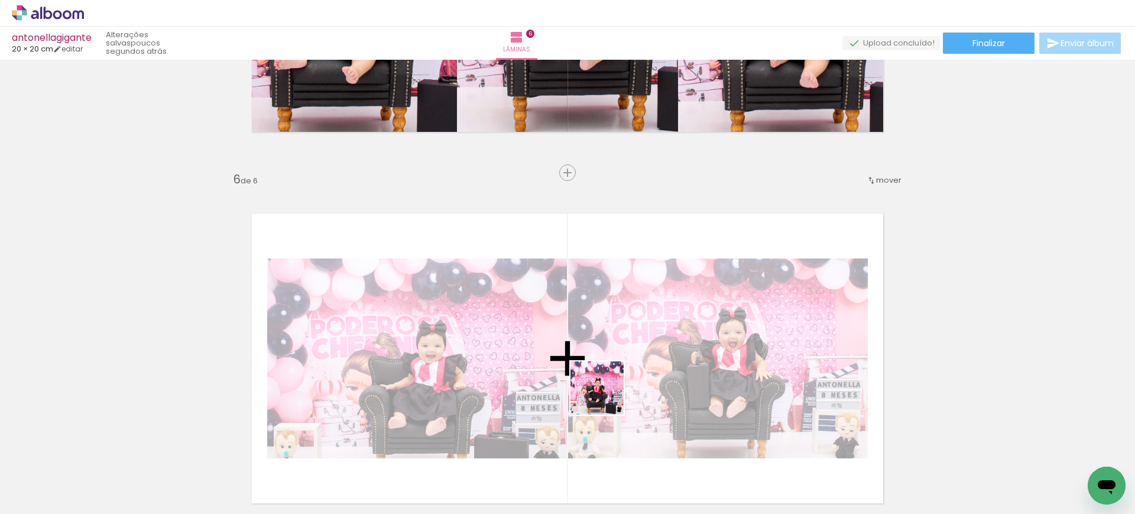
drag, startPoint x: 557, startPoint y: 475, endPoint x: 664, endPoint y: 327, distance: 181.6
click at [664, 327] on quentale-workspace at bounding box center [567, 257] width 1135 height 514
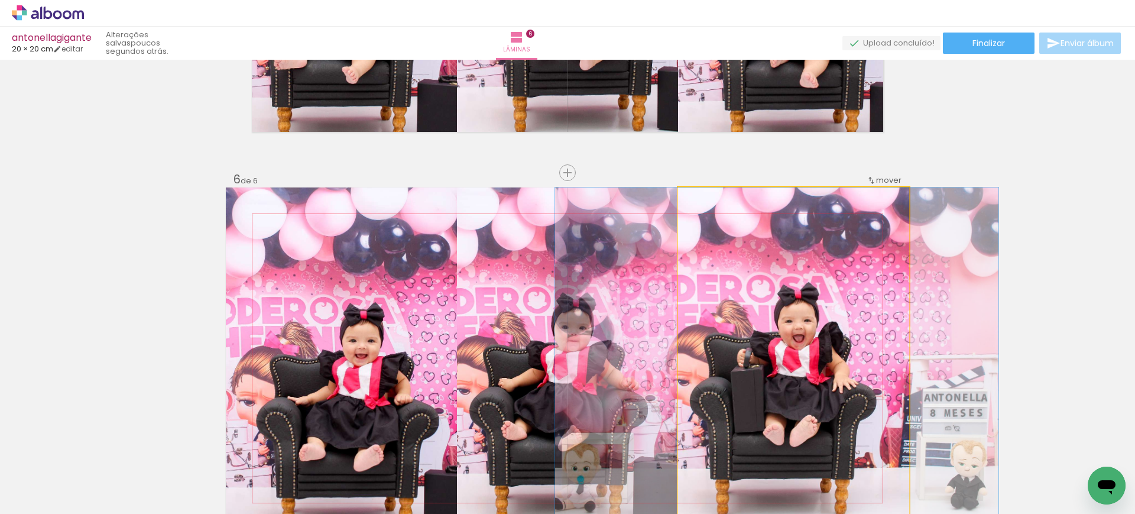
drag, startPoint x: 784, startPoint y: 285, endPoint x: 769, endPoint y: 270, distance: 21.3
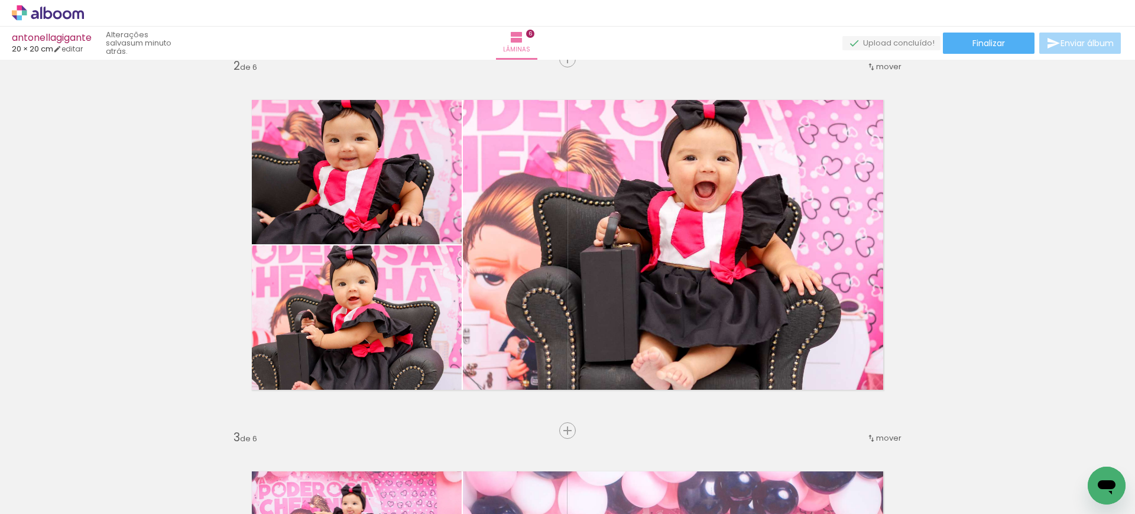
scroll to position [400, 0]
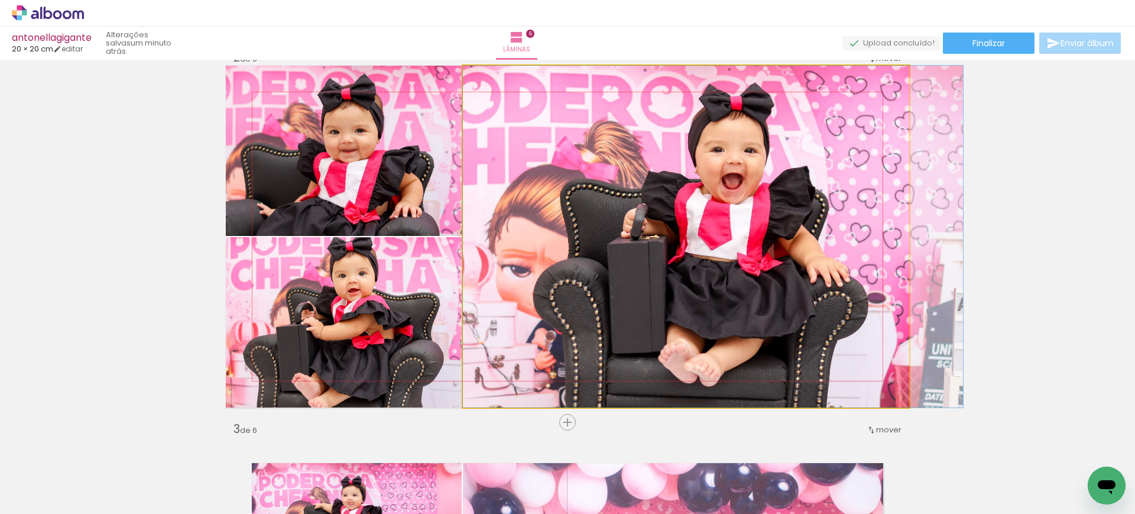
drag, startPoint x: 707, startPoint y: 262, endPoint x: 797, endPoint y: 190, distance: 114.7
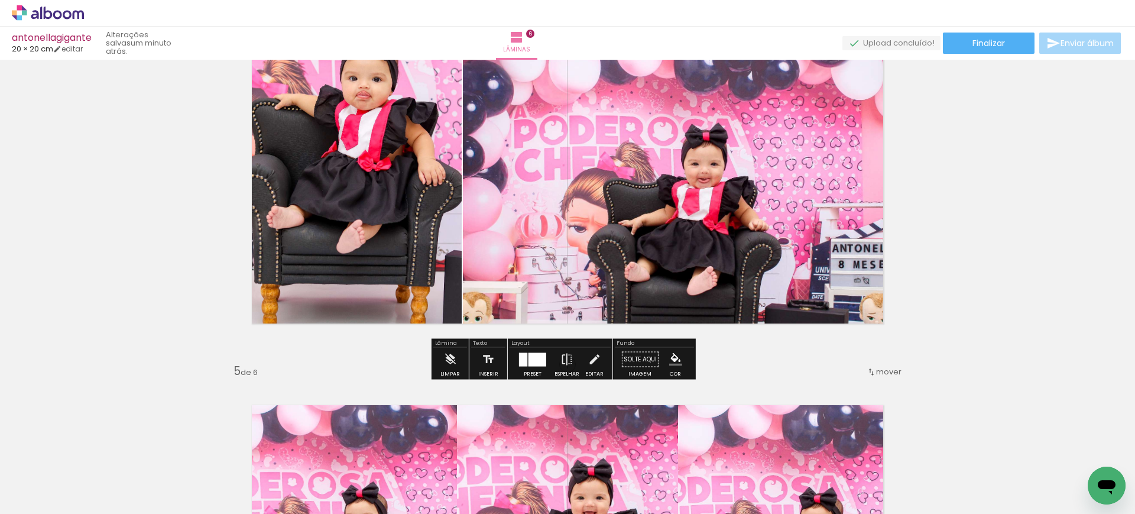
scroll to position [1174, 0]
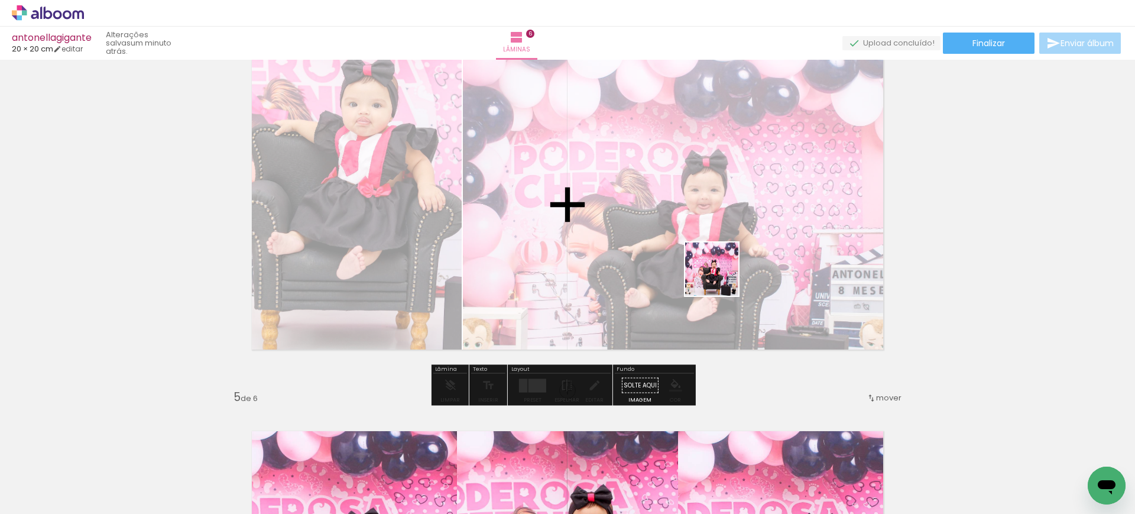
drag, startPoint x: 956, startPoint y: 456, endPoint x: 720, endPoint y: 278, distance: 295.7
click at [720, 278] on quentale-workspace at bounding box center [567, 257] width 1135 height 514
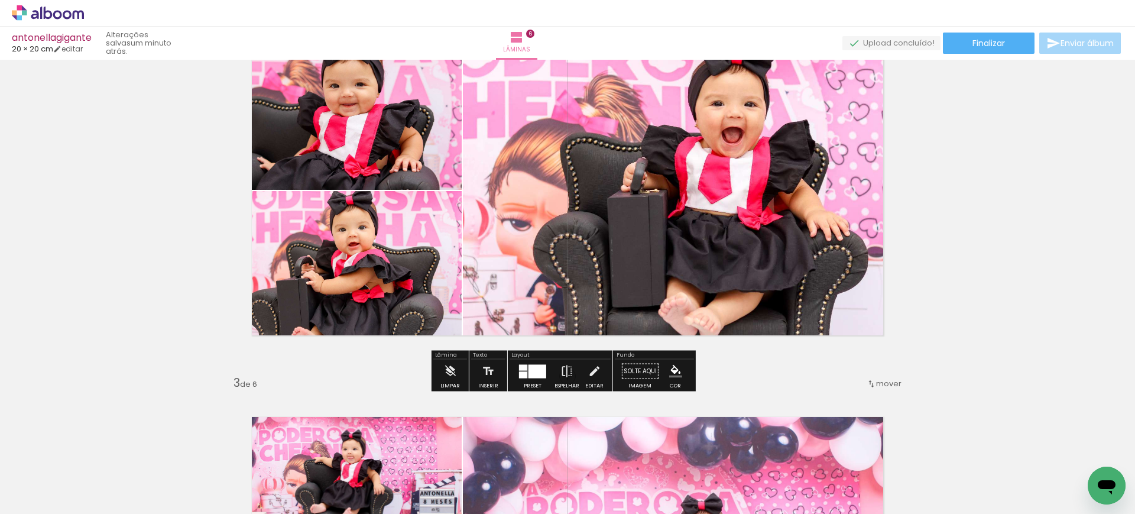
scroll to position [462, 0]
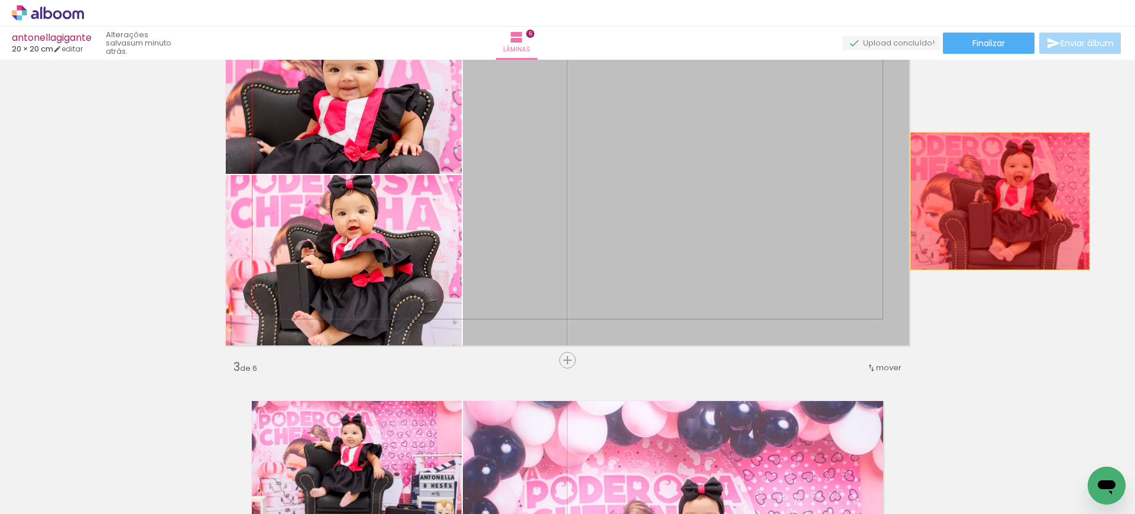
drag, startPoint x: 777, startPoint y: 203, endPoint x: 1047, endPoint y: 204, distance: 270.1
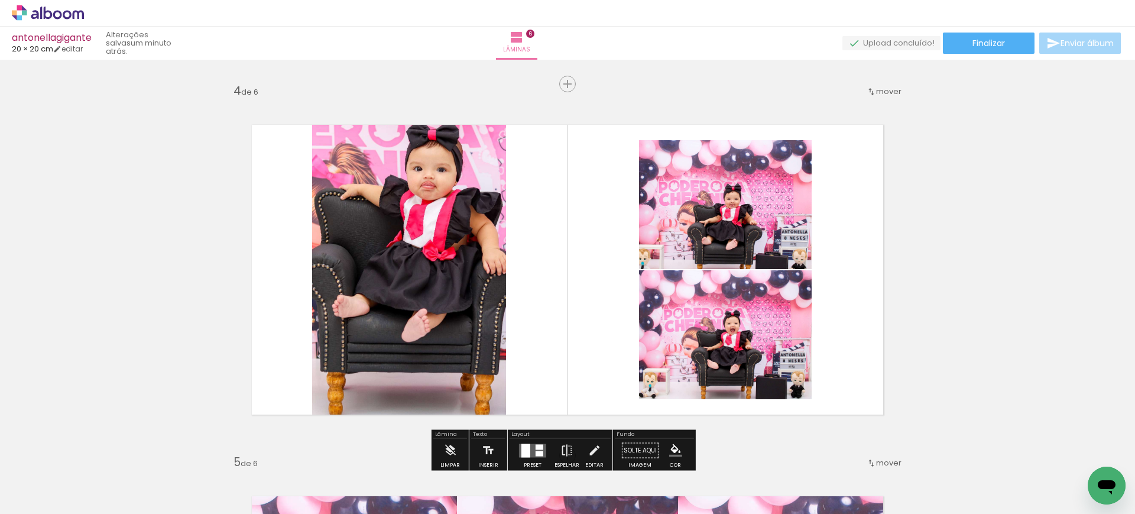
scroll to position [1106, 0]
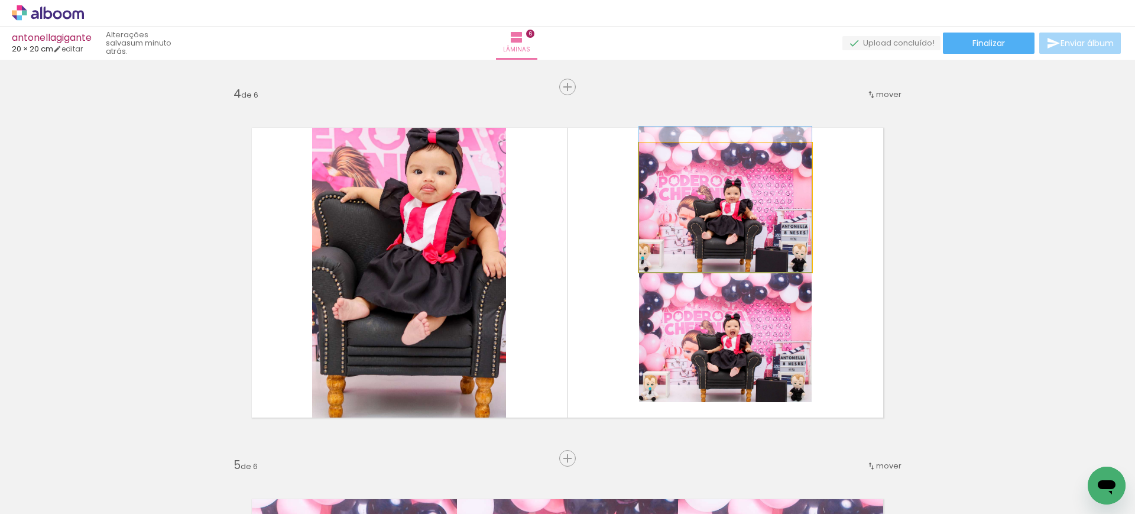
drag, startPoint x: 742, startPoint y: 233, endPoint x: 768, endPoint y: 204, distance: 39.4
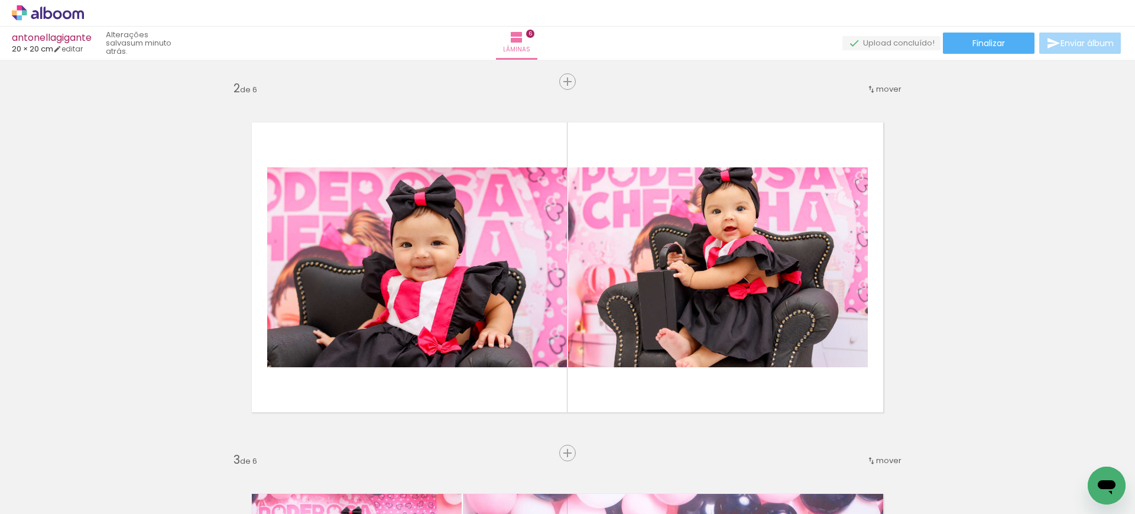
scroll to position [368, 0]
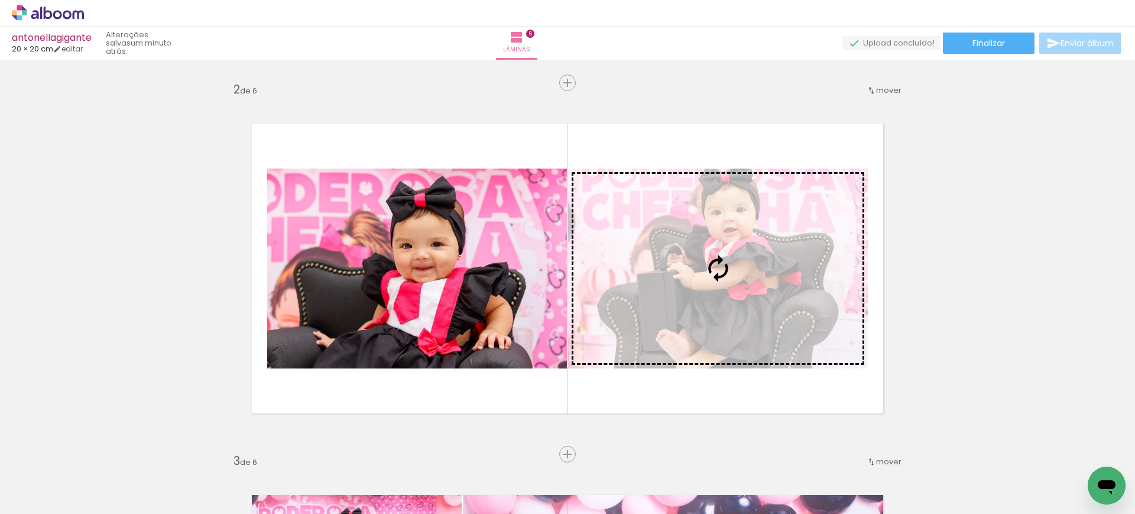
drag, startPoint x: 702, startPoint y: 195, endPoint x: 704, endPoint y: 228, distance: 32.6
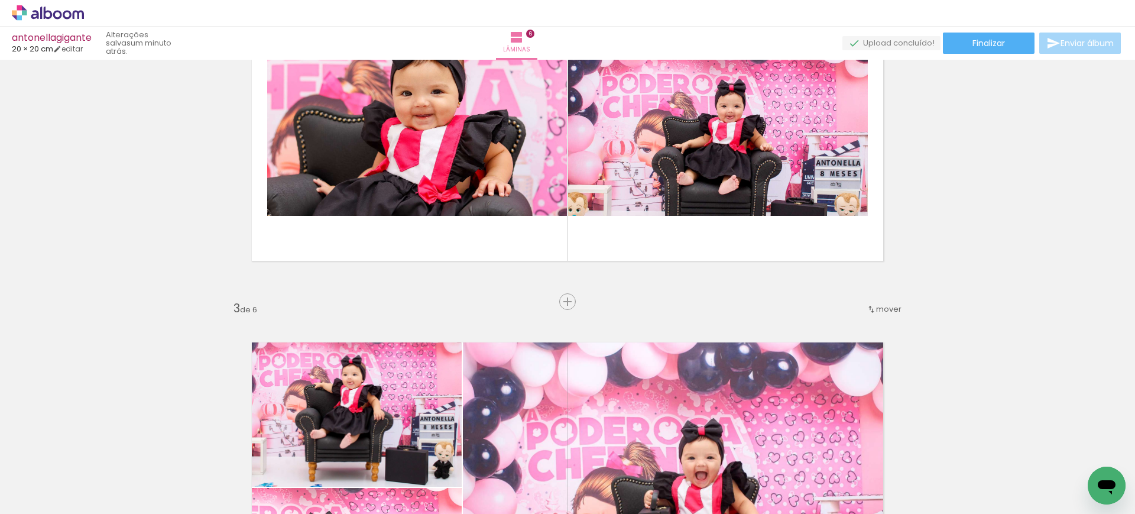
scroll to position [515, 0]
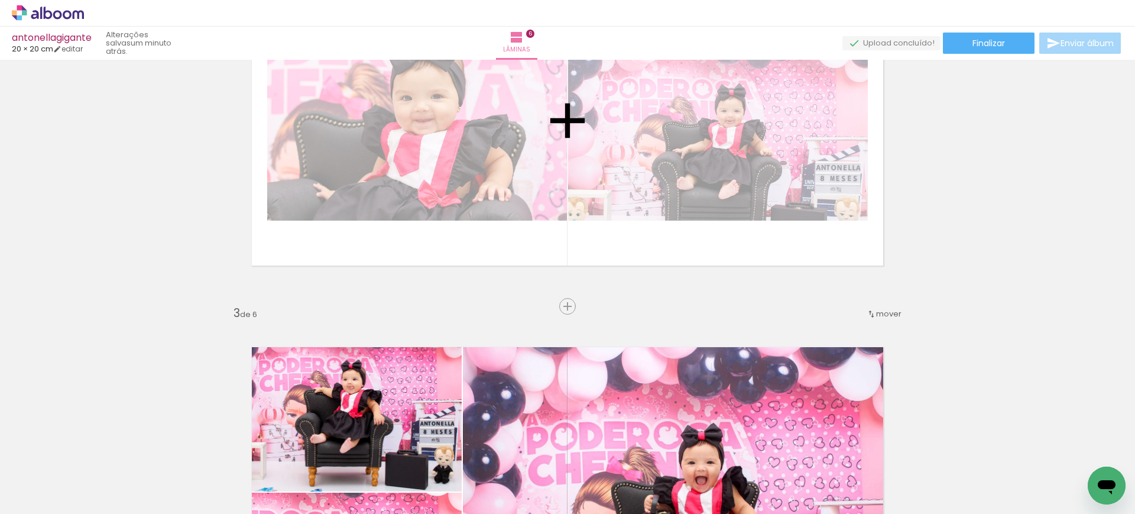
drag, startPoint x: 732, startPoint y: 160, endPoint x: 781, endPoint y: 235, distance: 89.3
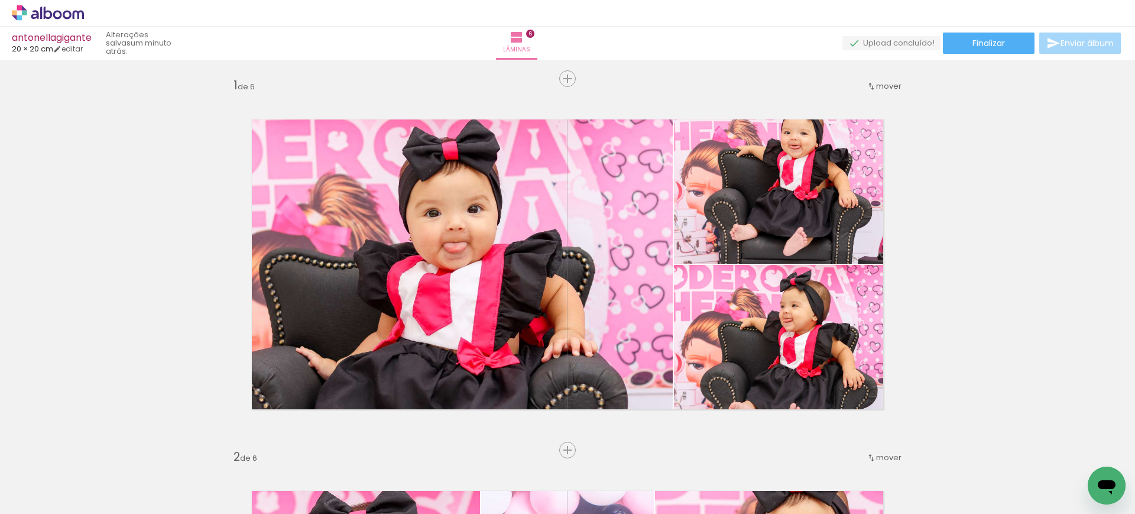
scroll to position [0, 0]
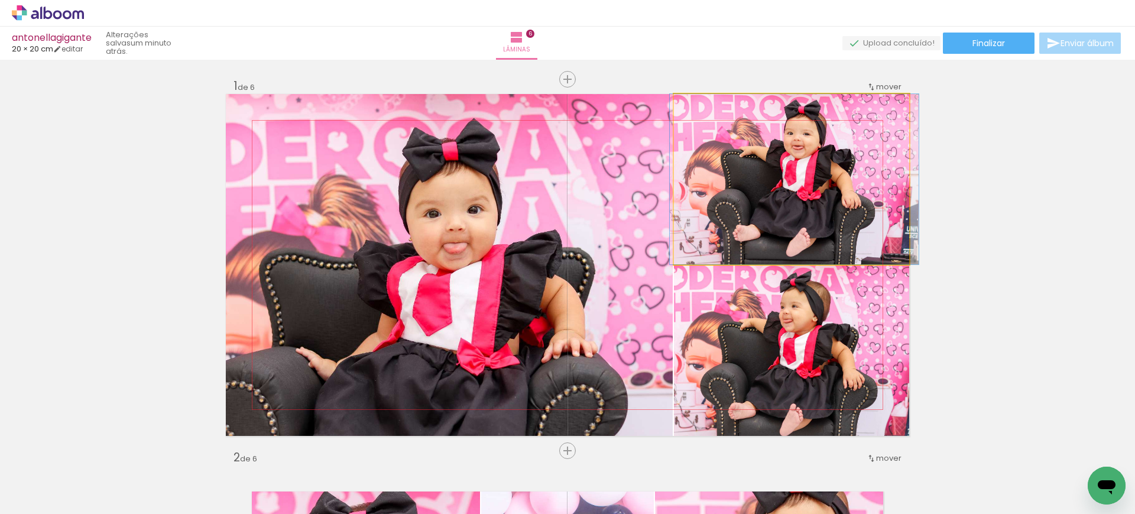
drag, startPoint x: 853, startPoint y: 218, endPoint x: 856, endPoint y: 235, distance: 17.4
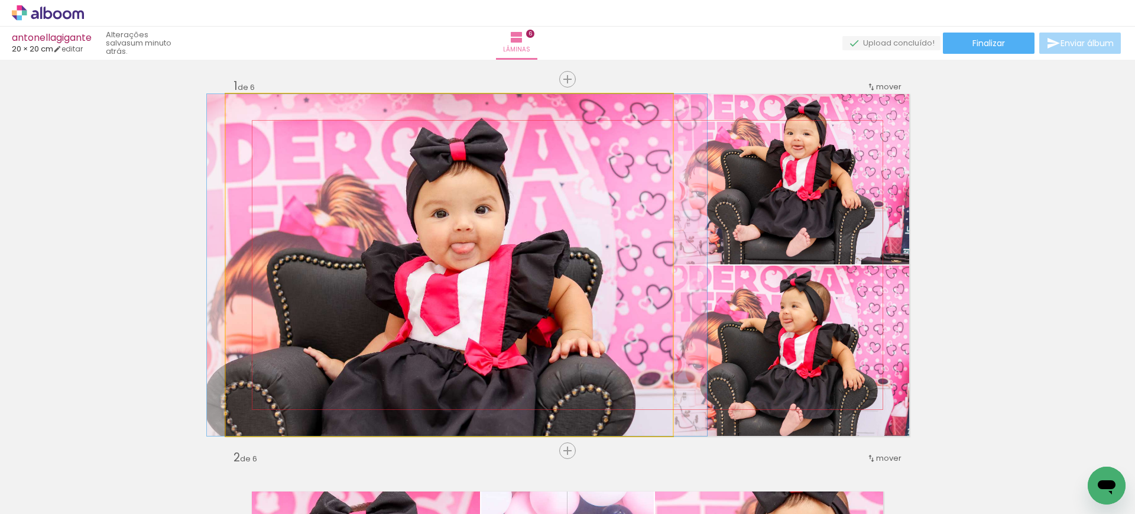
drag, startPoint x: 554, startPoint y: 245, endPoint x: 561, endPoint y: 228, distance: 18.2
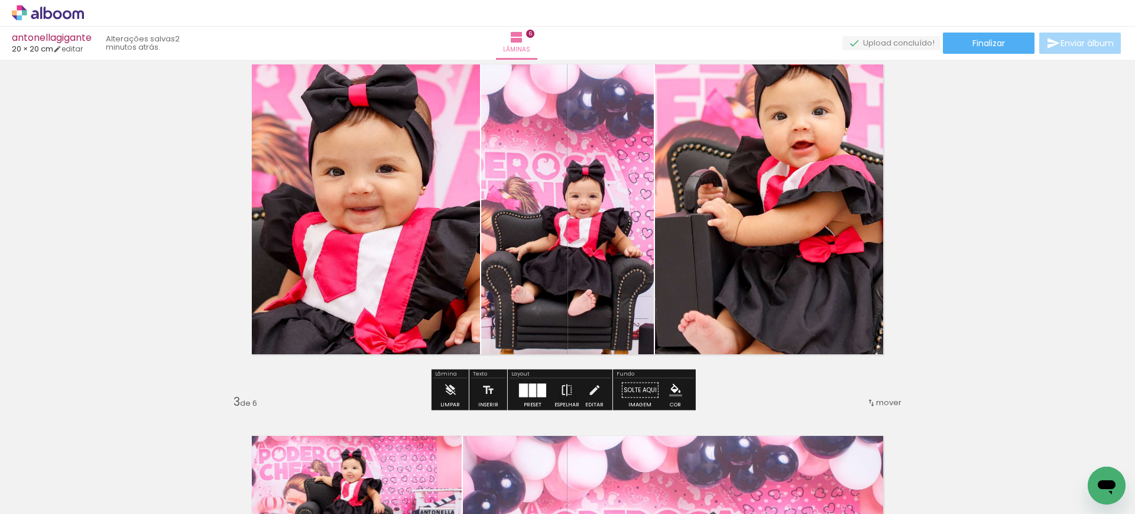
scroll to position [428, 0]
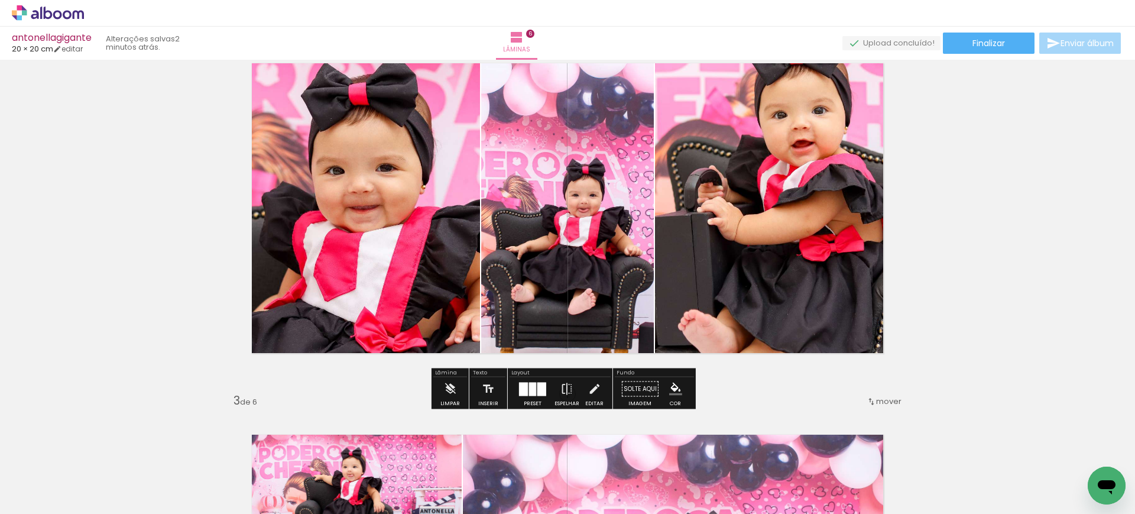
click at [530, 385] on div at bounding box center [532, 389] width 7 height 14
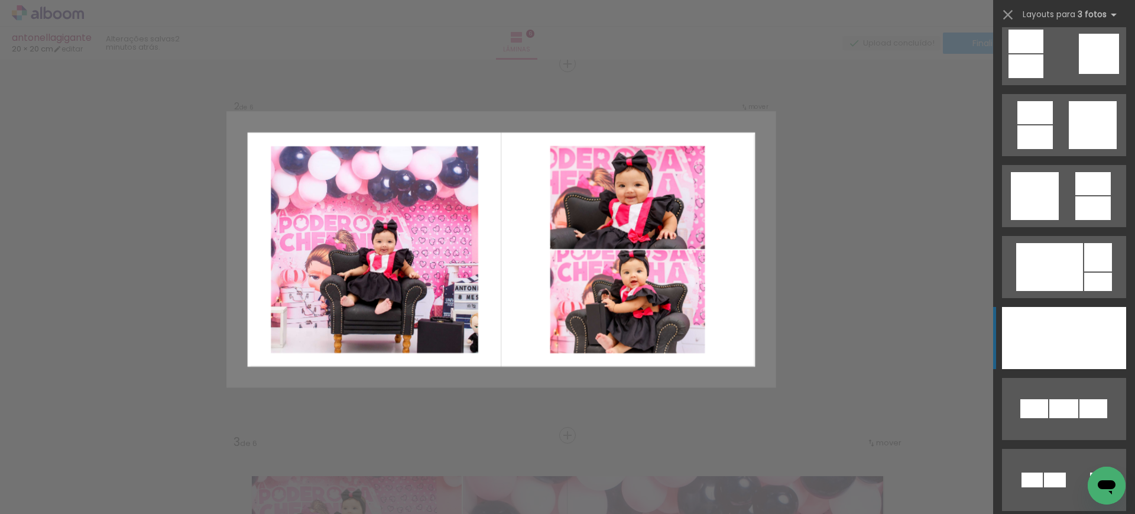
scroll to position [369, 0]
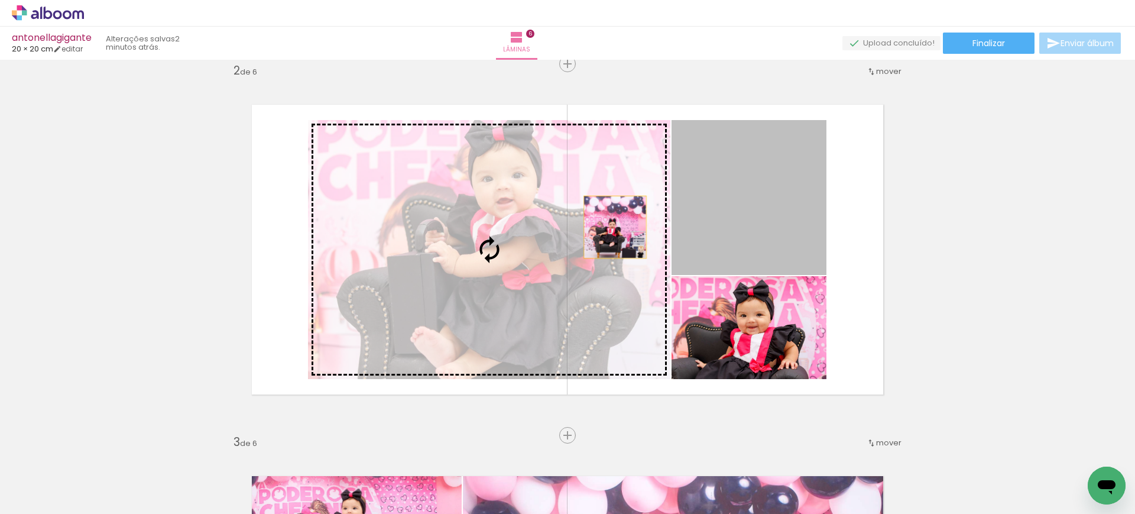
drag, startPoint x: 723, startPoint y: 215, endPoint x: 532, endPoint y: 232, distance: 191.7
click at [0, 0] on slot at bounding box center [0, 0] width 0 height 0
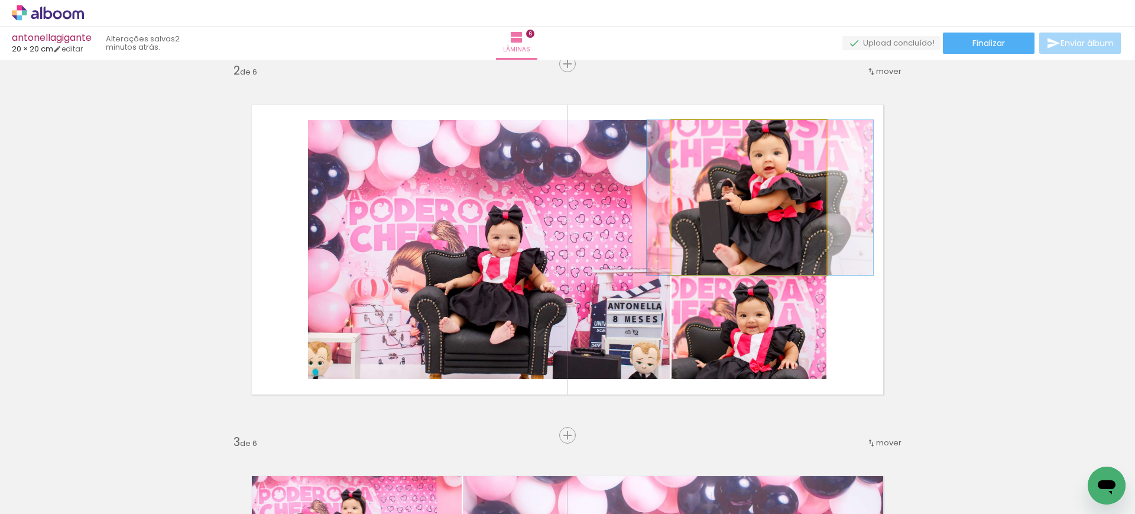
drag, startPoint x: 772, startPoint y: 216, endPoint x: 784, endPoint y: 223, distance: 13.0
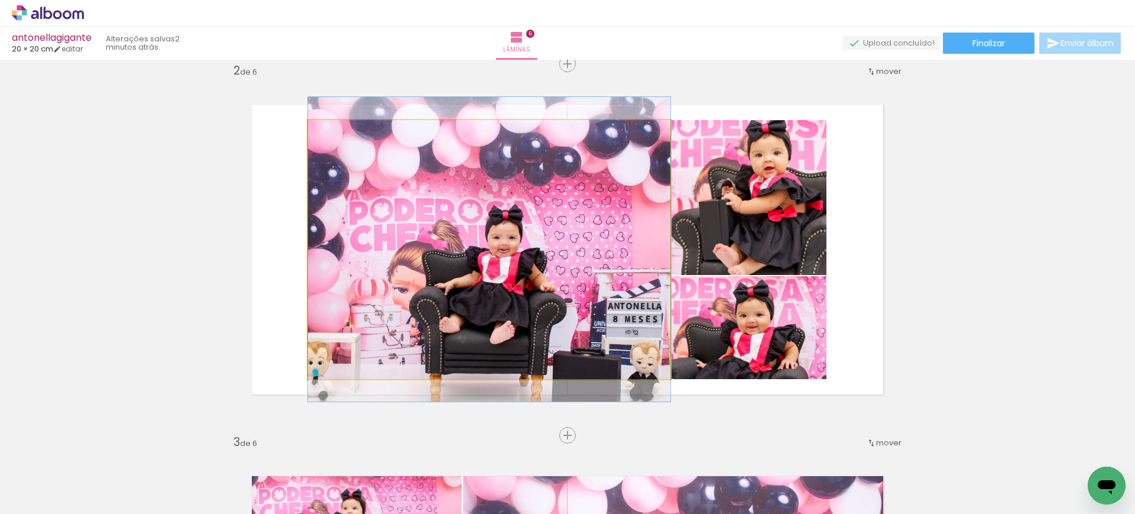
click at [598, 237] on quentale-photo at bounding box center [489, 249] width 362 height 259
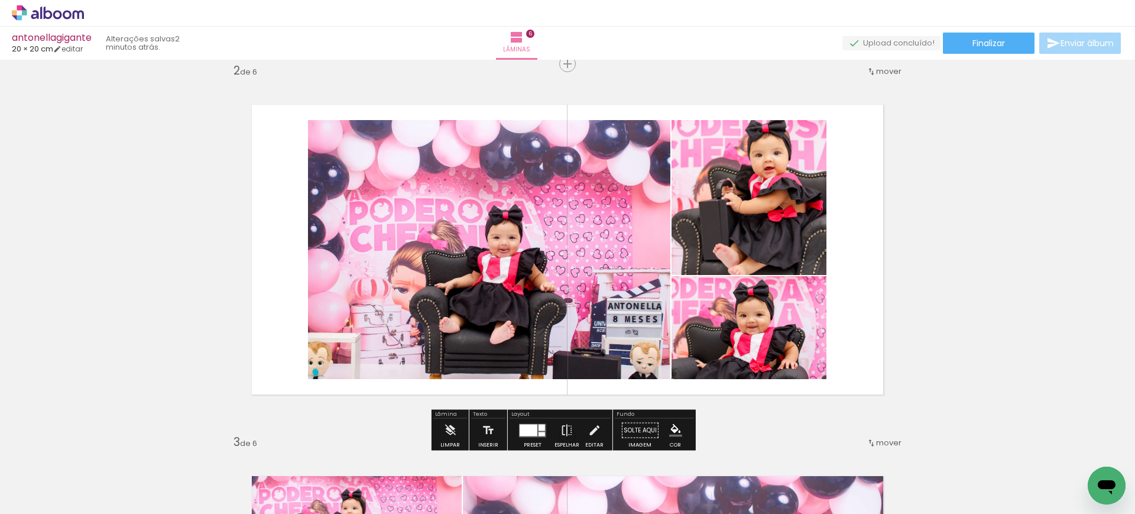
click at [531, 431] on div at bounding box center [528, 430] width 18 height 12
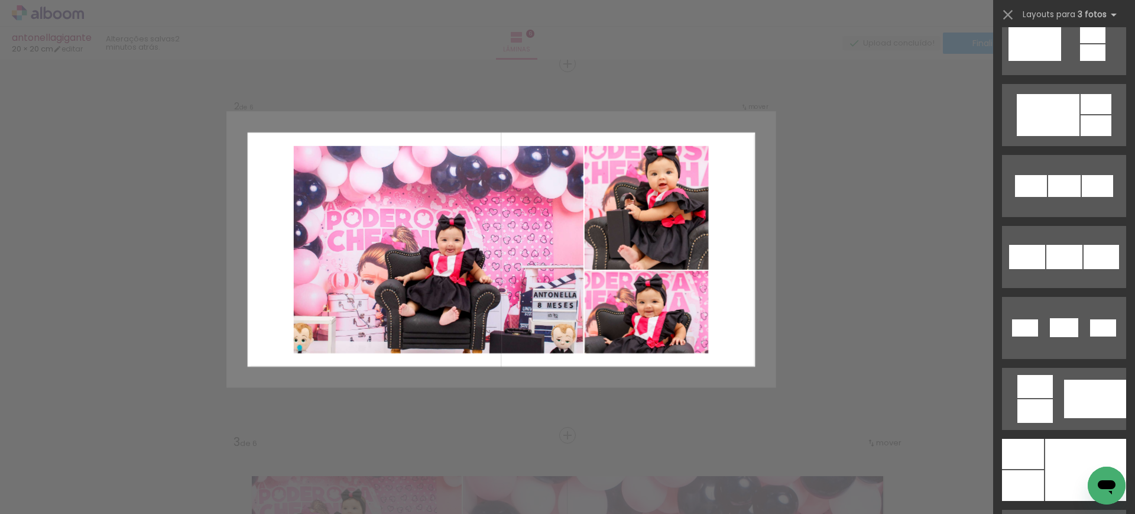
scroll to position [1408, 0]
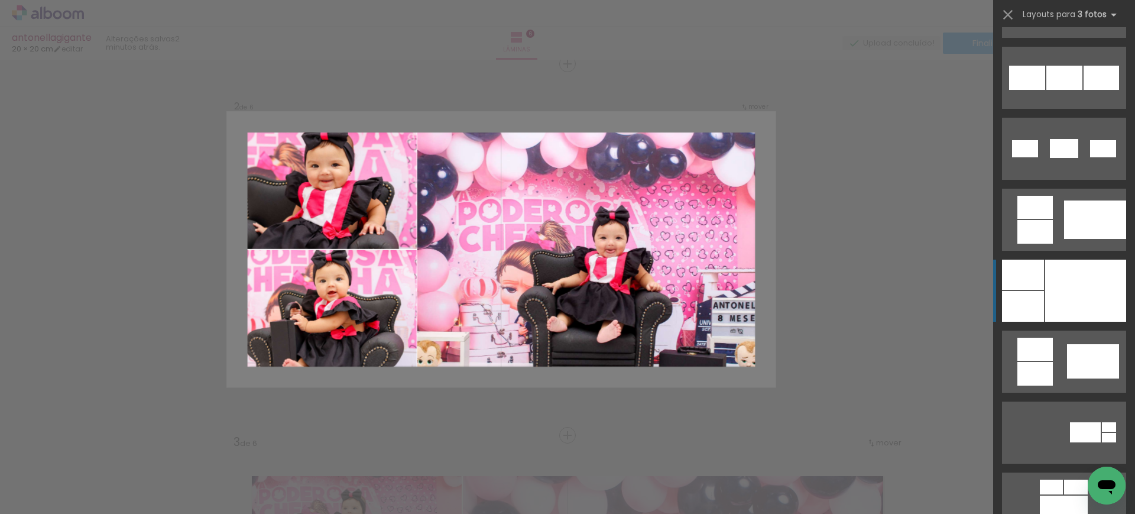
click at [1053, 291] on div at bounding box center [1085, 290] width 81 height 62
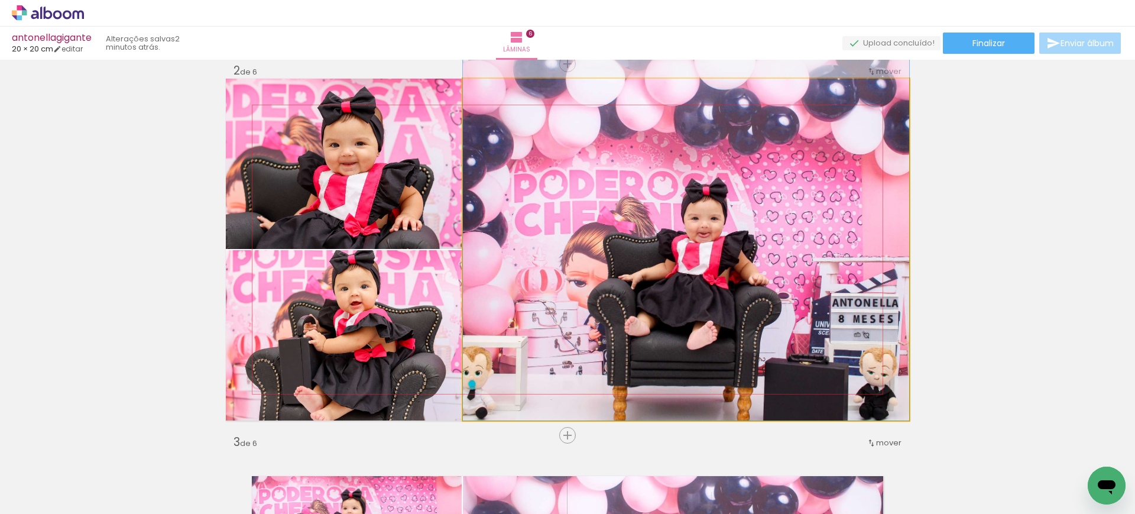
drag, startPoint x: 558, startPoint y: 274, endPoint x: 522, endPoint y: 249, distance: 42.9
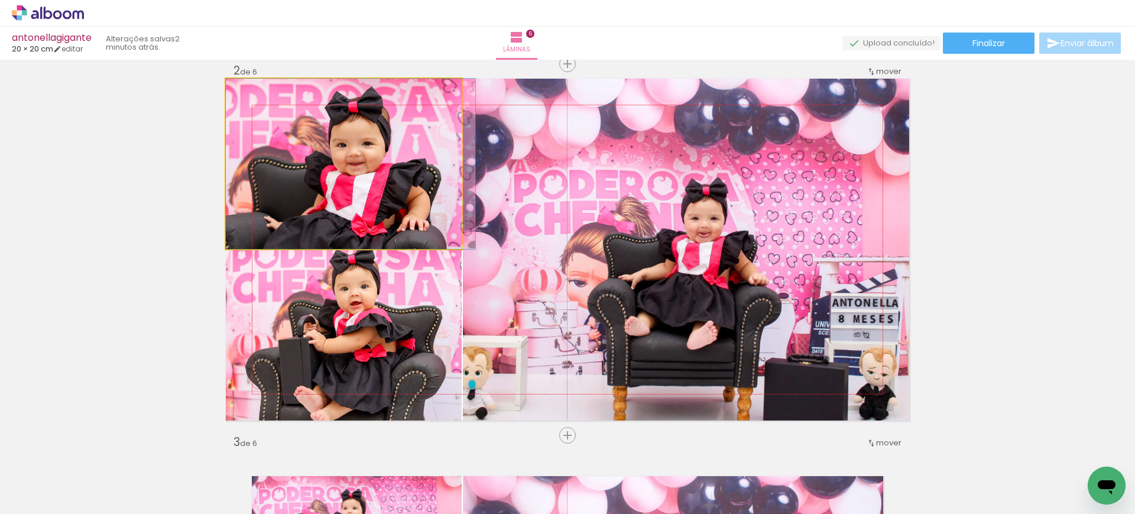
drag, startPoint x: 319, startPoint y: 184, endPoint x: 366, endPoint y: 196, distance: 48.3
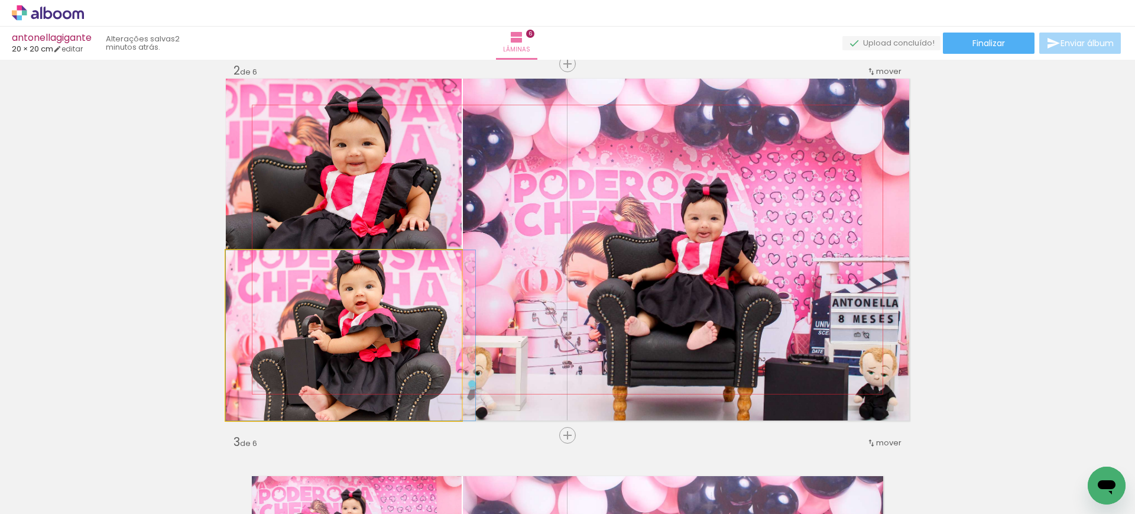
drag, startPoint x: 374, startPoint y: 326, endPoint x: 386, endPoint y: 338, distance: 17.6
drag, startPoint x: 385, startPoint y: 337, endPoint x: 625, endPoint y: 271, distance: 249.5
click at [0, 0] on slot at bounding box center [0, 0] width 0 height 0
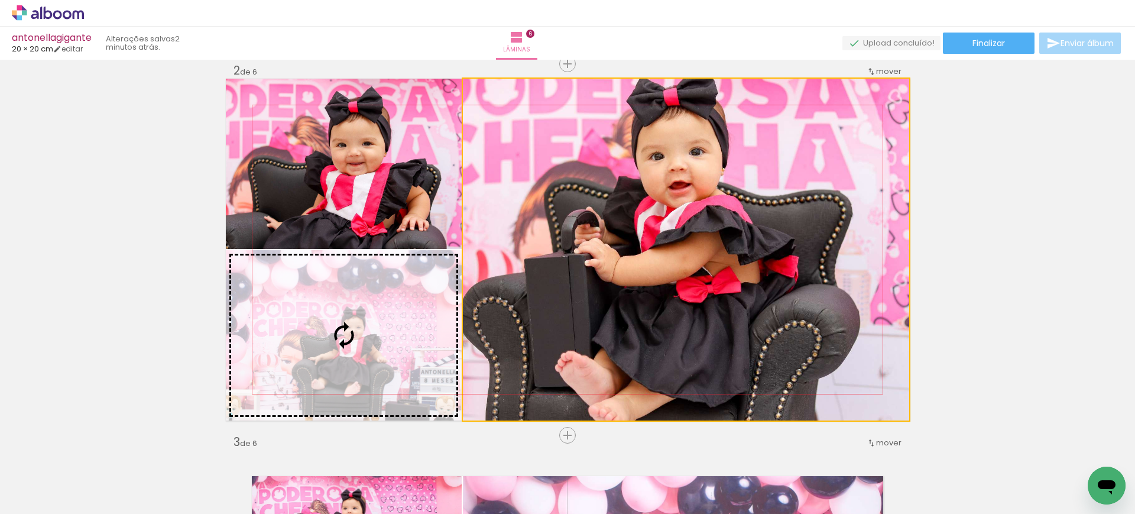
drag, startPoint x: 648, startPoint y: 278, endPoint x: 417, endPoint y: 317, distance: 234.2
click at [0, 0] on slot at bounding box center [0, 0] width 0 height 0
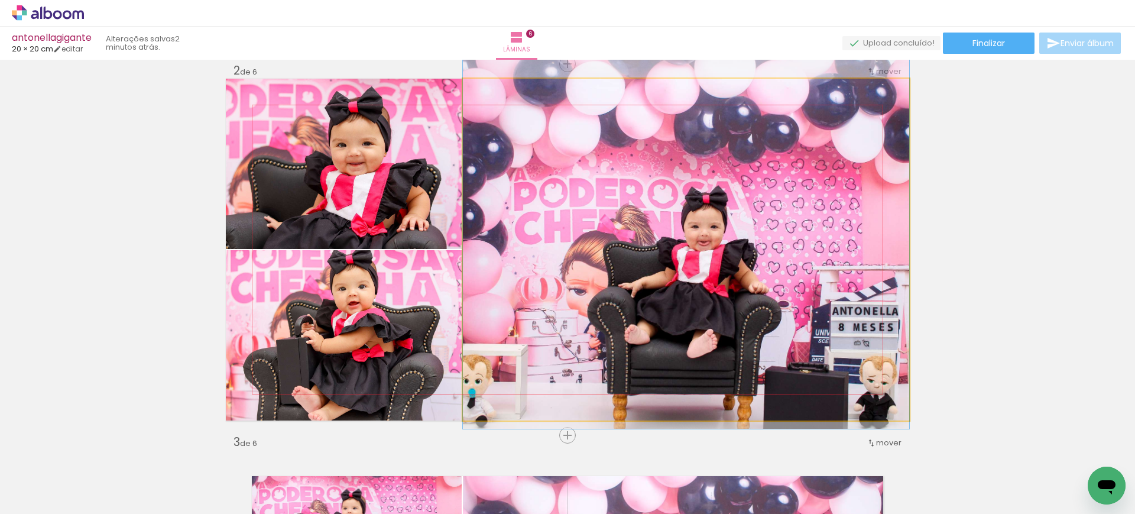
drag, startPoint x: 602, startPoint y: 310, endPoint x: 622, endPoint y: 300, distance: 21.9
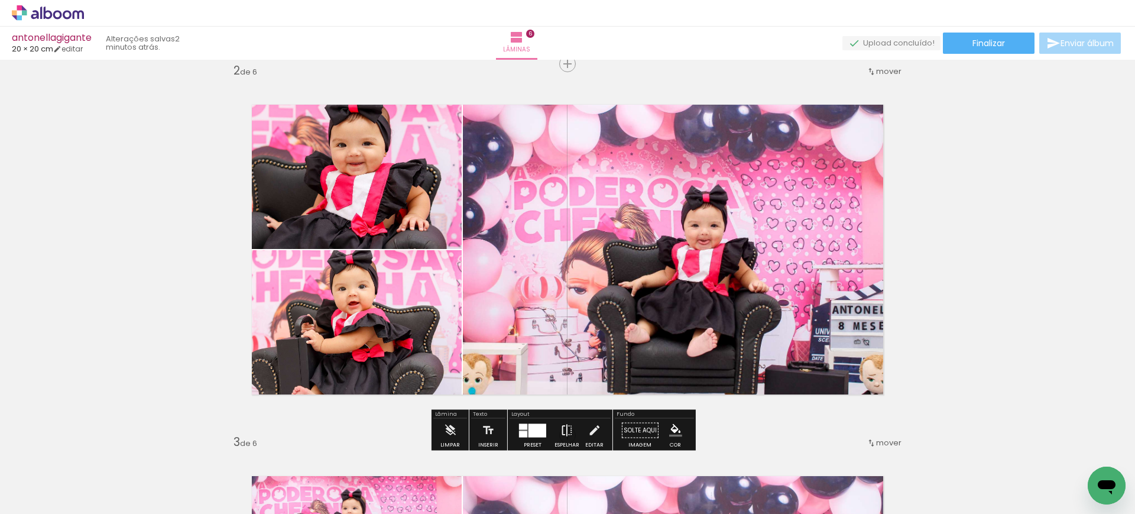
click at [563, 427] on iron-icon at bounding box center [566, 430] width 13 height 24
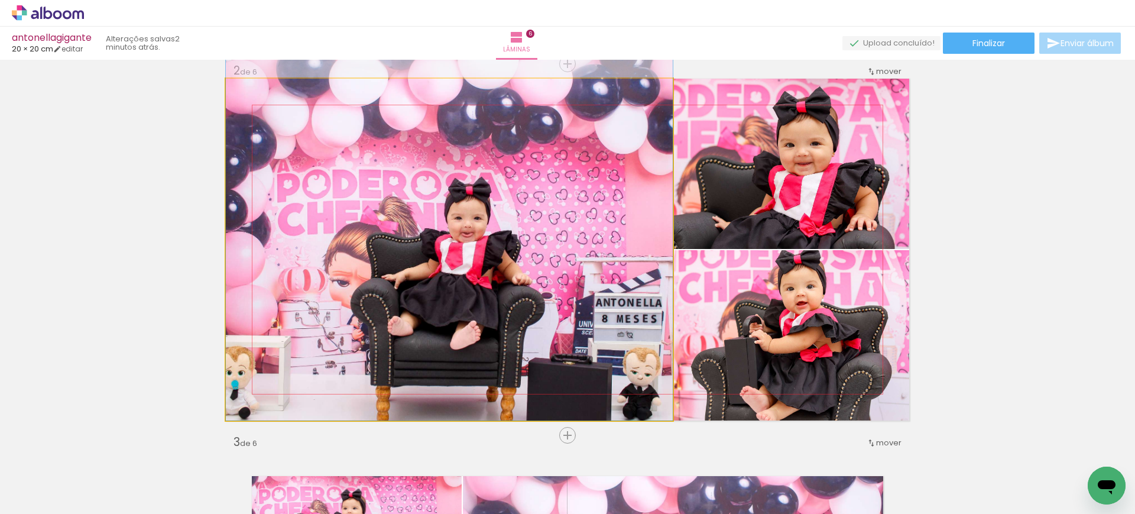
drag, startPoint x: 493, startPoint y: 306, endPoint x: 478, endPoint y: 274, distance: 35.4
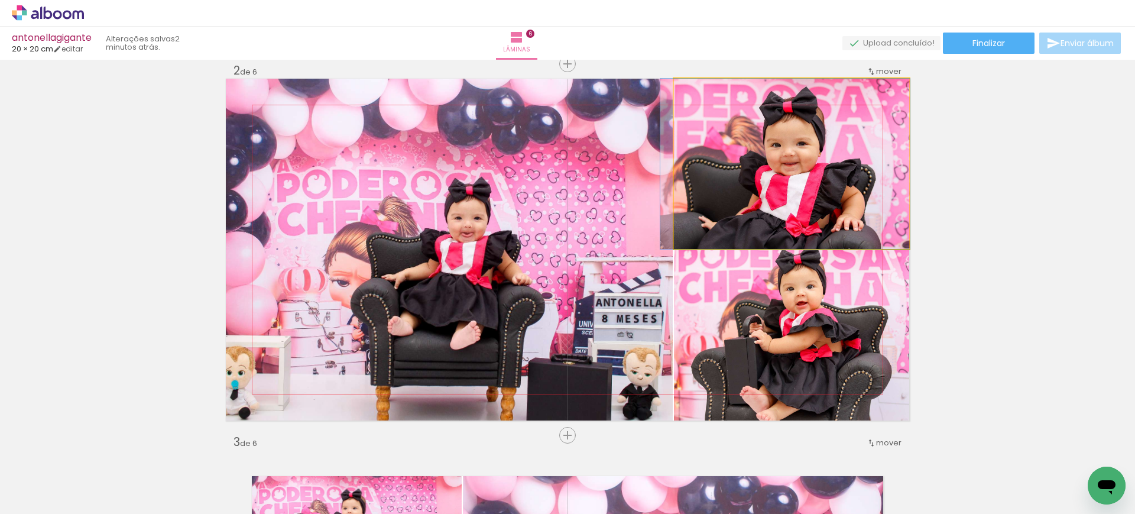
drag, startPoint x: 861, startPoint y: 150, endPoint x: 847, endPoint y: 167, distance: 21.9
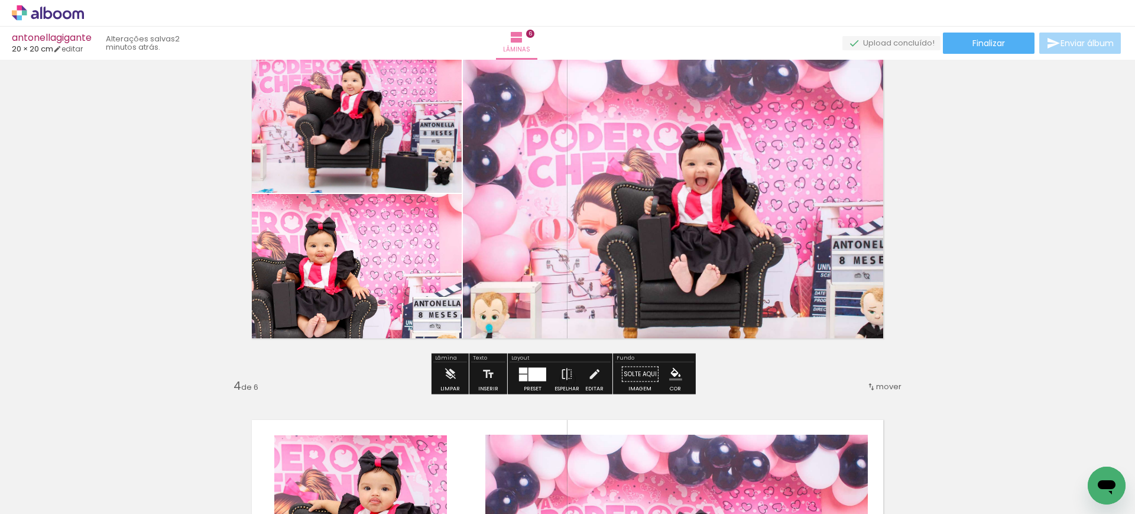
scroll to position [814, 0]
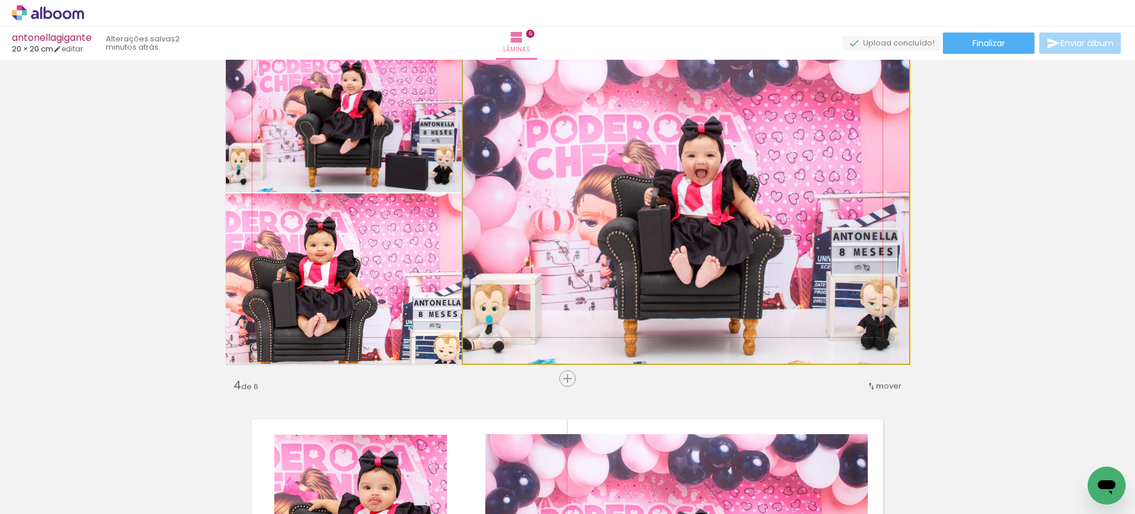
drag, startPoint x: 681, startPoint y: 247, endPoint x: 637, endPoint y: 222, distance: 50.6
click at [625, 224] on quentale-photo at bounding box center [686, 193] width 446 height 342
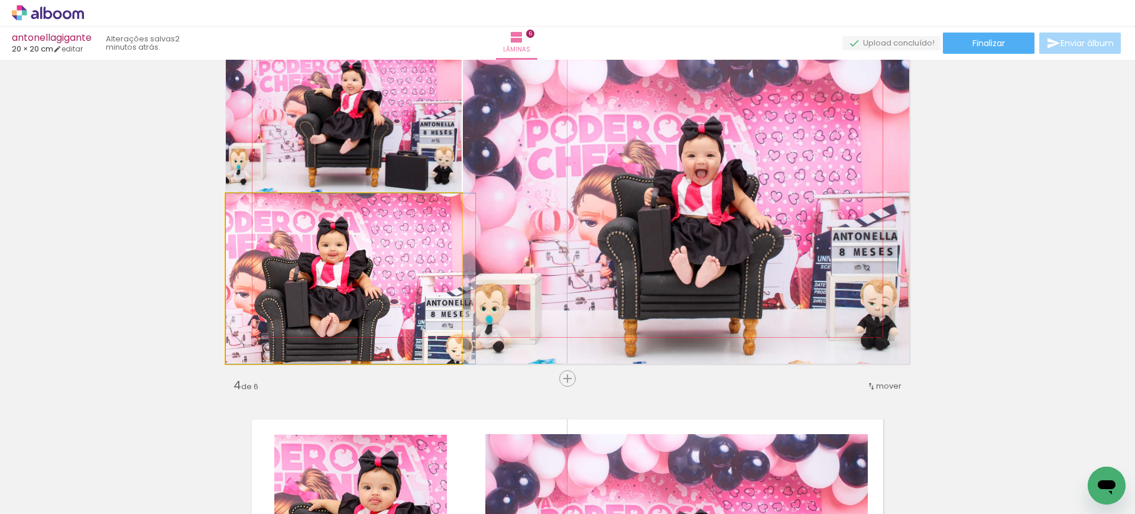
drag, startPoint x: 323, startPoint y: 287, endPoint x: 341, endPoint y: 272, distance: 23.5
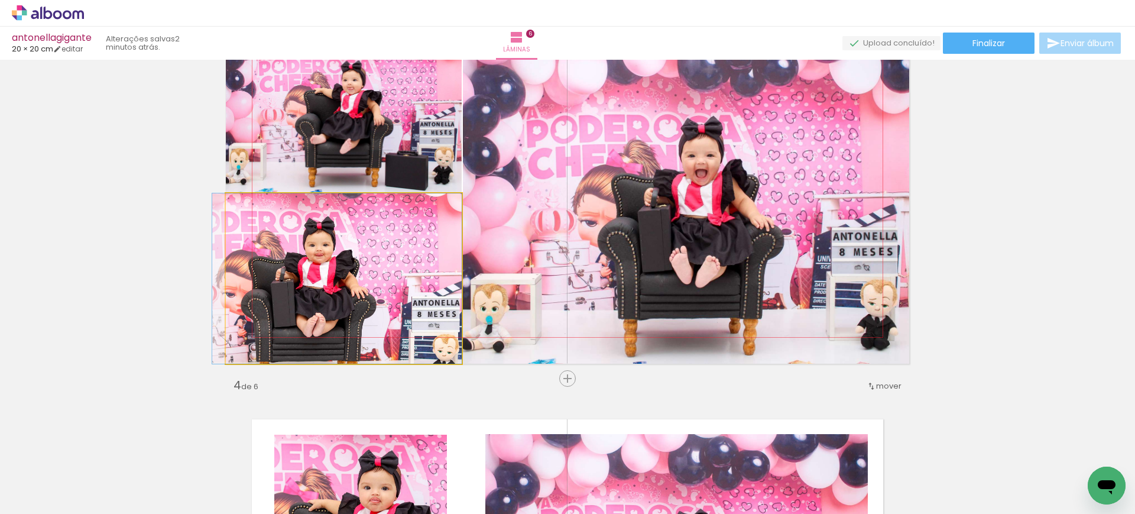
drag, startPoint x: 341, startPoint y: 272, endPoint x: 320, endPoint y: 265, distance: 22.4
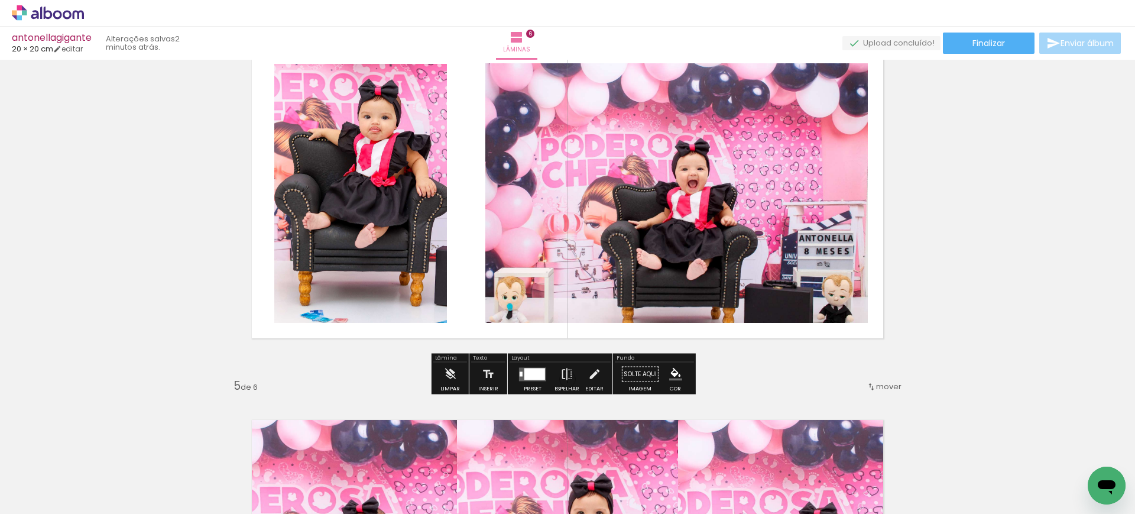
scroll to position [1184, 0]
click at [524, 370] on div at bounding box center [534, 374] width 21 height 12
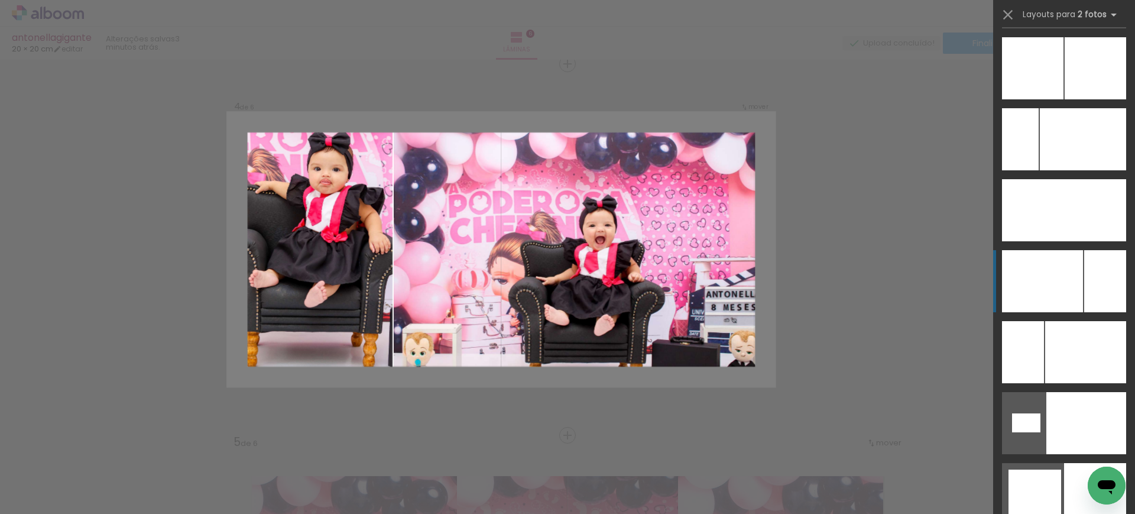
scroll to position [5390, 0]
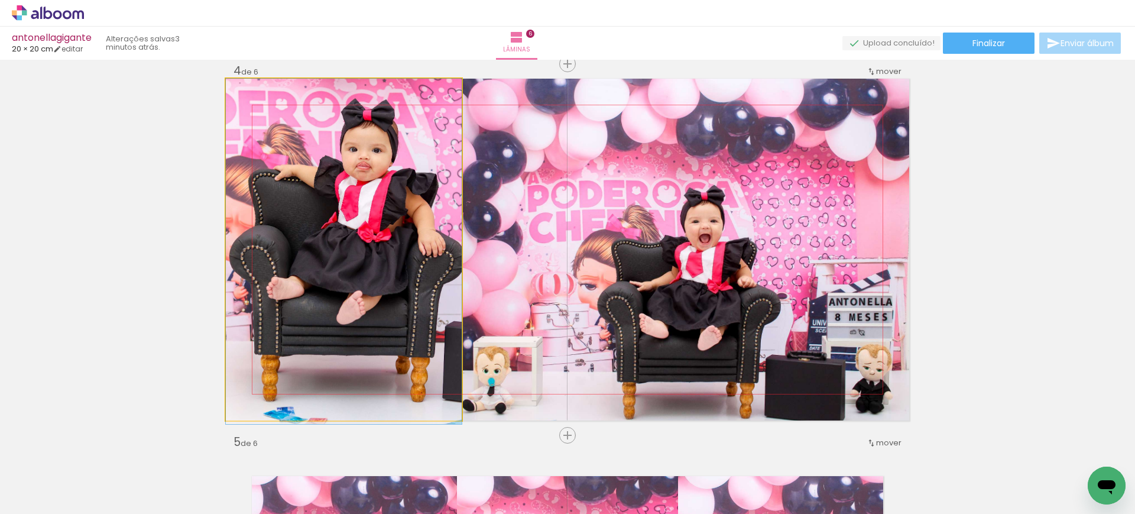
drag, startPoint x: 287, startPoint y: 194, endPoint x: 291, endPoint y: 226, distance: 32.2
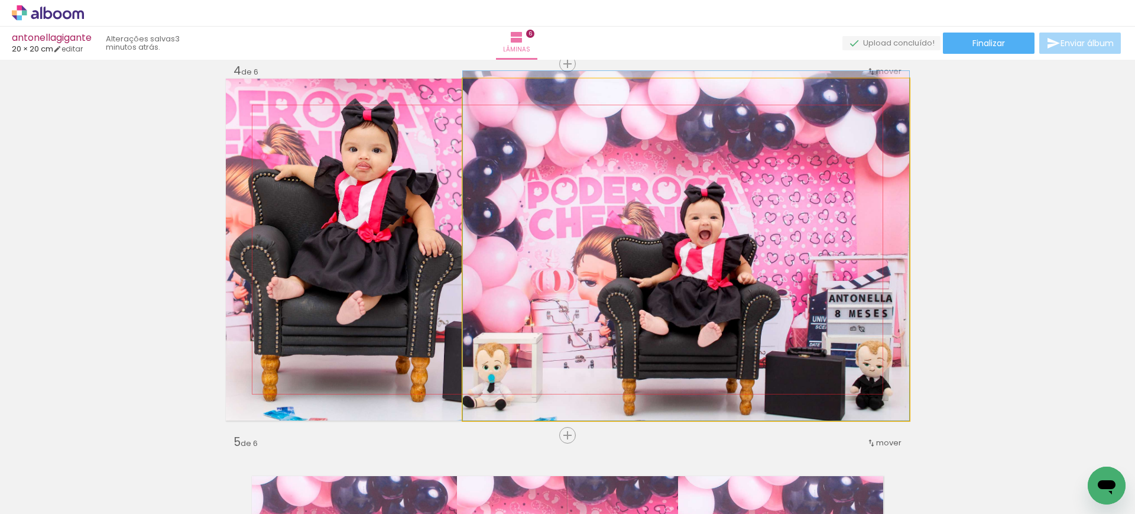
drag, startPoint x: 621, startPoint y: 264, endPoint x: 592, endPoint y: 229, distance: 45.3
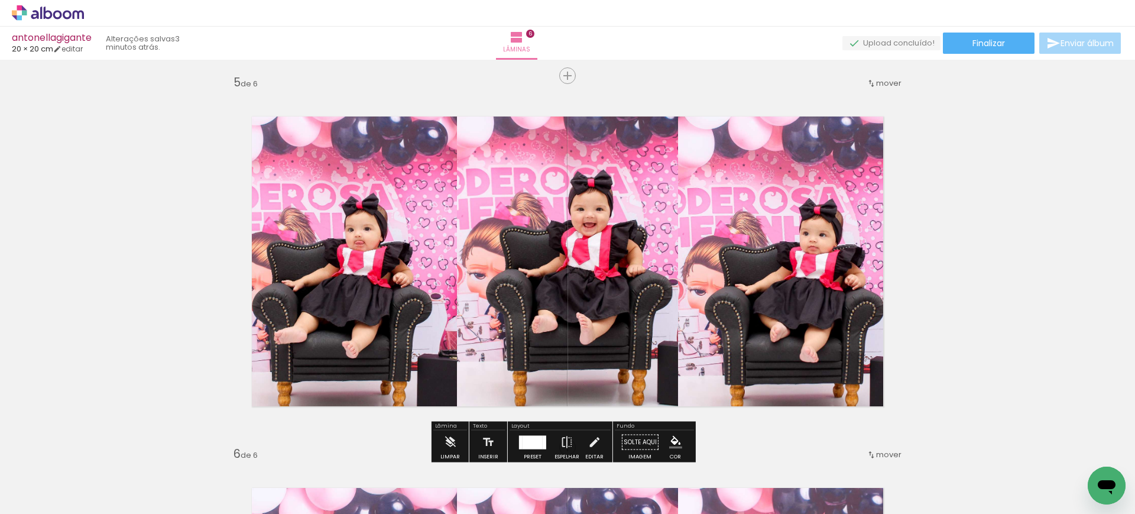
scroll to position [1489, 0]
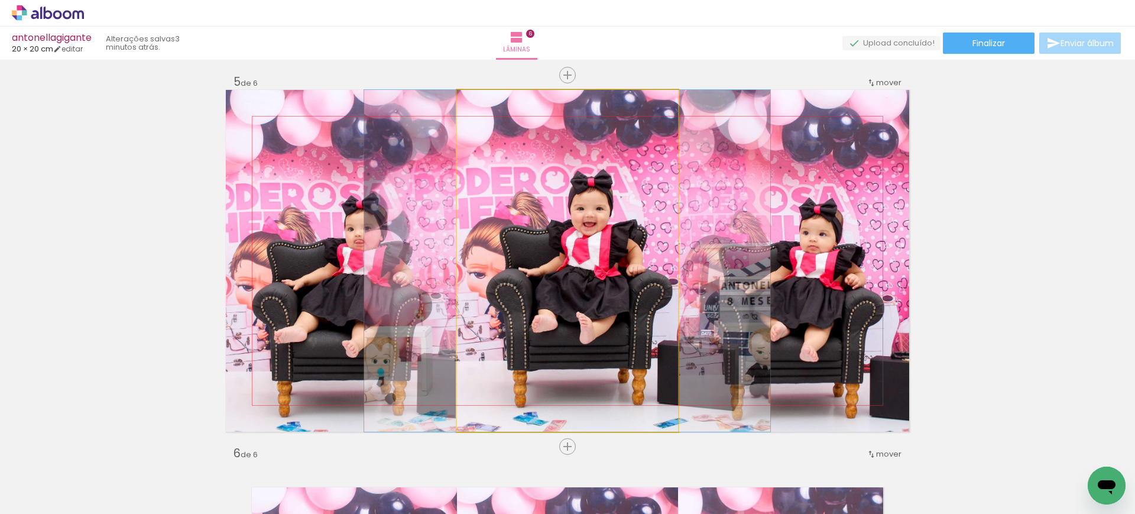
click at [506, 246] on quentale-photo at bounding box center [567, 261] width 221 height 342
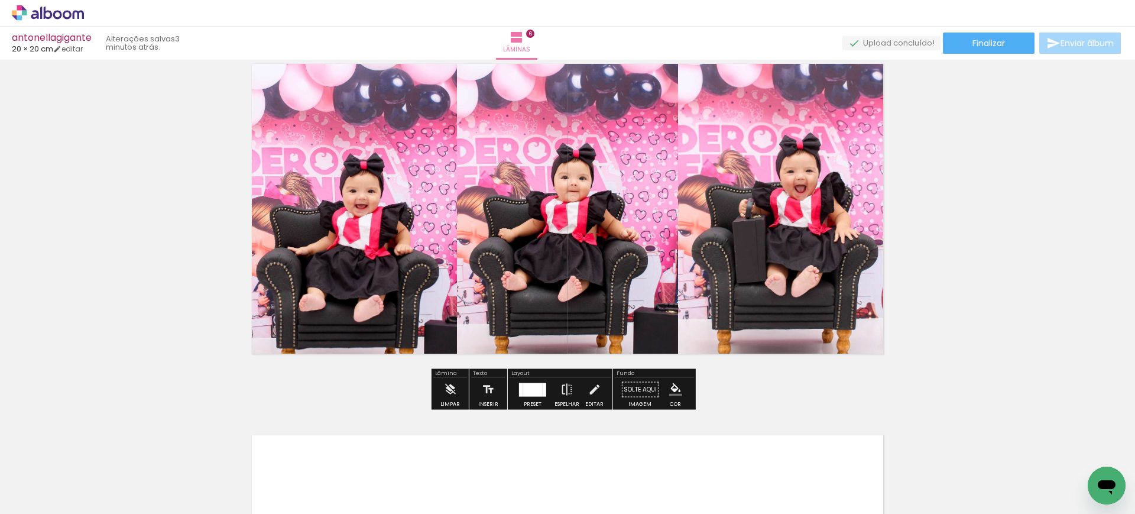
scroll to position [1913, 0]
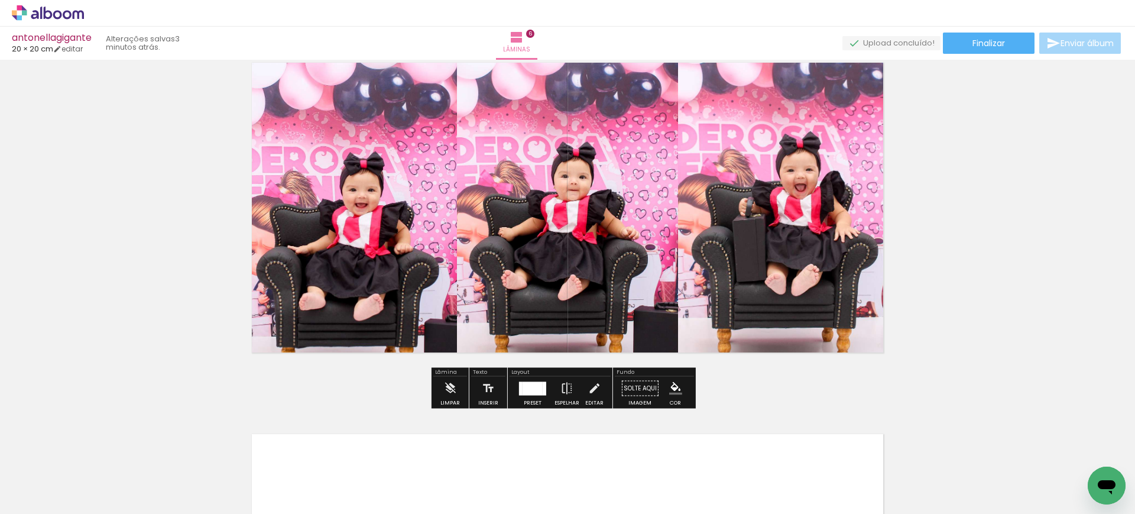
click at [530, 393] on div at bounding box center [532, 388] width 20 height 14
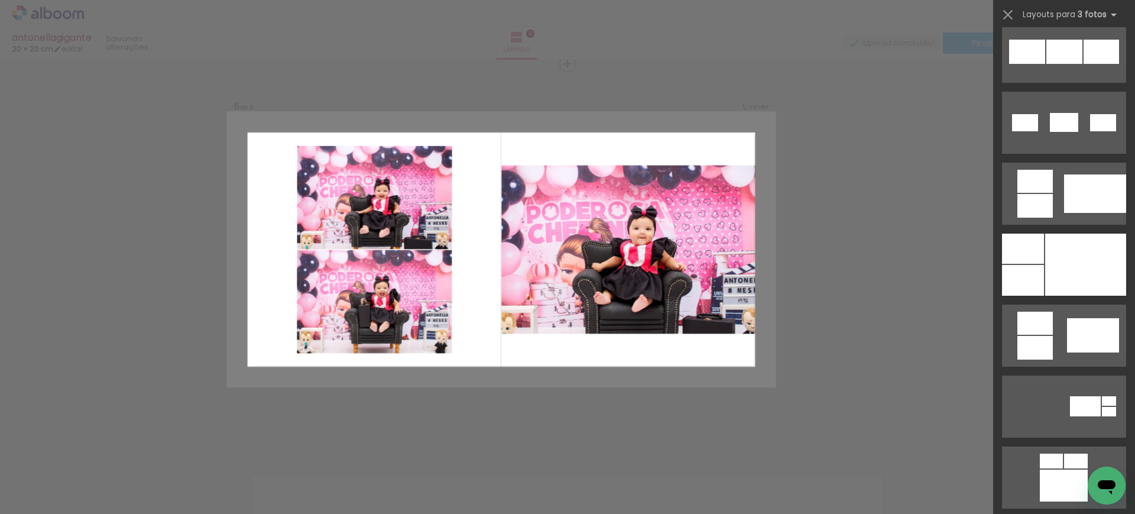
scroll to position [1954, 0]
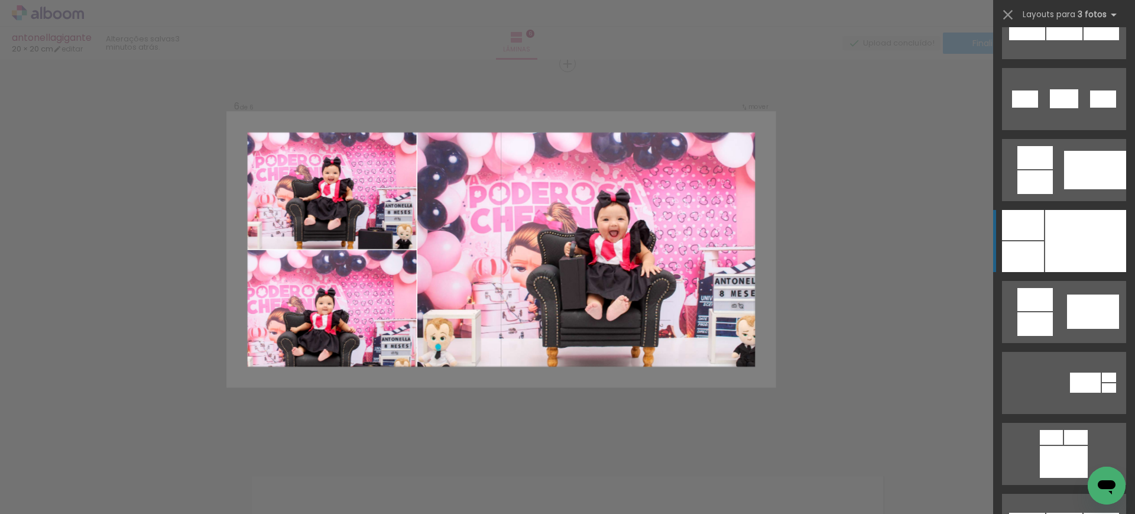
click at [1051, 231] on div at bounding box center [1085, 241] width 81 height 62
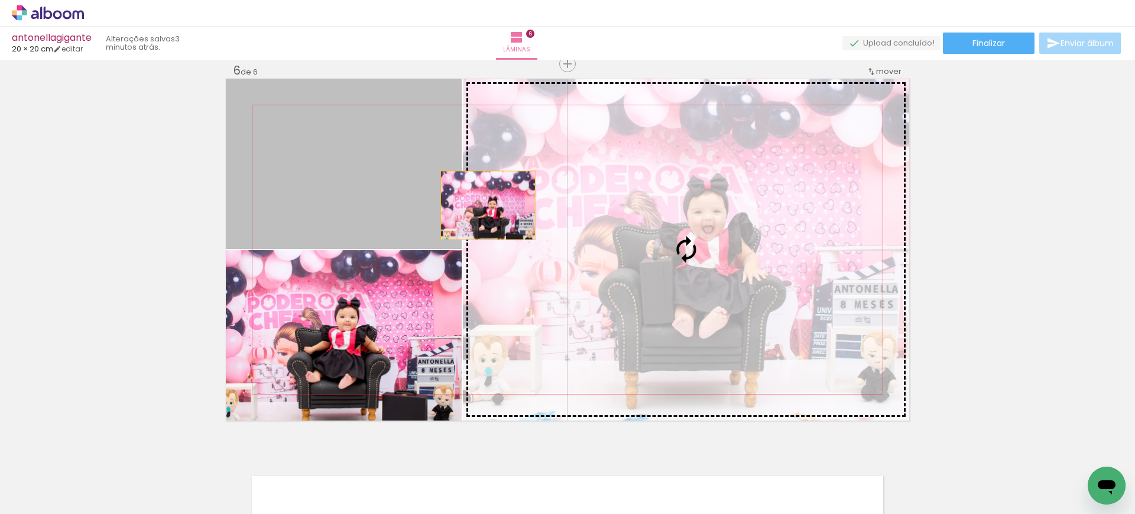
drag, startPoint x: 359, startPoint y: 186, endPoint x: 670, endPoint y: 238, distance: 314.6
click at [0, 0] on slot at bounding box center [0, 0] width 0 height 0
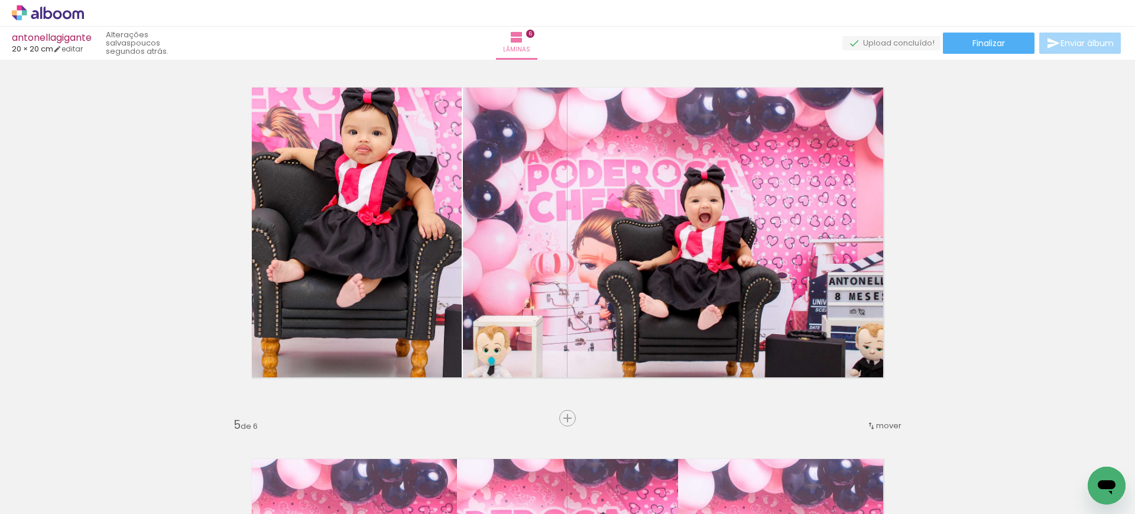
scroll to position [1148, 0]
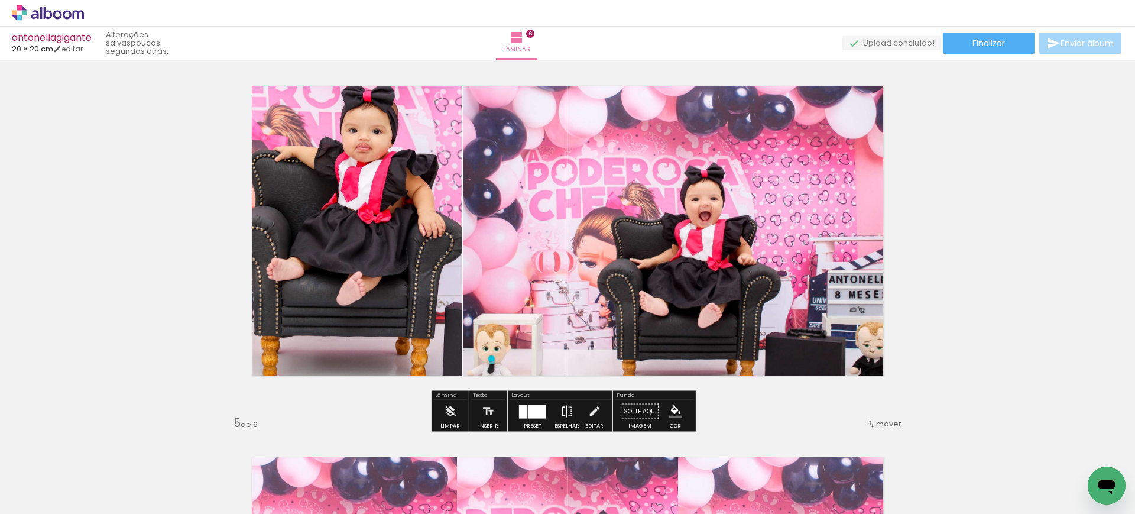
click at [567, 414] on iron-icon at bounding box center [566, 412] width 13 height 24
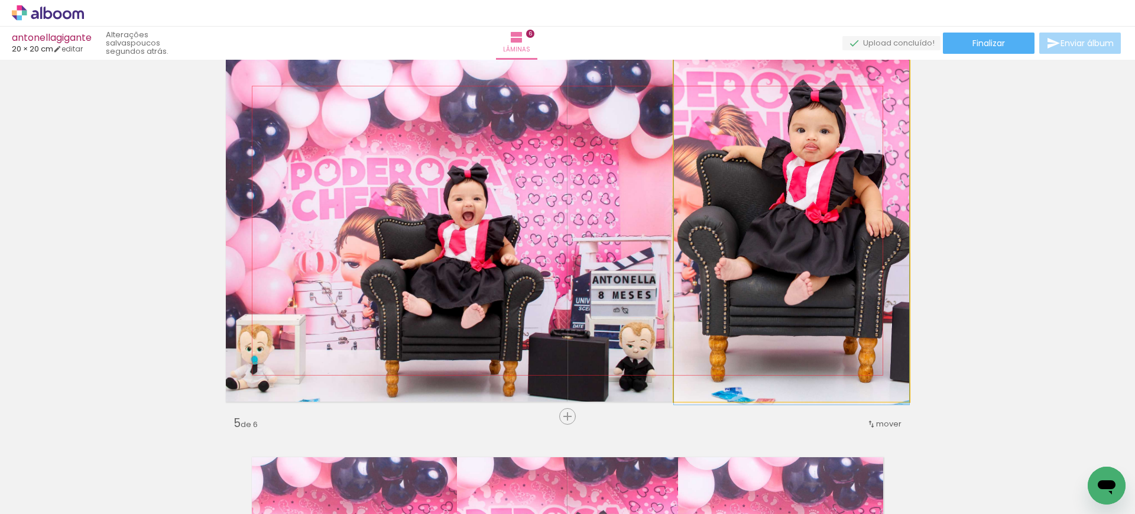
drag, startPoint x: 781, startPoint y: 219, endPoint x: 758, endPoint y: 241, distance: 32.6
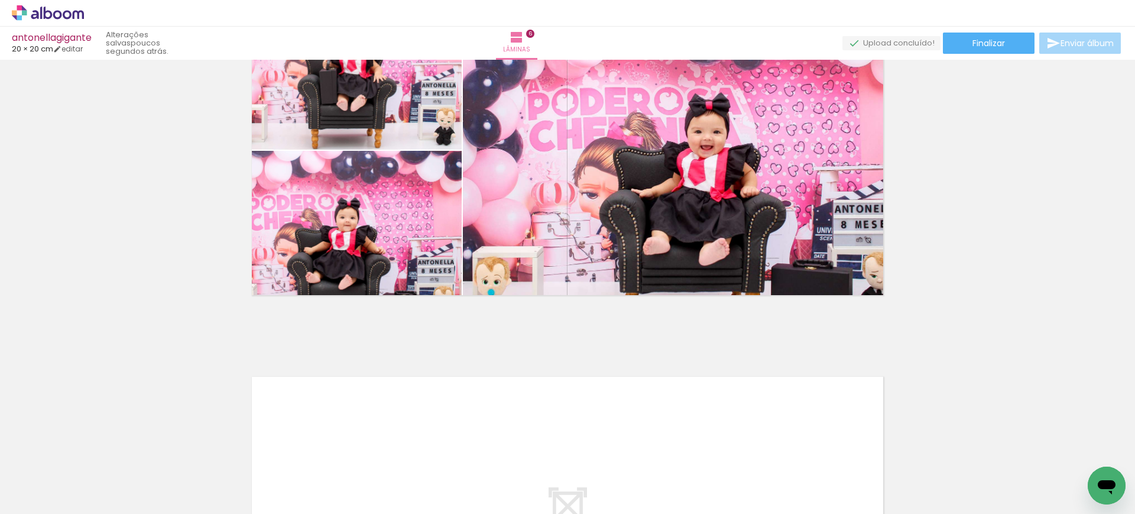
scroll to position [1970, 0]
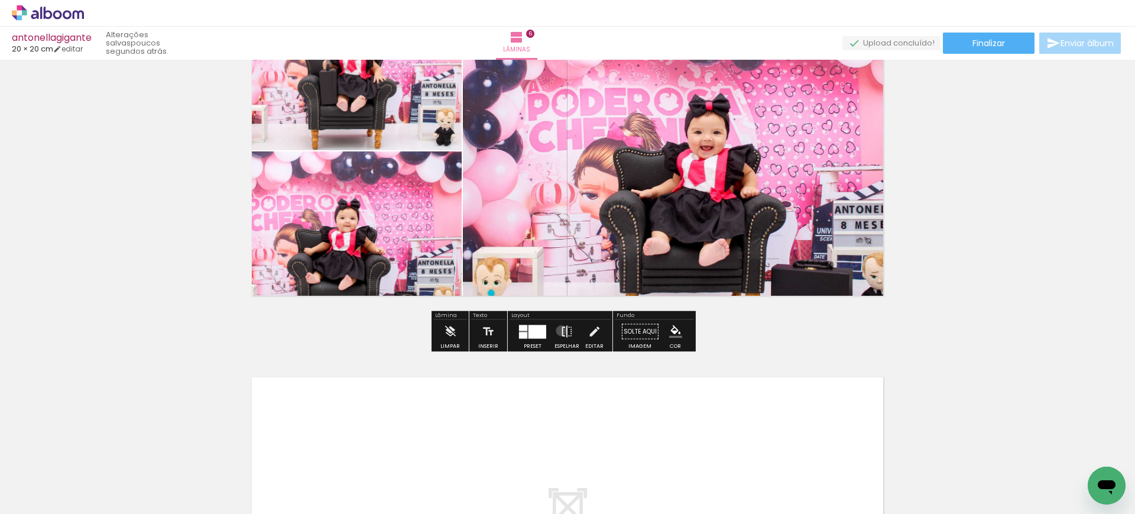
click at [560, 330] on iron-icon at bounding box center [566, 332] width 13 height 24
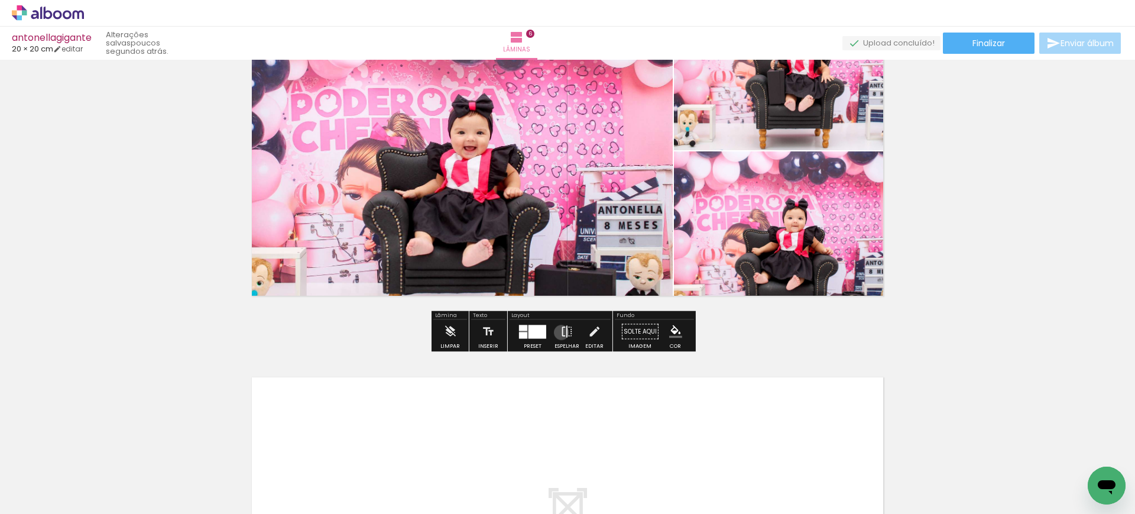
click at [560, 332] on iron-icon at bounding box center [566, 332] width 13 height 24
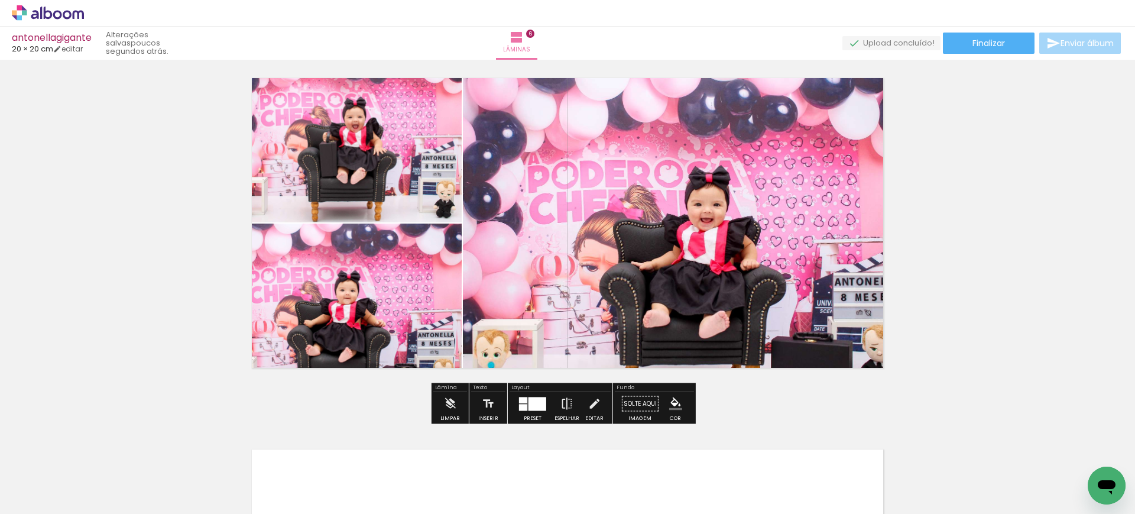
scroll to position [1898, 0]
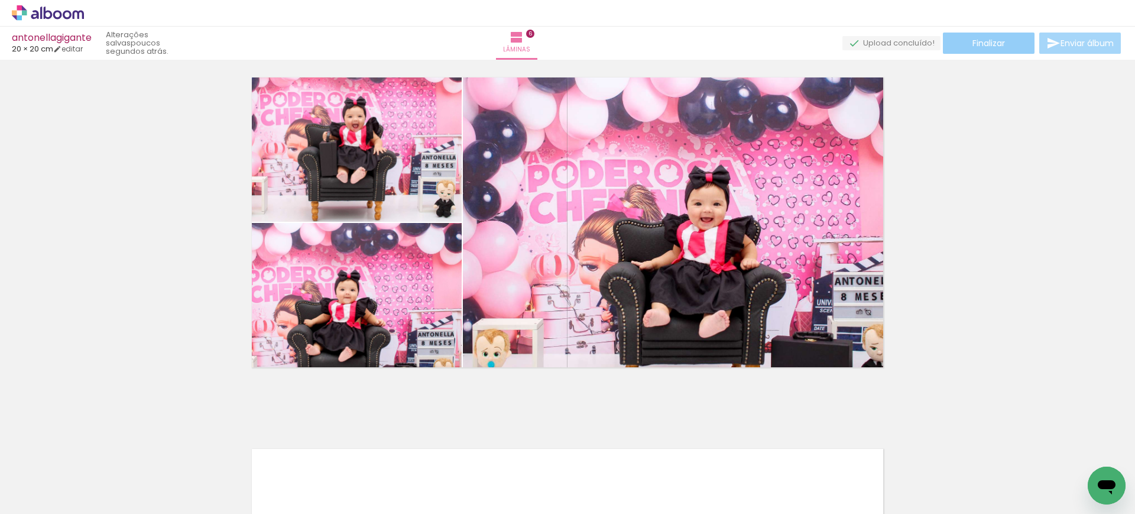
click at [950, 44] on paper-button "Finalizar" at bounding box center [989, 43] width 92 height 21
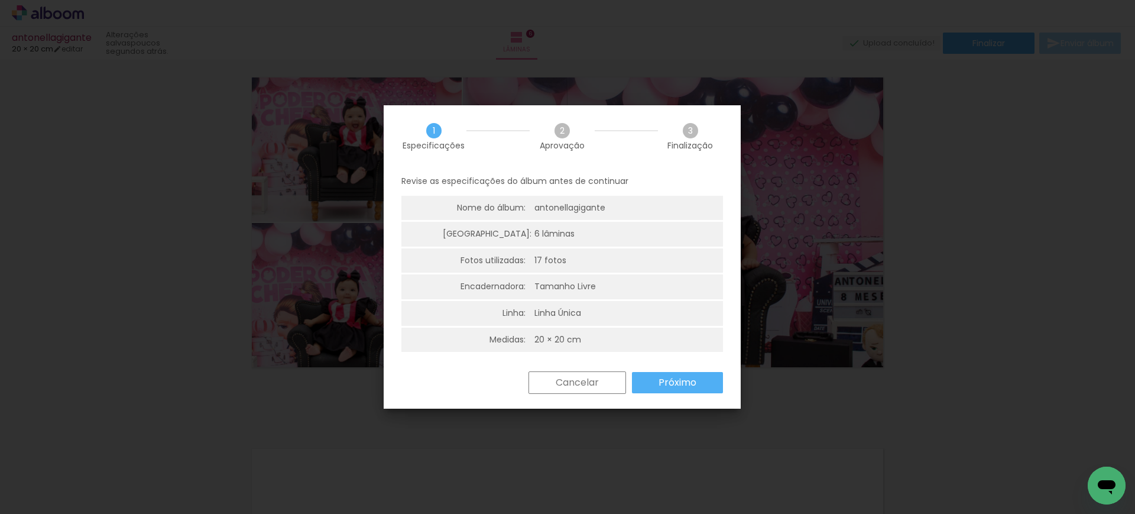
click at [0, 0] on slot "Próximo" at bounding box center [0, 0] width 0 height 0
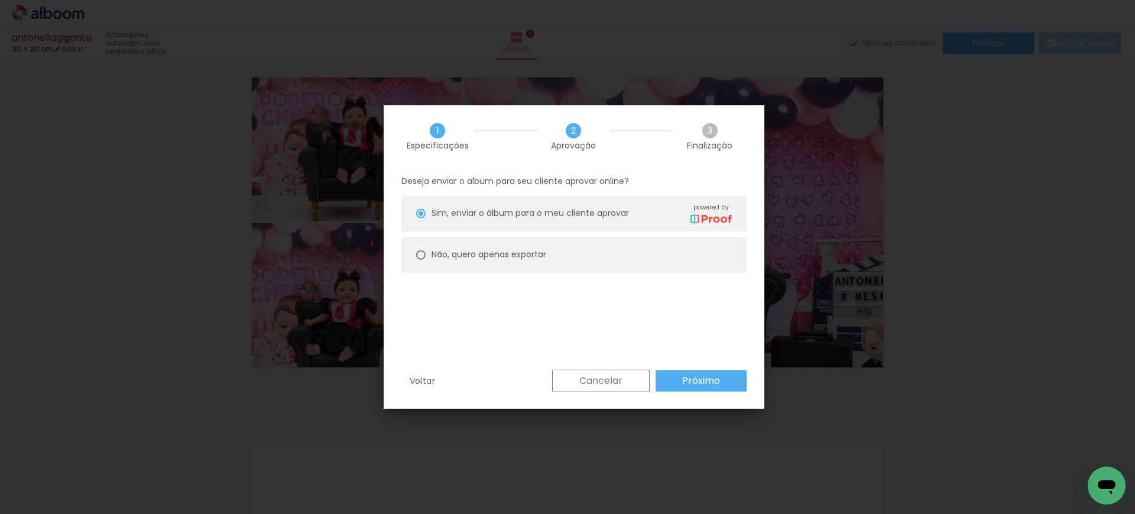
click at [0, 0] on slot "Não, quero apenas exportar" at bounding box center [0, 0] width 0 height 0
type paper-radio-button "on"
click at [666, 376] on paper-button "Próximo" at bounding box center [700, 380] width 91 height 21
type input "Alta, 300 DPI"
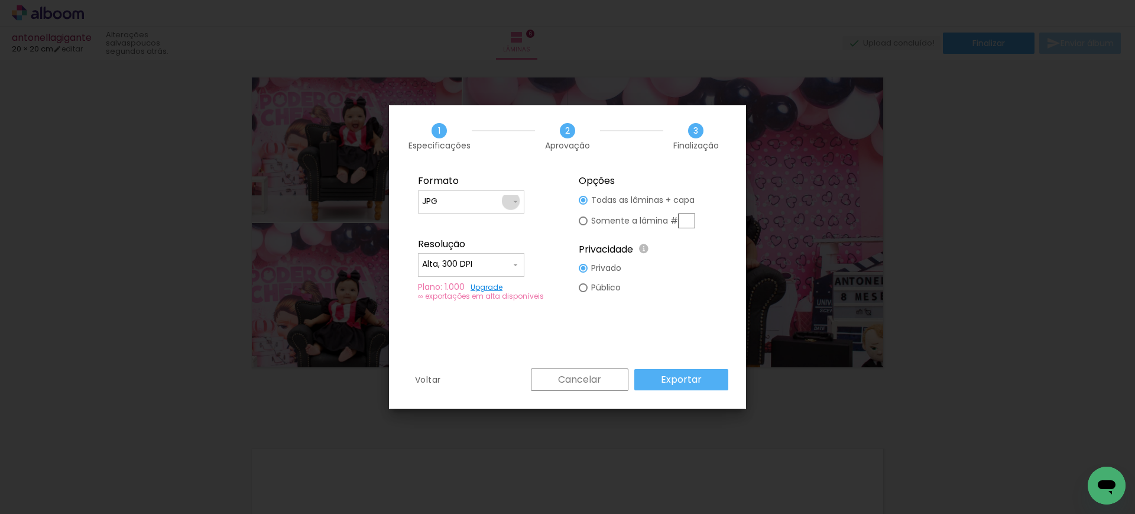
click at [511, 201] on iron-icon at bounding box center [515, 201] width 9 height 9
click at [470, 223] on paper-item "PDF" at bounding box center [471, 224] width 106 height 24
type input "PDF"
click at [441, 272] on paper-input-container "Alta, 300 DPI" at bounding box center [471, 265] width 106 height 24
click at [0, 0] on slot "Baixa" at bounding box center [0, 0] width 0 height 0
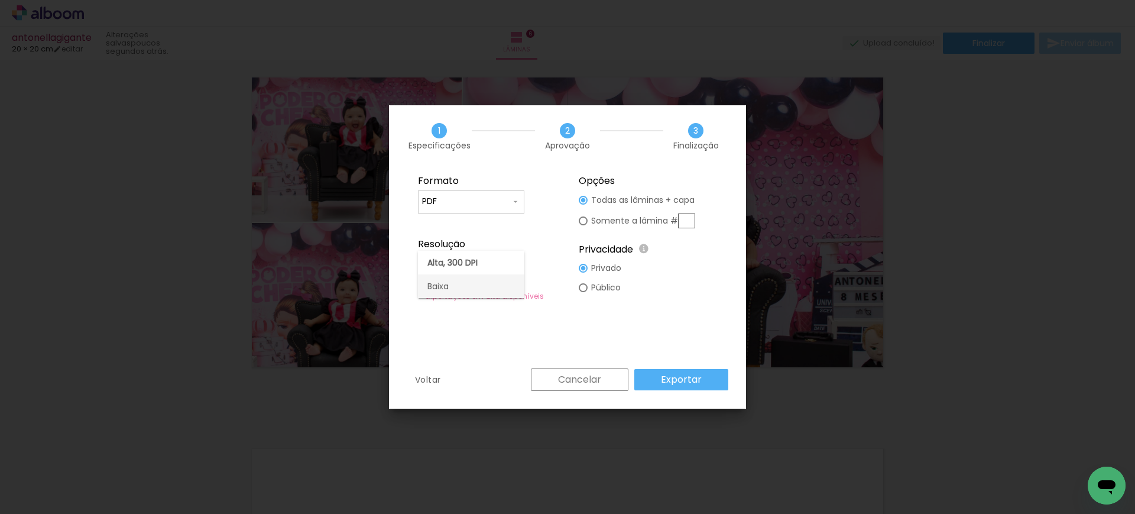
type input "Baixa"
click at [0, 0] on slot "Exportar" at bounding box center [0, 0] width 0 height 0
